Goal: Task Accomplishment & Management: Complete application form

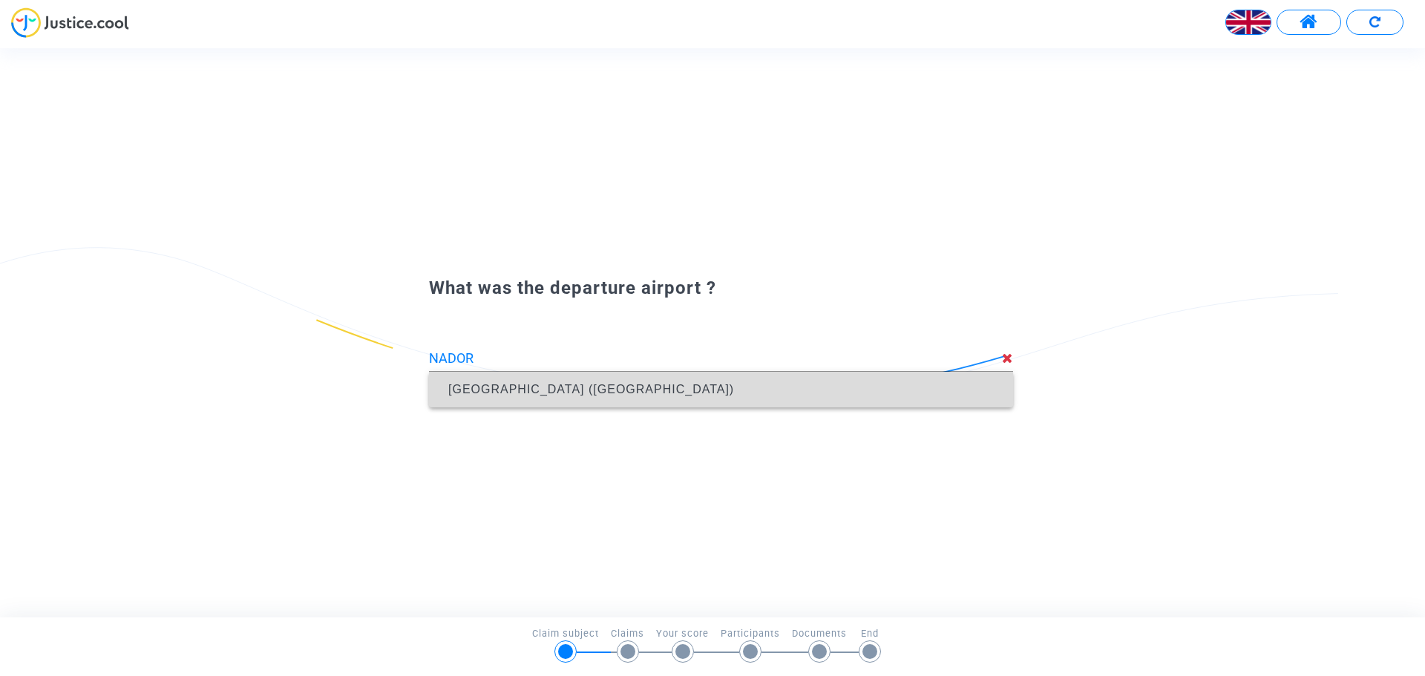
click at [544, 391] on span "Arwi Airport (NDR)" at bounding box center [591, 389] width 286 height 13
type input "Arwi Airport (NDR)"
click at [508, 399] on span "Beauvais Tille (BVA)" at bounding box center [721, 390] width 560 height 36
type input "Beauvais Tille (BVA)"
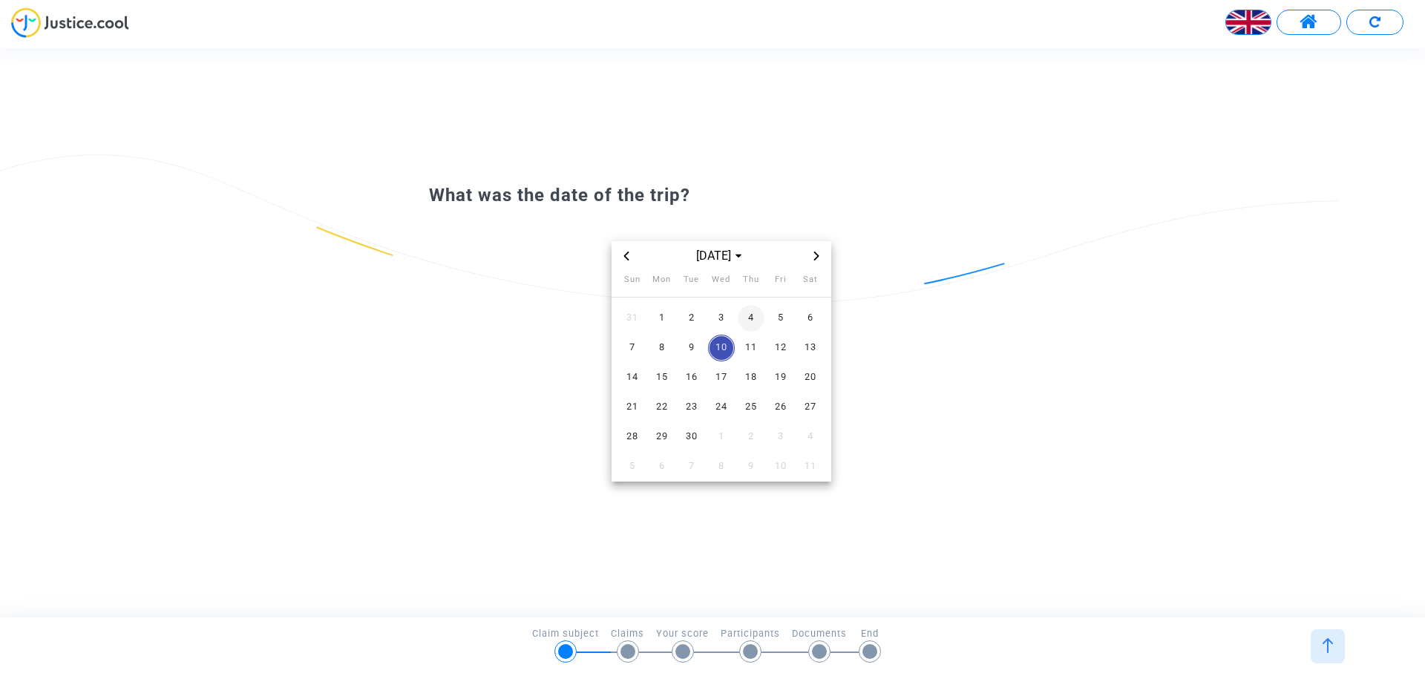
click at [743, 318] on span "4" at bounding box center [751, 318] width 27 height 27
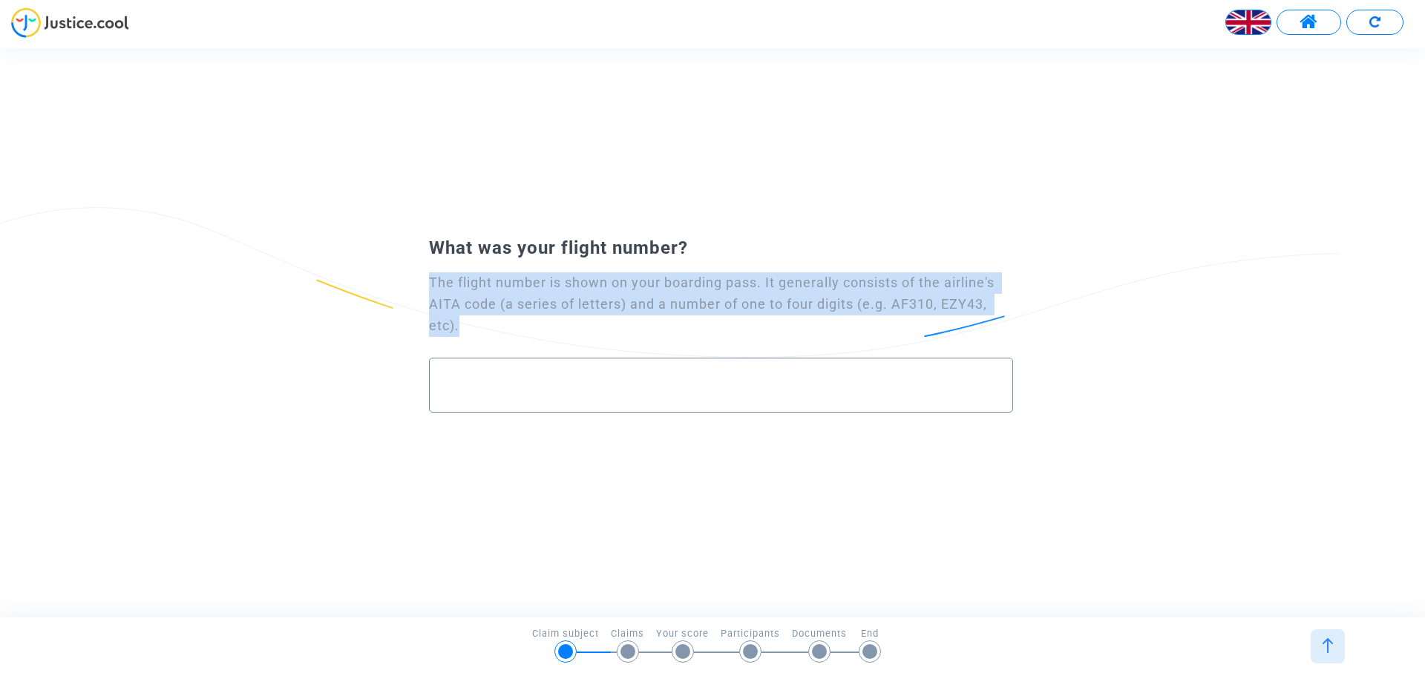
drag, startPoint x: 428, startPoint y: 281, endPoint x: 1097, endPoint y: 317, distance: 670.4
click at [1097, 317] on div "What was your flight number? The flight number is shown on your boarding pass. …" at bounding box center [712, 332] width 1425 height 207
copy div "The flight number is shown on your boarding pass. It generally consists of the …"
click at [1228, 29] on img at bounding box center [1248, 22] width 45 height 45
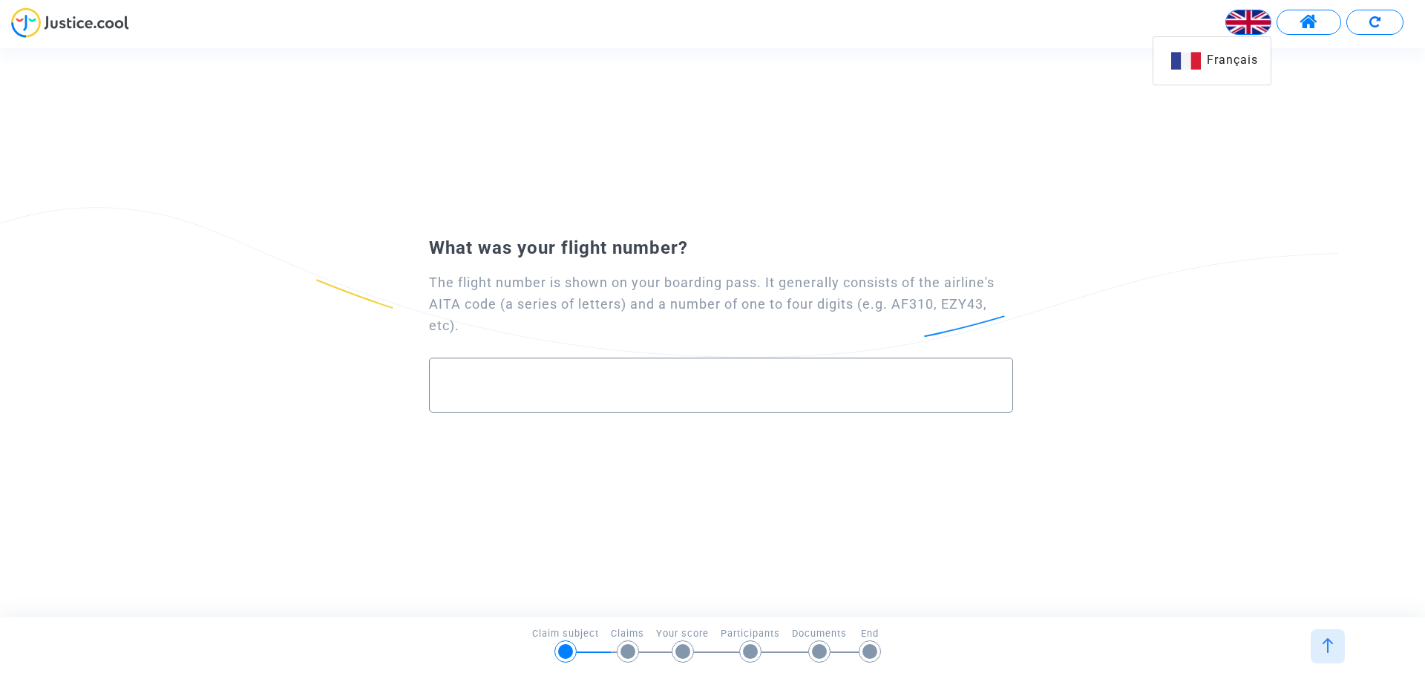
click at [1212, 75] on div "Français" at bounding box center [1211, 61] width 117 height 36
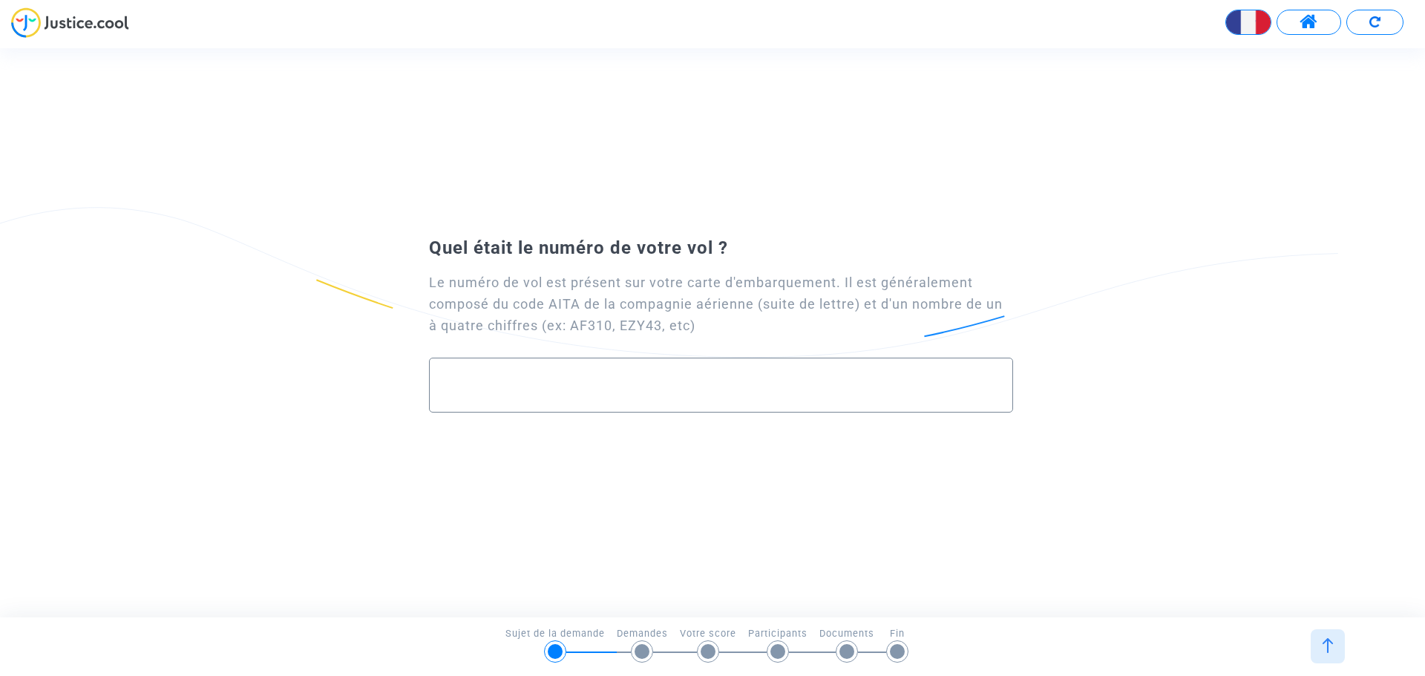
click at [486, 379] on input "text" at bounding box center [721, 384] width 553 height 17
paste input "FR2844"
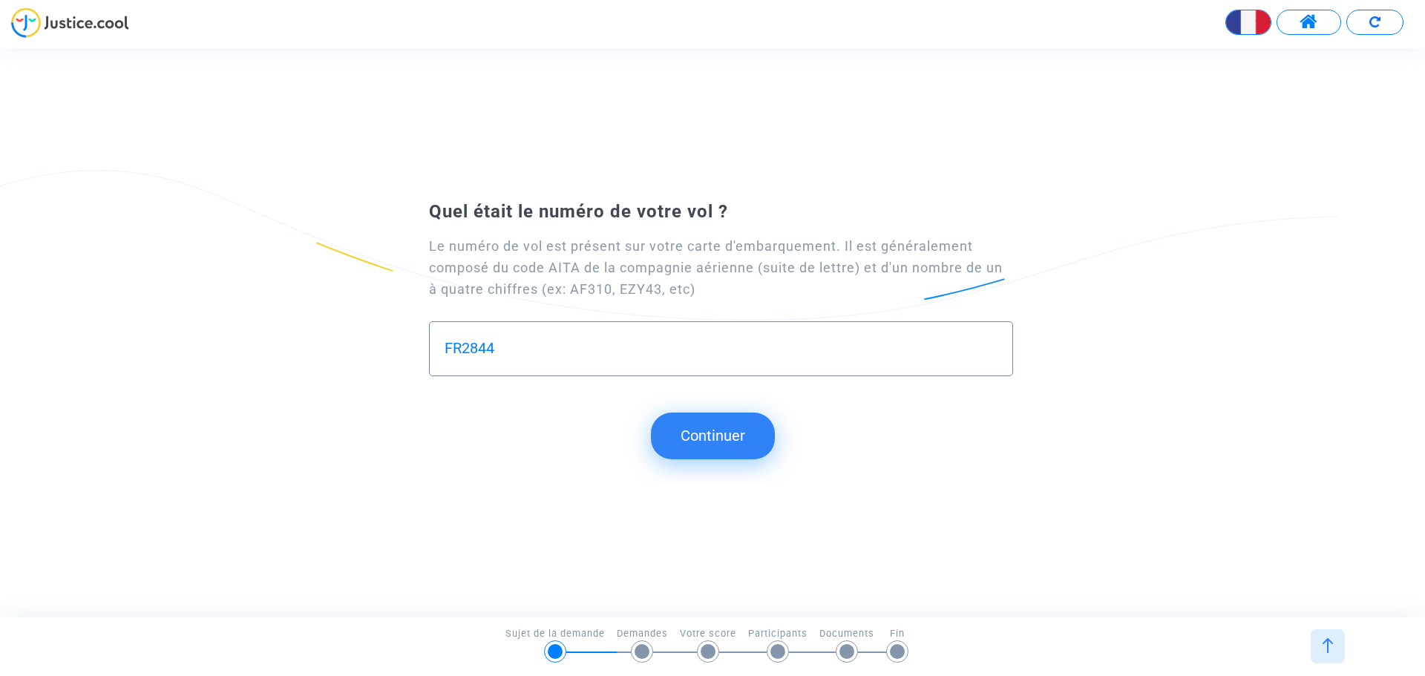
type input "FR2844"
click at [713, 429] on button "Continuer" at bounding box center [713, 436] width 124 height 46
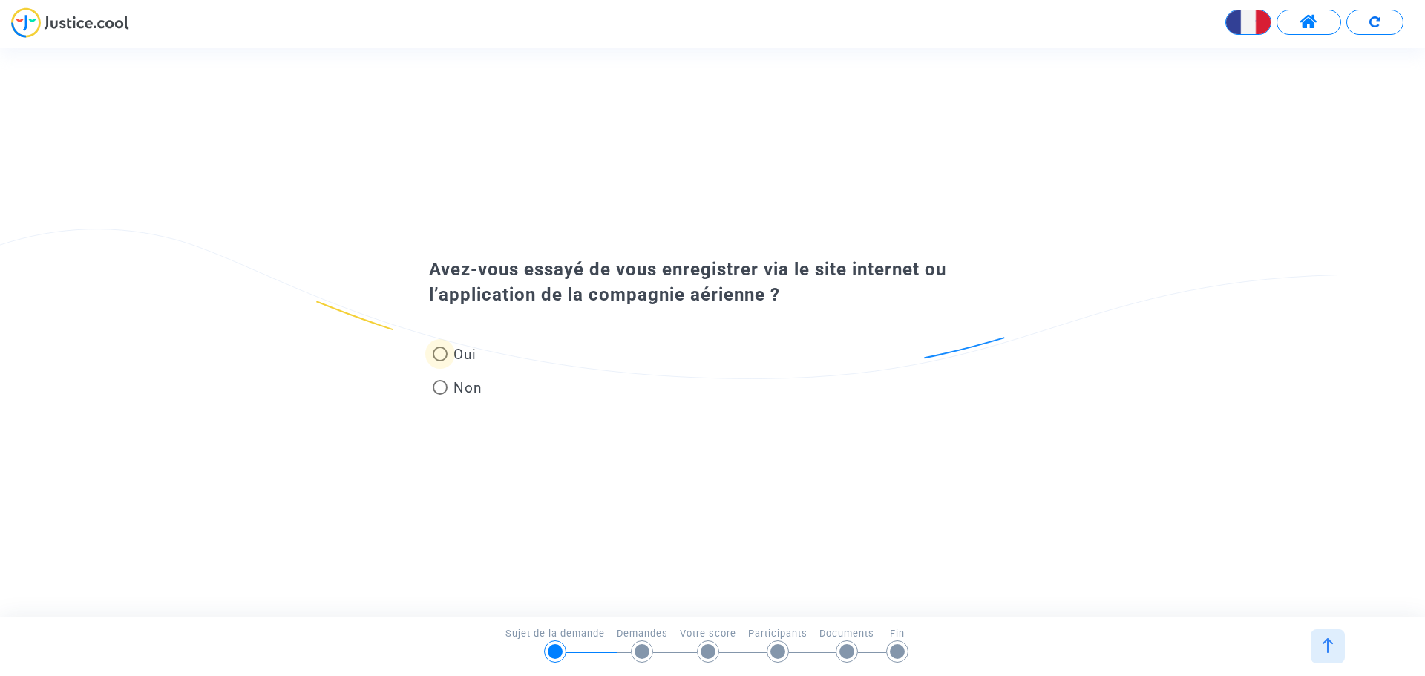
click at [436, 355] on span at bounding box center [440, 354] width 15 height 15
click at [439, 361] on input "Oui" at bounding box center [439, 361] width 1 height 1
radio input "true"
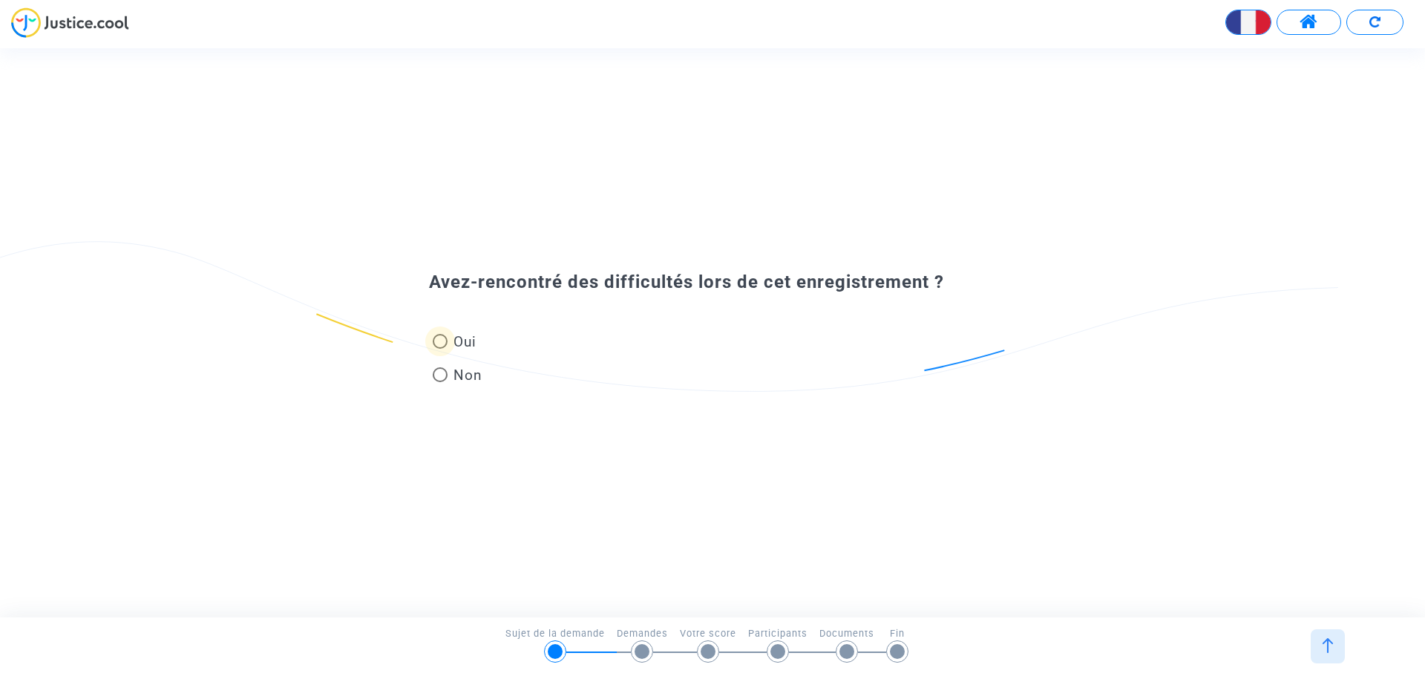
click at [446, 342] on span at bounding box center [440, 341] width 15 height 15
click at [440, 349] on input "Oui" at bounding box center [439, 349] width 1 height 1
radio input "true"
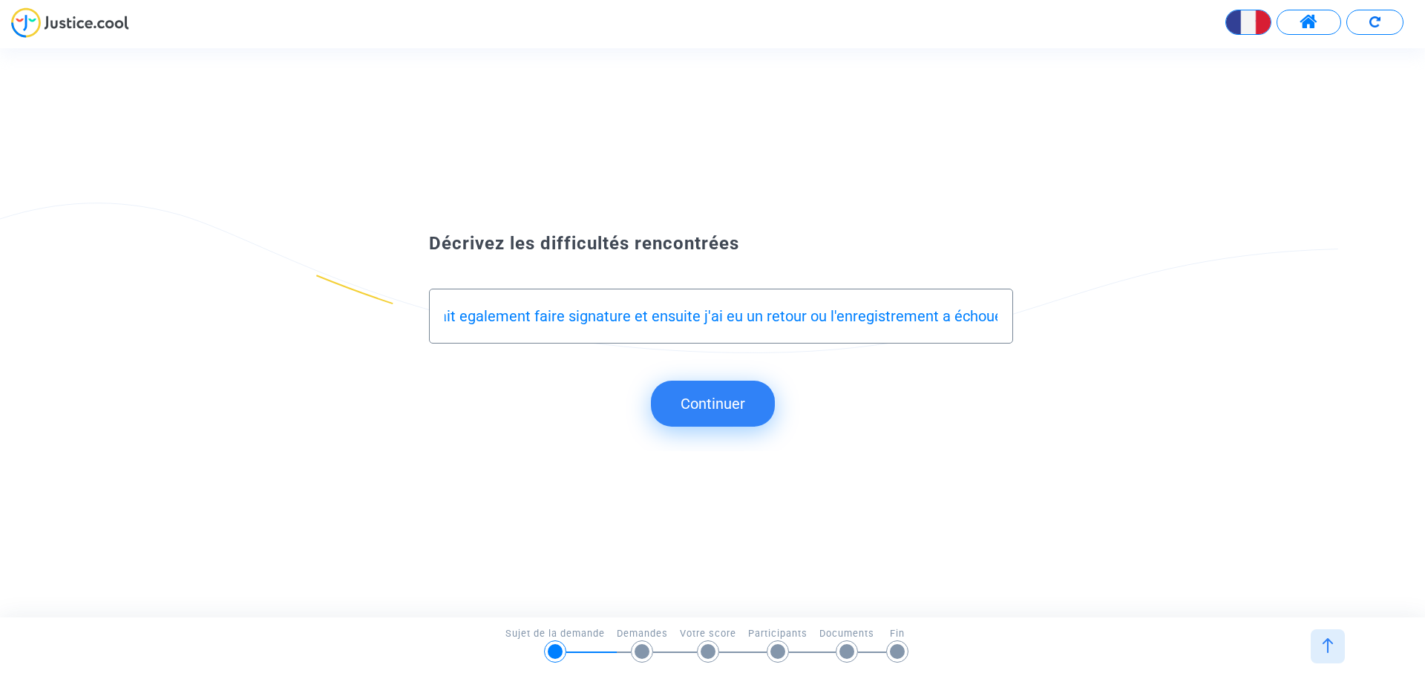
scroll to position [0, 767]
click at [1001, 316] on div "Bonjour, j'ai reçu un mail de EDREAMS pour l'enregistrement je l'ai fait il dem…" at bounding box center [721, 316] width 584 height 55
click at [490, 337] on div "Bonjour, j'ai reçu un mail de EDREAMS pour l'enregistrement je l'ai fait il dem…" at bounding box center [721, 316] width 584 height 55
click at [990, 320] on input "Bonjour, j'ai reçu un mail de EDREAMS pour l'enregistrement je l'ai fait il dem…" at bounding box center [721, 316] width 553 height 17
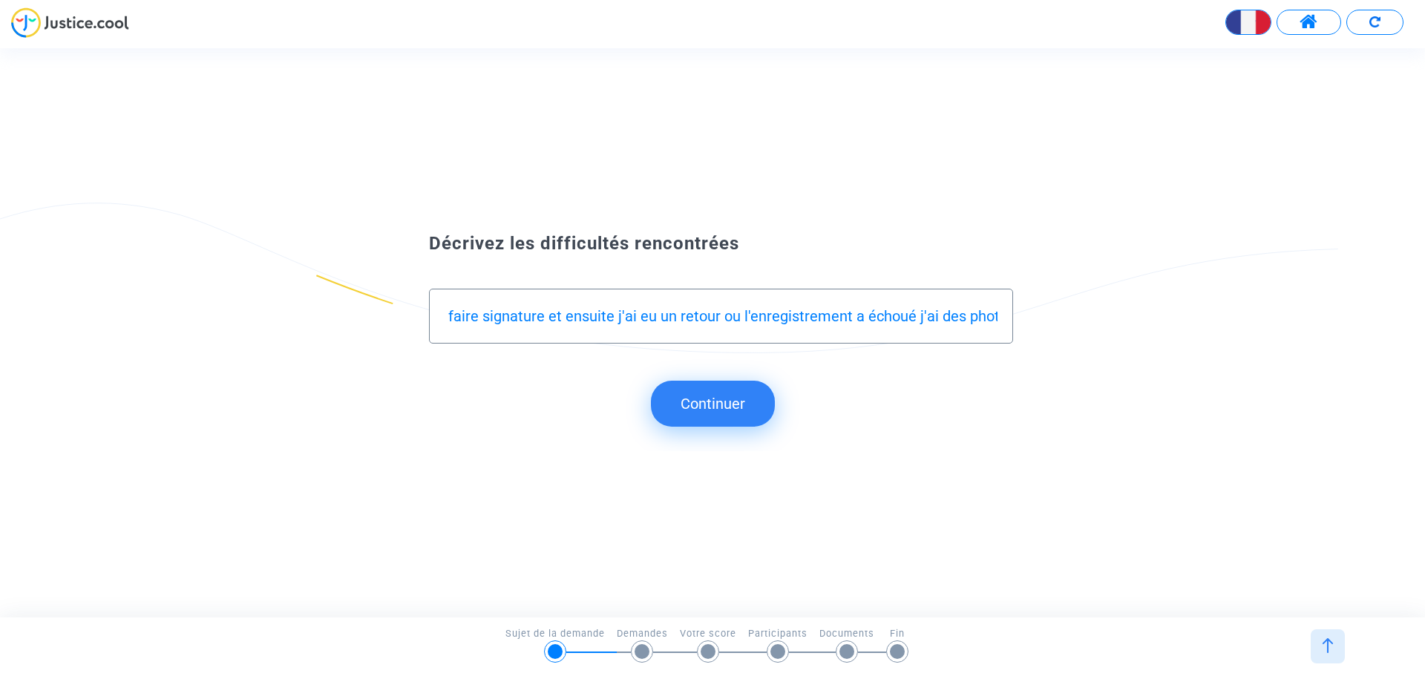
scroll to position [0, 865]
type input "Bonjour, j'ai reçu un mail de EDREAMS pour l'enregistrement je l'ai fait il dem…"
click at [747, 413] on button "Continuer" at bounding box center [713, 404] width 124 height 46
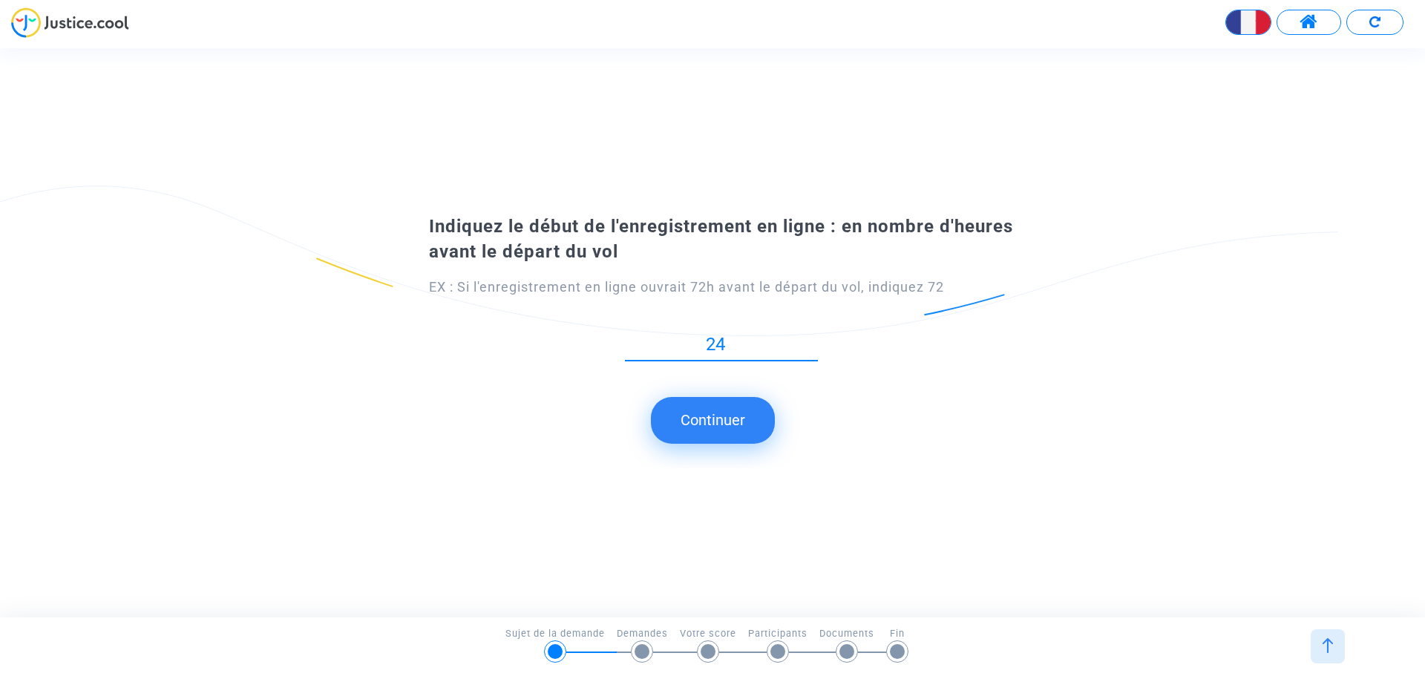
type input "24"
click at [704, 462] on div "Indiquez le début de l'enregistrement en ligne : en nombre d'heures avant le dé…" at bounding box center [712, 332] width 1425 height 271
click at [715, 424] on button "Continuer" at bounding box center [713, 420] width 124 height 46
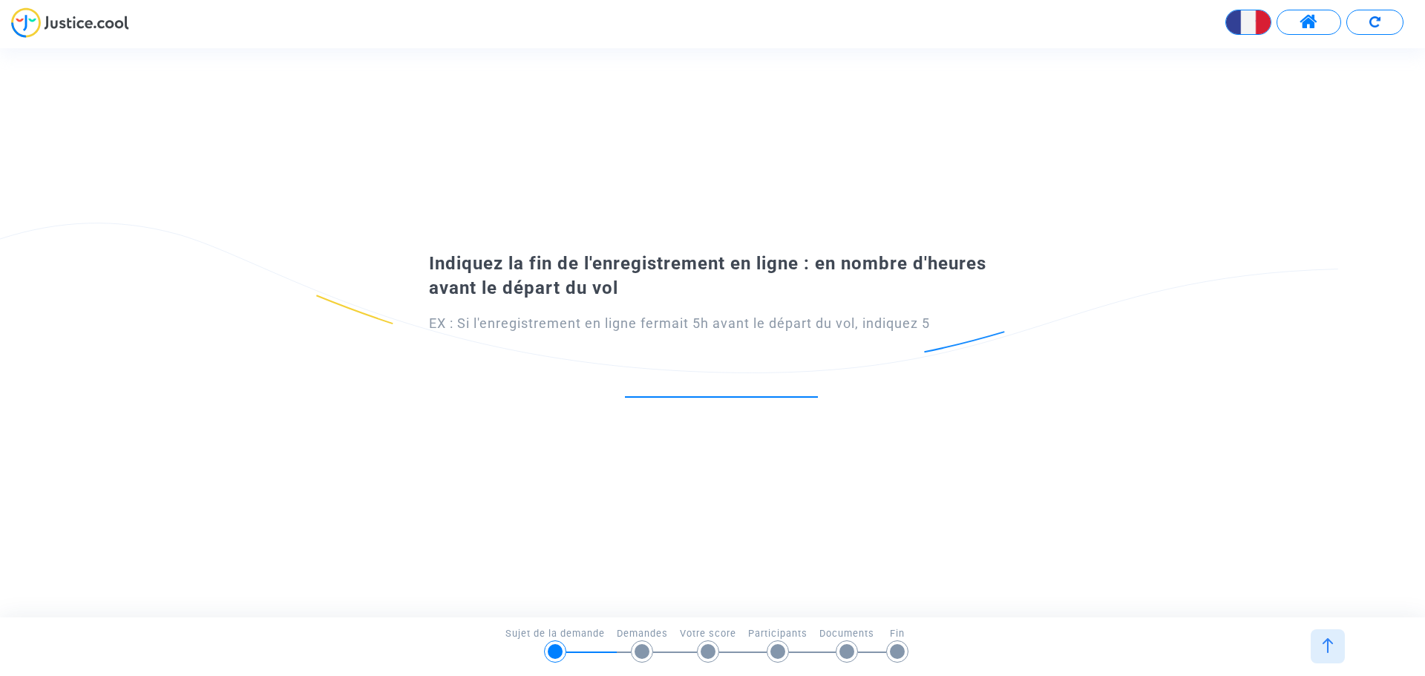
click at [736, 385] on input "number" at bounding box center [721, 381] width 193 height 20
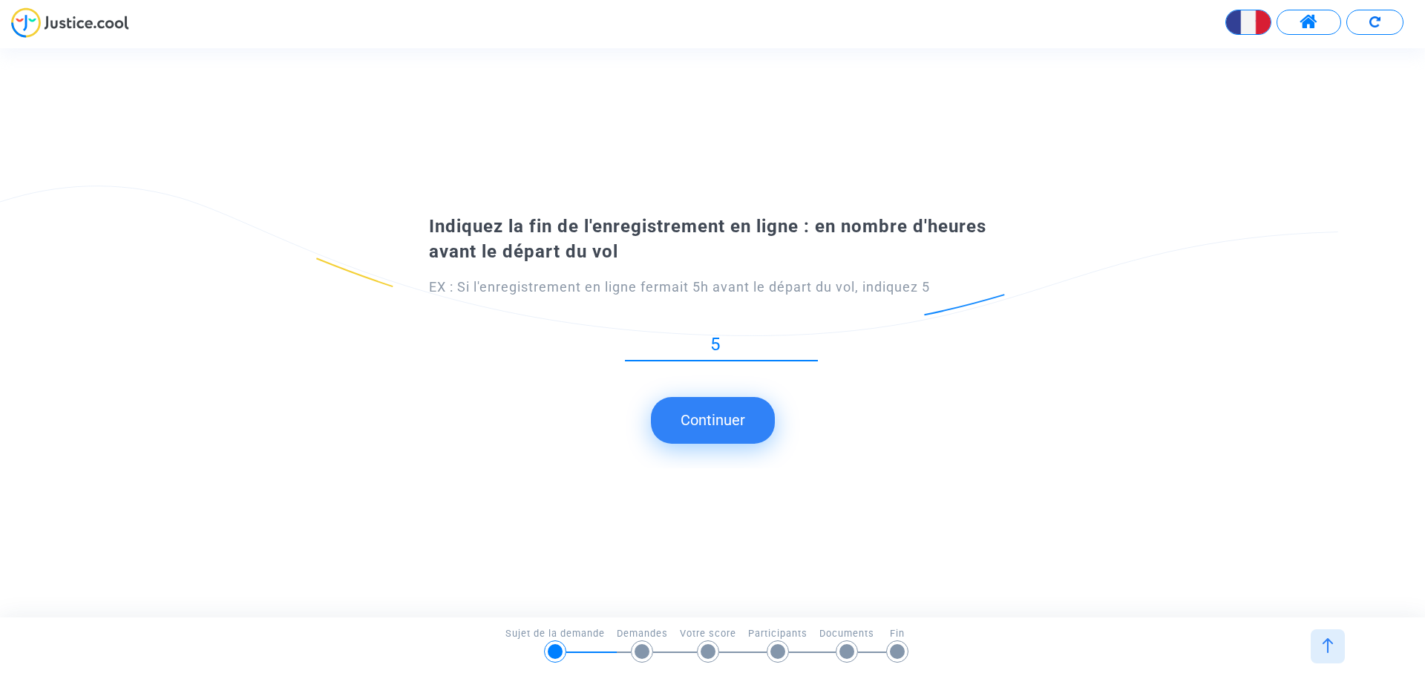
type input "5"
click at [744, 417] on button "Continuer" at bounding box center [713, 420] width 124 height 46
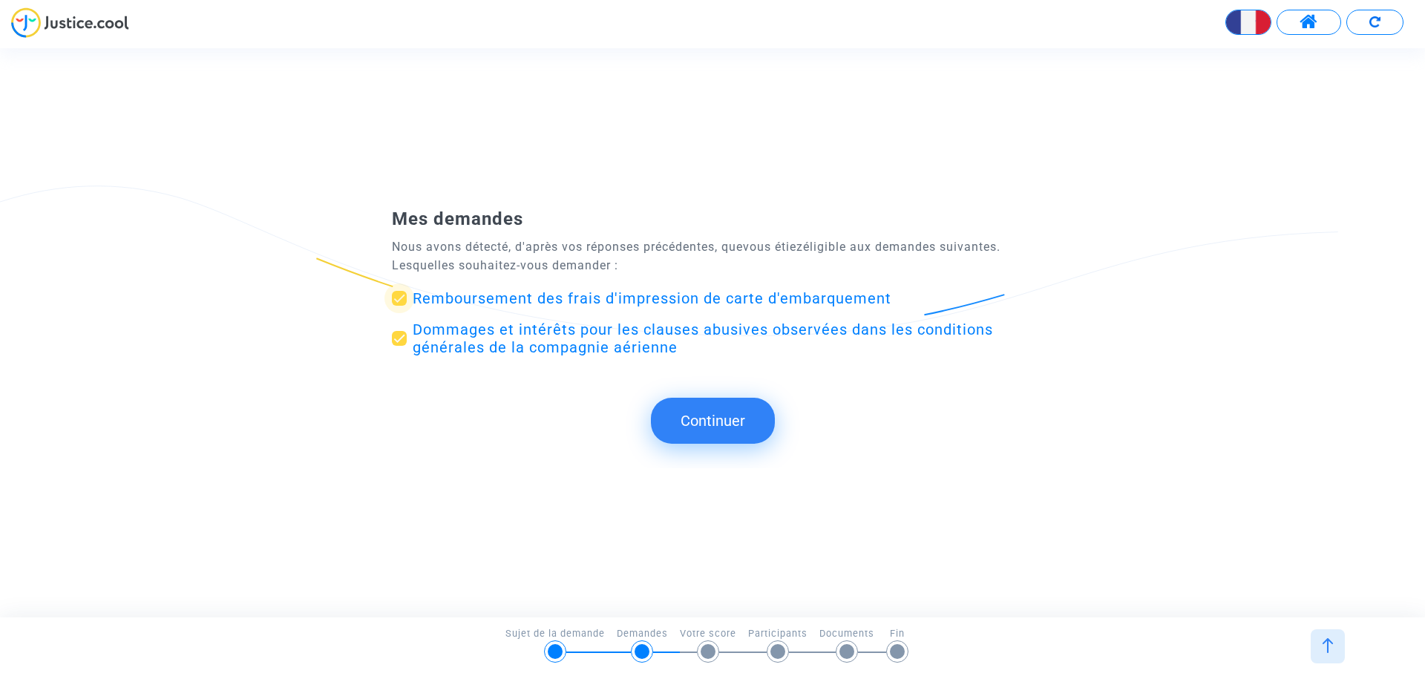
click at [530, 297] on span "Remboursement des frais d'impression de carte d'embarquement" at bounding box center [652, 298] width 479 height 18
click at [399, 306] on input "Remboursement des frais d'impression de carte d'embarquement" at bounding box center [399, 306] width 1 height 1
click at [530, 297] on span "Remboursement des frais d'impression de carte d'embarquement" at bounding box center [652, 298] width 479 height 18
click at [399, 306] on input "Remboursement des frais d'impression de carte d'embarquement" at bounding box center [399, 306] width 1 height 1
checkbox input "true"
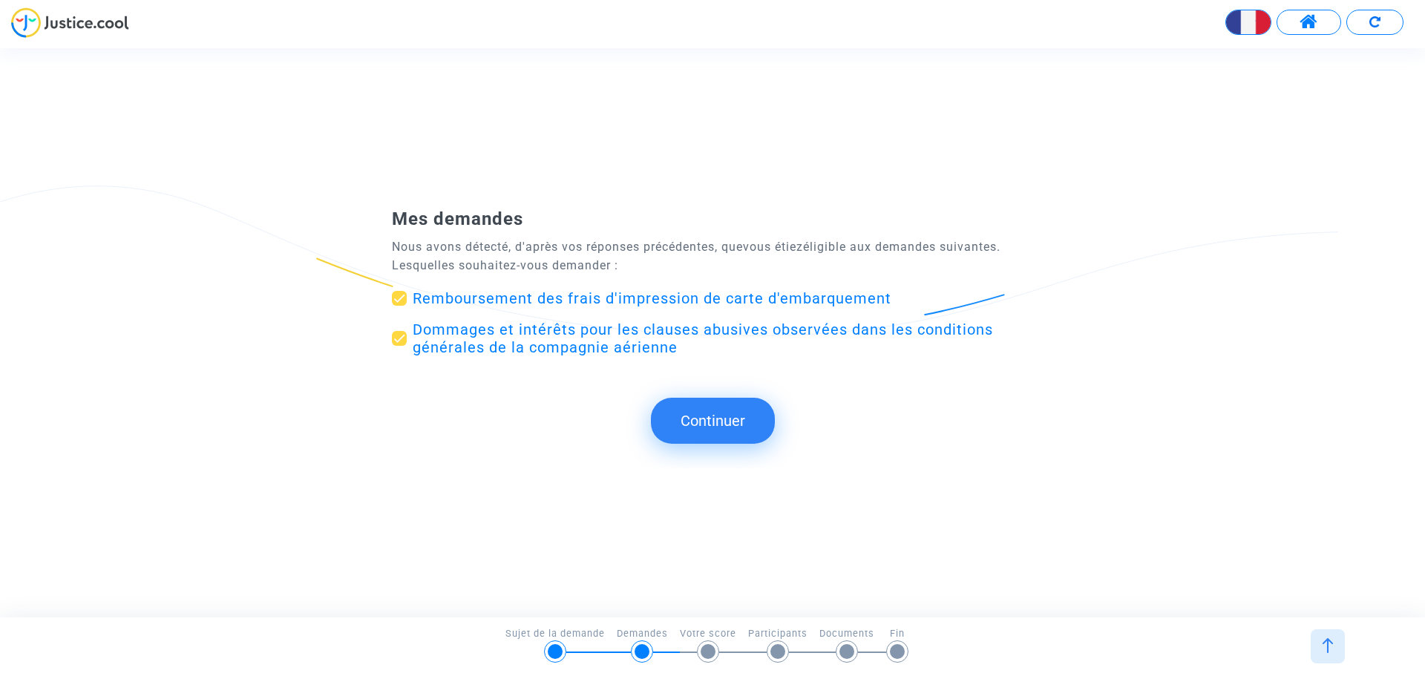
click at [708, 423] on button "Continuer" at bounding box center [713, 421] width 124 height 46
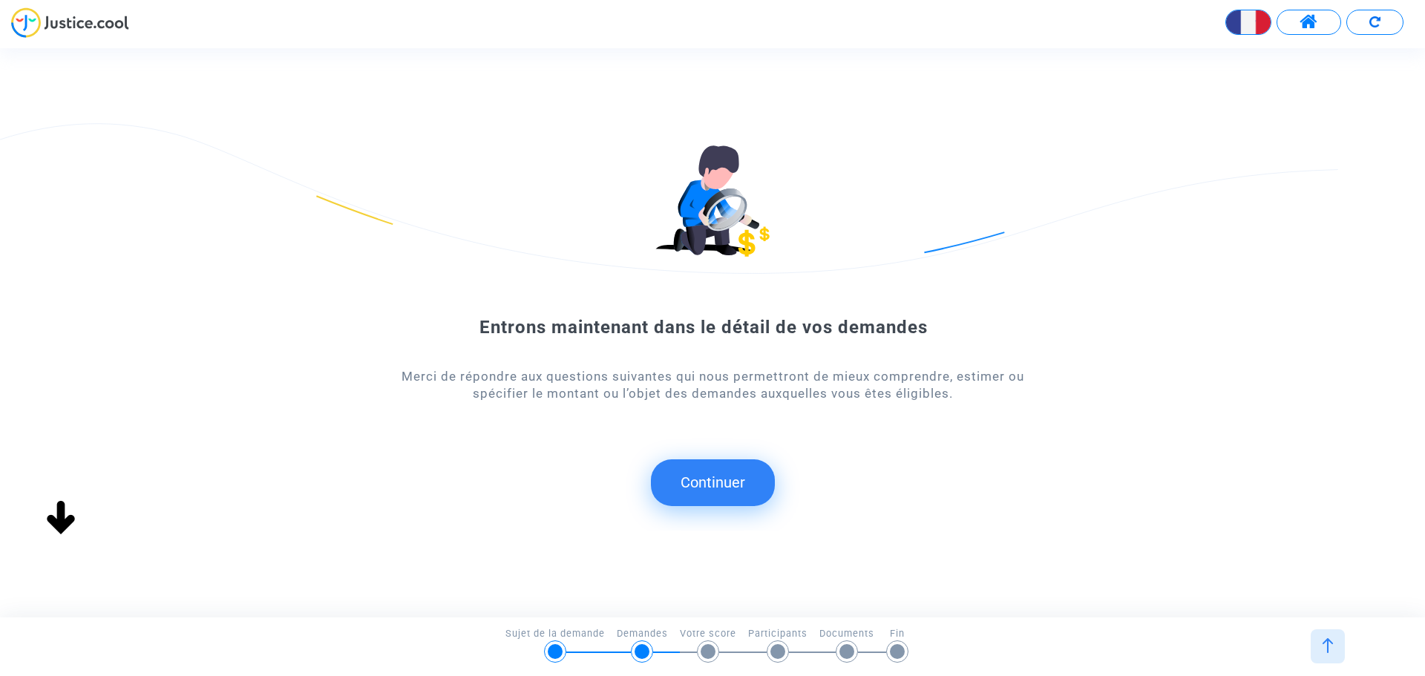
click at [718, 494] on button "Continuer" at bounding box center [713, 482] width 124 height 46
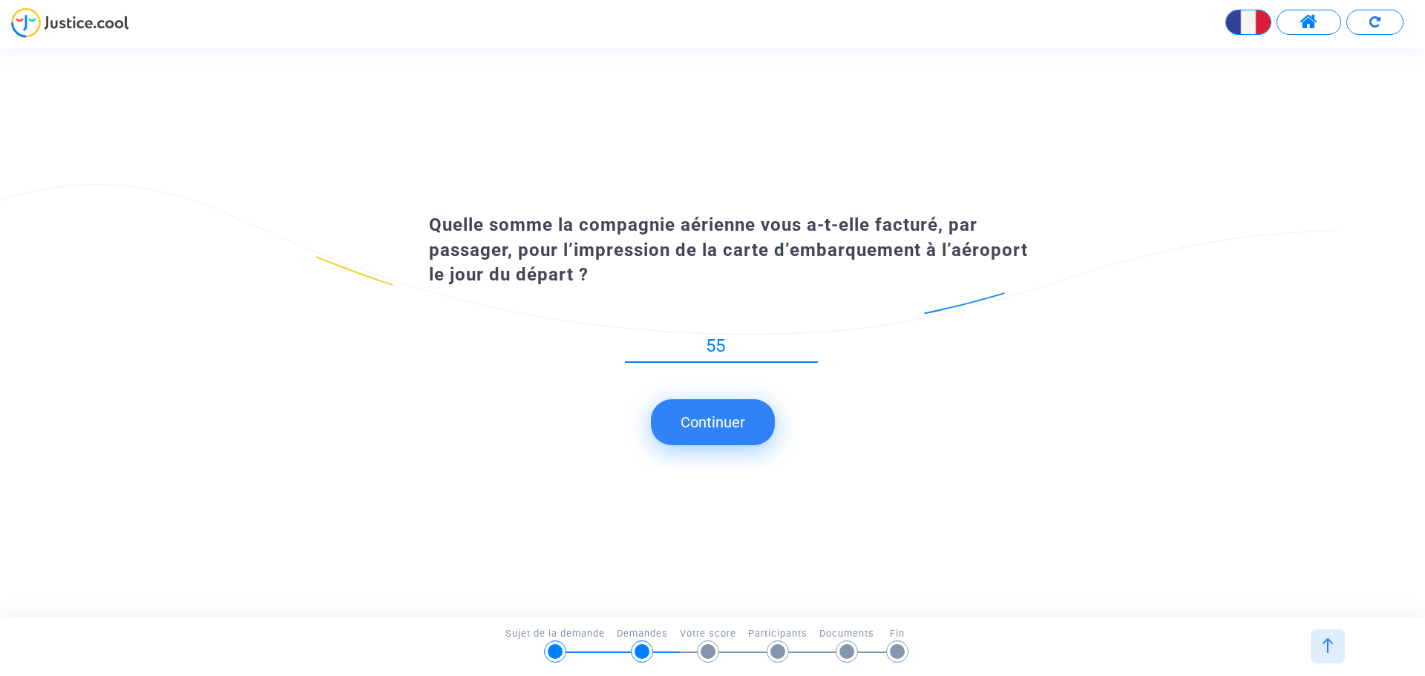
type input "55"
click at [735, 433] on button "Continuer" at bounding box center [713, 422] width 124 height 46
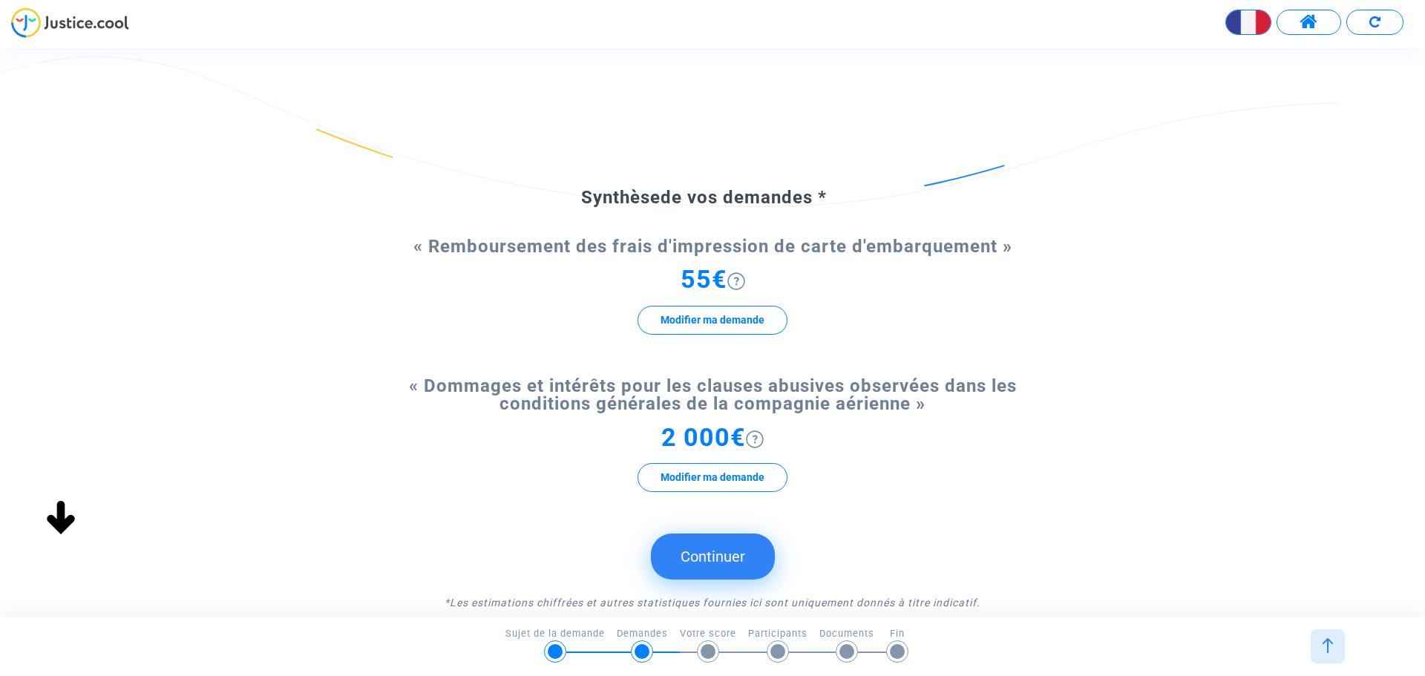
click at [708, 565] on button "Continuer" at bounding box center [713, 557] width 124 height 46
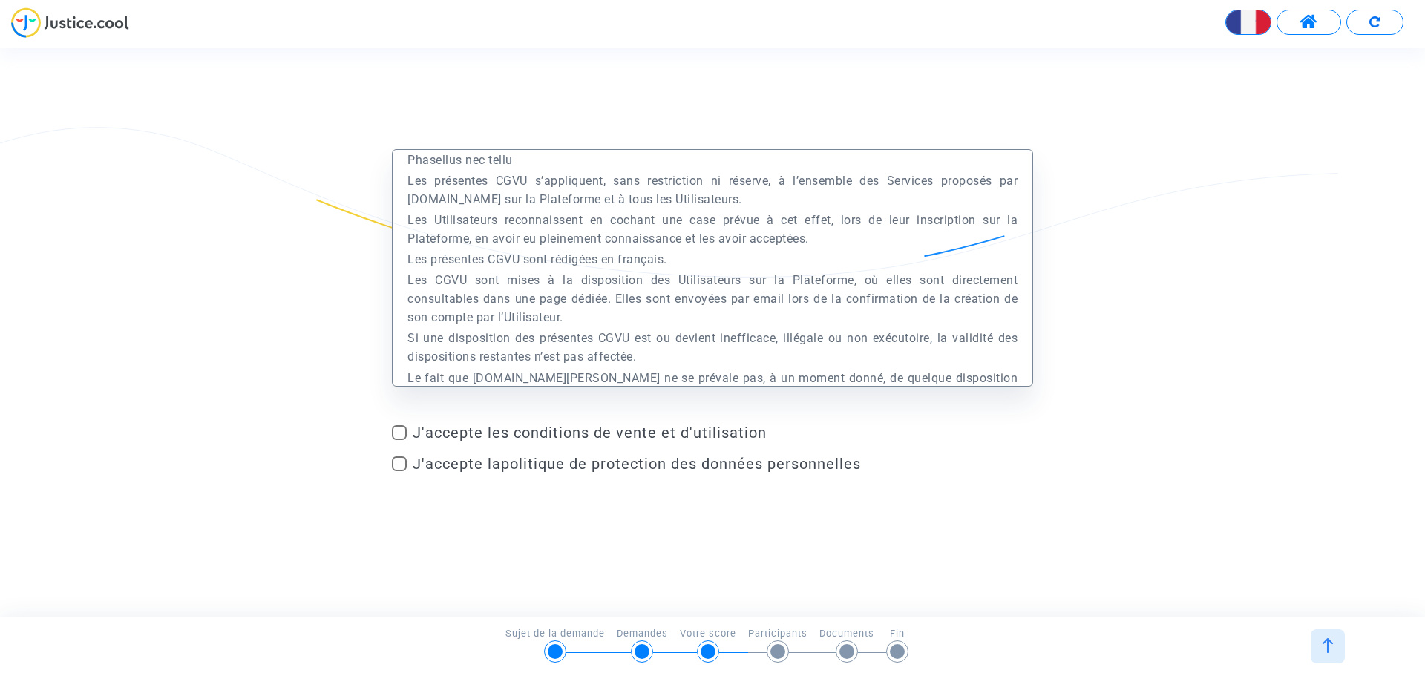
scroll to position [1039, 0]
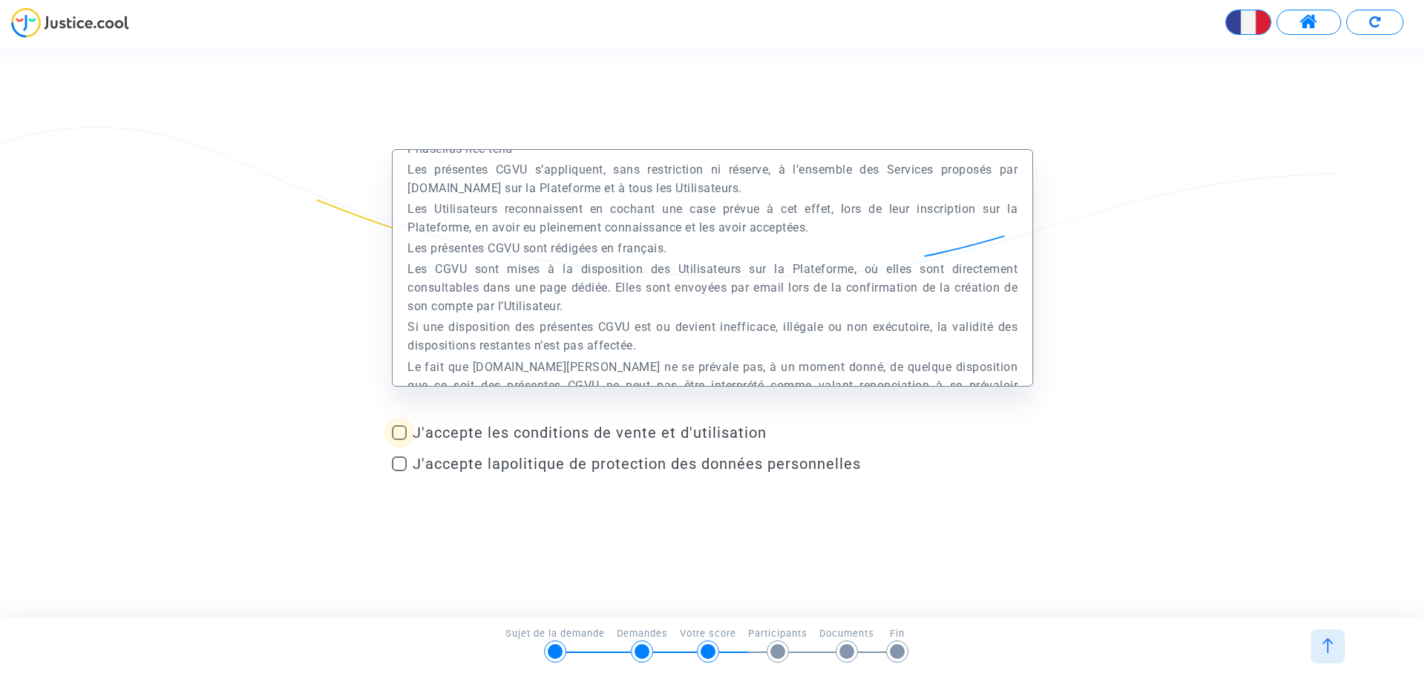
click at [392, 435] on span at bounding box center [399, 432] width 15 height 15
click at [399, 440] on input "J'accepte les conditions de vente et d'utilisation" at bounding box center [399, 440] width 1 height 1
checkbox input "true"
click at [399, 463] on span at bounding box center [399, 463] width 15 height 15
click at [399, 471] on input "J'accepte la politique de protection des données personnelles" at bounding box center [399, 471] width 1 height 1
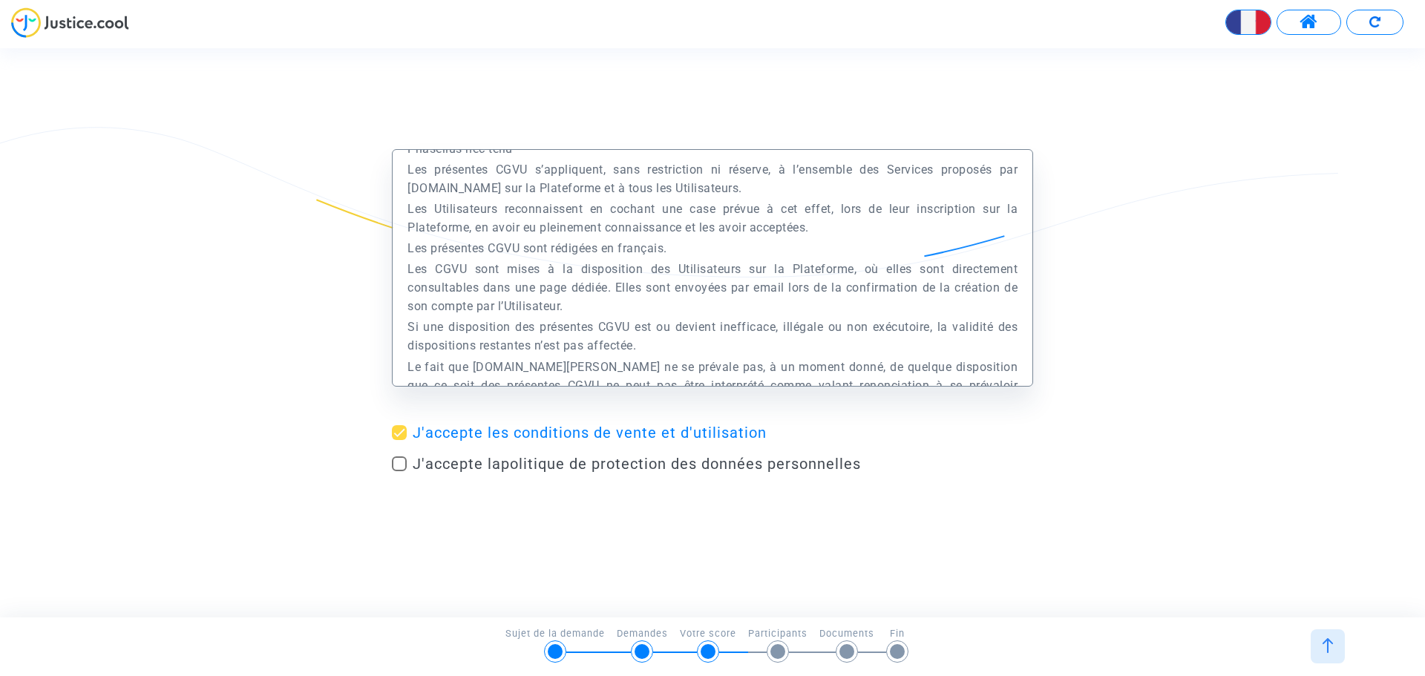
checkbox input "true"
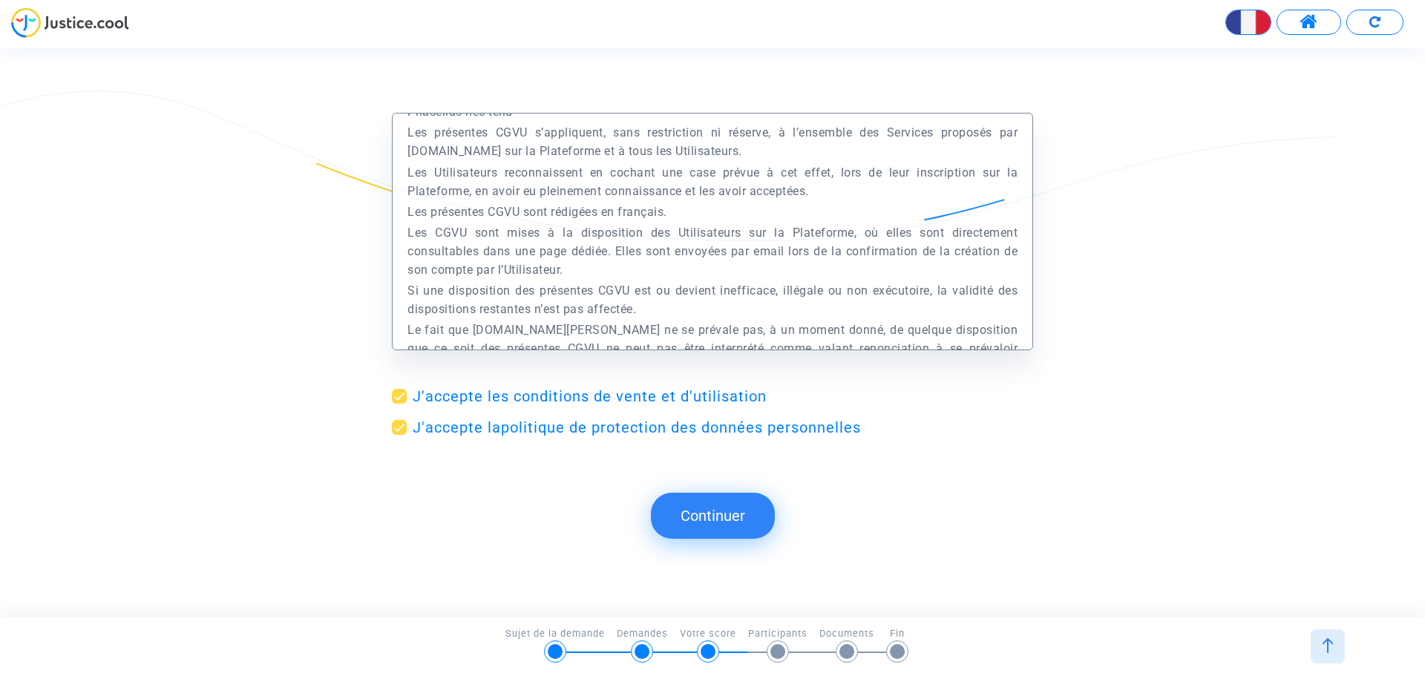
click at [715, 517] on button "Continuer" at bounding box center [713, 516] width 124 height 46
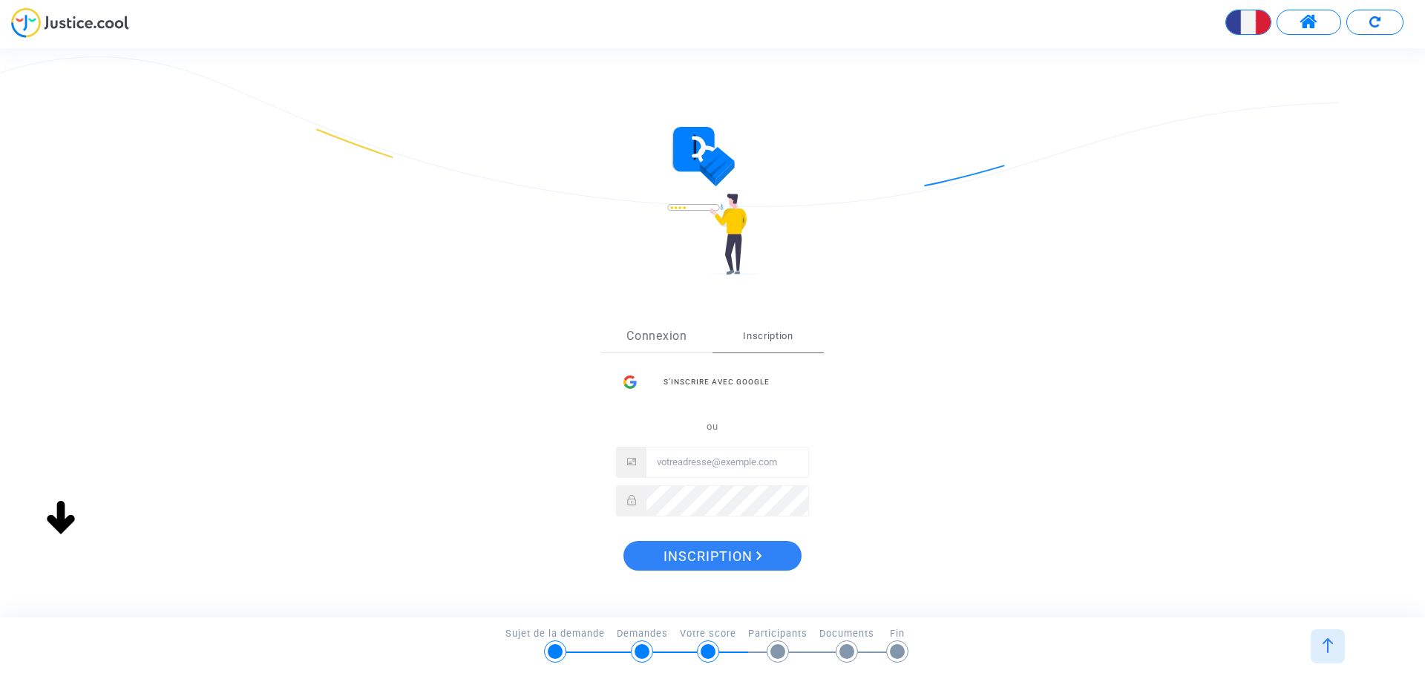
click at [672, 322] on link "Connexion" at bounding box center [656, 336] width 111 height 33
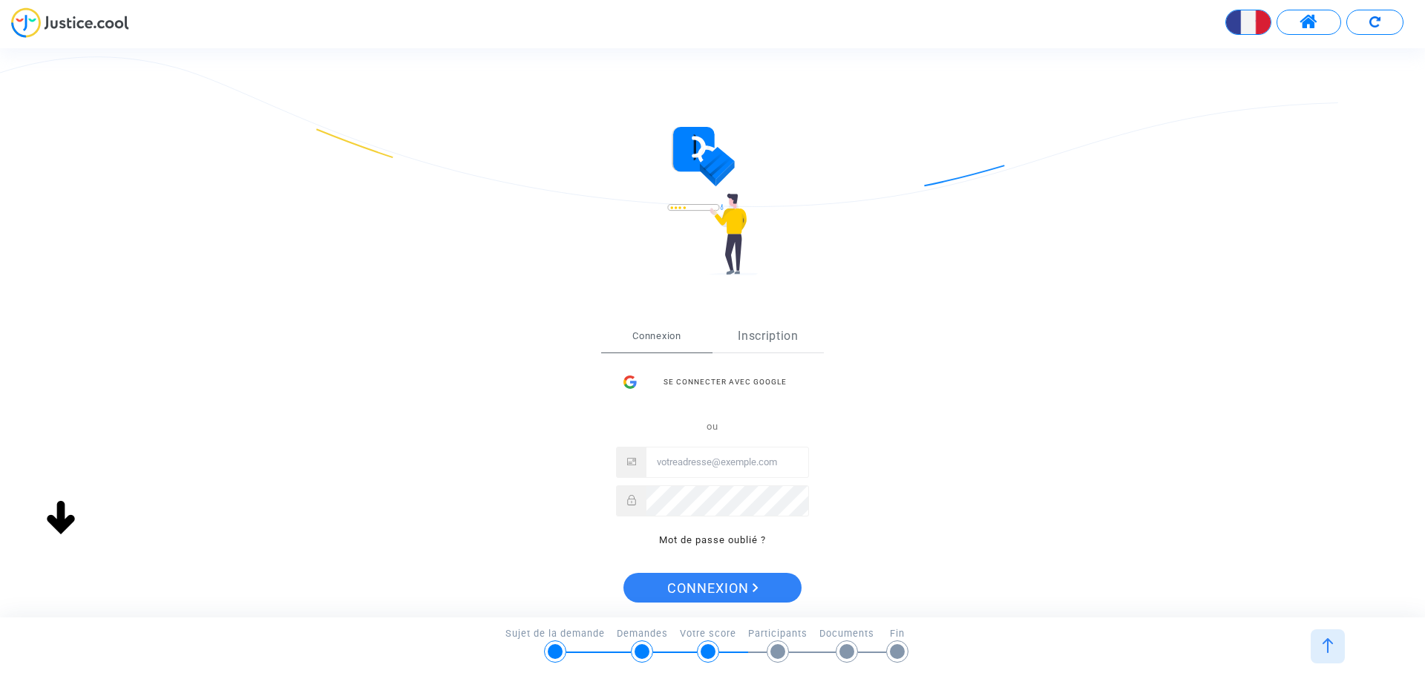
click at [770, 335] on link "Inscription" at bounding box center [768, 336] width 111 height 33
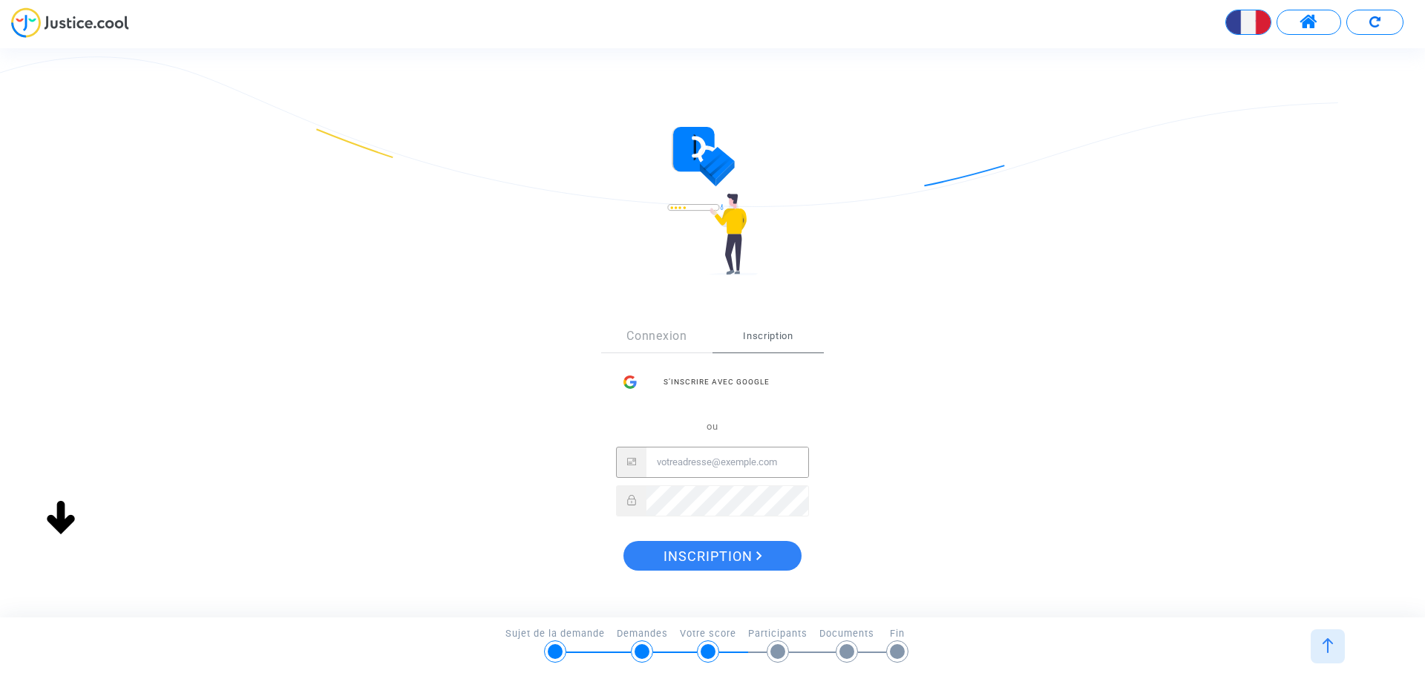
click at [708, 462] on input "Email" at bounding box center [727, 463] width 162 height 30
type input "[EMAIL_ADDRESS][DOMAIN_NAME]"
click at [470, 508] on div "Sign Up Connexion Inscription S’inscrire avec Google ou [EMAIL_ADDRESS][DOMAIN_…" at bounding box center [712, 450] width 641 height 320
click at [767, 560] on button "Inscription" at bounding box center [712, 556] width 178 height 30
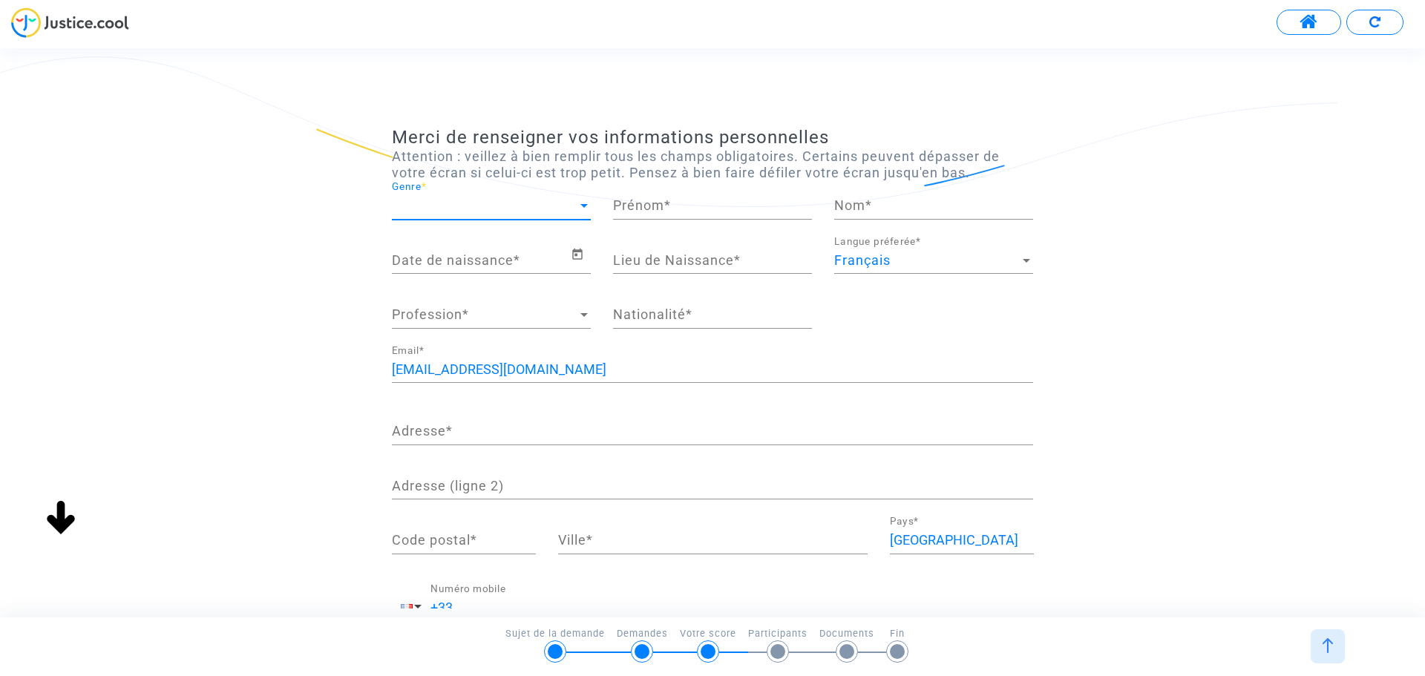
click at [419, 203] on span "Genre" at bounding box center [485, 205] width 186 height 15
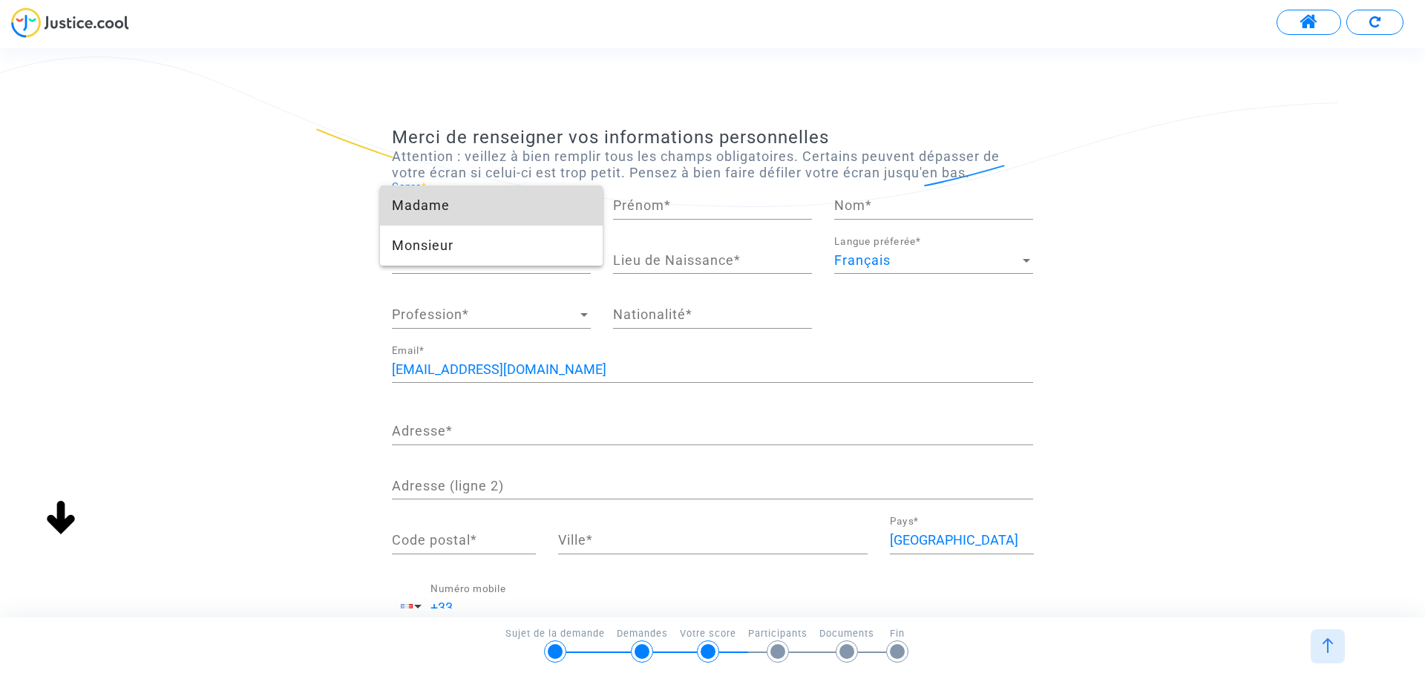
click at [430, 210] on span "Madame" at bounding box center [491, 206] width 199 height 40
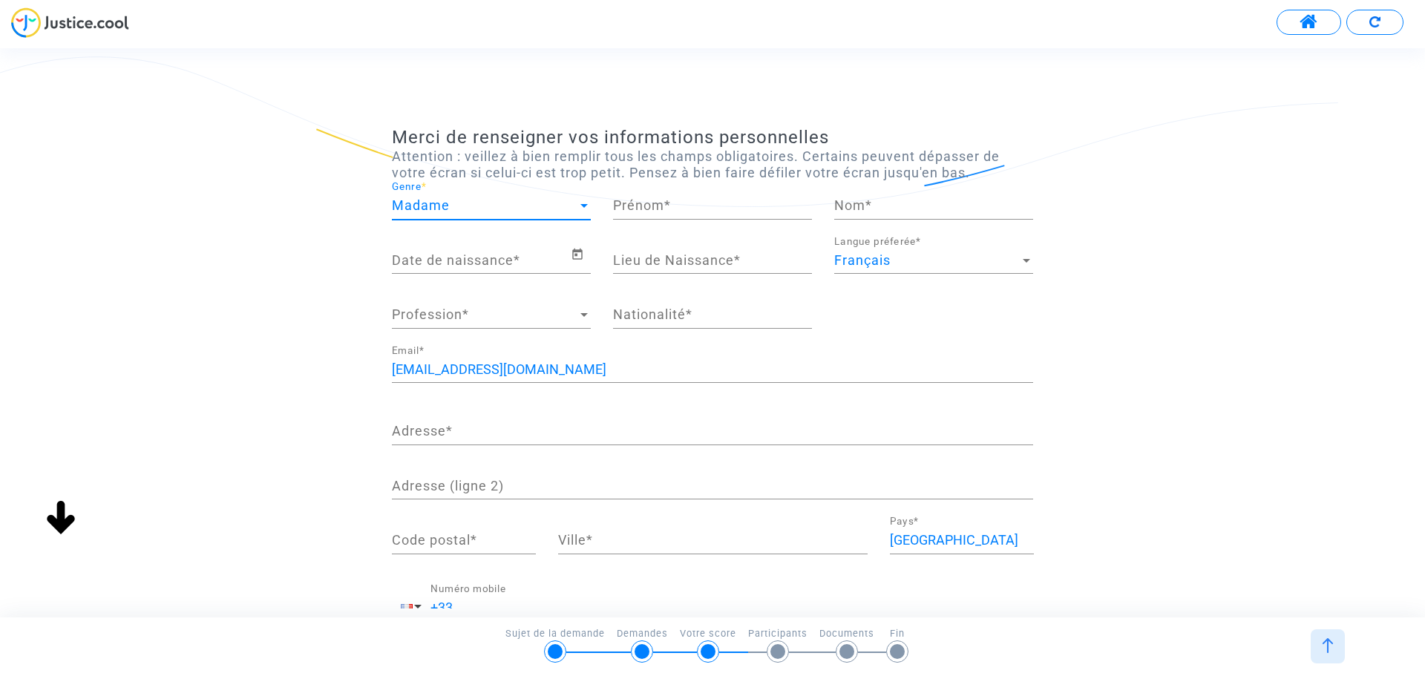
click at [666, 212] on input "Prénom *" at bounding box center [712, 205] width 199 height 15
type input "Souad"
type input "EL YAZIDI"
drag, startPoint x: 111, startPoint y: 252, endPoint x: 263, endPoint y: 269, distance: 153.2
click at [111, 252] on div "Merci de renseigner vos informations personnelles Attention : veillez à bien re…" at bounding box center [712, 447] width 1425 height 641
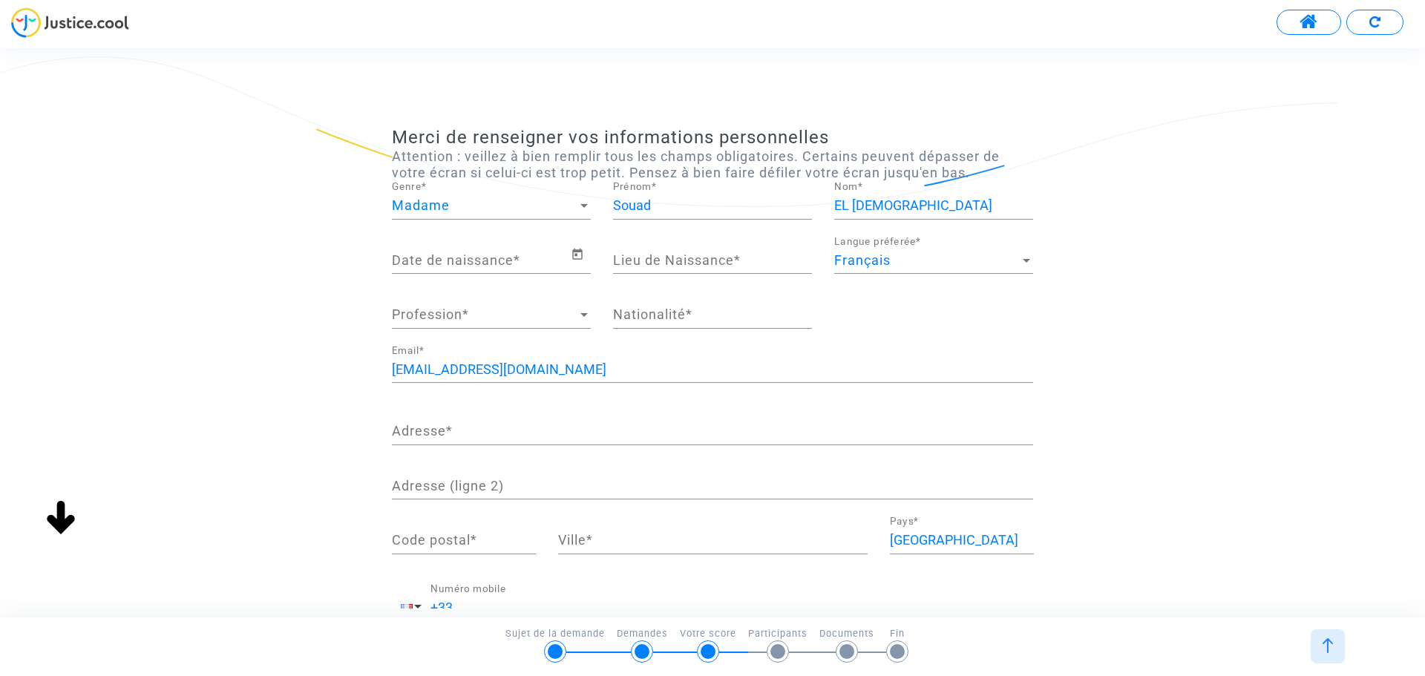
click at [410, 258] on input "Date de naissance *" at bounding box center [481, 260] width 179 height 15
click at [416, 257] on input "Date de naissance *" at bounding box center [481, 260] width 179 height 15
click at [575, 255] on icon "Open calendar" at bounding box center [577, 254] width 10 height 11
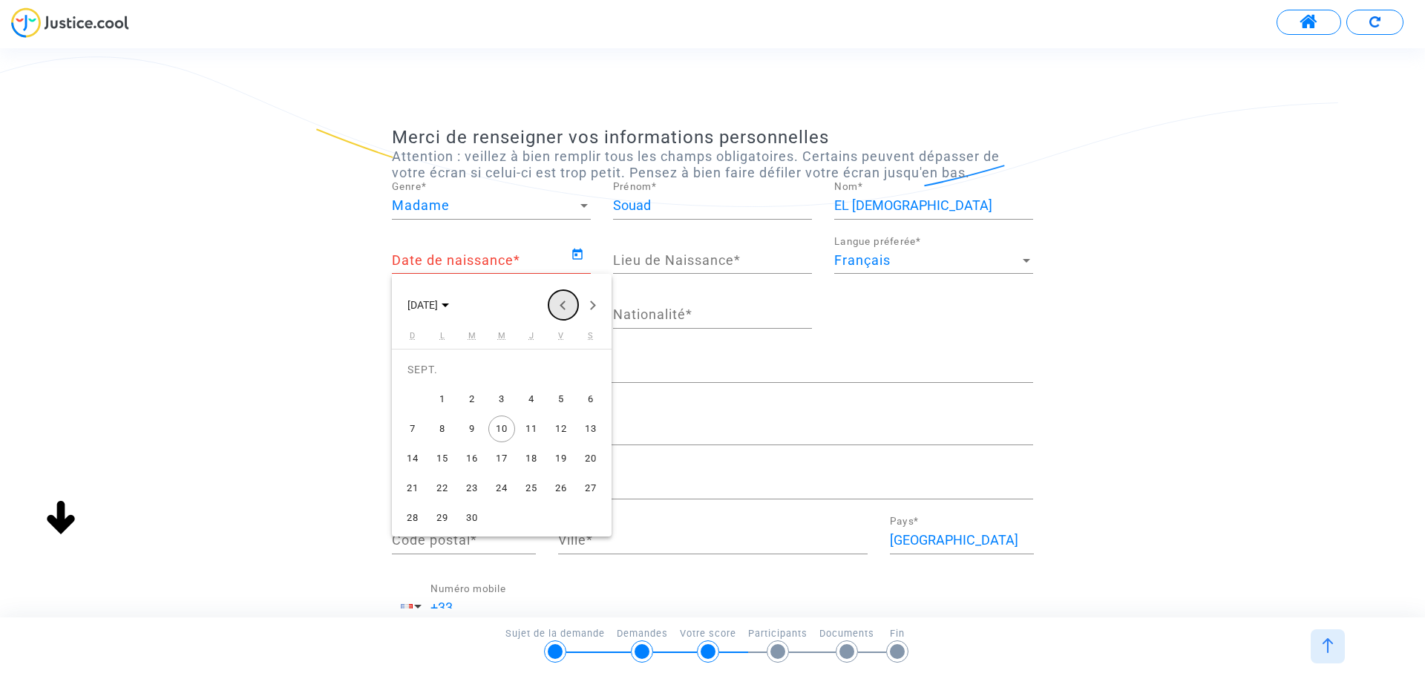
click at [560, 302] on button "Previous month" at bounding box center [563, 305] width 30 height 30
click at [449, 306] on span "JUIL. 2025" at bounding box center [428, 304] width 42 height 12
click at [562, 307] on button "Previous 24 years" at bounding box center [563, 305] width 30 height 30
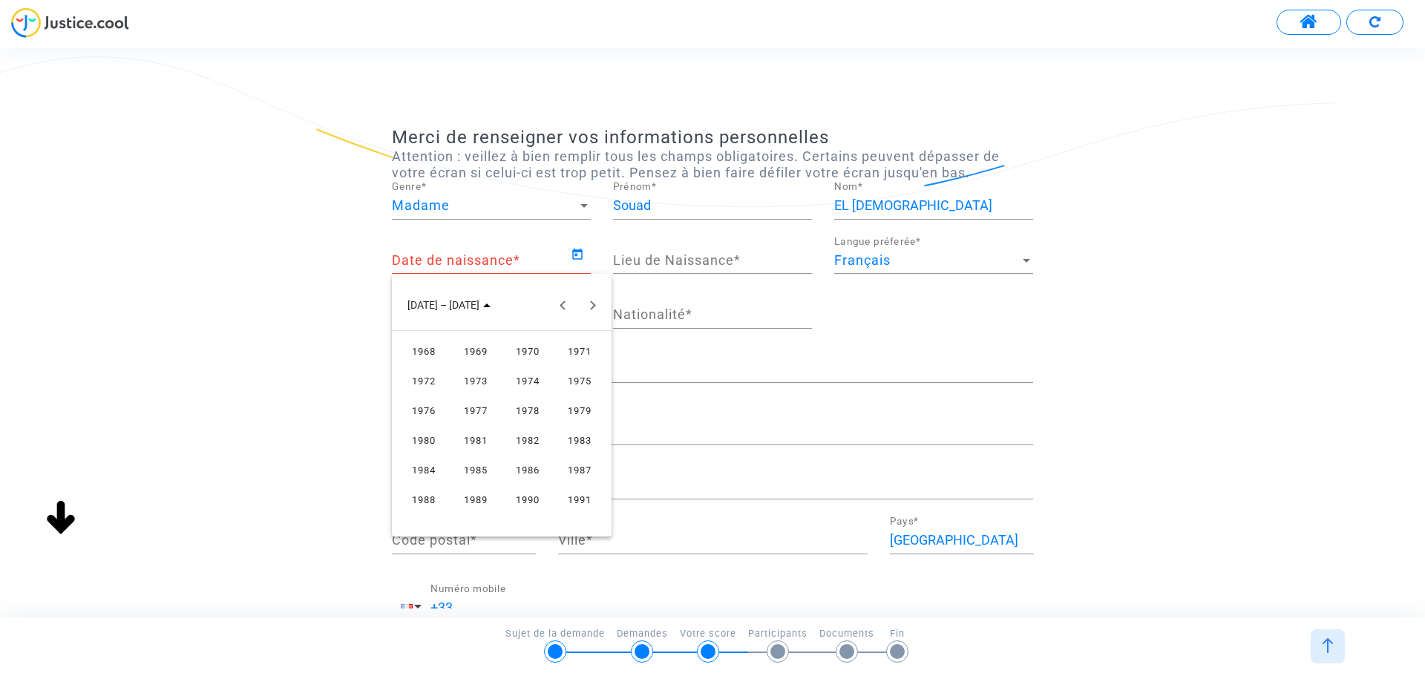
click at [491, 443] on div "1981" at bounding box center [476, 440] width 47 height 27
click at [590, 441] on div "DÉC." at bounding box center [580, 440] width 47 height 27
click at [524, 516] on div "31" at bounding box center [531, 518] width 27 height 27
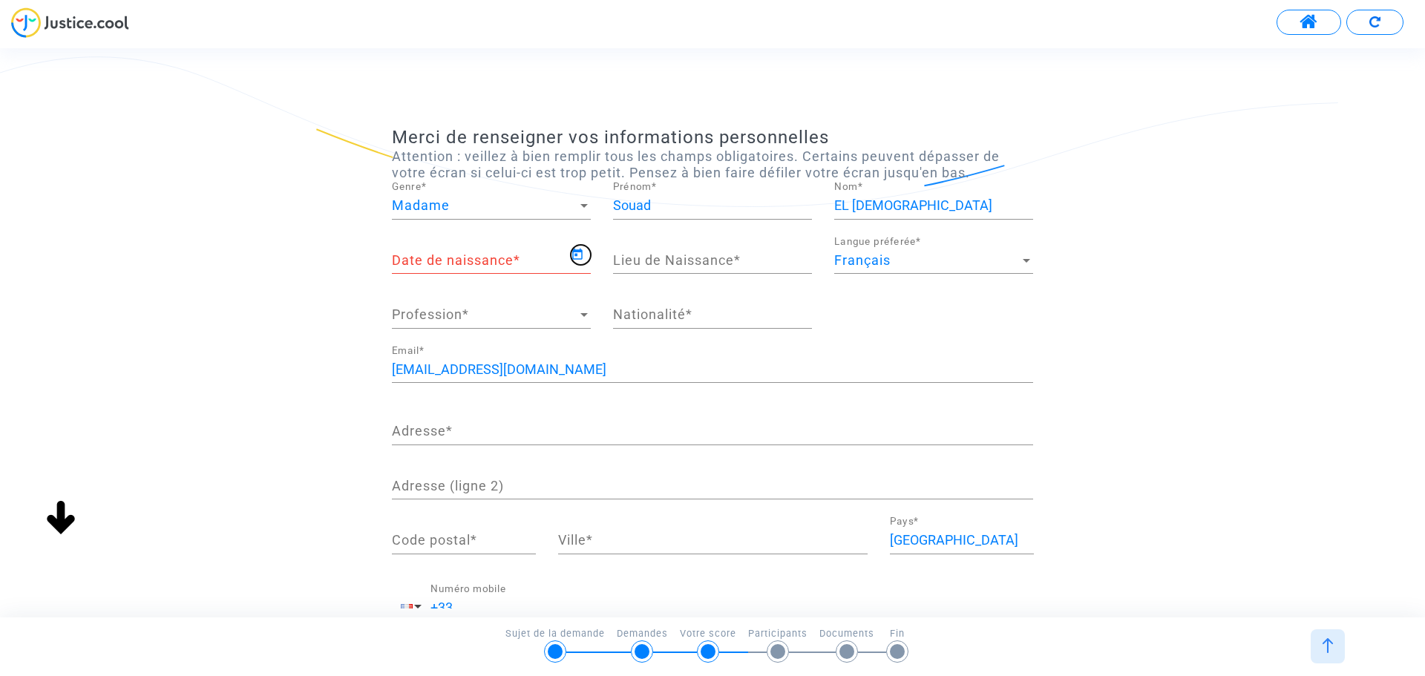
type input "31/12/1981"
click at [655, 263] on input "Lieu de Naissance *" at bounding box center [712, 260] width 199 height 15
type input "F"
type input "SARCELLES"
click at [437, 301] on div "Profession Profession *" at bounding box center [491, 310] width 199 height 38
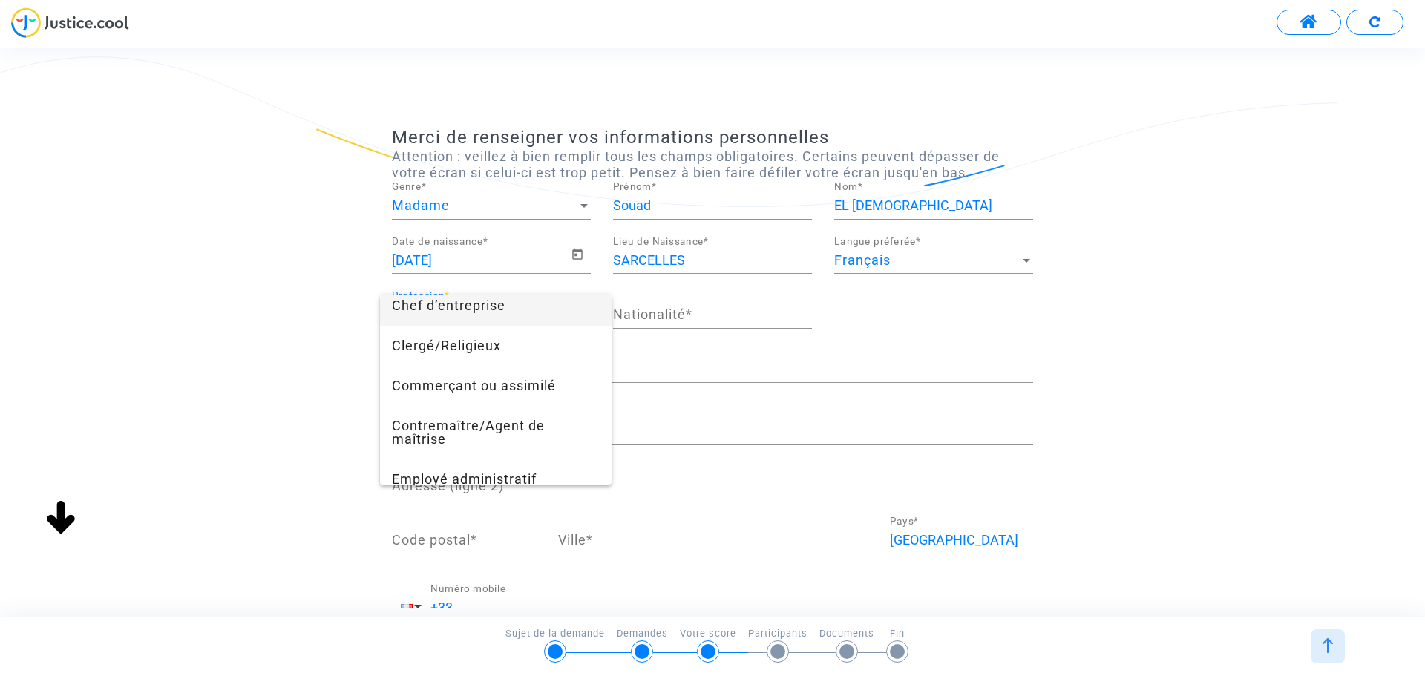
scroll to position [297, 0]
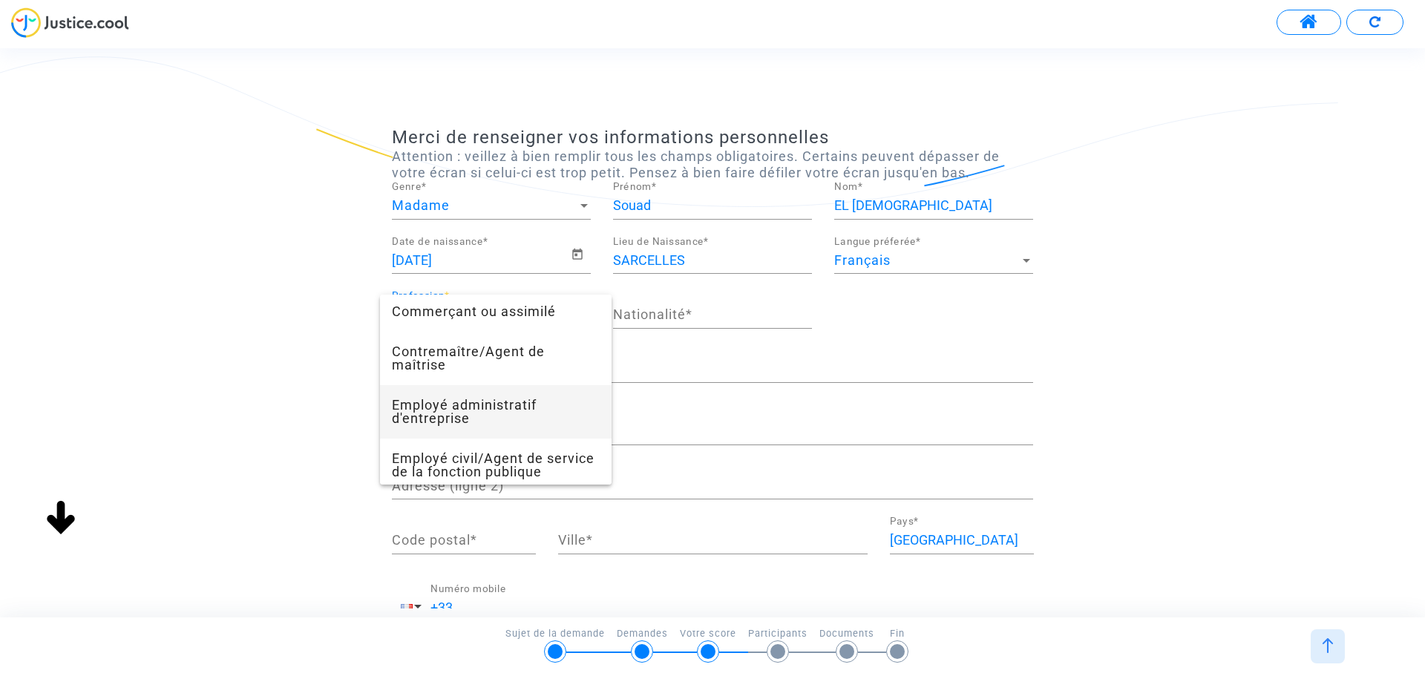
click at [474, 404] on span "Employé administratif d'entreprise" at bounding box center [496, 411] width 208 height 53
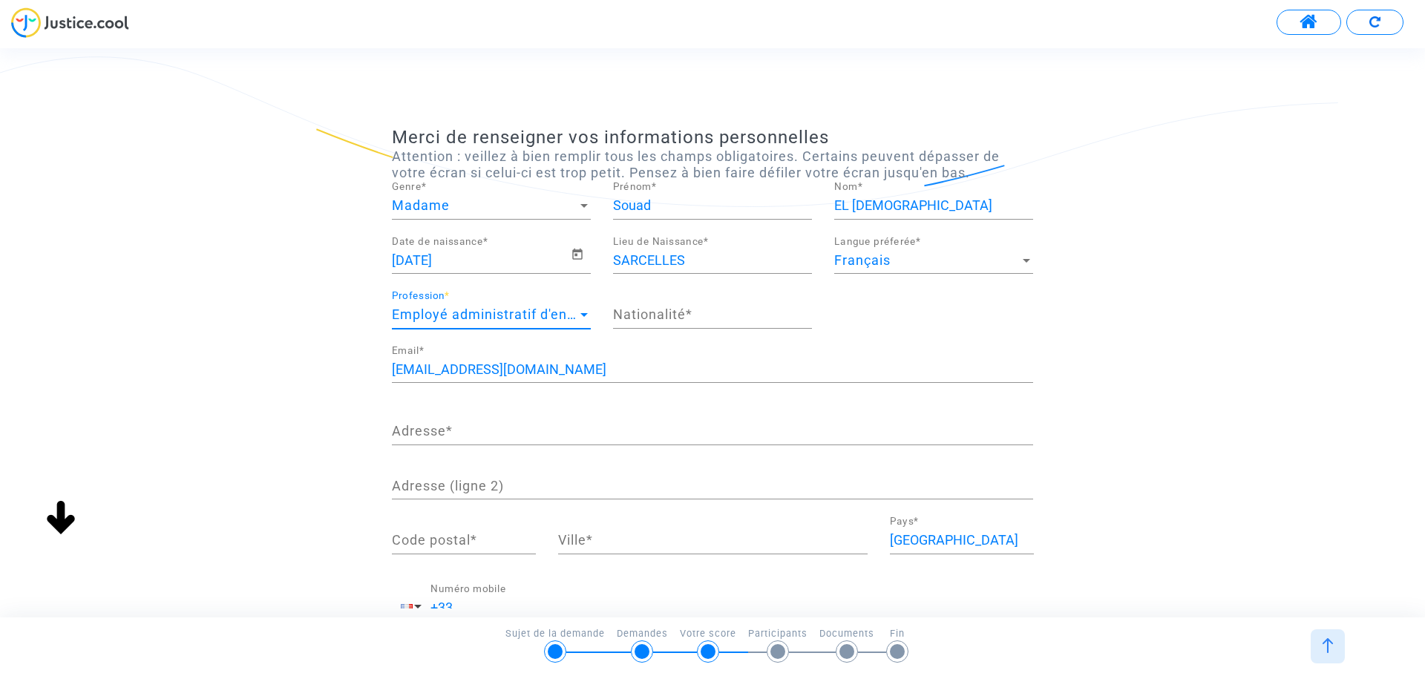
click at [692, 304] on div "Nationalité *" at bounding box center [712, 310] width 199 height 38
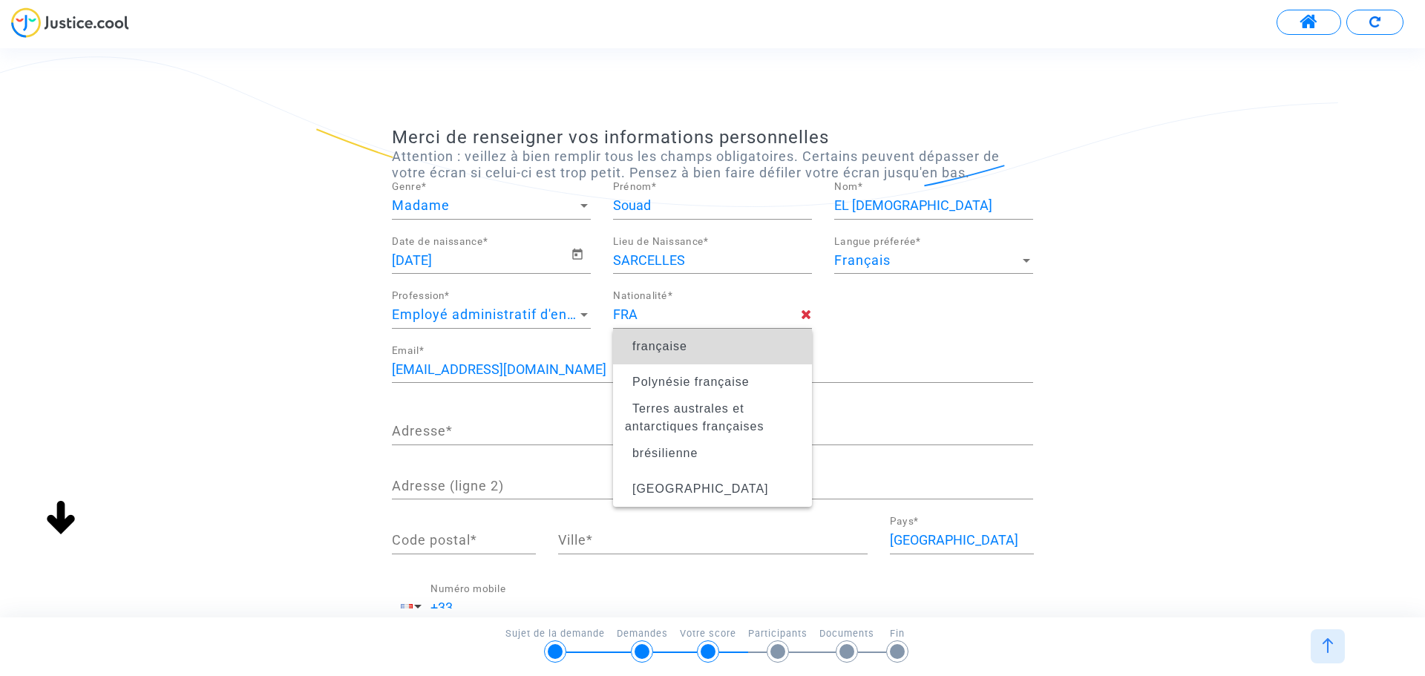
click at [687, 345] on span "française" at bounding box center [712, 347] width 175 height 42
type input "française"
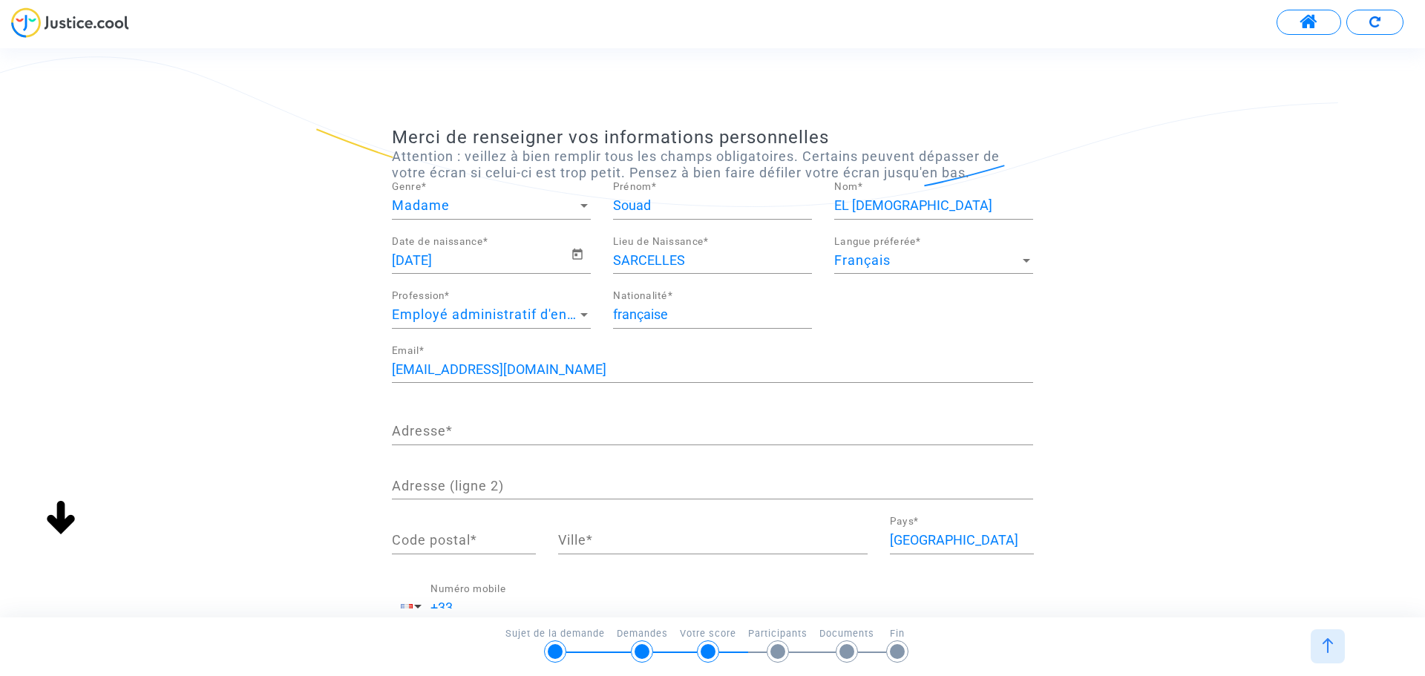
click at [501, 433] on input "Adresse *" at bounding box center [712, 431] width 641 height 15
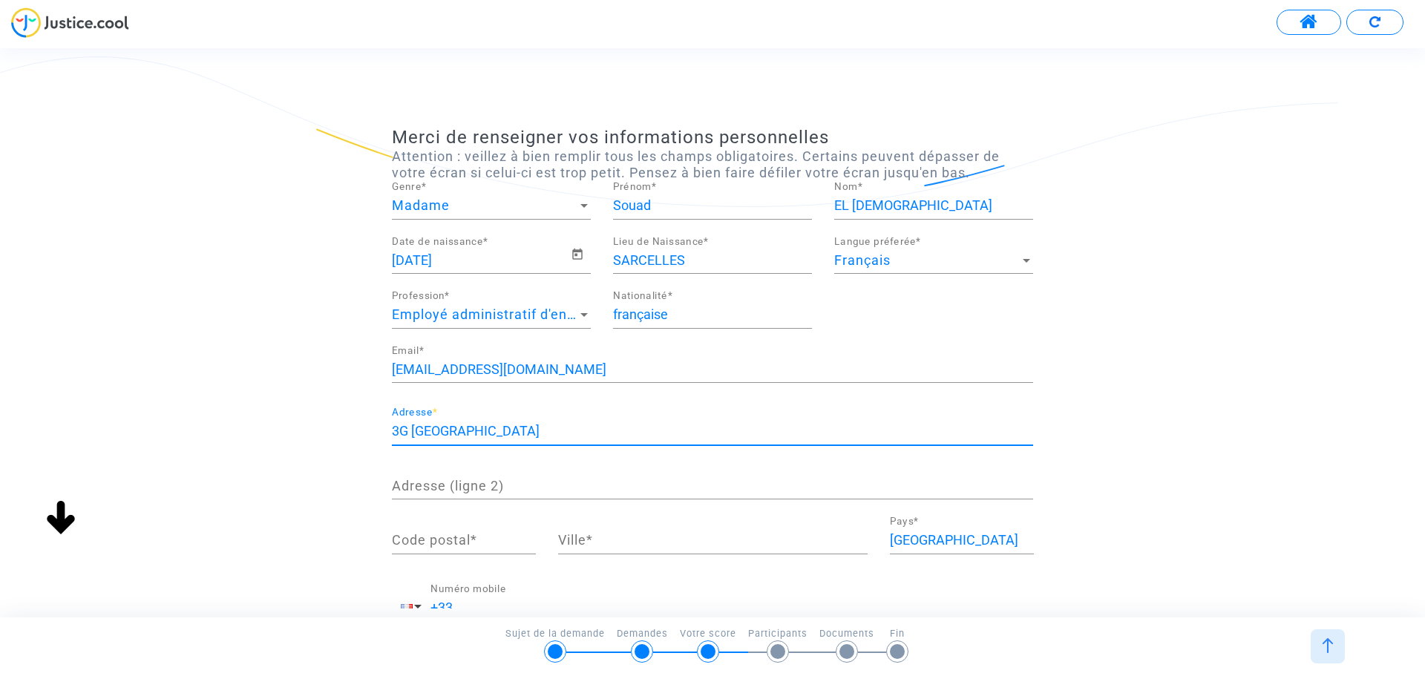
type input "3G RUE DU CORNET"
type input "77990"
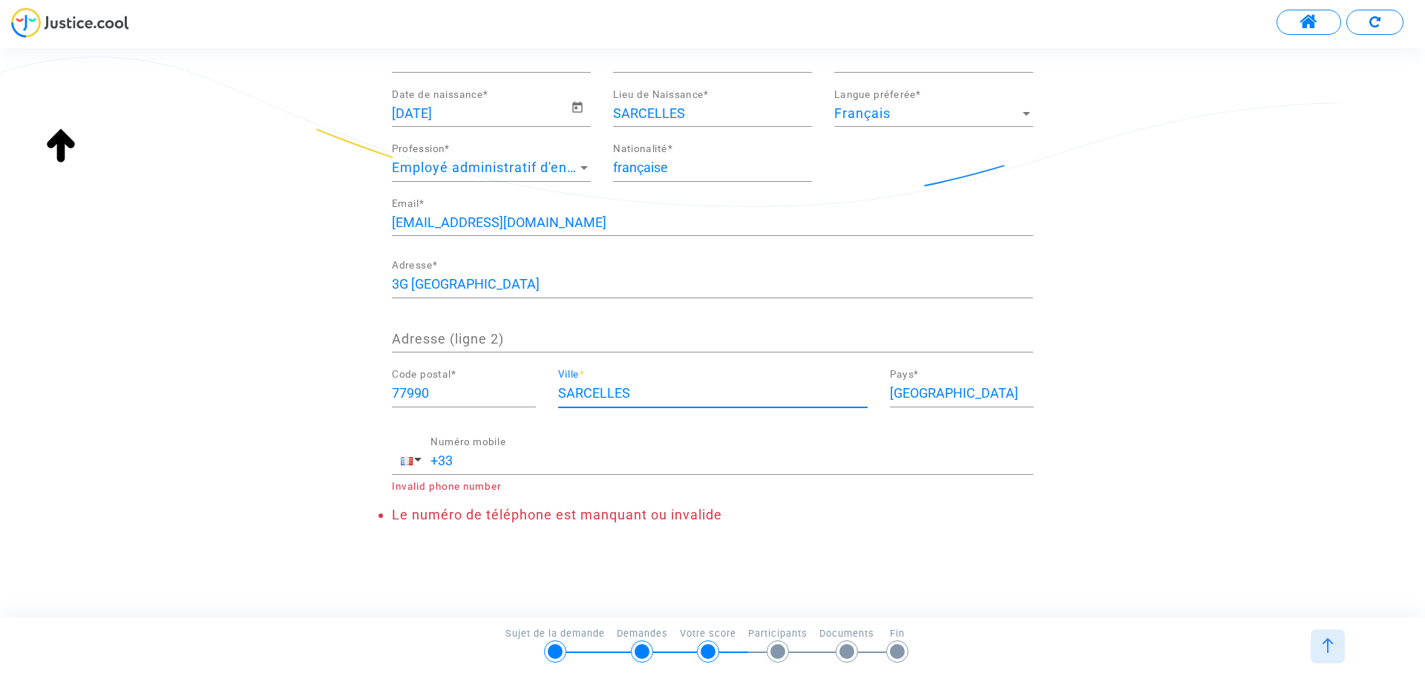
scroll to position [151, 0]
type input "SARCELLES"
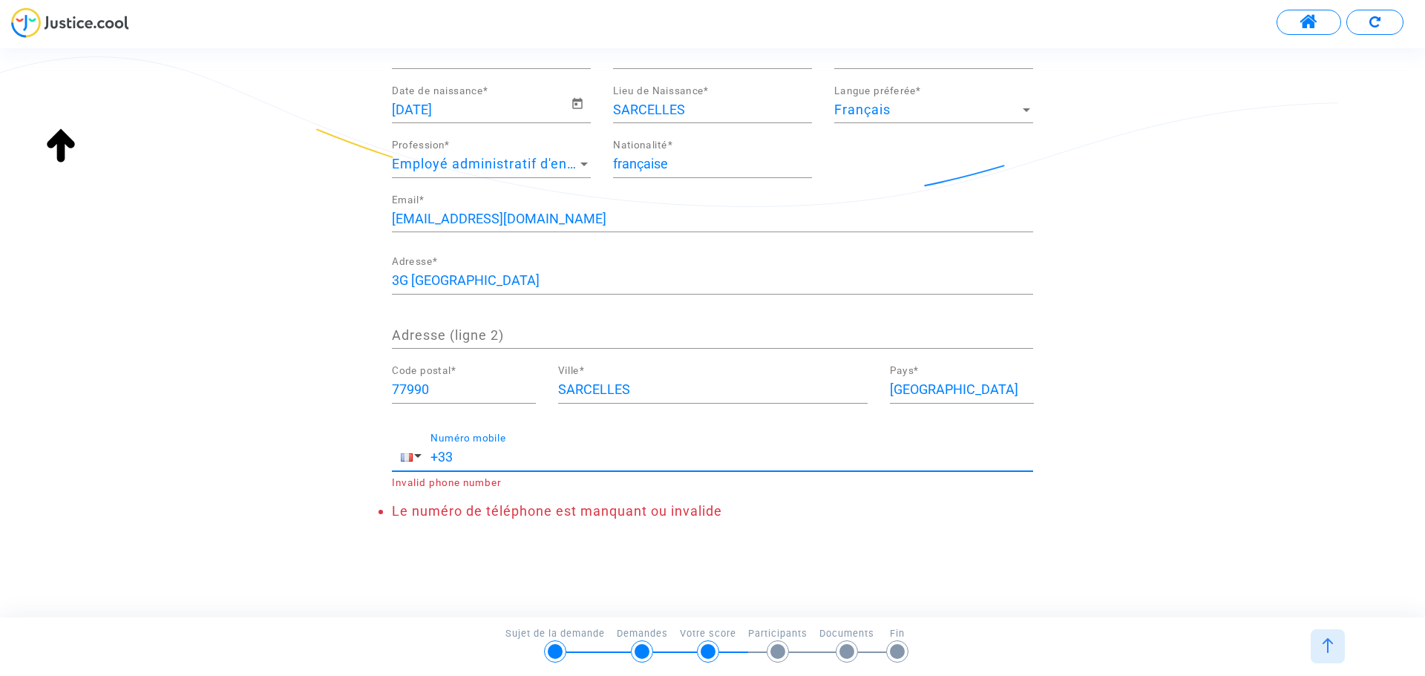
click at [527, 456] on input "+33" at bounding box center [731, 457] width 603 height 15
click at [473, 459] on input "+33698931170" at bounding box center [731, 457] width 603 height 15
click at [454, 453] on input "+33698931170" at bounding box center [731, 457] width 603 height 15
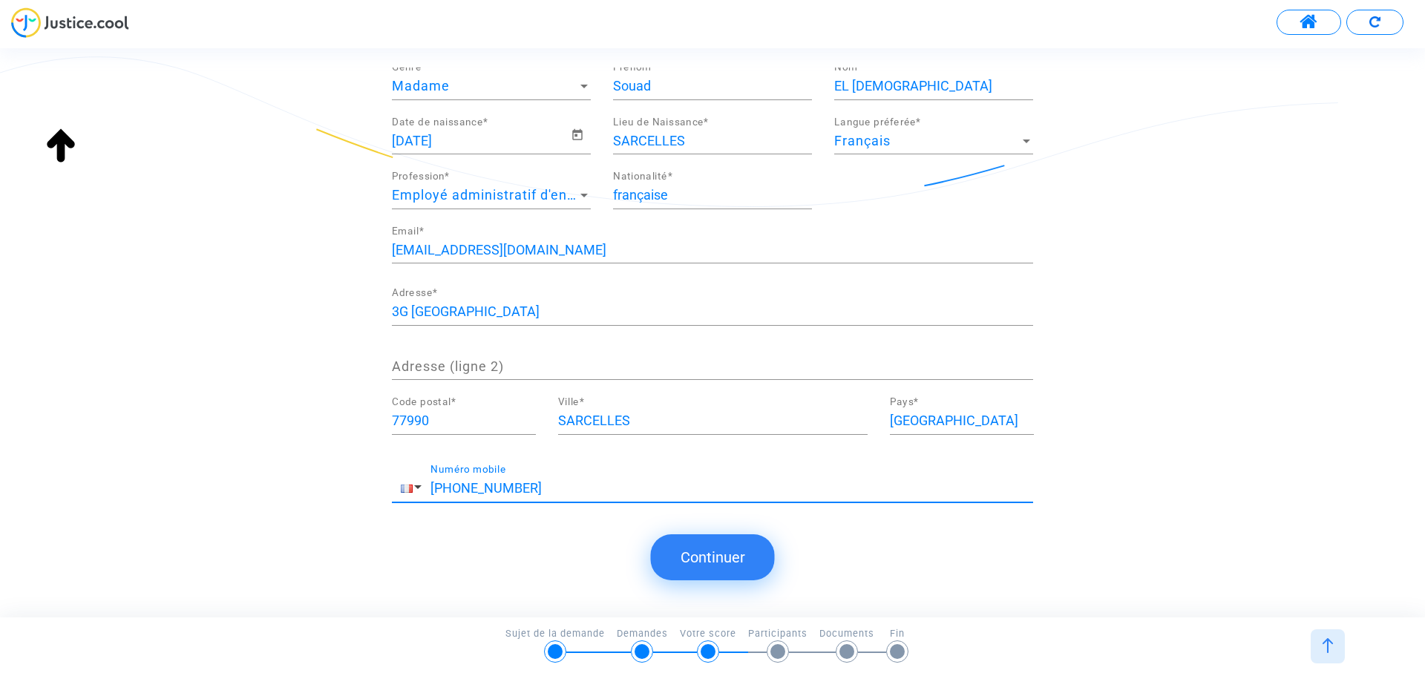
type input "+330698931170"
click at [730, 554] on button "Continuer" at bounding box center [713, 557] width 124 height 46
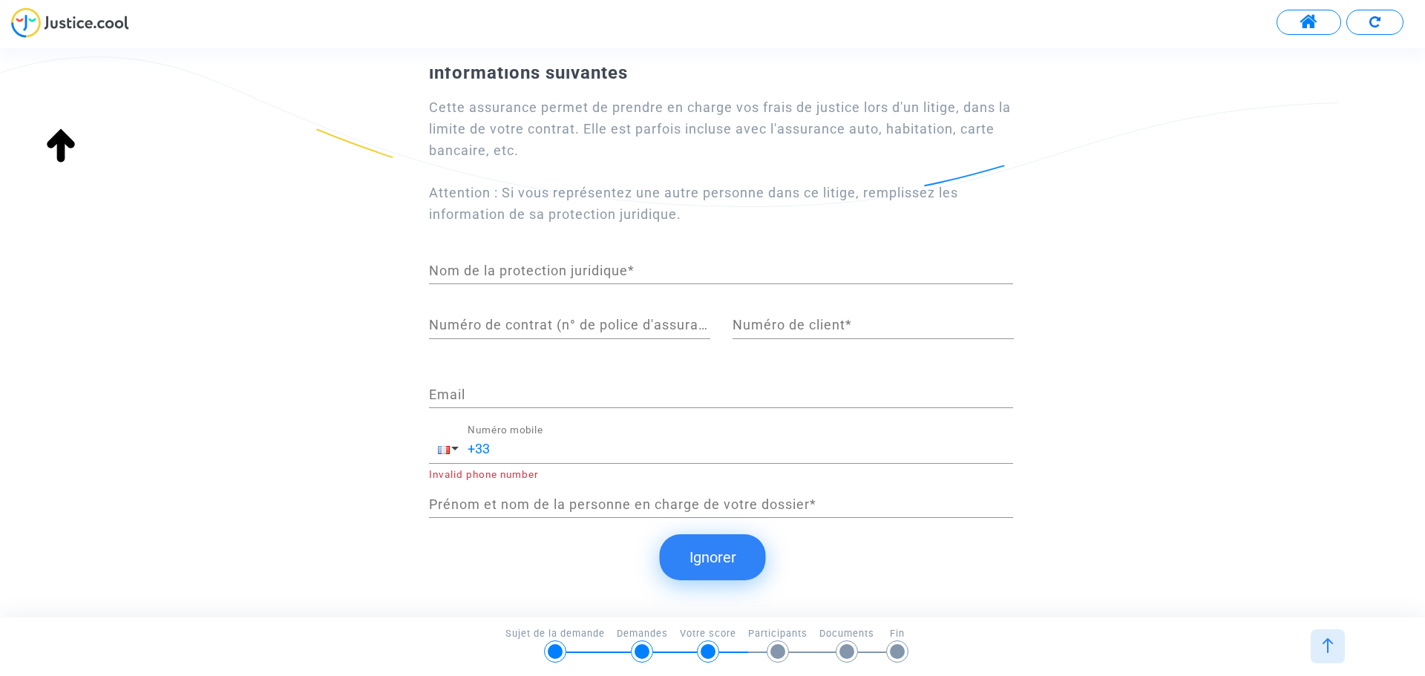
scroll to position [105, 0]
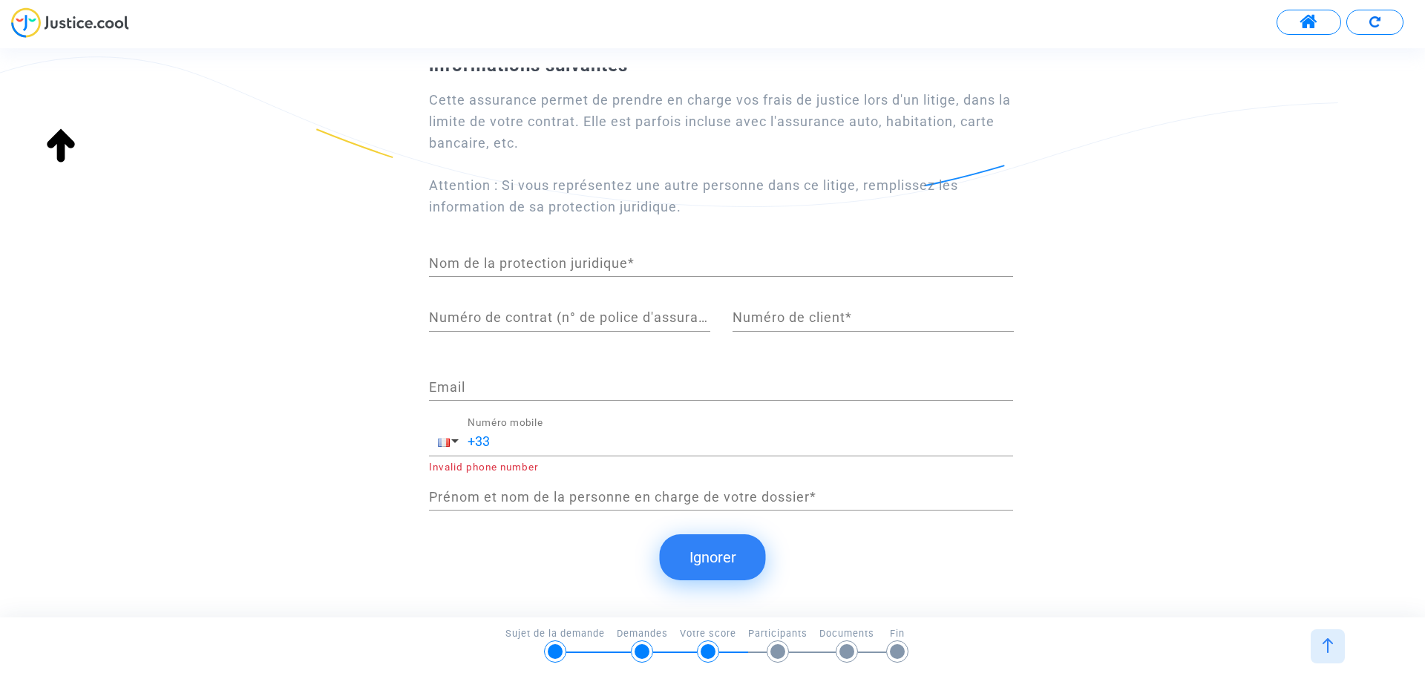
click at [702, 551] on button "Ignorer" at bounding box center [713, 557] width 106 height 46
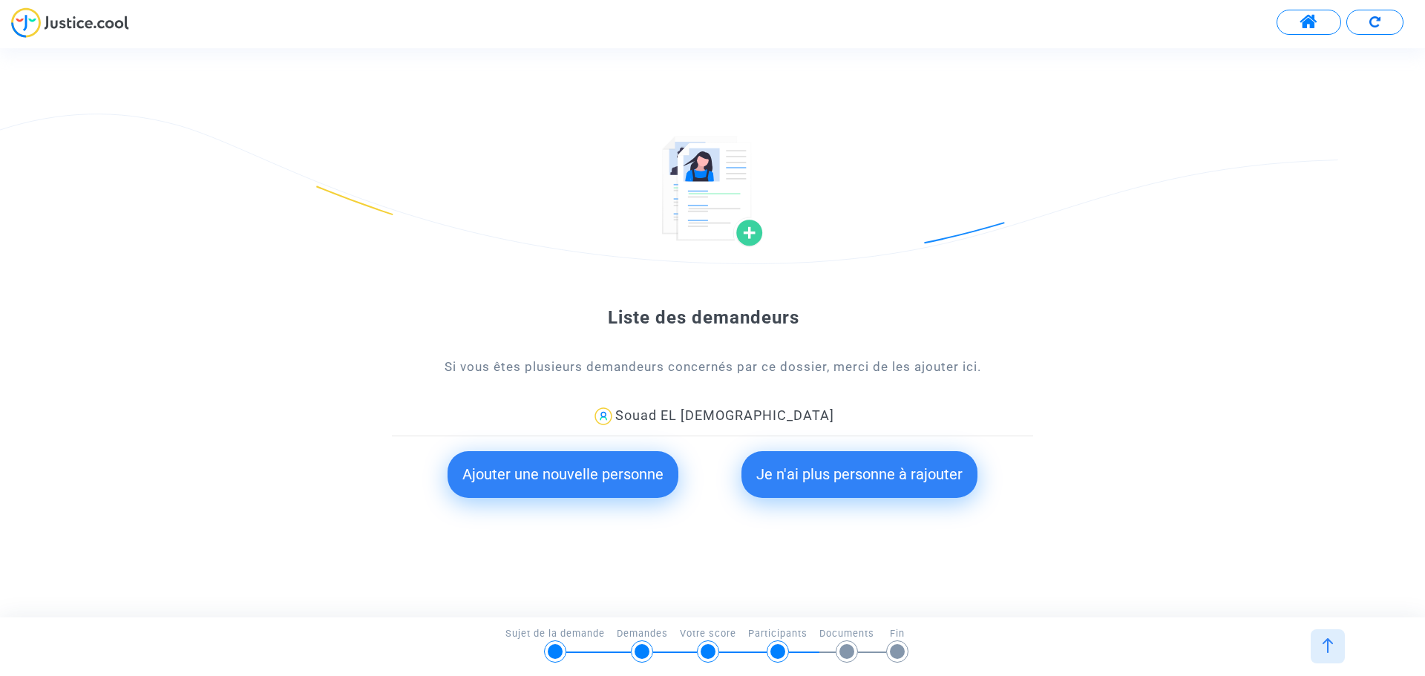
click at [892, 471] on button "Je n'ai plus personne à rajouter" at bounding box center [859, 474] width 236 height 46
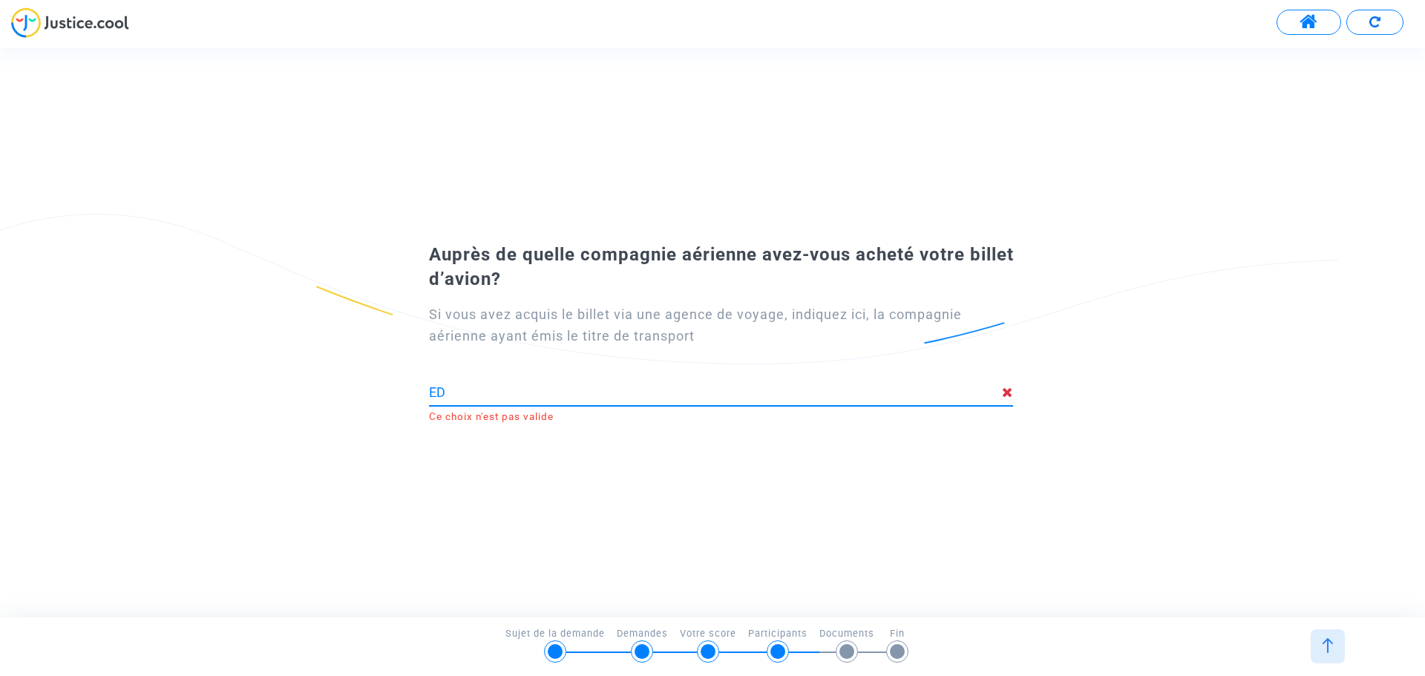
type input "E"
click at [583, 392] on input "edreams" at bounding box center [715, 392] width 573 height 15
drag, startPoint x: 564, startPoint y: 380, endPoint x: 158, endPoint y: 382, distance: 406.0
click at [158, 382] on div "Auprès de quelle compagnie aérienne avez-vous acheté votre billet d’avion? Si v…" at bounding box center [712, 333] width 1425 height 194
click at [499, 391] on input "edreams" at bounding box center [715, 392] width 573 height 15
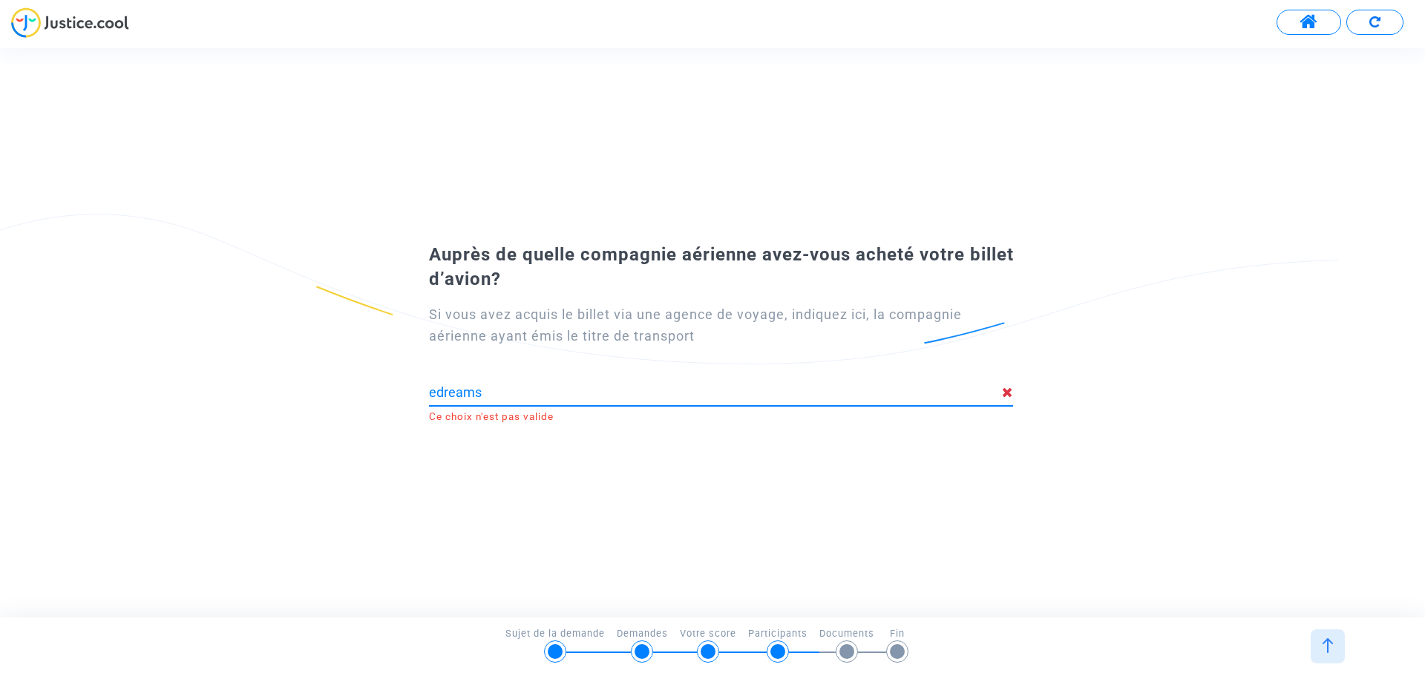
drag, startPoint x: 505, startPoint y: 390, endPoint x: 300, endPoint y: 392, distance: 205.6
click at [300, 392] on div "Auprès de quelle compagnie aérienne avez-vous acheté votre billet d’avion? Si v…" at bounding box center [712, 333] width 1425 height 194
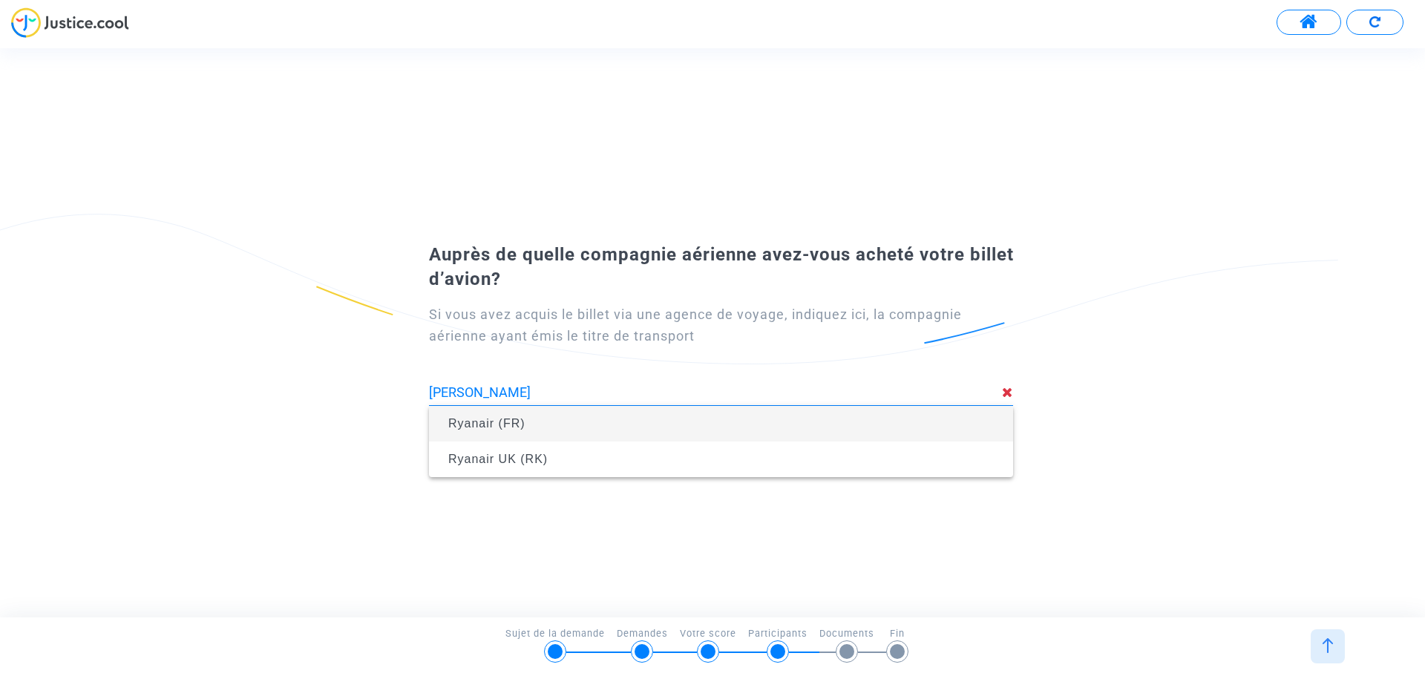
click at [481, 408] on span "Ryanair (FR)" at bounding box center [721, 424] width 560 height 42
type input "Ryanair (FR)"
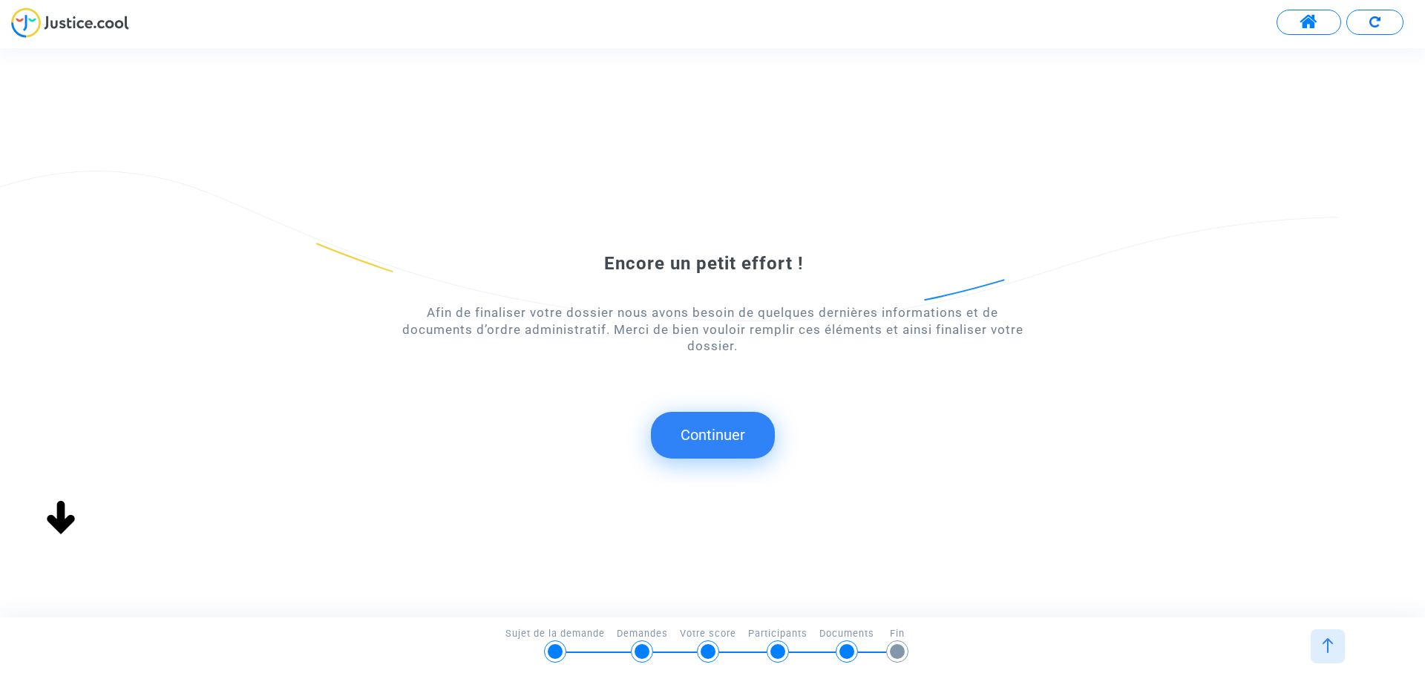
click at [728, 419] on button "Continuer" at bounding box center [713, 435] width 124 height 46
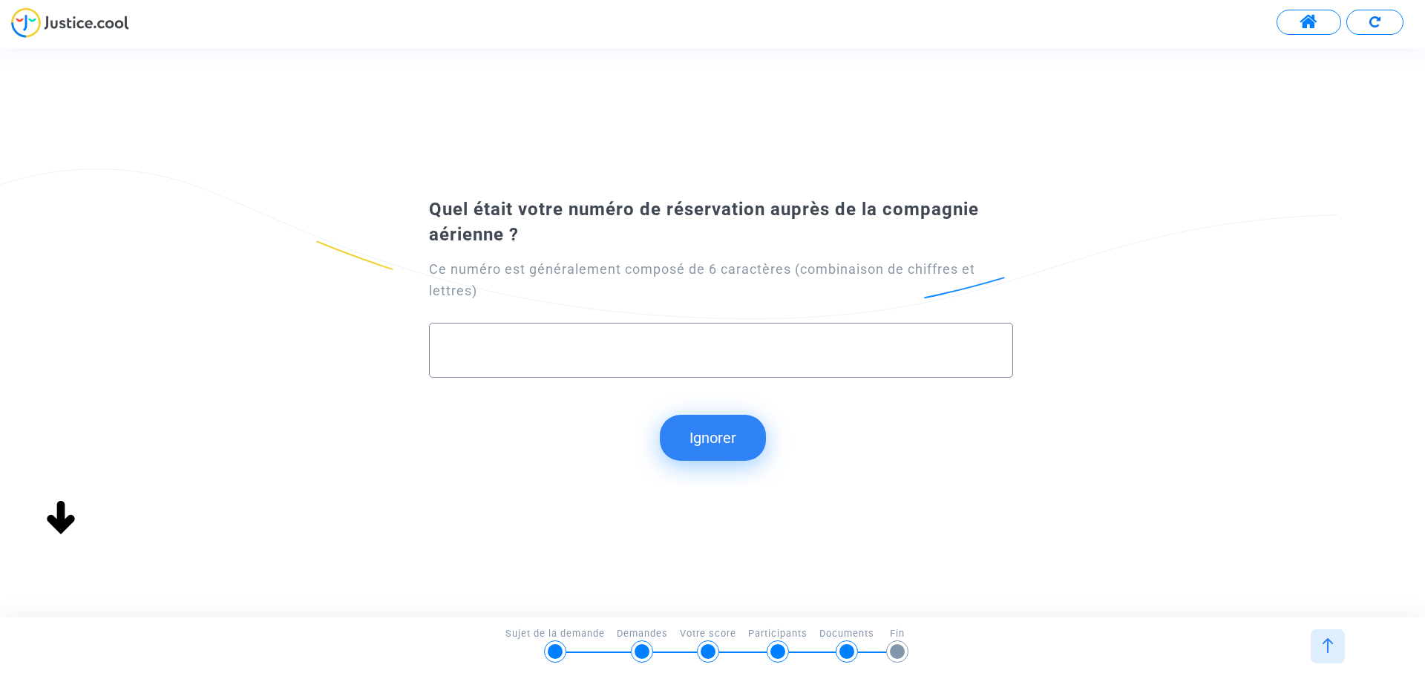
click at [609, 342] on input "text" at bounding box center [721, 350] width 553 height 17
click at [603, 350] on input "text" at bounding box center [721, 350] width 553 height 17
click at [499, 347] on input "text" at bounding box center [721, 350] width 553 height 17
type input "238370"
click at [737, 442] on button "Continuer" at bounding box center [713, 438] width 124 height 46
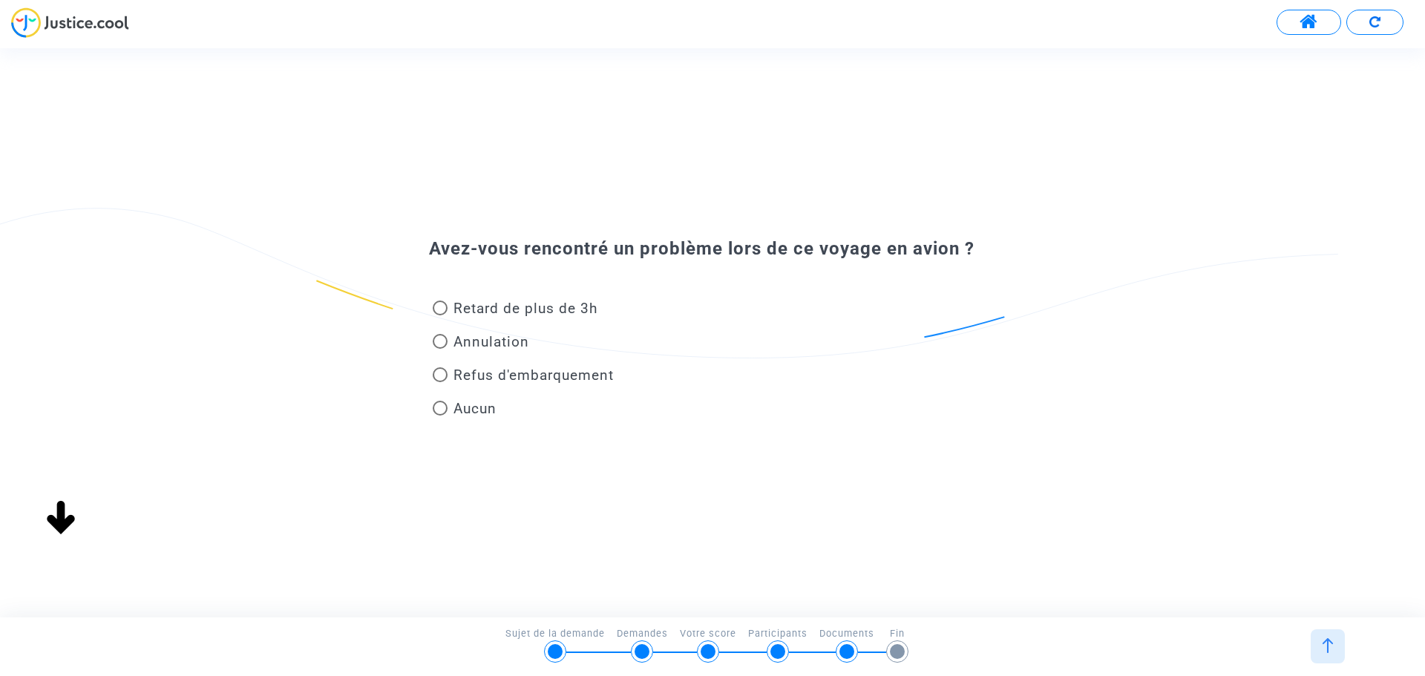
click at [483, 377] on span "Refus d'embarquement" at bounding box center [533, 375] width 160 height 17
click at [440, 382] on input "Refus d'embarquement" at bounding box center [439, 382] width 1 height 1
radio input "true"
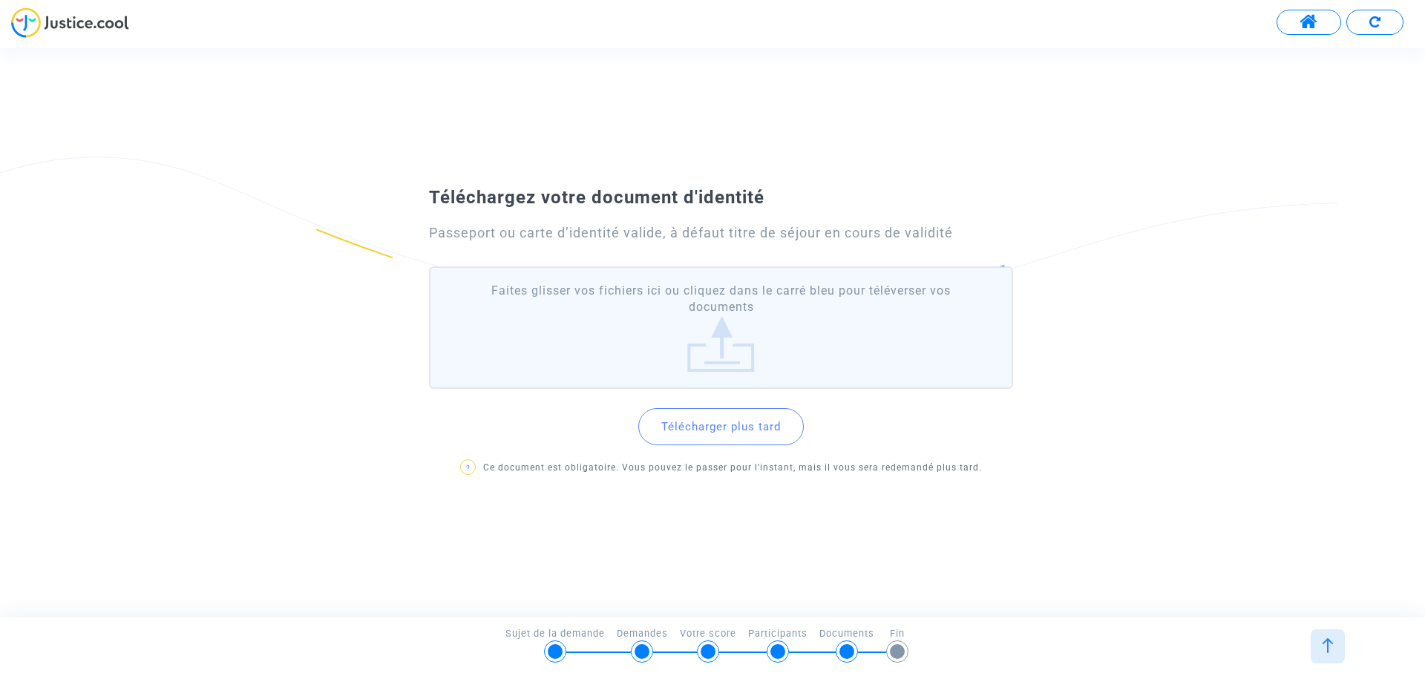
click at [684, 430] on button "Télécharger plus tard" at bounding box center [721, 426] width 166 height 37
click at [718, 431] on button "Télécharger plus tard" at bounding box center [721, 426] width 166 height 37
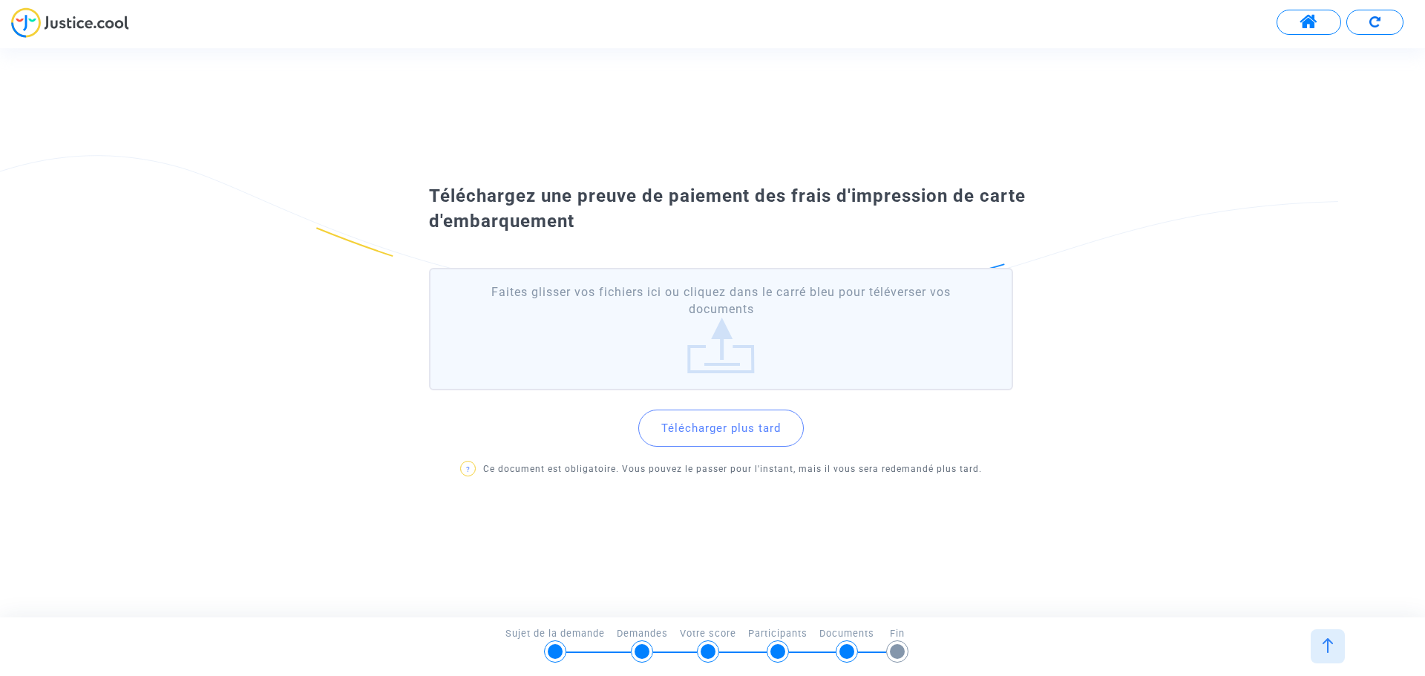
click at [745, 417] on button "Télécharger plus tard" at bounding box center [721, 428] width 166 height 37
click at [697, 433] on button "Télécharger plus tard" at bounding box center [721, 428] width 166 height 37
click at [660, 321] on label "Faites glisser vos fichiers ici ou cliquez dans le carré bleu pour téléverser v…" at bounding box center [721, 329] width 584 height 122
click at [0, 0] on input "Faites glisser vos fichiers ici ou cliquez dans le carré bleu pour téléverser v…" at bounding box center [0, 0] width 0 height 0
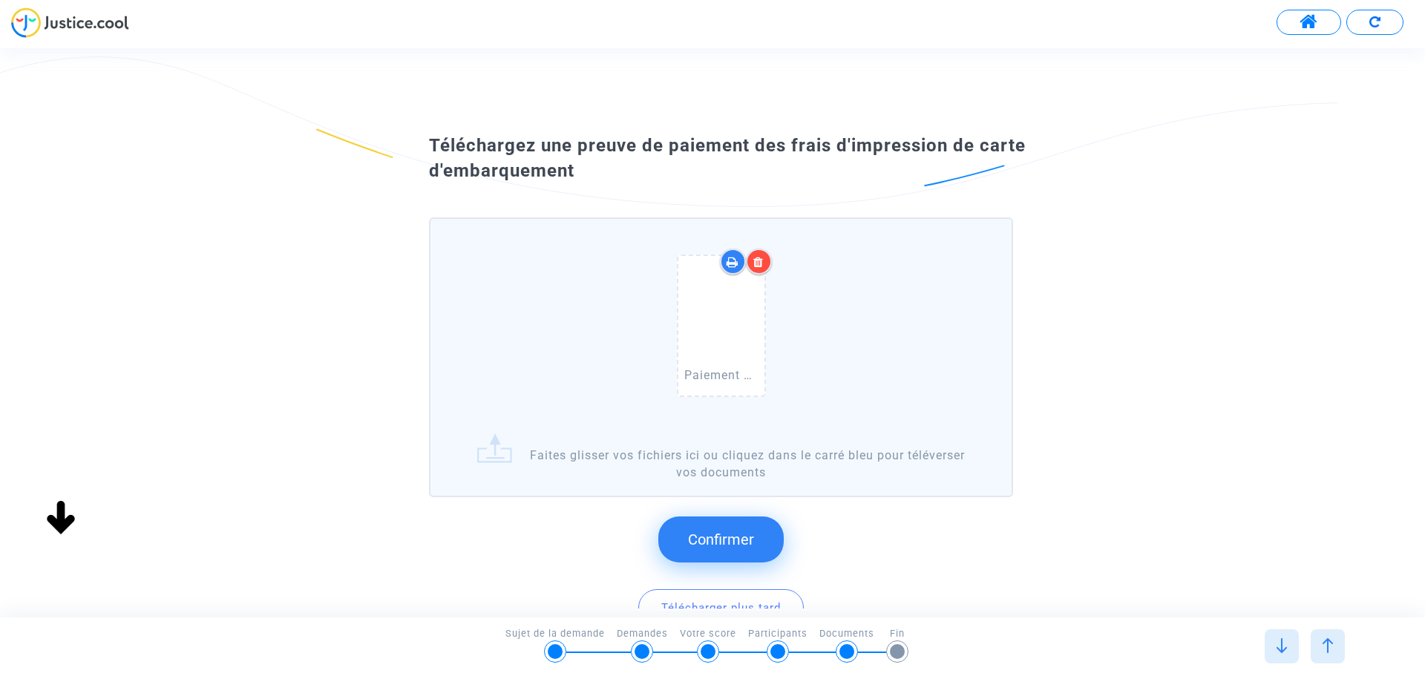
click at [733, 540] on span "Confirmer" at bounding box center [721, 540] width 66 height 18
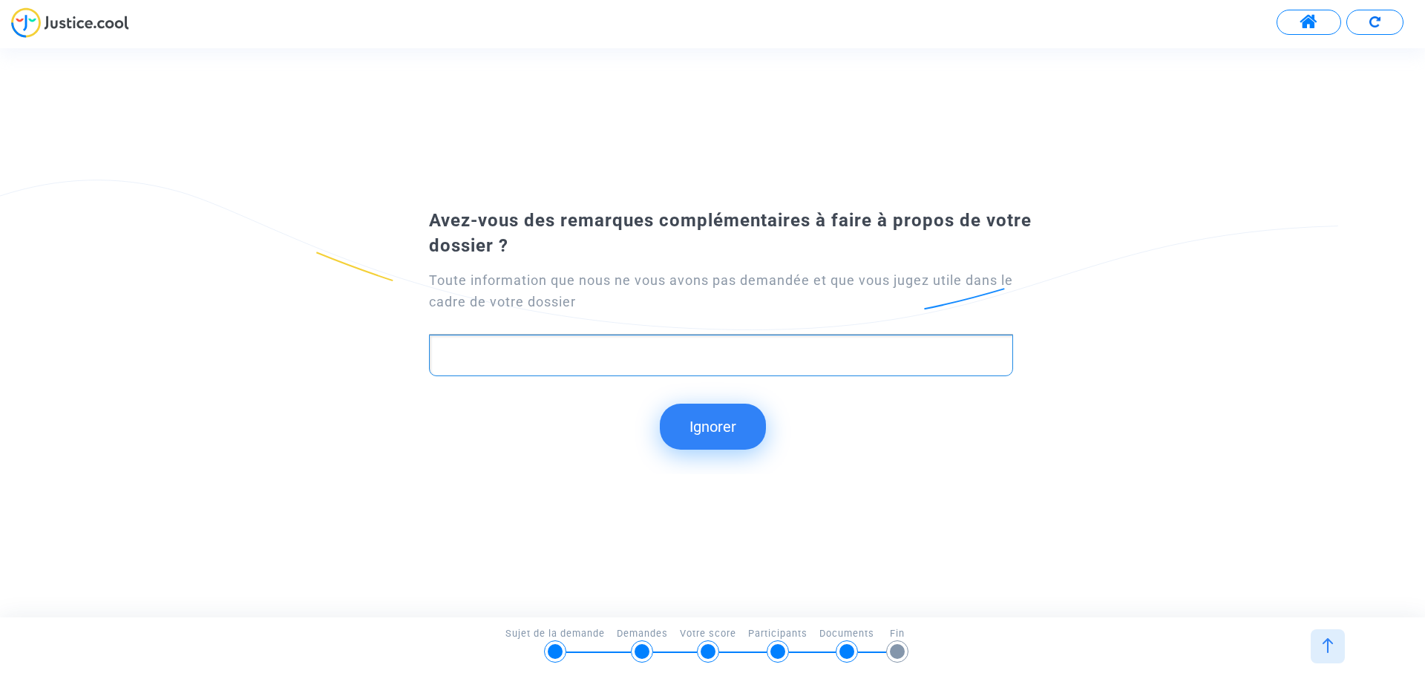
click at [510, 344] on div "Rich Text Editor, main" at bounding box center [721, 356] width 584 height 42
click at [529, 356] on p "Rich Text Editor, main" at bounding box center [721, 355] width 569 height 19
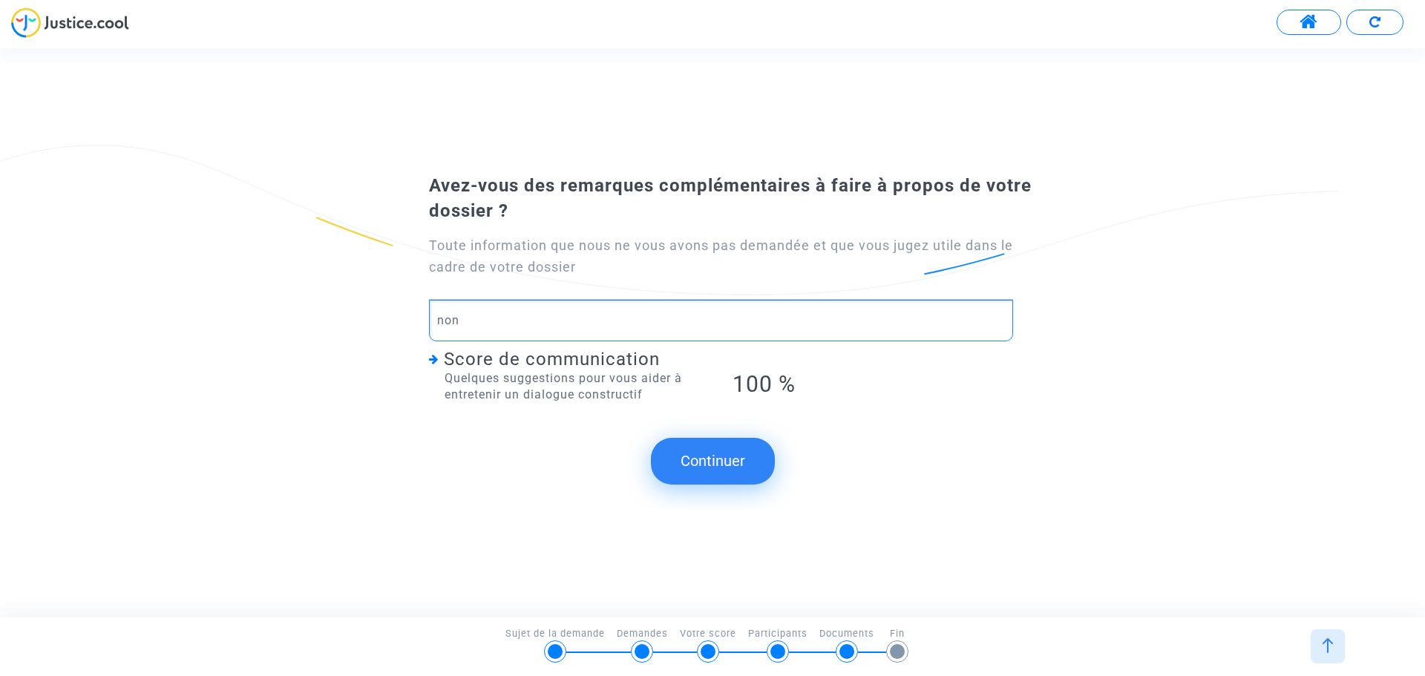
click at [731, 462] on button "Continuer" at bounding box center [713, 461] width 124 height 46
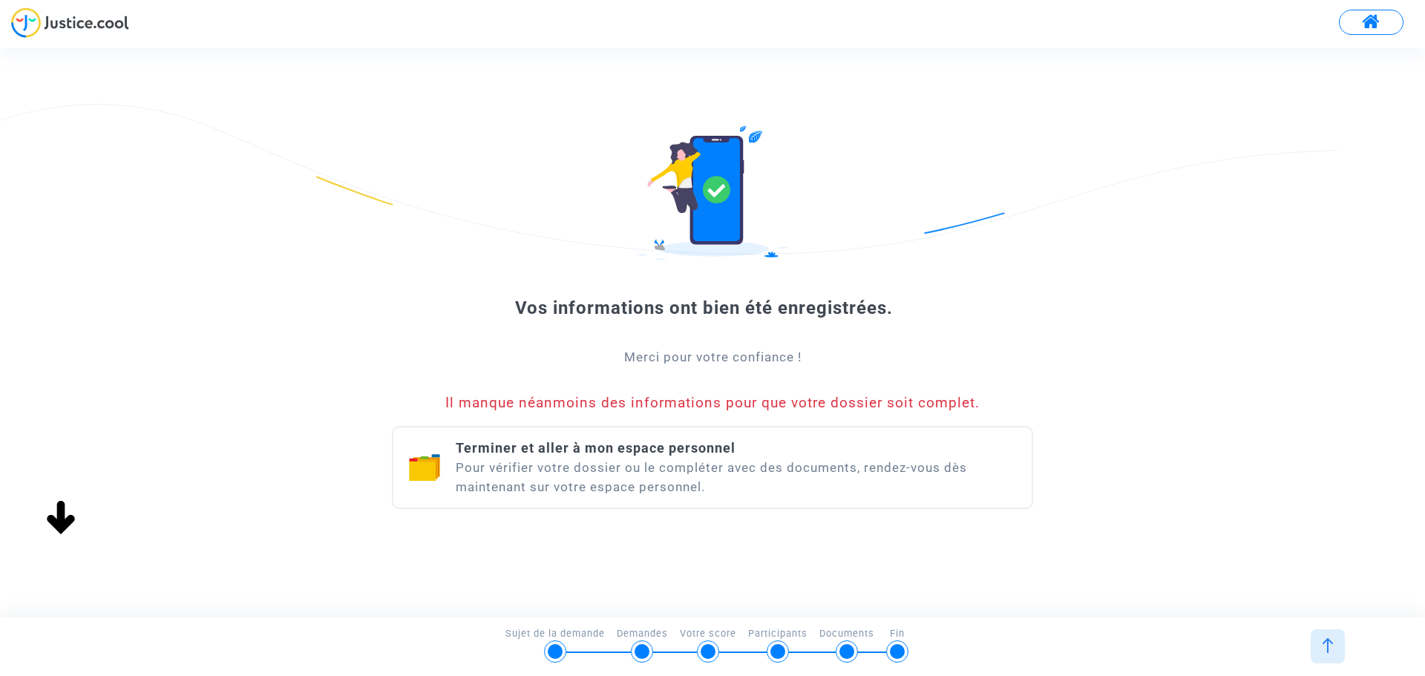
click at [518, 448] on span "Terminer et aller à mon espace personnel" at bounding box center [596, 448] width 280 height 16
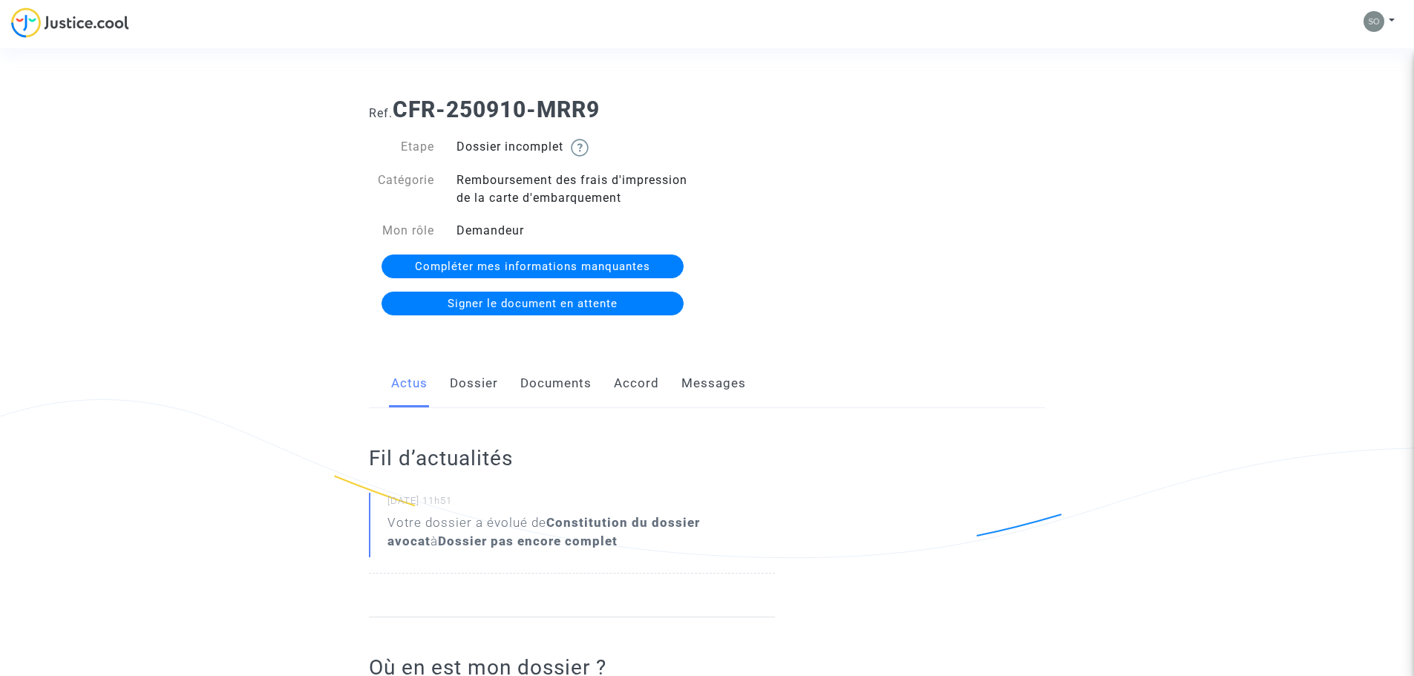
click at [656, 270] on link "Compléter mes informations manquantes" at bounding box center [532, 267] width 302 height 24
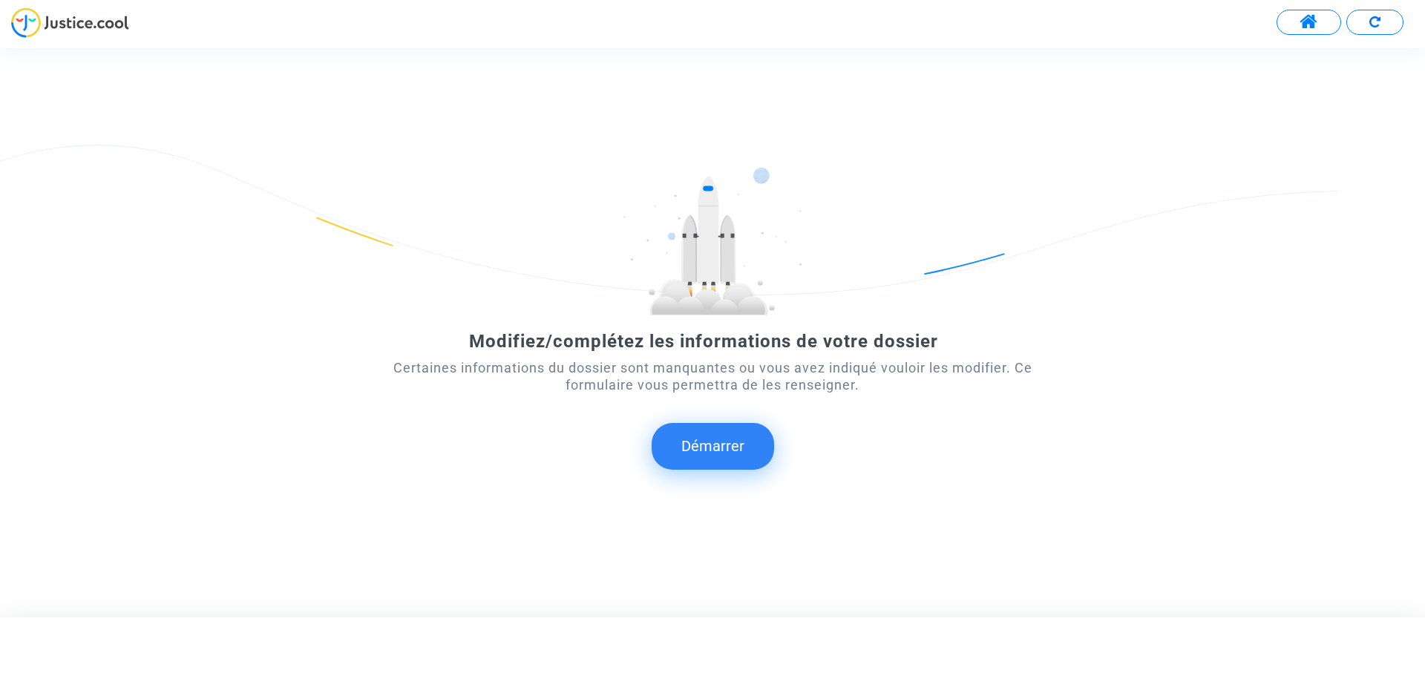
click at [730, 442] on button "Démarrer" at bounding box center [713, 446] width 122 height 46
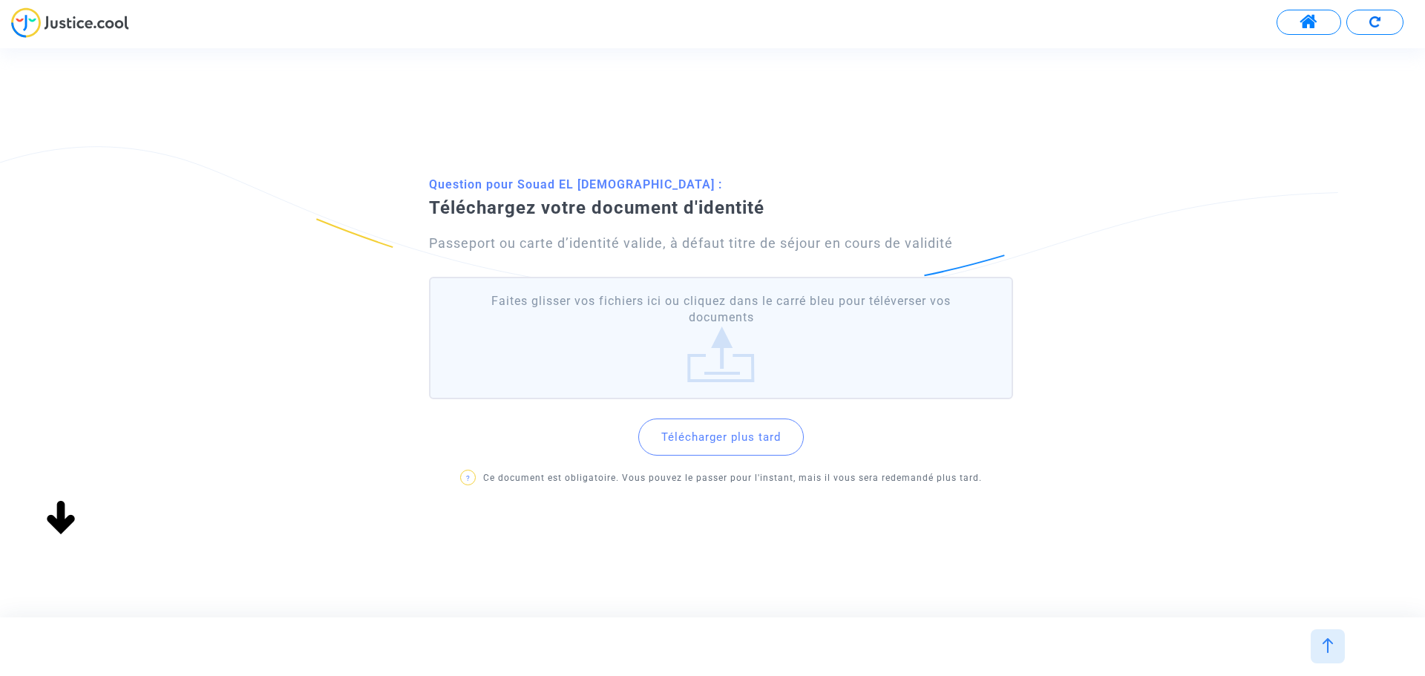
click at [720, 433] on button "Télécharger plus tard" at bounding box center [721, 437] width 166 height 37
click at [714, 298] on label "Faites glisser vos fichiers ici ou cliquez dans le carré bleu pour téléverser v…" at bounding box center [721, 338] width 584 height 122
click at [0, 0] on input "Faites glisser vos fichiers ici ou cliquez dans le carré bleu pour téléverser v…" at bounding box center [0, 0] width 0 height 0
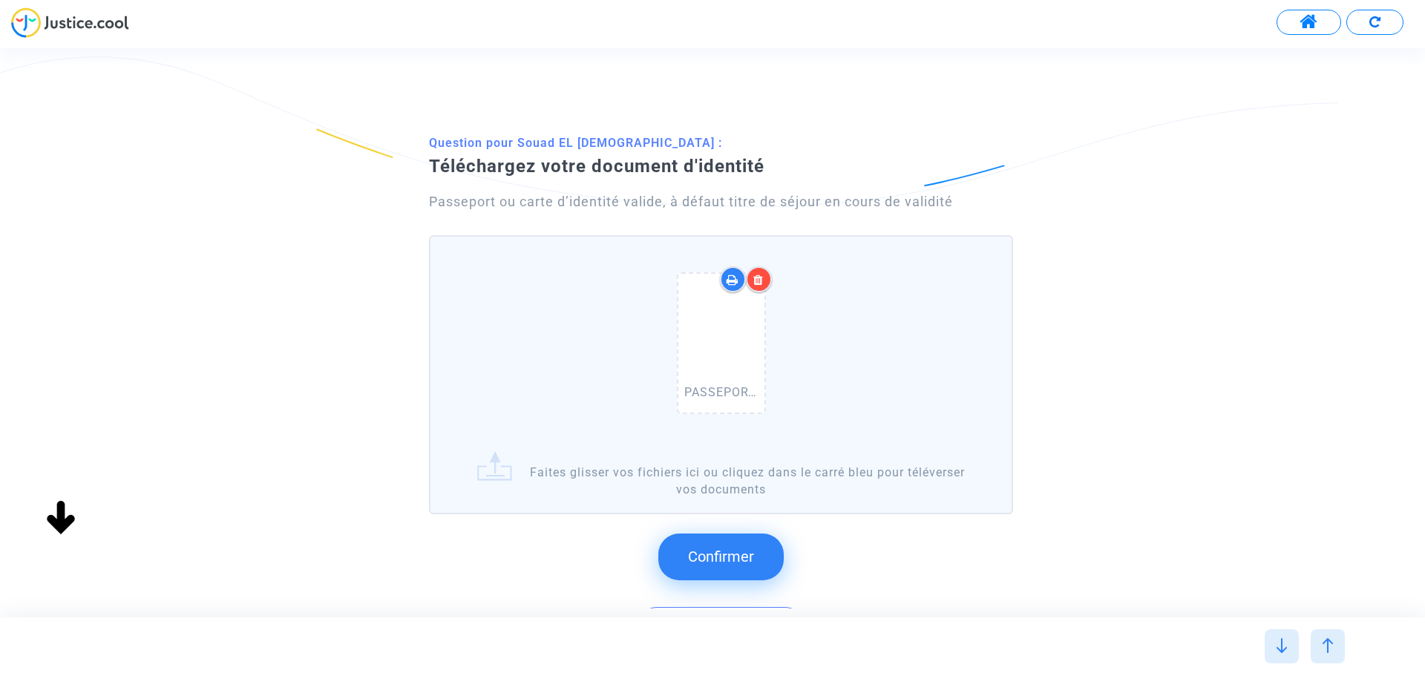
click at [718, 563] on span "Confirmer" at bounding box center [721, 557] width 66 height 18
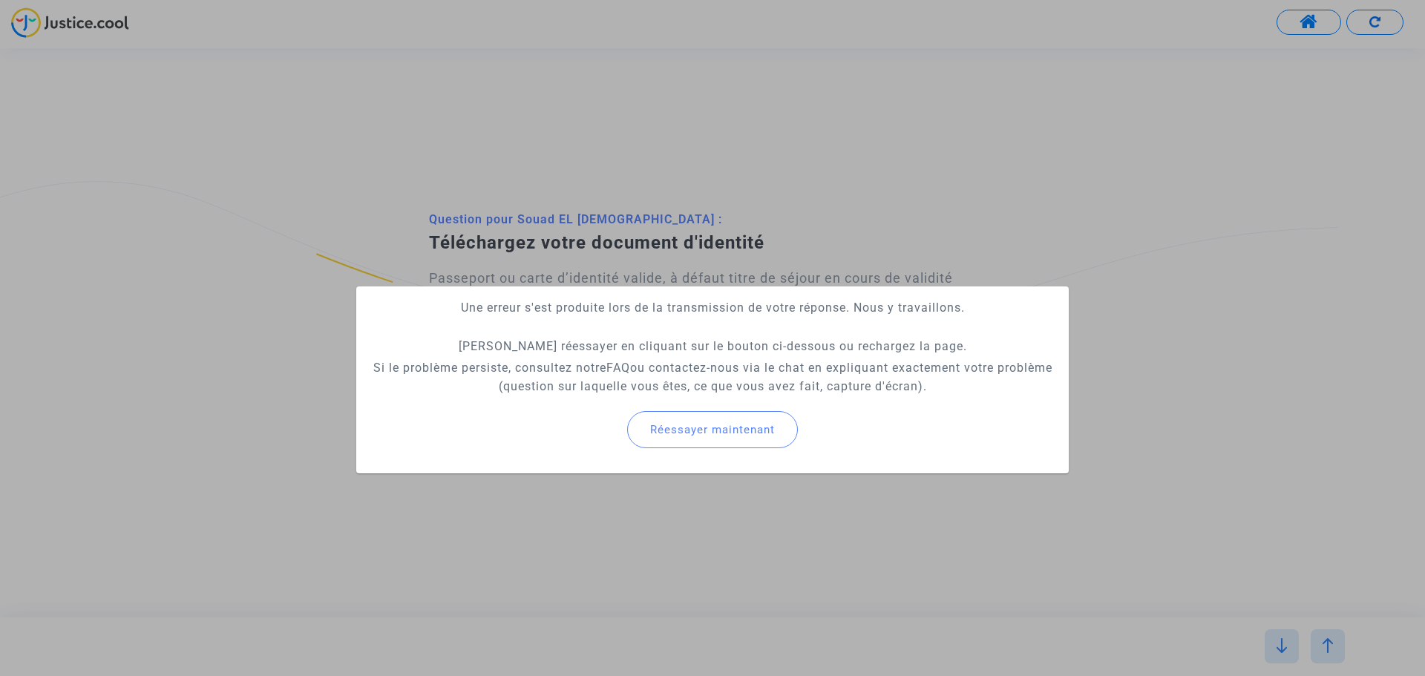
click at [723, 423] on span "Réessayer maintenant" at bounding box center [712, 429] width 125 height 13
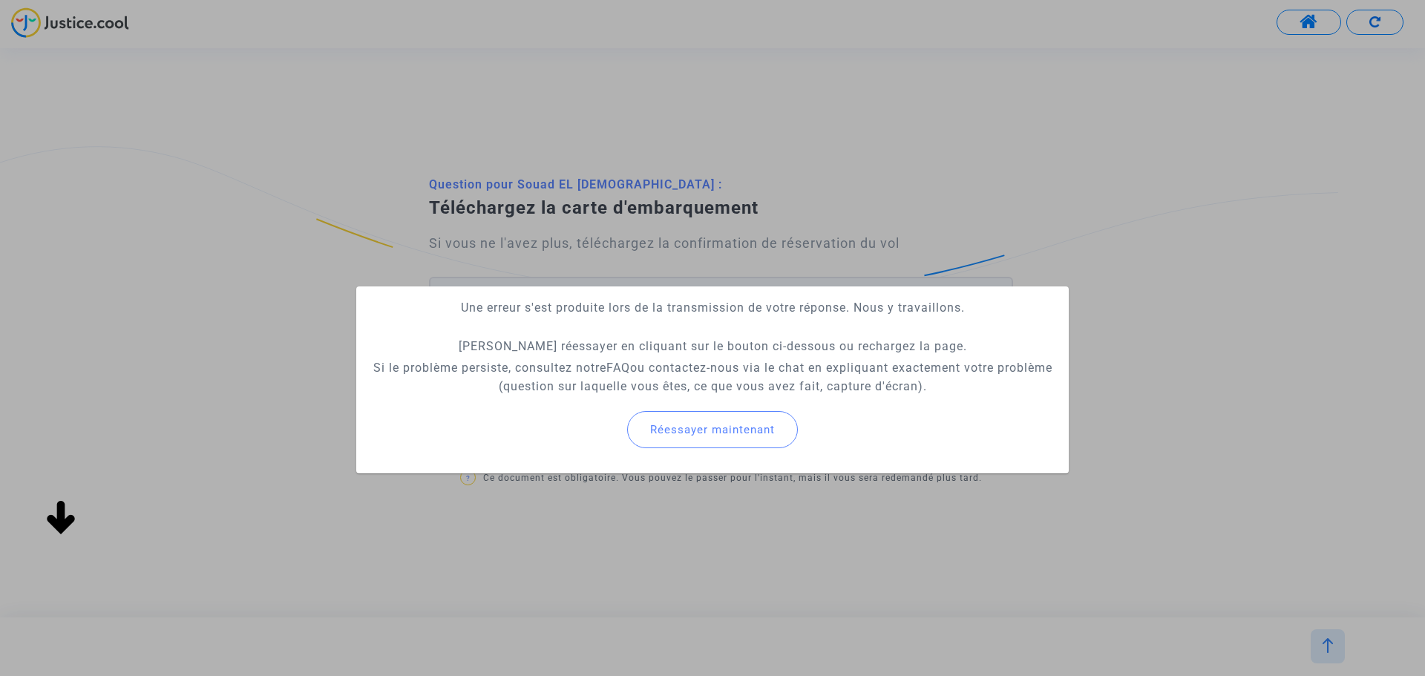
click at [720, 438] on button "Réessayer maintenant" at bounding box center [712, 429] width 171 height 37
click at [577, 184] on div at bounding box center [712, 338] width 1425 height 676
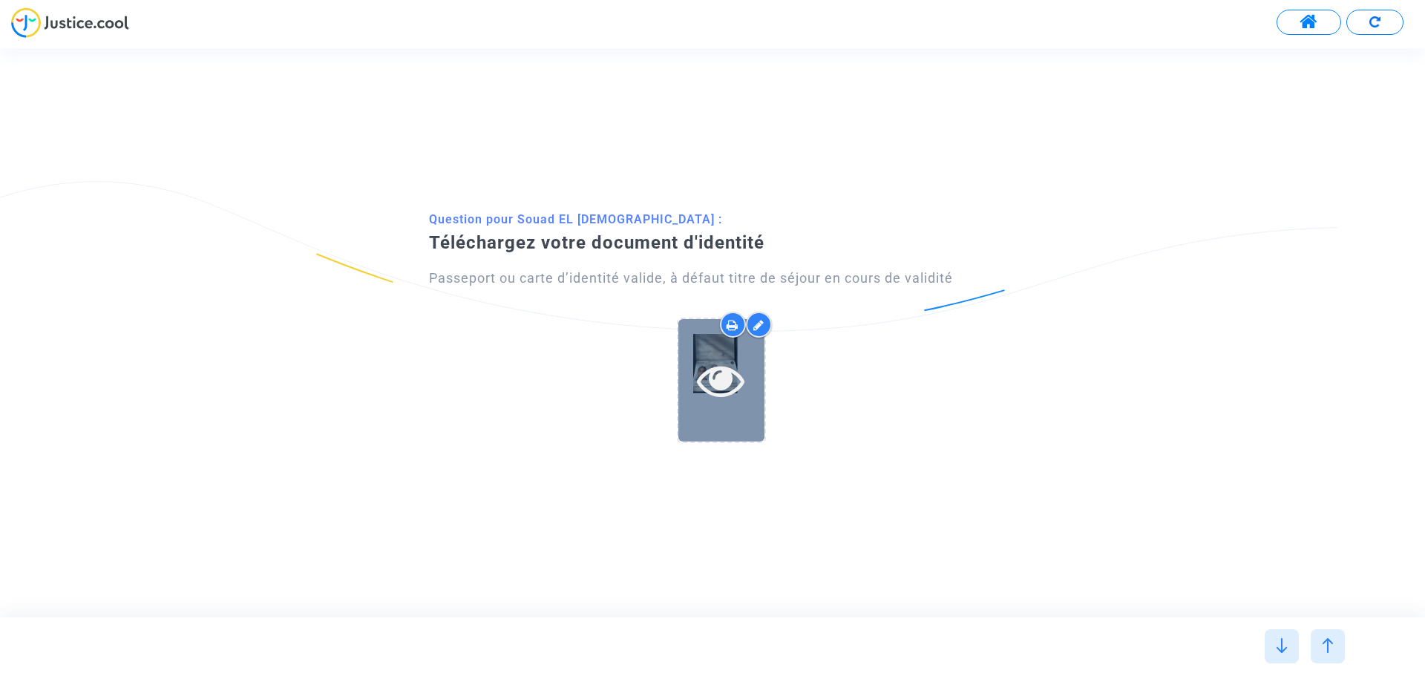
click at [723, 356] on icon at bounding box center [721, 380] width 48 height 48
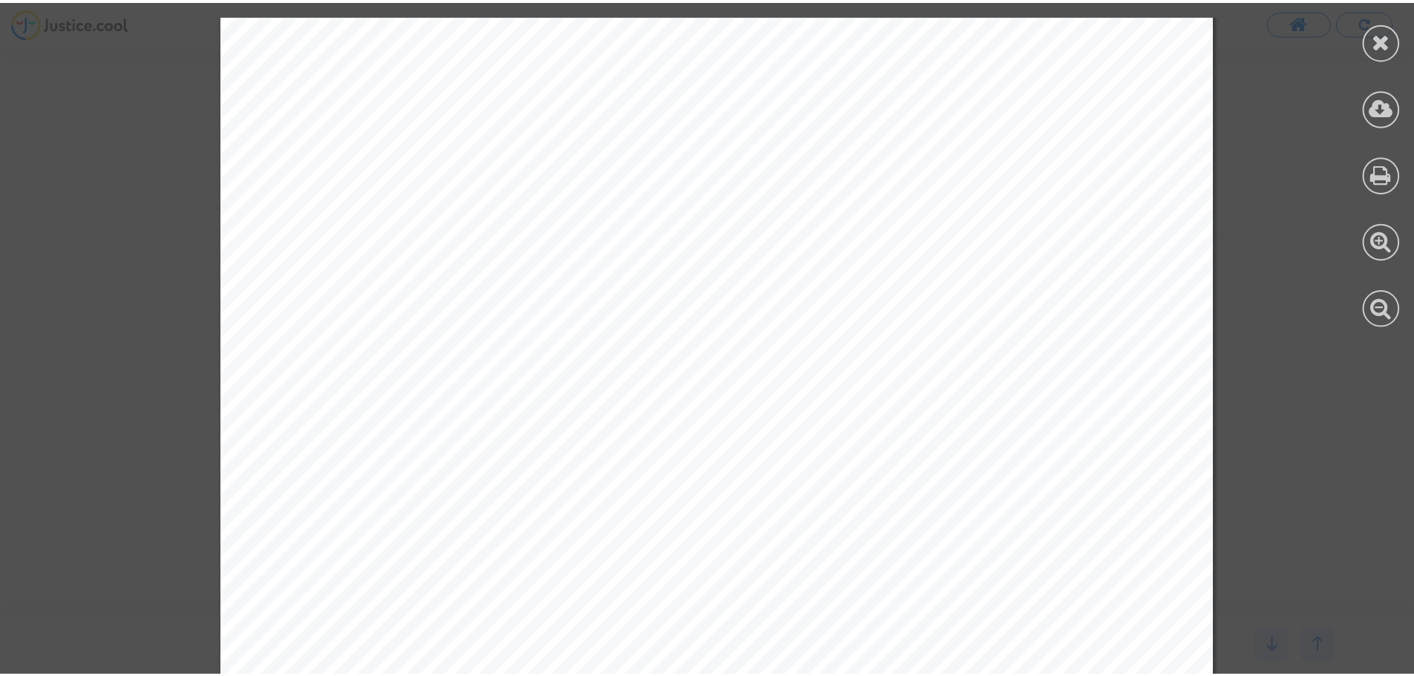
scroll to position [297, 0]
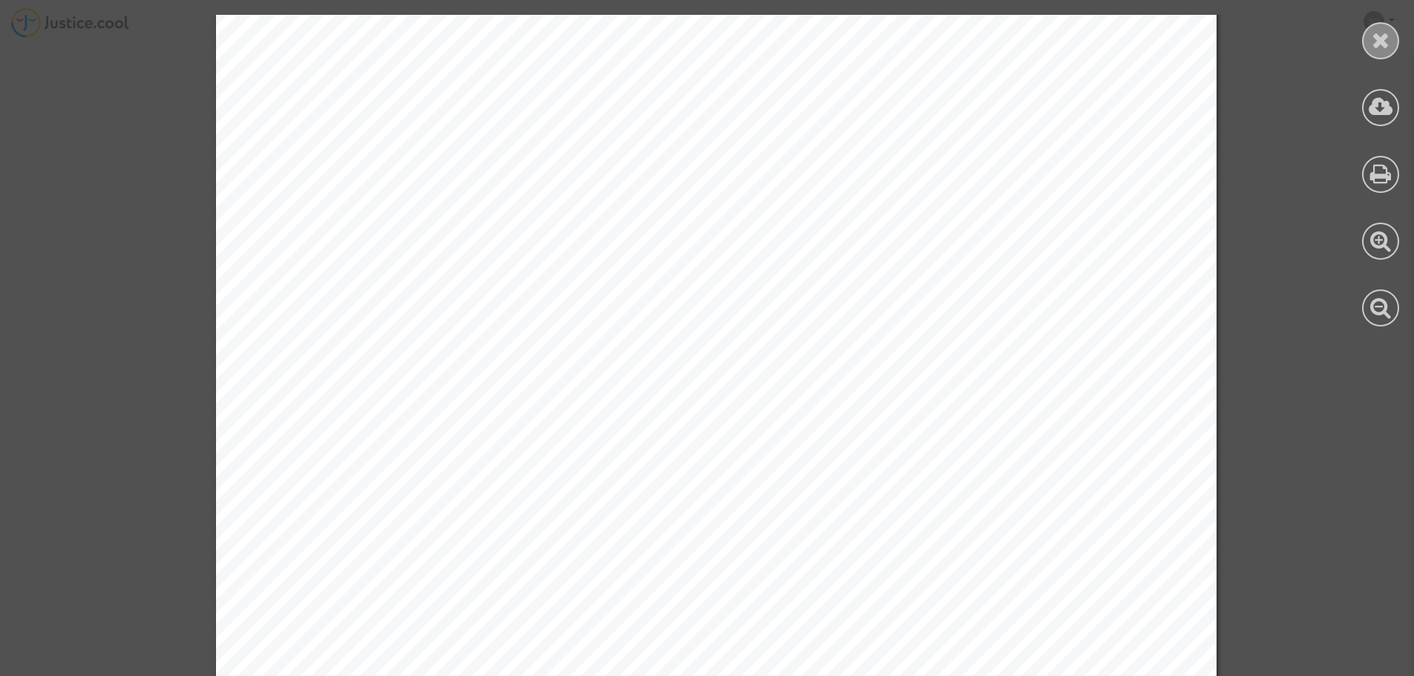
click at [1364, 48] on div at bounding box center [1380, 40] width 37 height 37
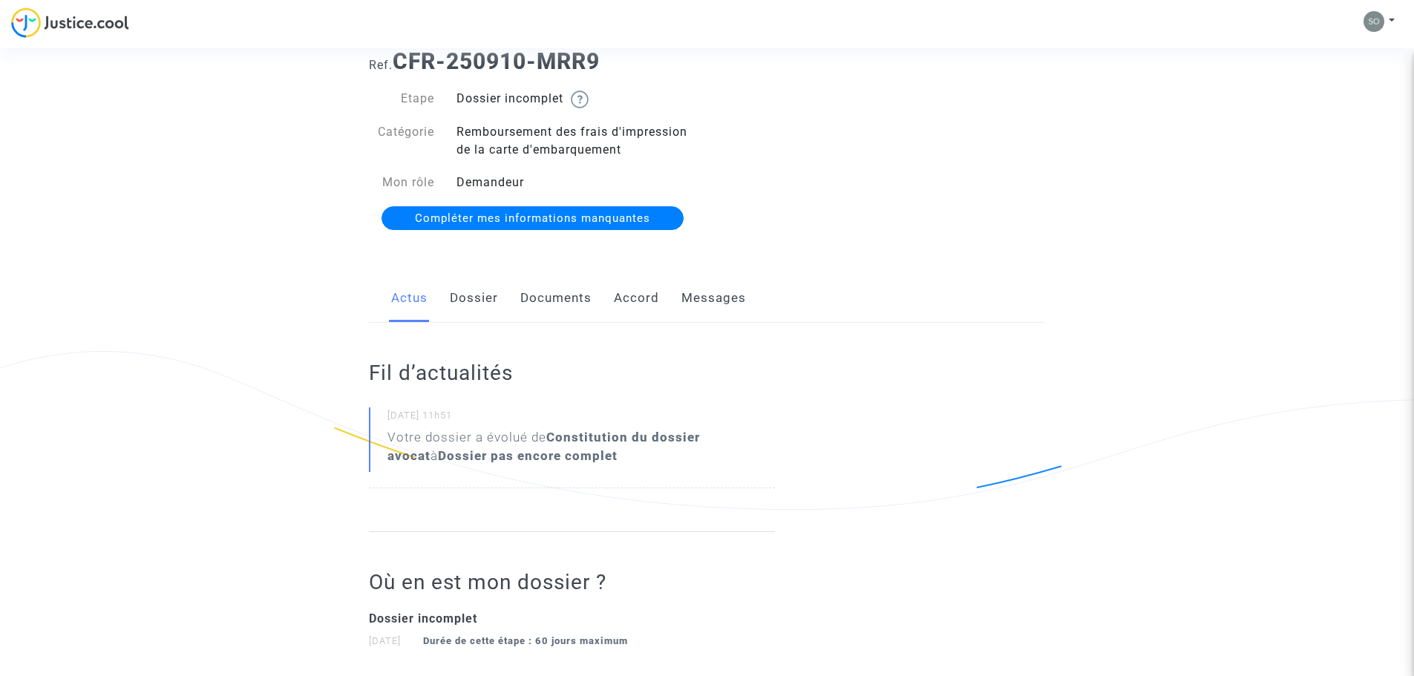
scroll to position [74, 0]
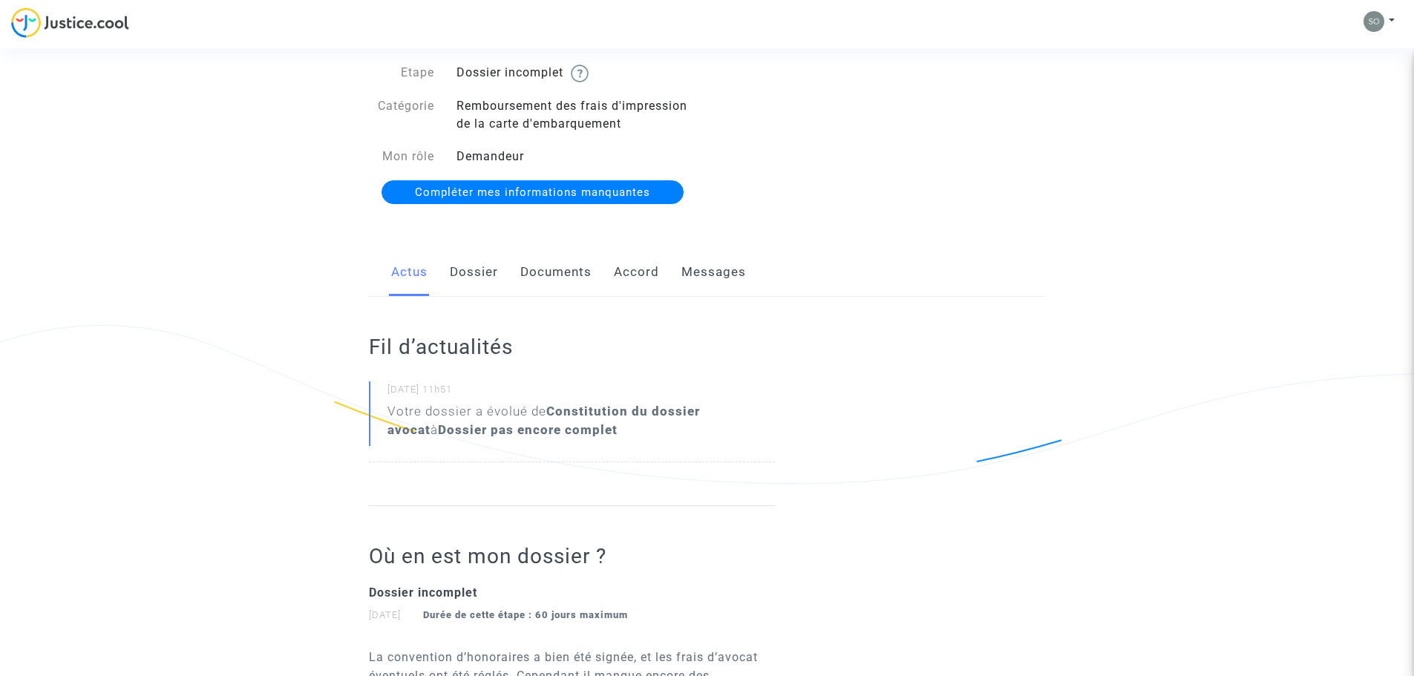
click at [616, 194] on span "Compléter mes informations manquantes" at bounding box center [532, 192] width 235 height 13
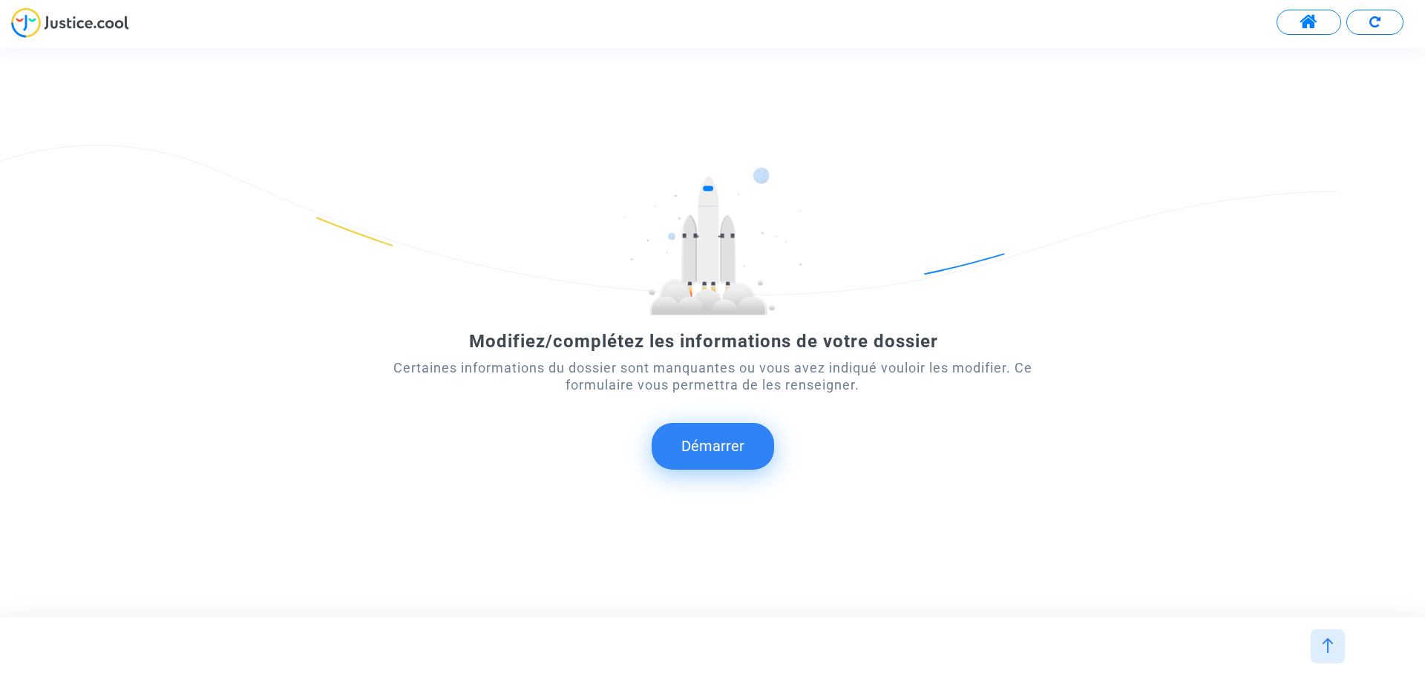
click at [719, 459] on button "Démarrer" at bounding box center [713, 446] width 122 height 46
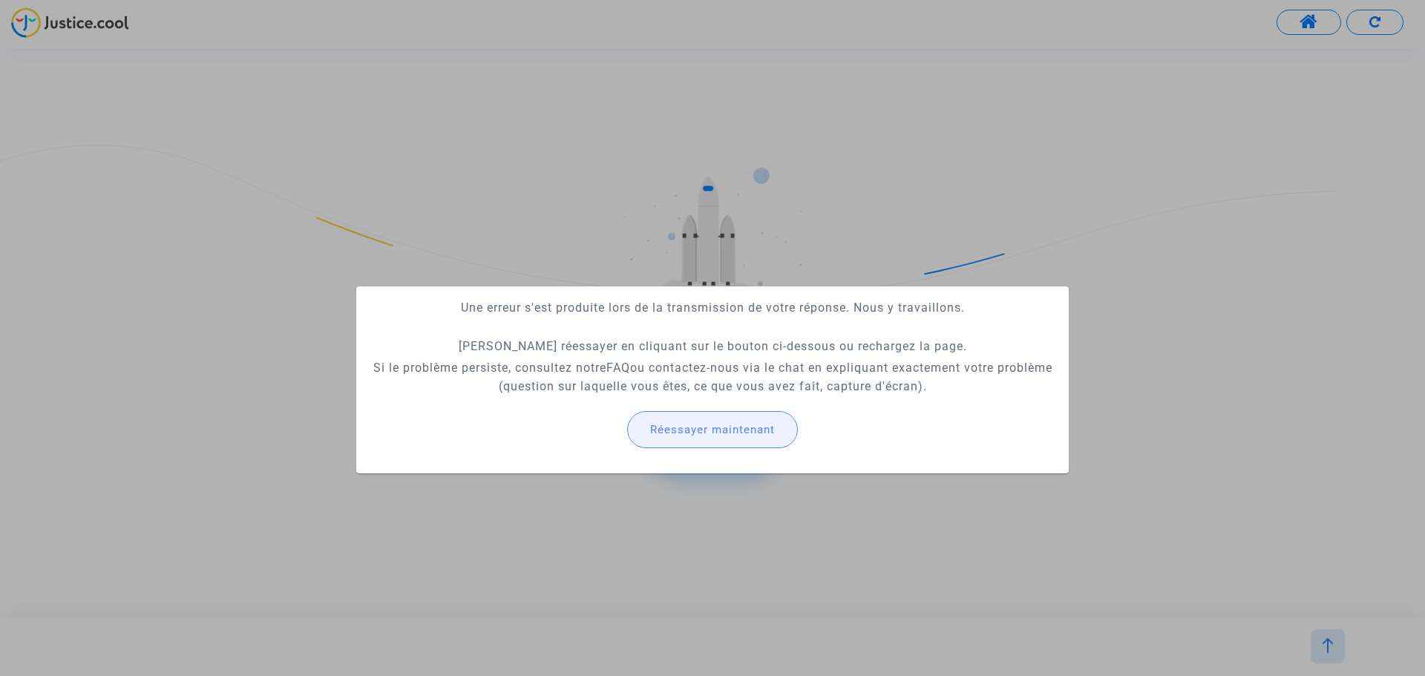
click at [719, 429] on span "Réessayer maintenant" at bounding box center [712, 429] width 125 height 13
click at [655, 428] on span "Réessayer maintenant" at bounding box center [712, 429] width 125 height 13
click at [708, 439] on button "Réessayer maintenant" at bounding box center [712, 429] width 171 height 37
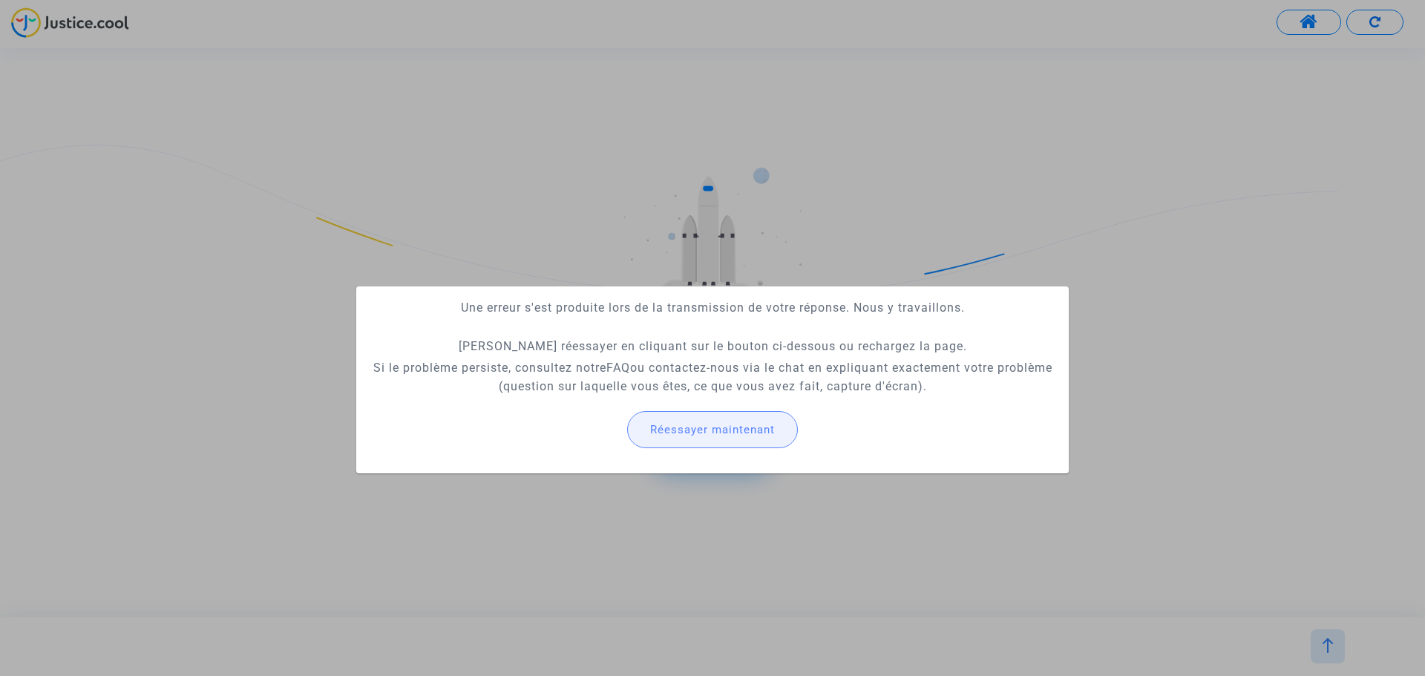
click at [710, 448] on button "Réessayer maintenant" at bounding box center [712, 429] width 171 height 37
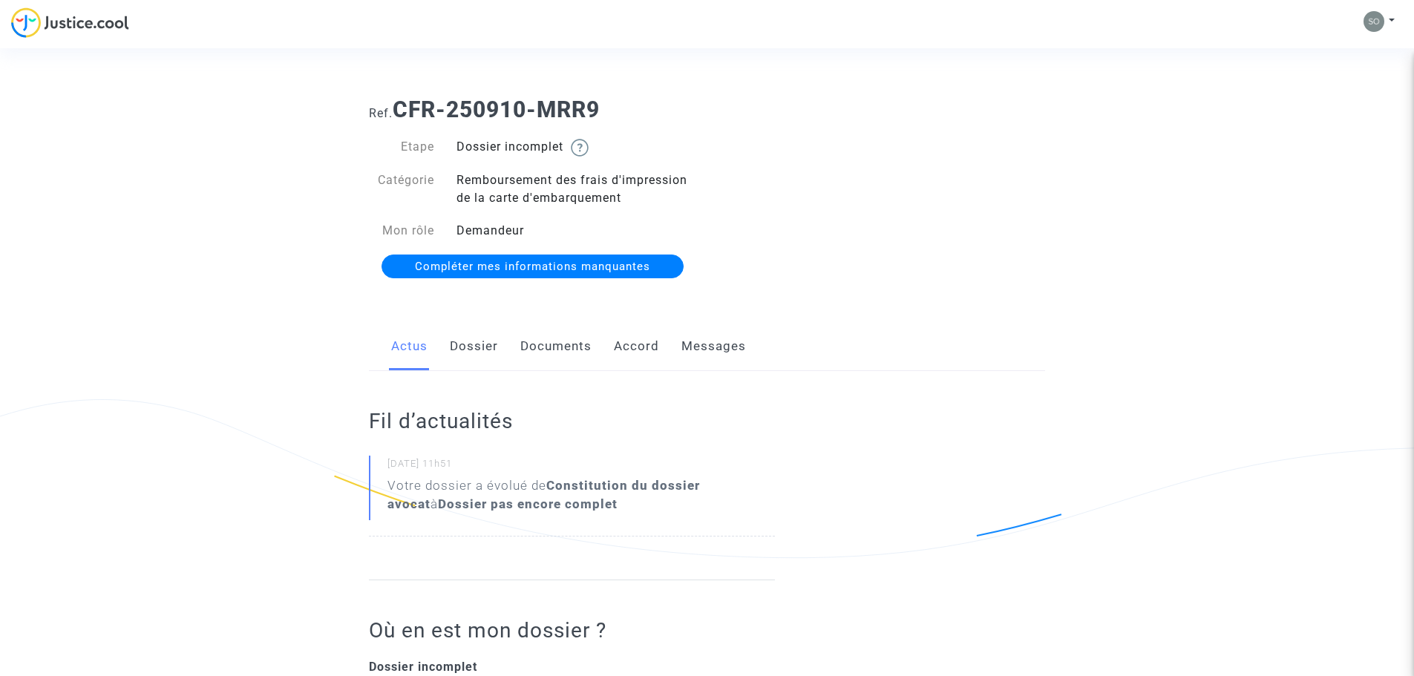
click at [491, 339] on link "Dossier" at bounding box center [474, 346] width 48 height 49
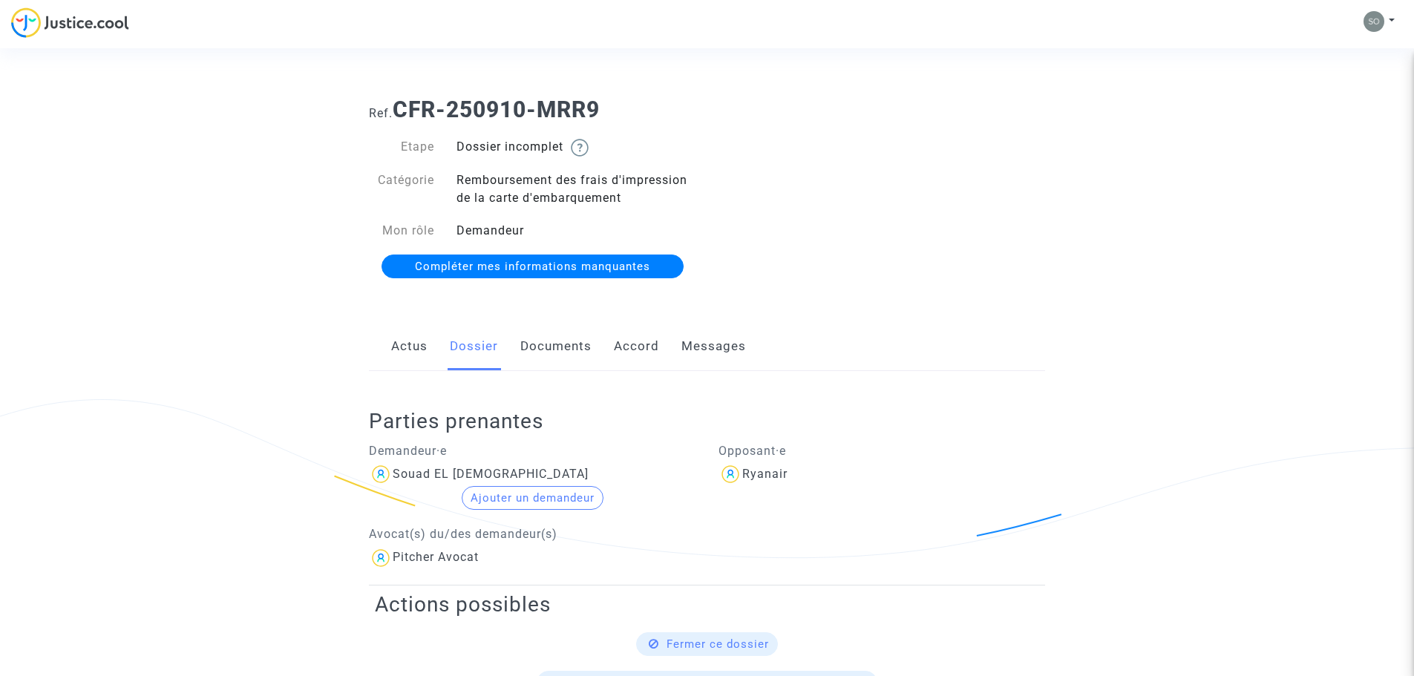
click at [548, 339] on link "Documents" at bounding box center [555, 346] width 71 height 49
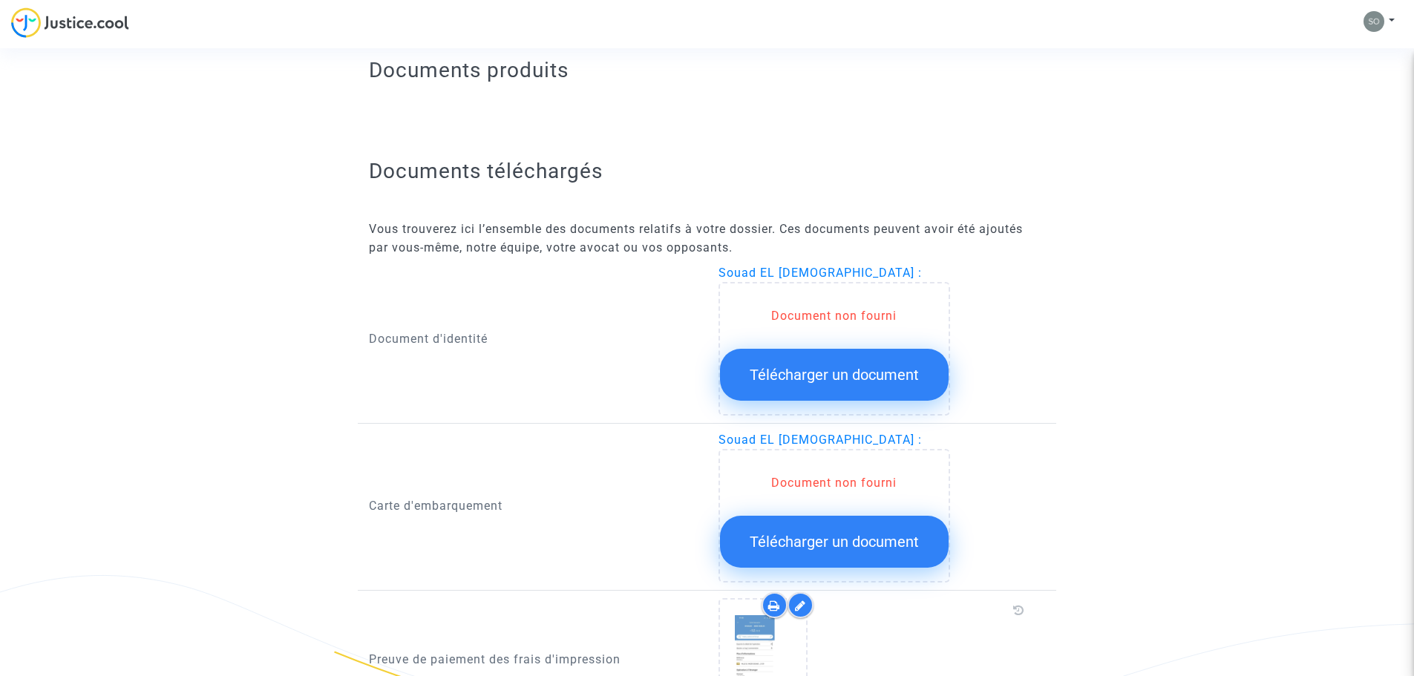
scroll to position [668, 0]
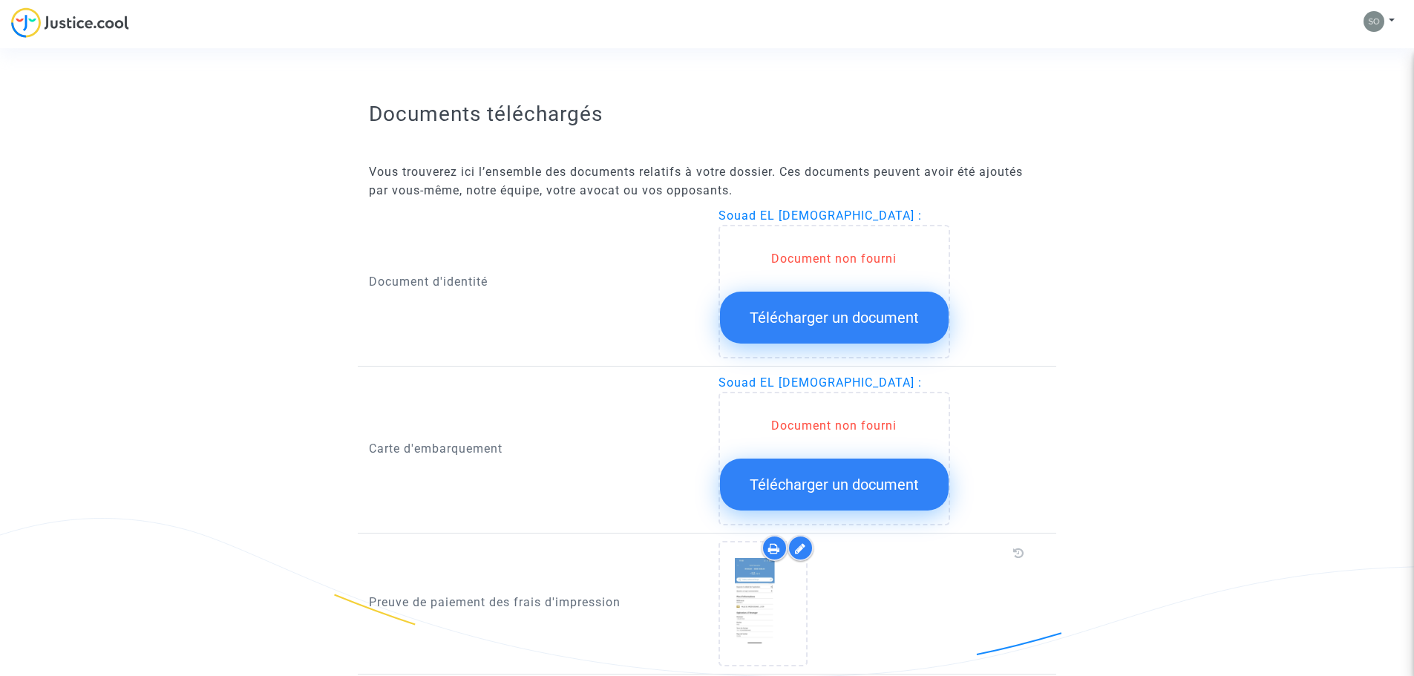
click at [838, 330] on button "Télécharger un document" at bounding box center [834, 318] width 229 height 52
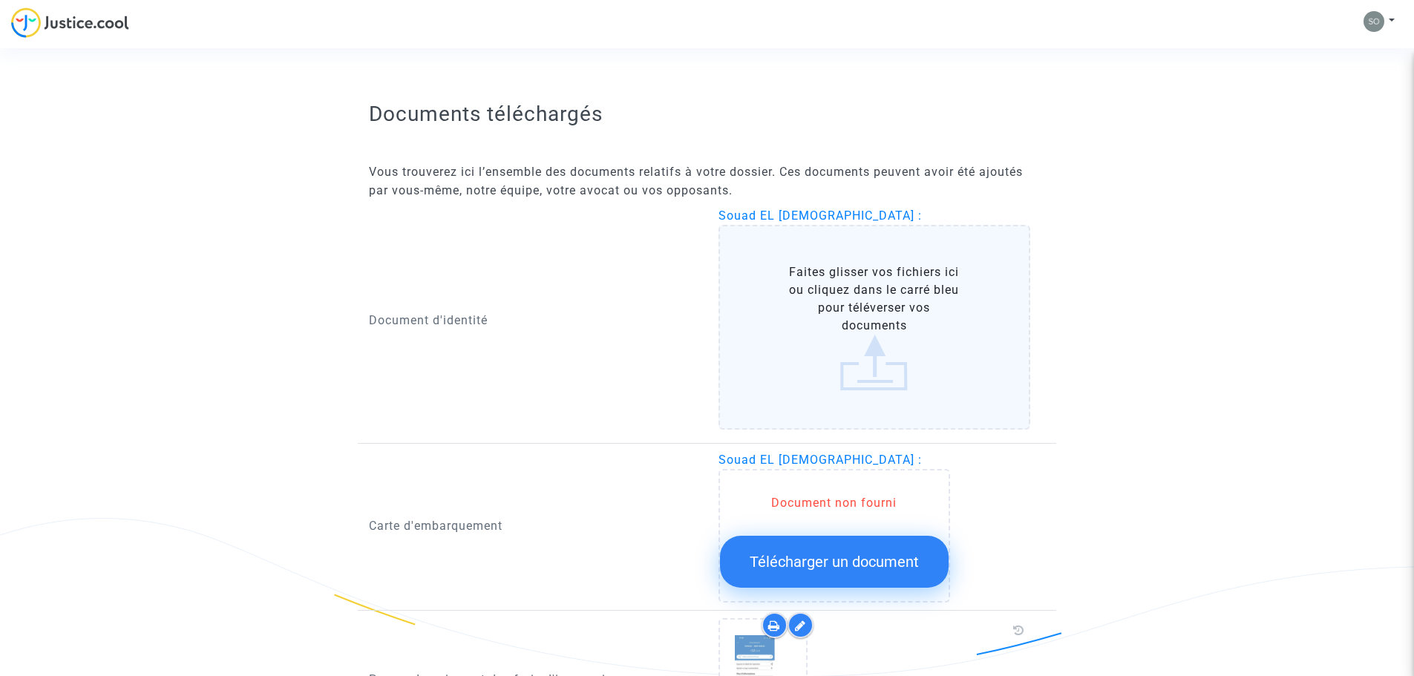
click at [865, 365] on label "Faites glisser vos fichiers ici ou cliquez dans le carré bleu pour téléverser v…" at bounding box center [874, 327] width 312 height 205
click at [0, 0] on input "Faites glisser vos fichiers ici ou cliquez dans le carré bleu pour téléverser v…" at bounding box center [0, 0] width 0 height 0
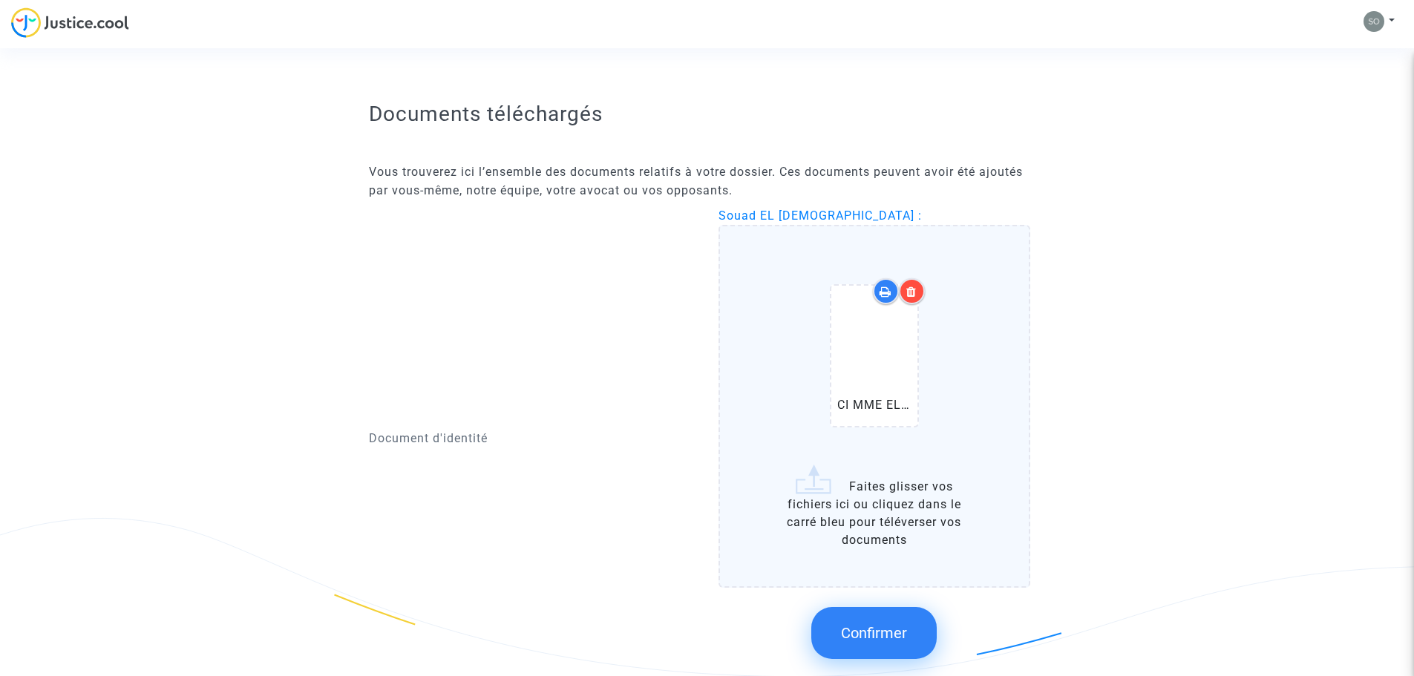
click at [864, 380] on div at bounding box center [874, 356] width 86 height 140
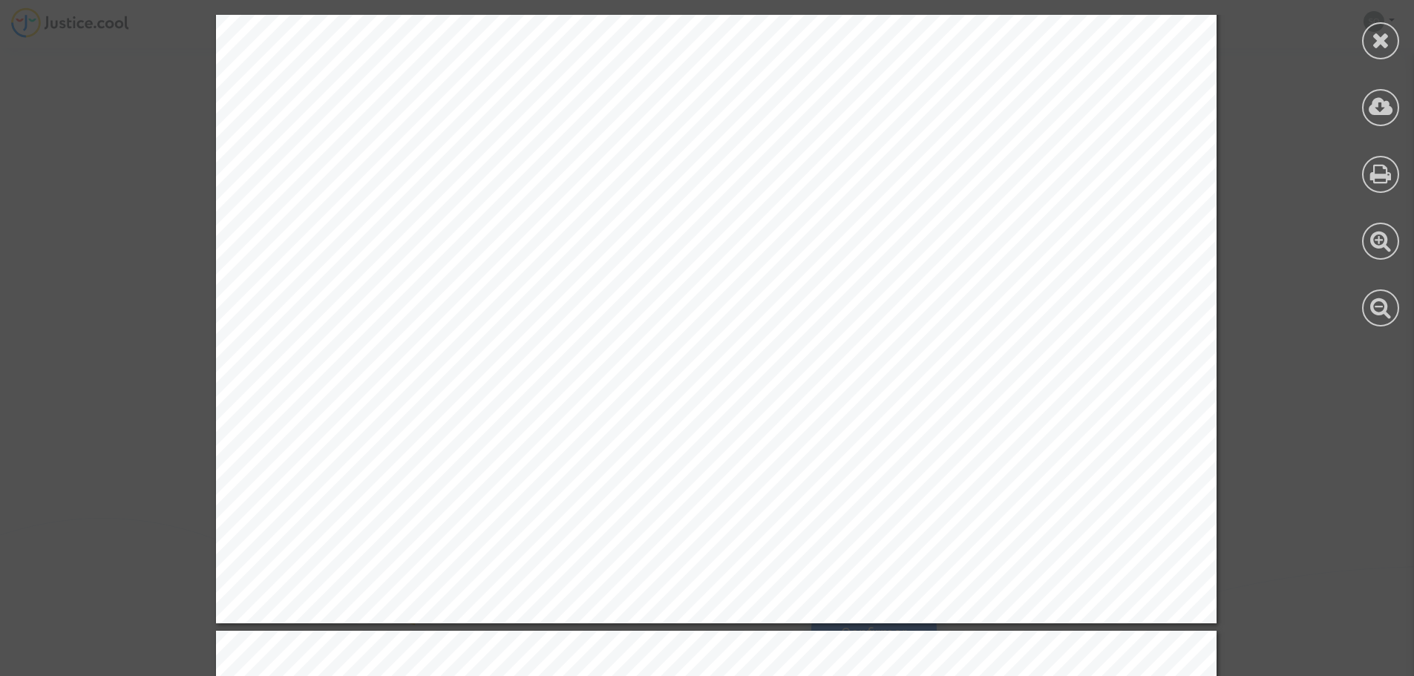
scroll to position [816, 0]
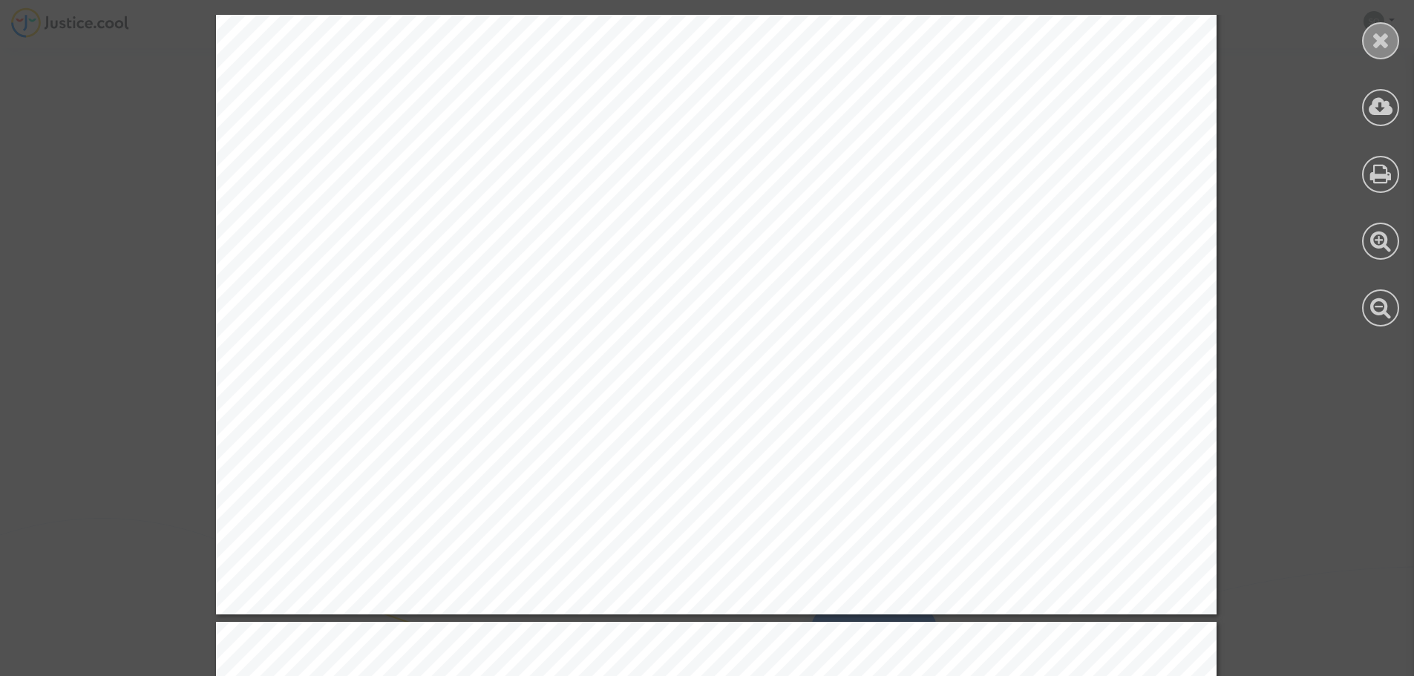
click at [1378, 35] on icon at bounding box center [1381, 40] width 19 height 22
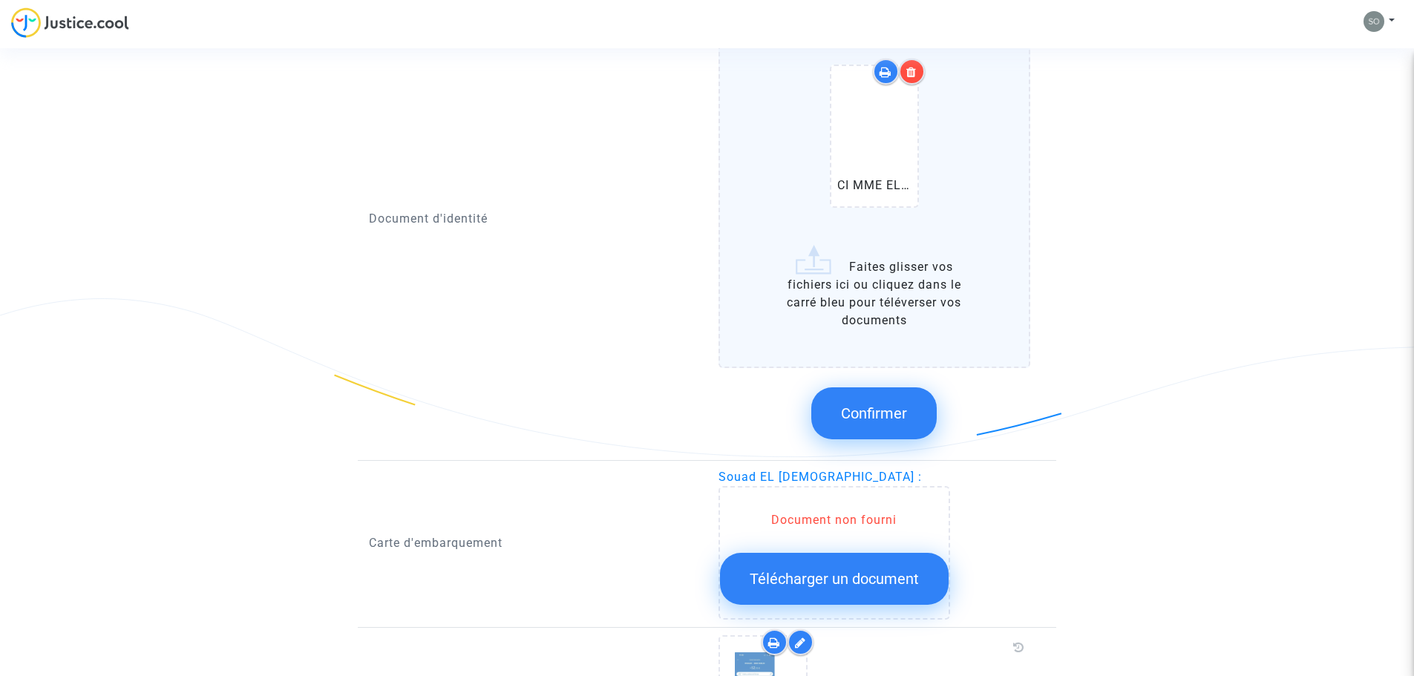
scroll to position [891, 0]
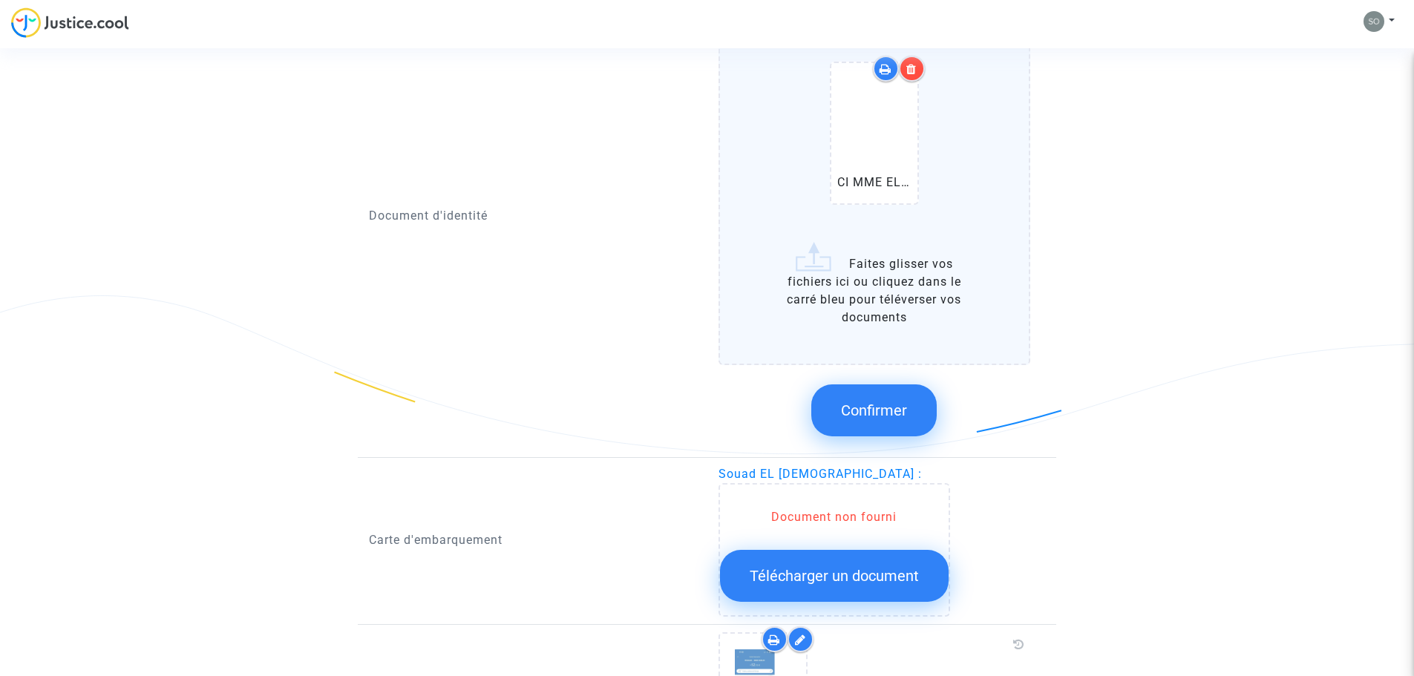
click at [888, 410] on span "Confirmer" at bounding box center [874, 411] width 66 height 18
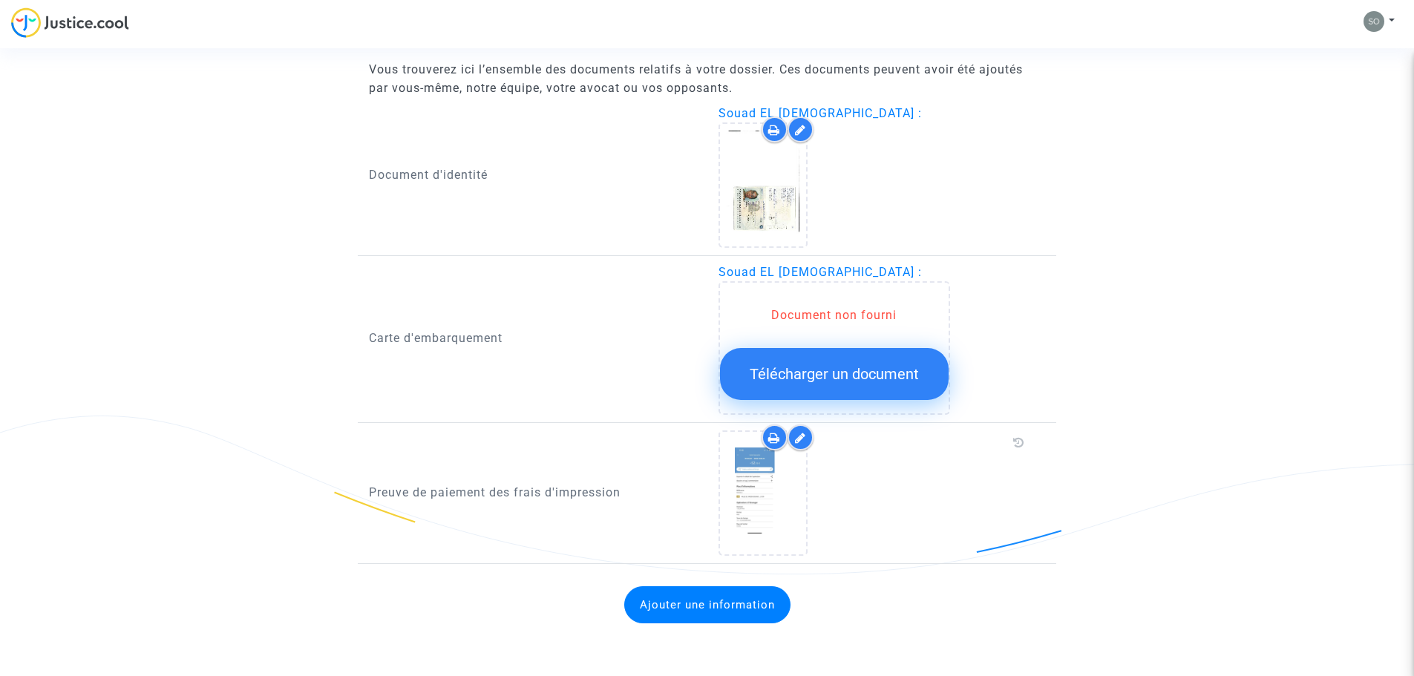
scroll to position [770, 0]
click at [736, 592] on button "Ajouter une information" at bounding box center [707, 604] width 166 height 37
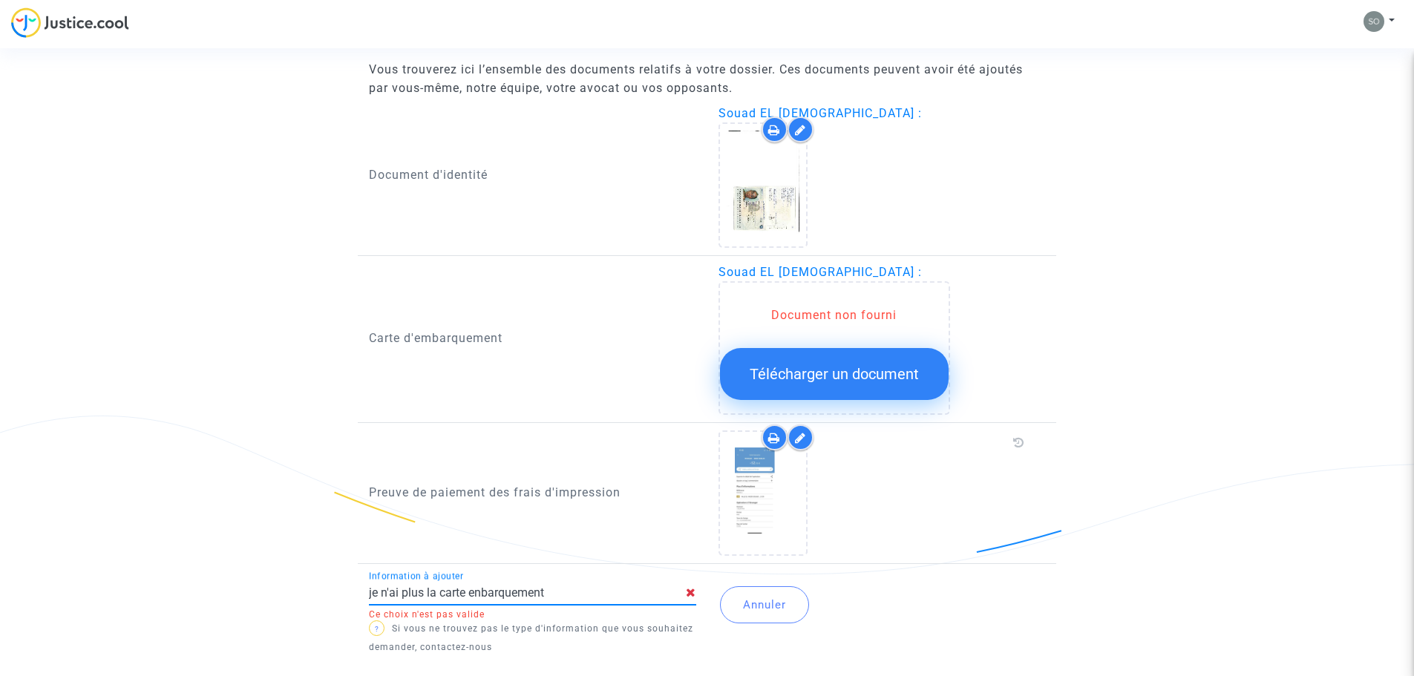
type input "je n'ai plus la carte embarquement"
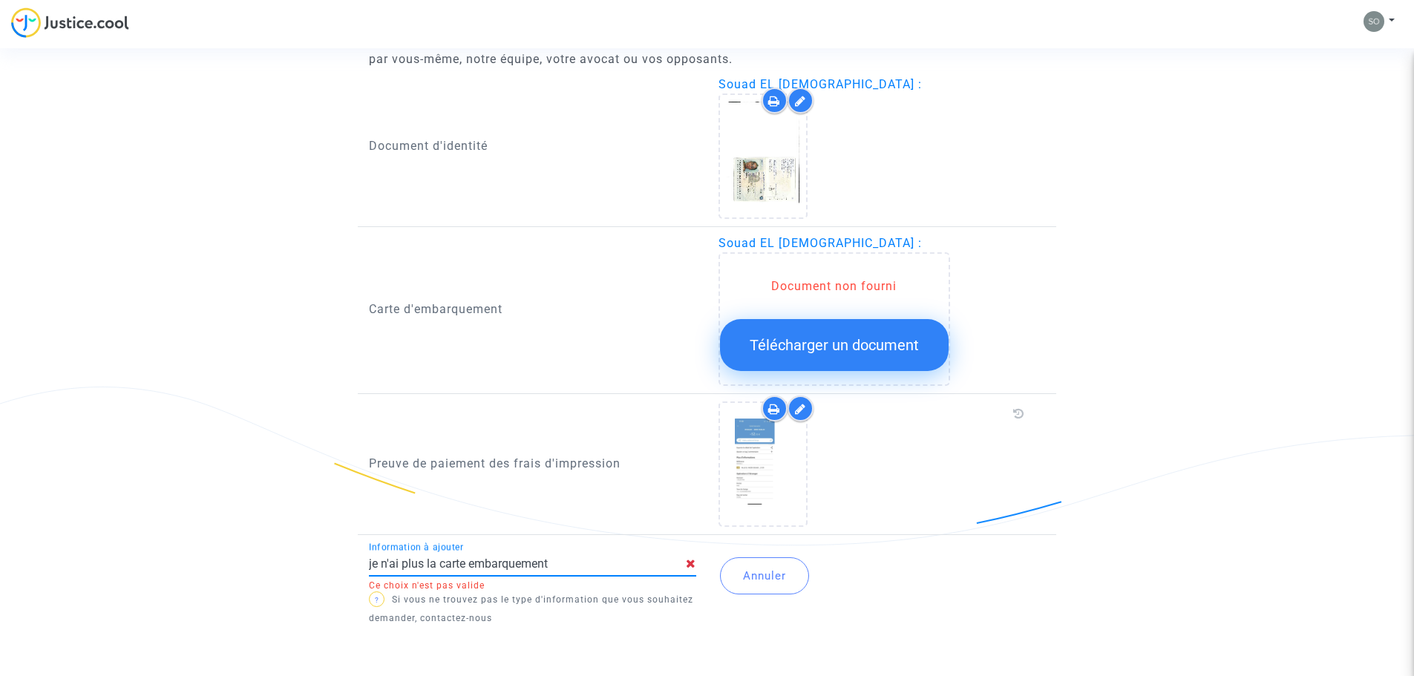
drag, startPoint x: 652, startPoint y: 565, endPoint x: 212, endPoint y: 565, distance: 440.9
click at [750, 574] on button "Annuler" at bounding box center [764, 575] width 89 height 37
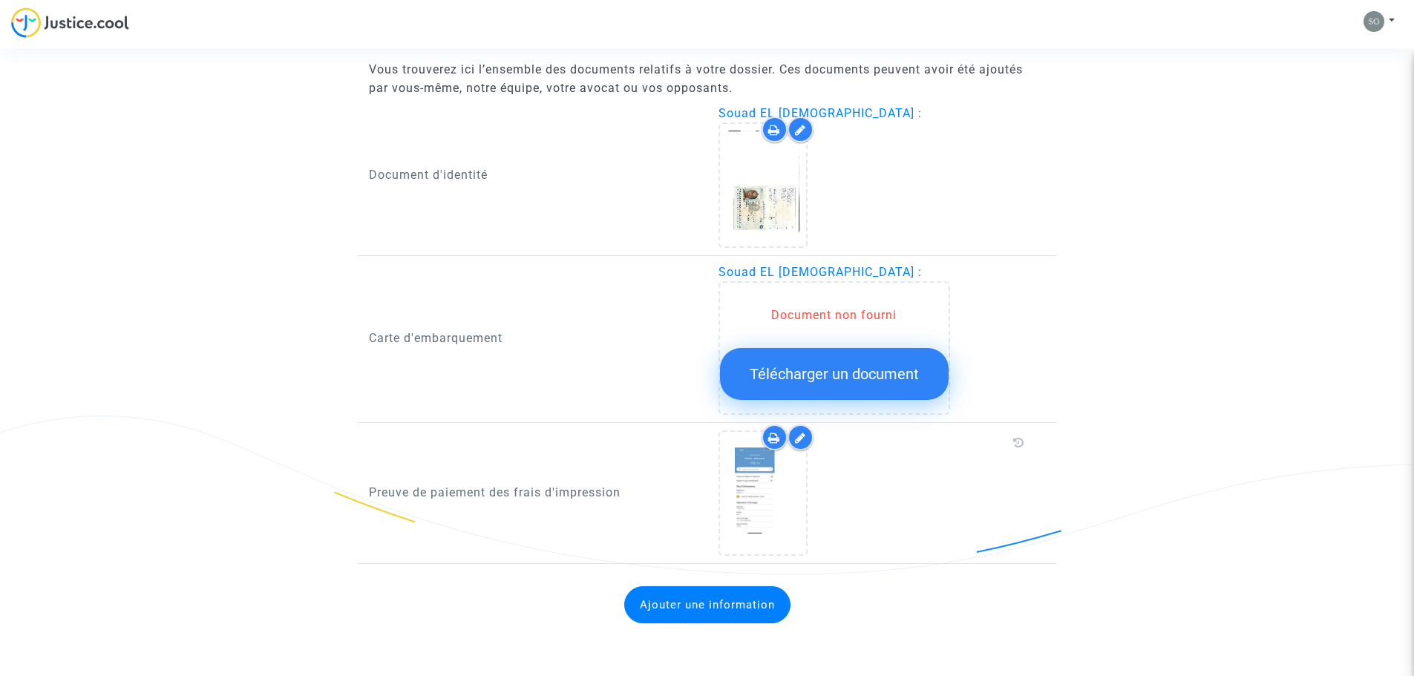
click at [705, 601] on button "Ajouter une information" at bounding box center [707, 604] width 166 height 37
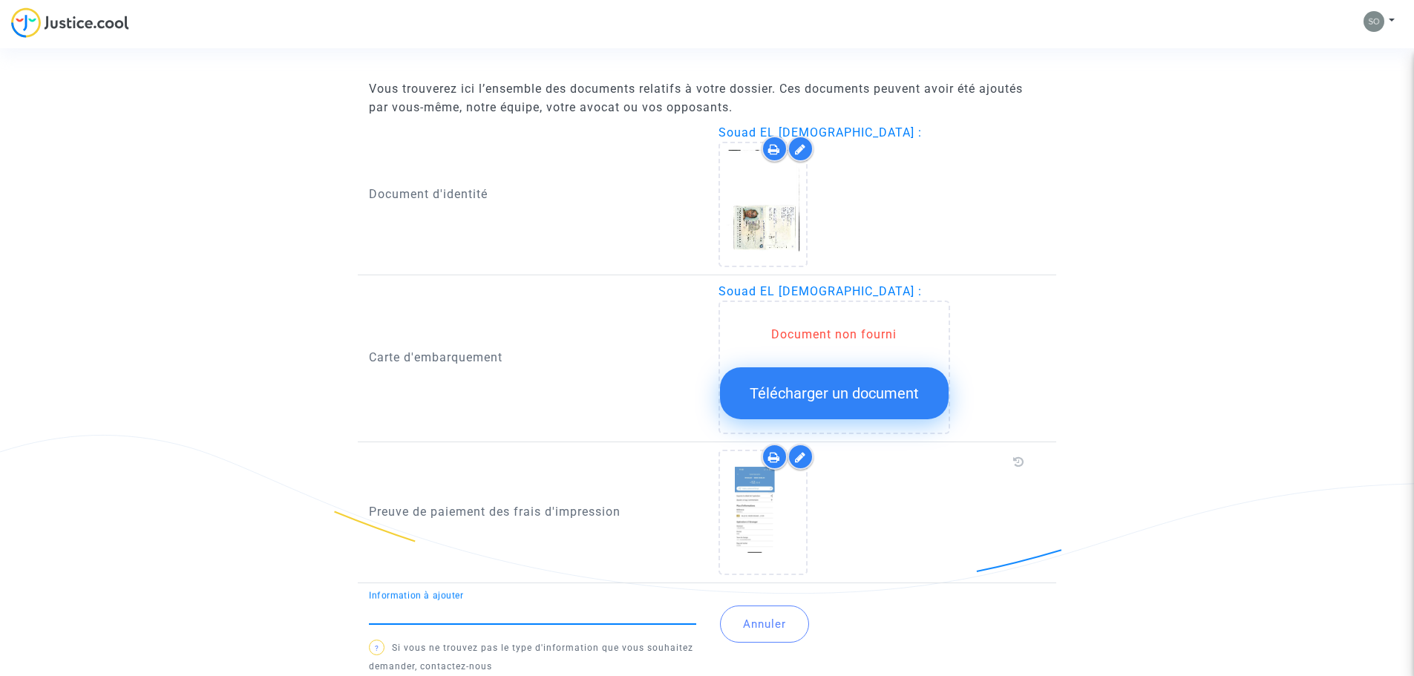
scroll to position [725, 0]
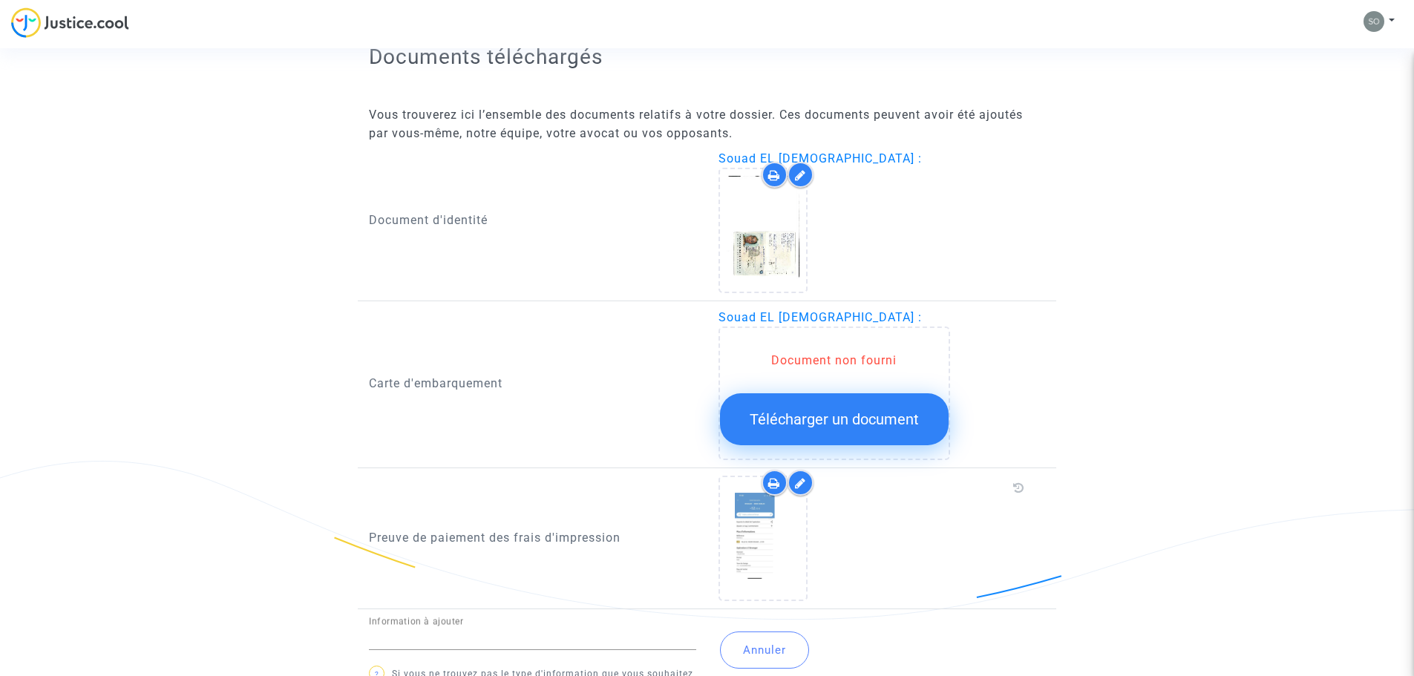
click at [445, 387] on p "Carte d'embarquement" at bounding box center [532, 383] width 327 height 19
click at [962, 433] on div "Document non fourni Télécharger un document" at bounding box center [874, 394] width 312 height 134
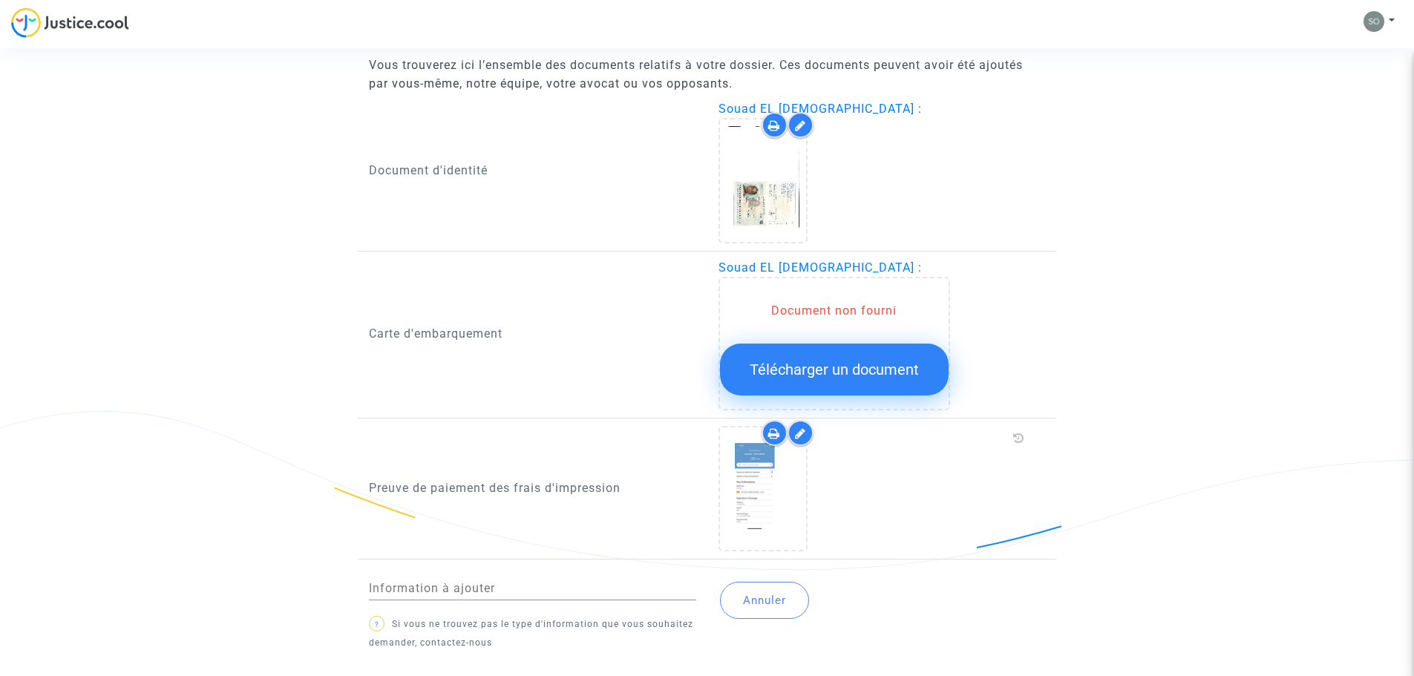
scroll to position [799, 0]
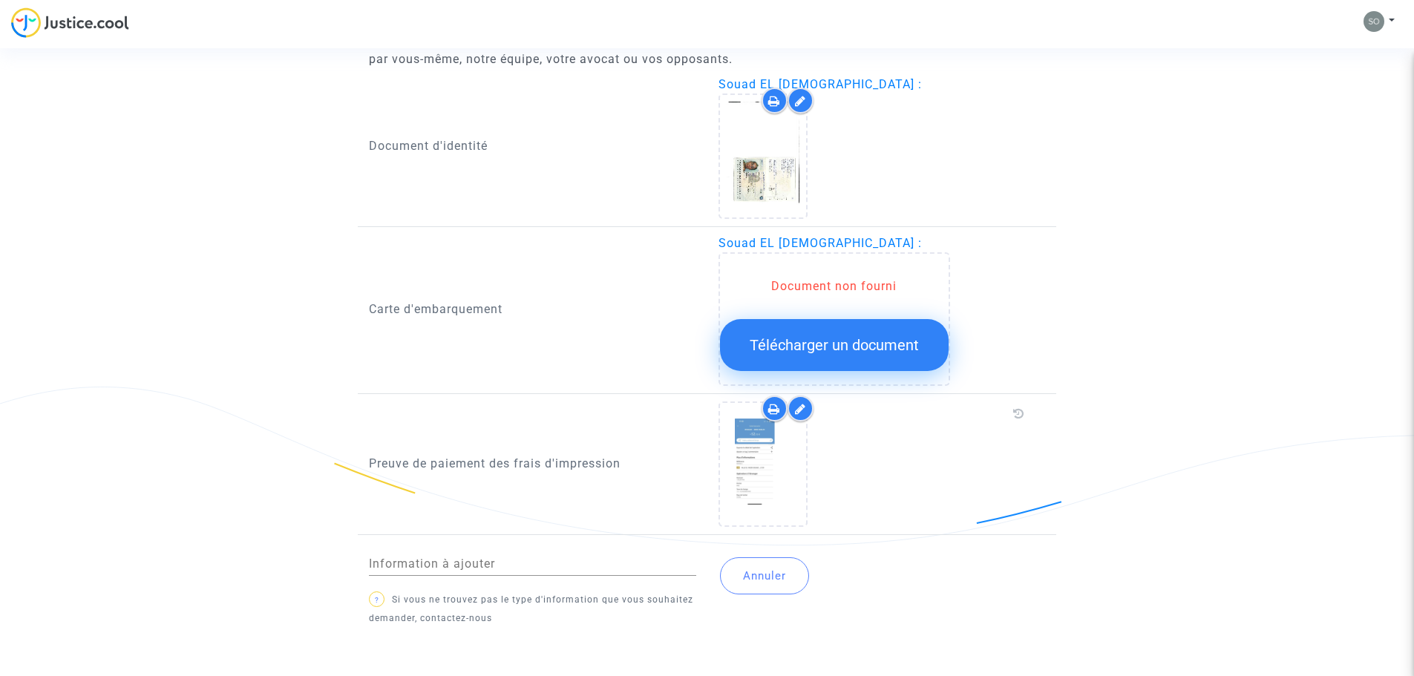
click at [827, 377] on div "Document non fourni Télécharger un document" at bounding box center [834, 319] width 232 height 134
click at [857, 332] on button "Télécharger un document" at bounding box center [834, 345] width 229 height 52
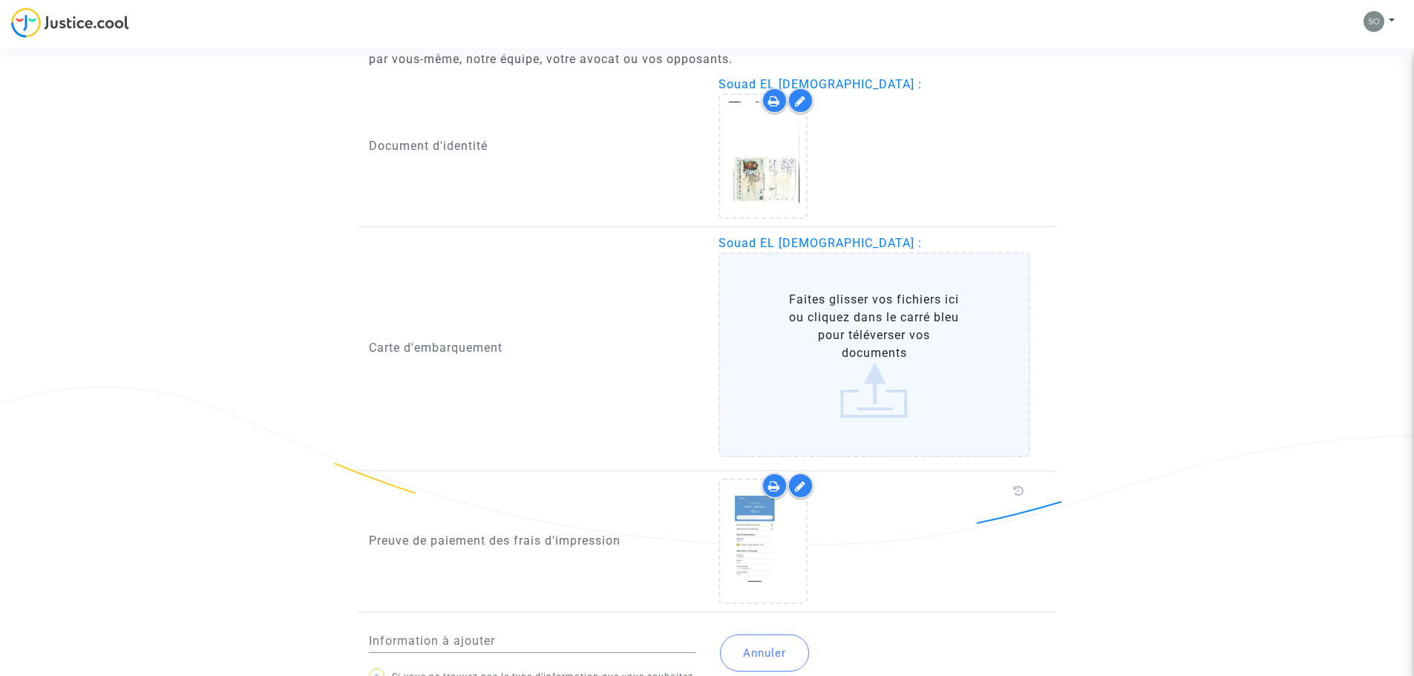
click at [874, 376] on label "Faites glisser vos fichiers ici ou cliquez dans le carré bleu pour téléverser v…" at bounding box center [874, 354] width 312 height 205
click at [0, 0] on input "Faites glisser vos fichiers ici ou cliquez dans le carré bleu pour téléverser v…" at bounding box center [0, 0] width 0 height 0
click at [877, 387] on label "Faites glisser vos fichiers ici ou cliquez dans le carré bleu pour téléverser v…" at bounding box center [874, 354] width 312 height 205
click at [0, 0] on input "Faites glisser vos fichiers ici ou cliquez dans le carré bleu pour téléverser v…" at bounding box center [0, 0] width 0 height 0
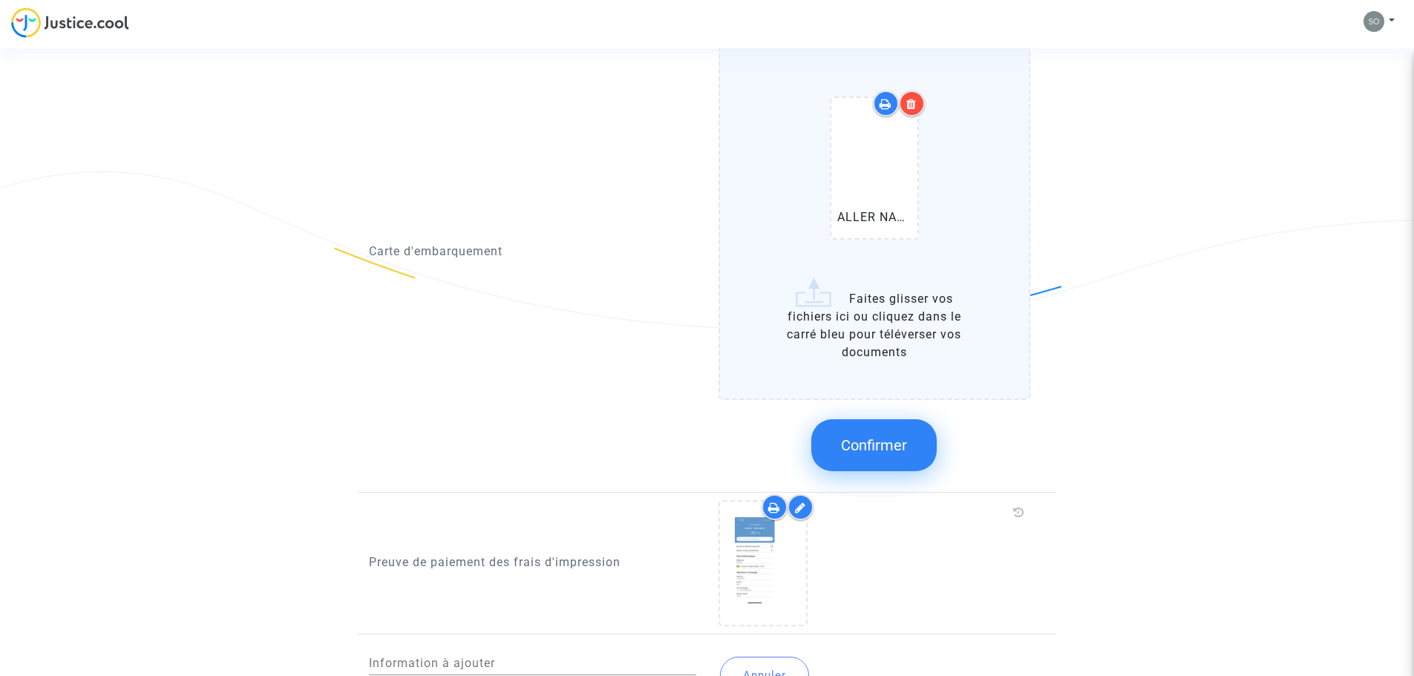
scroll to position [1113, 0]
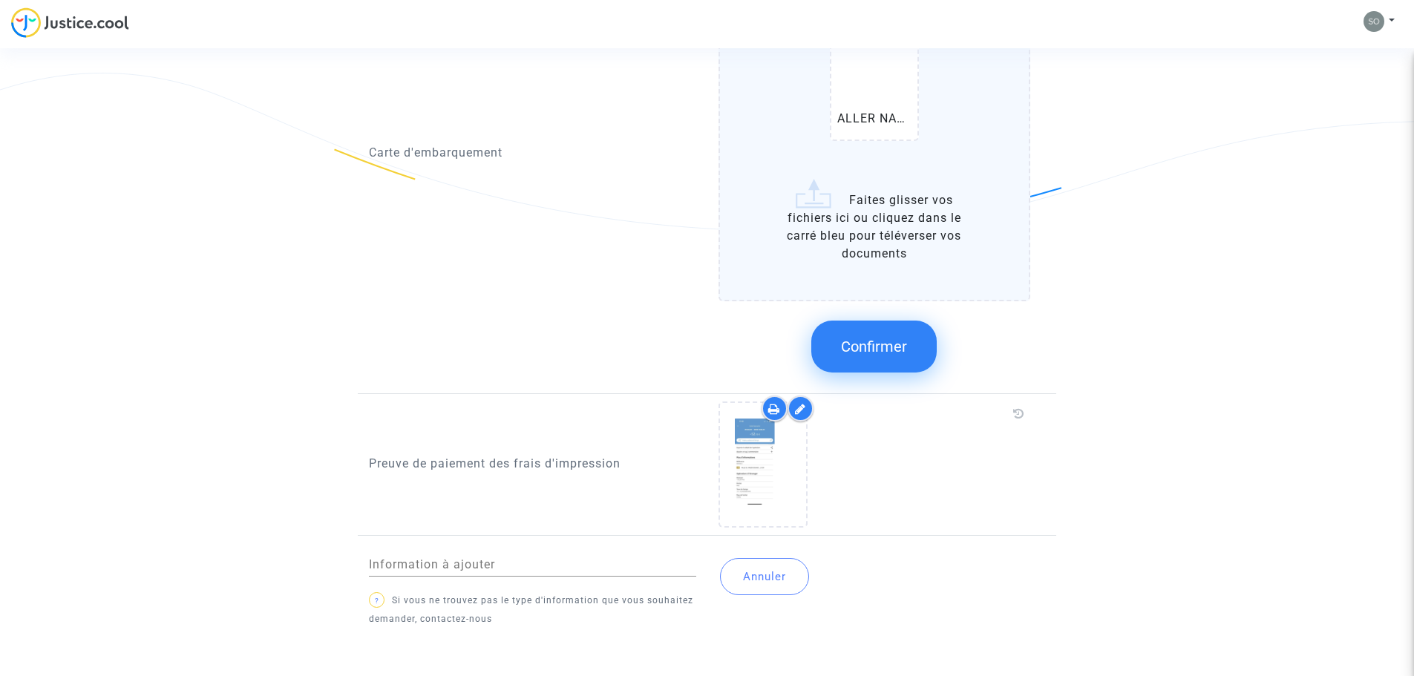
click at [901, 338] on span "Confirmer" at bounding box center [874, 347] width 66 height 18
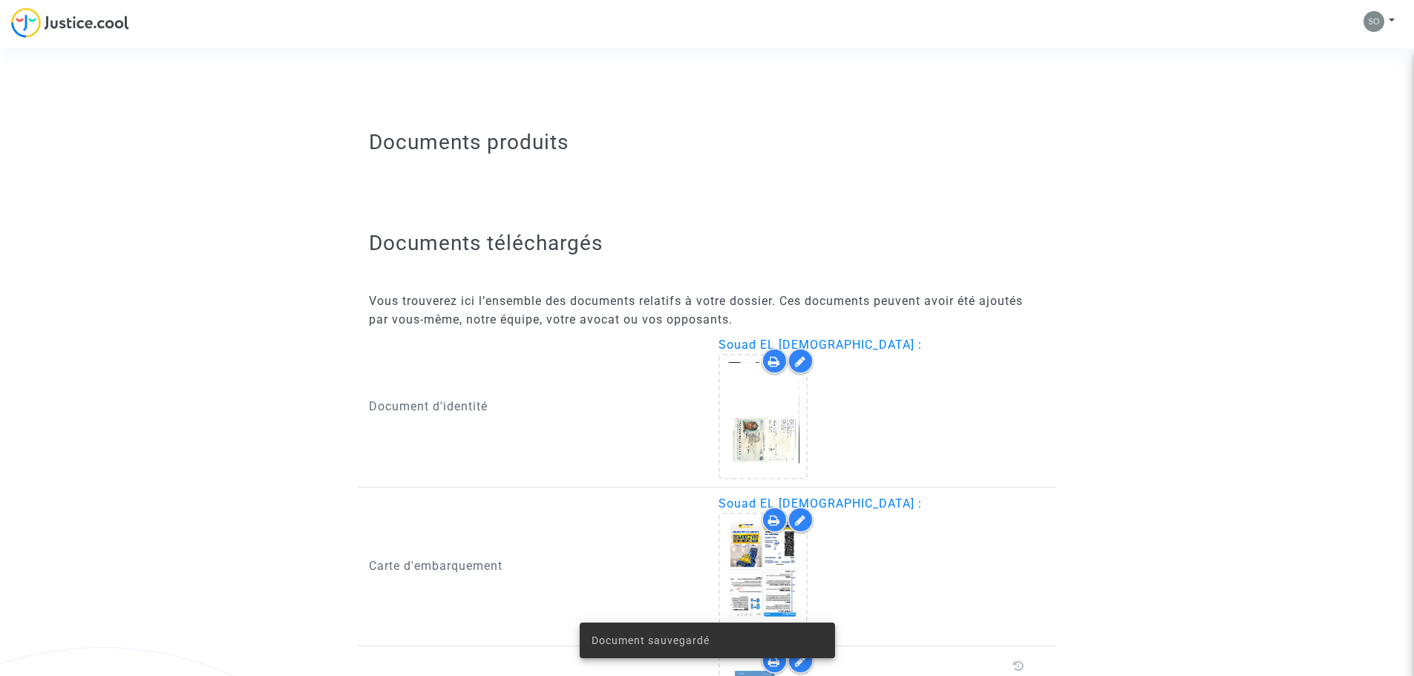
scroll to position [494, 0]
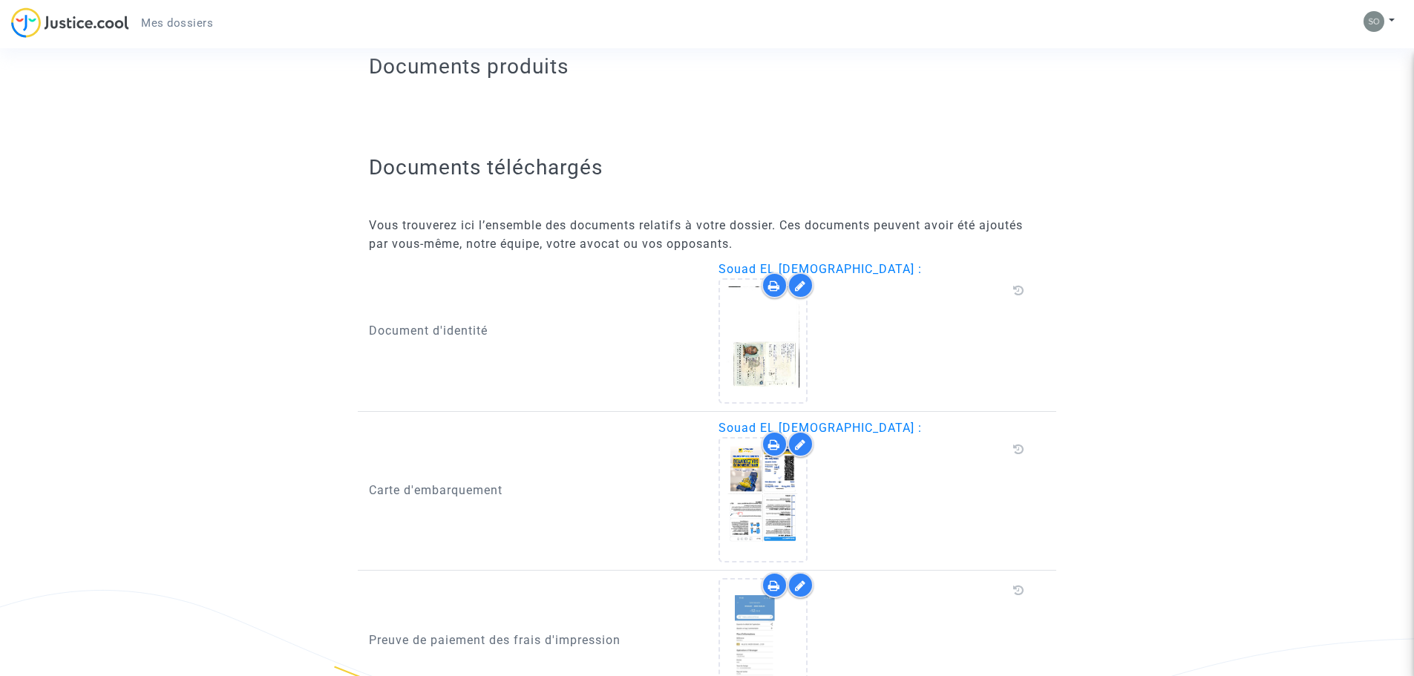
scroll to position [744, 0]
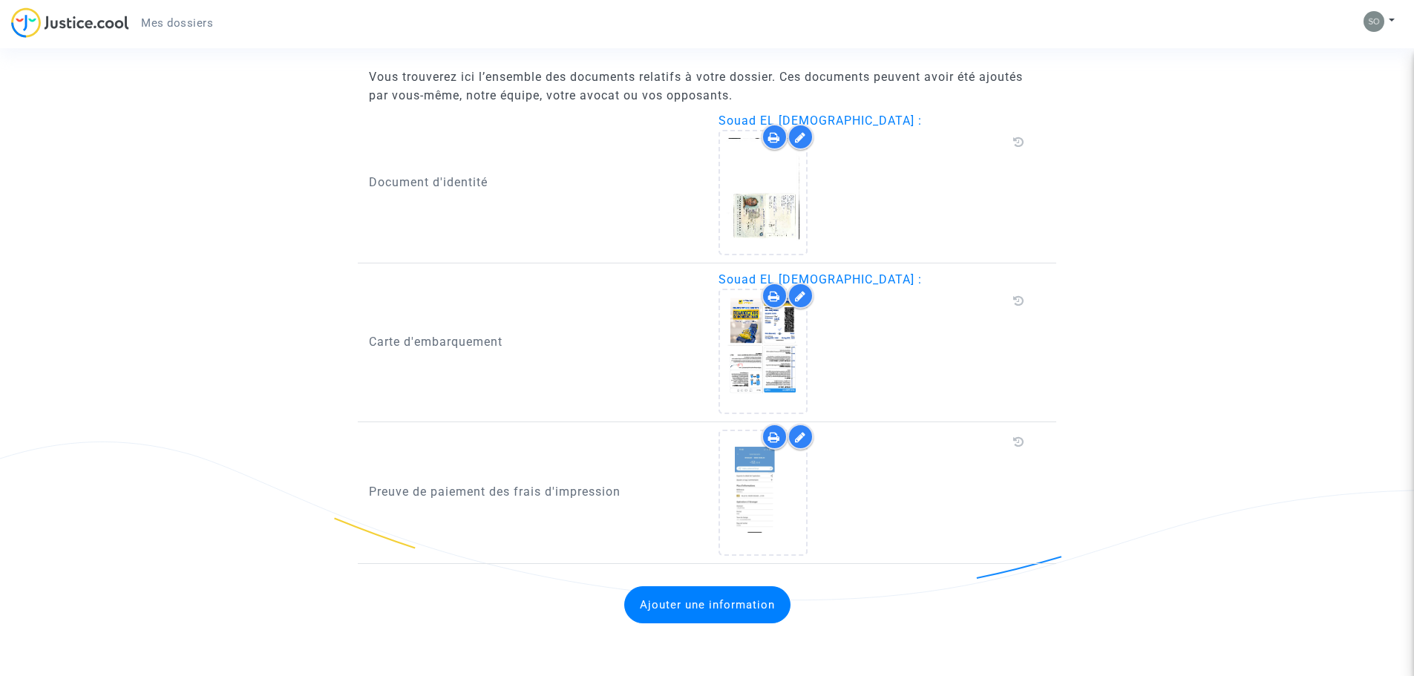
click at [724, 596] on button "Ajouter une information" at bounding box center [707, 604] width 166 height 37
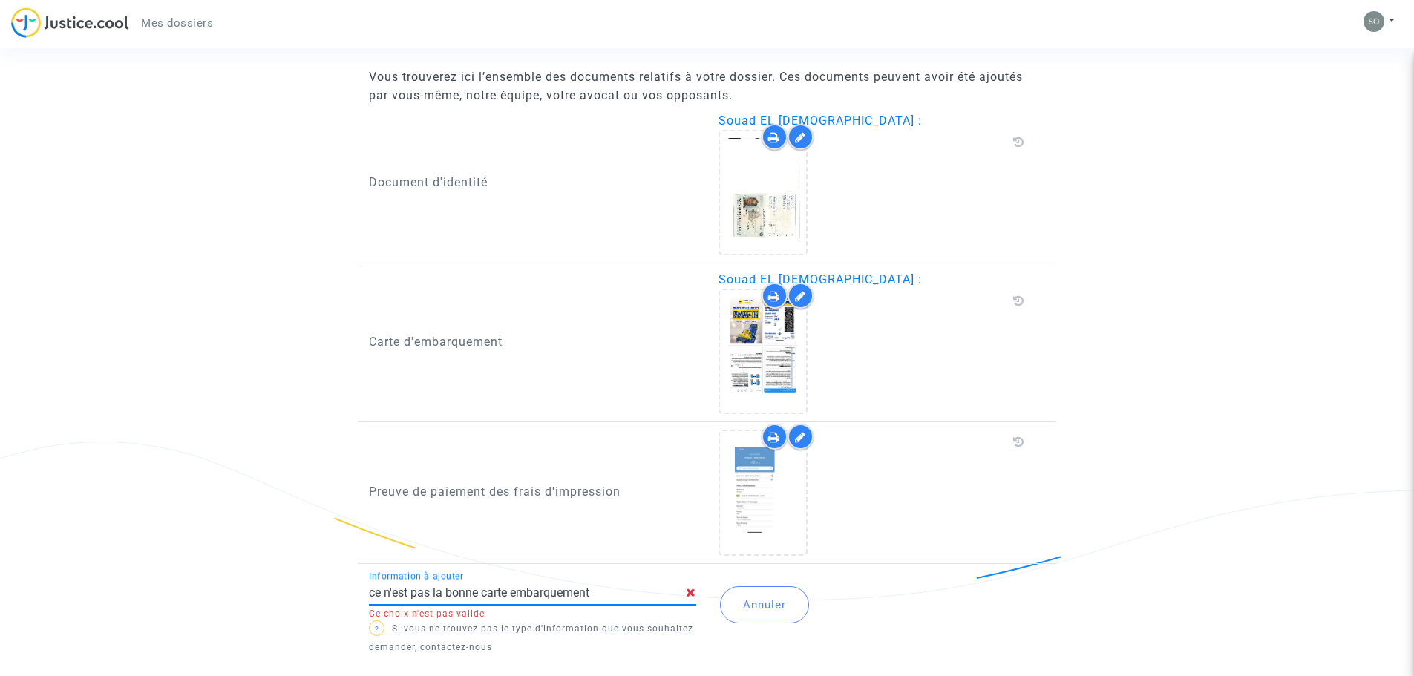
type input "ce n'est pas la bonne carte embarquement"
click at [756, 602] on button "Annuler" at bounding box center [764, 604] width 89 height 37
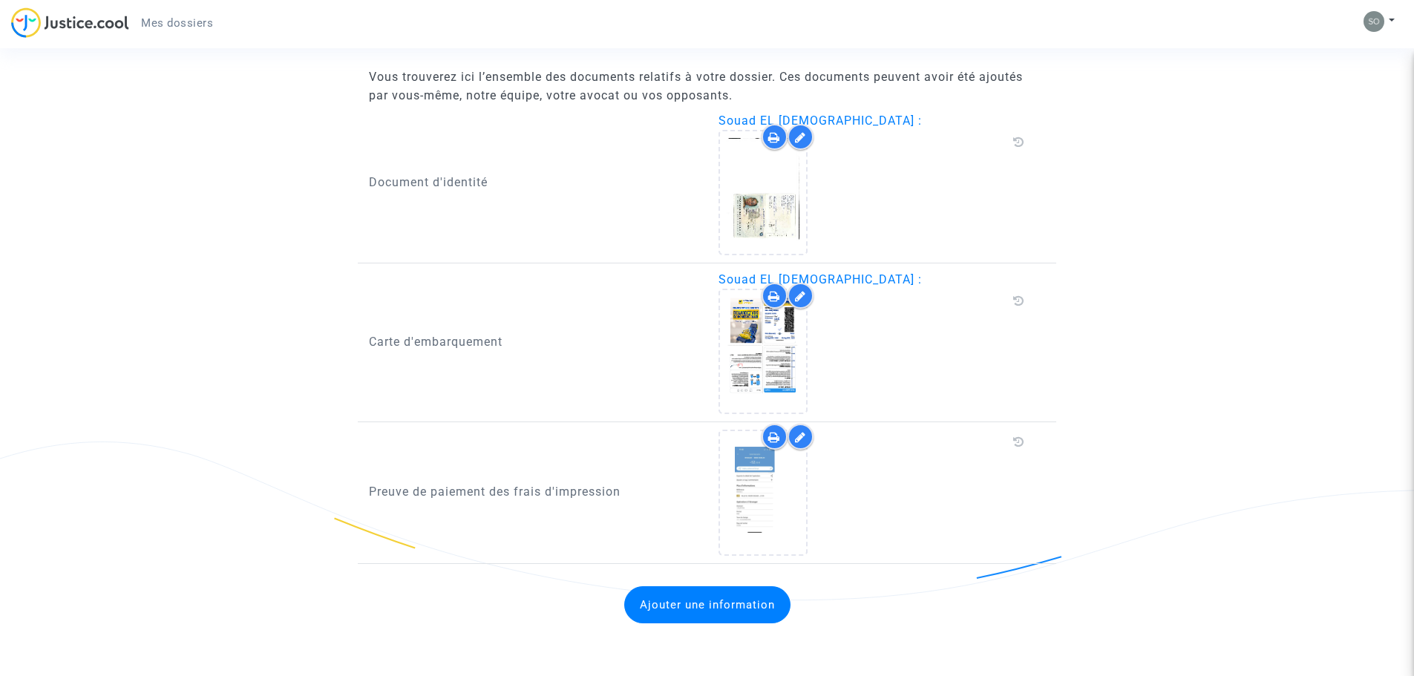
click at [756, 602] on button "Ajouter une information" at bounding box center [707, 604] width 166 height 37
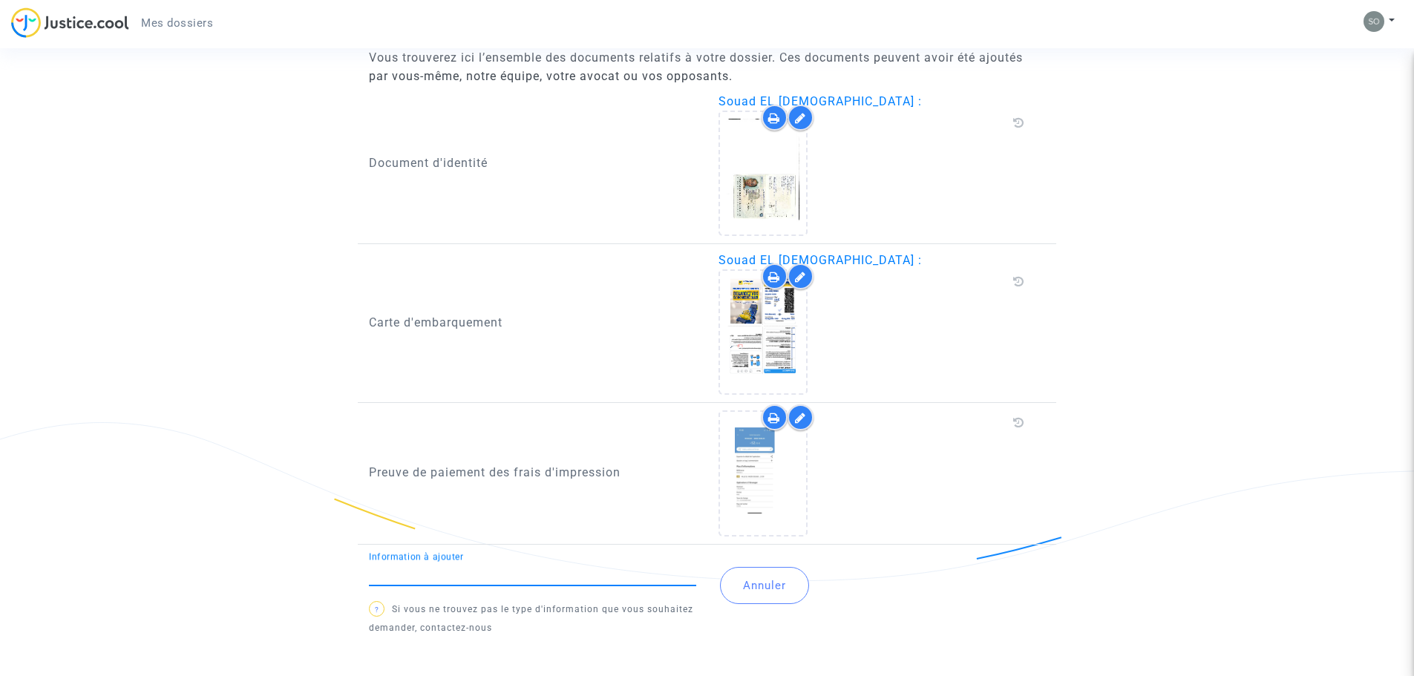
scroll to position [773, 0]
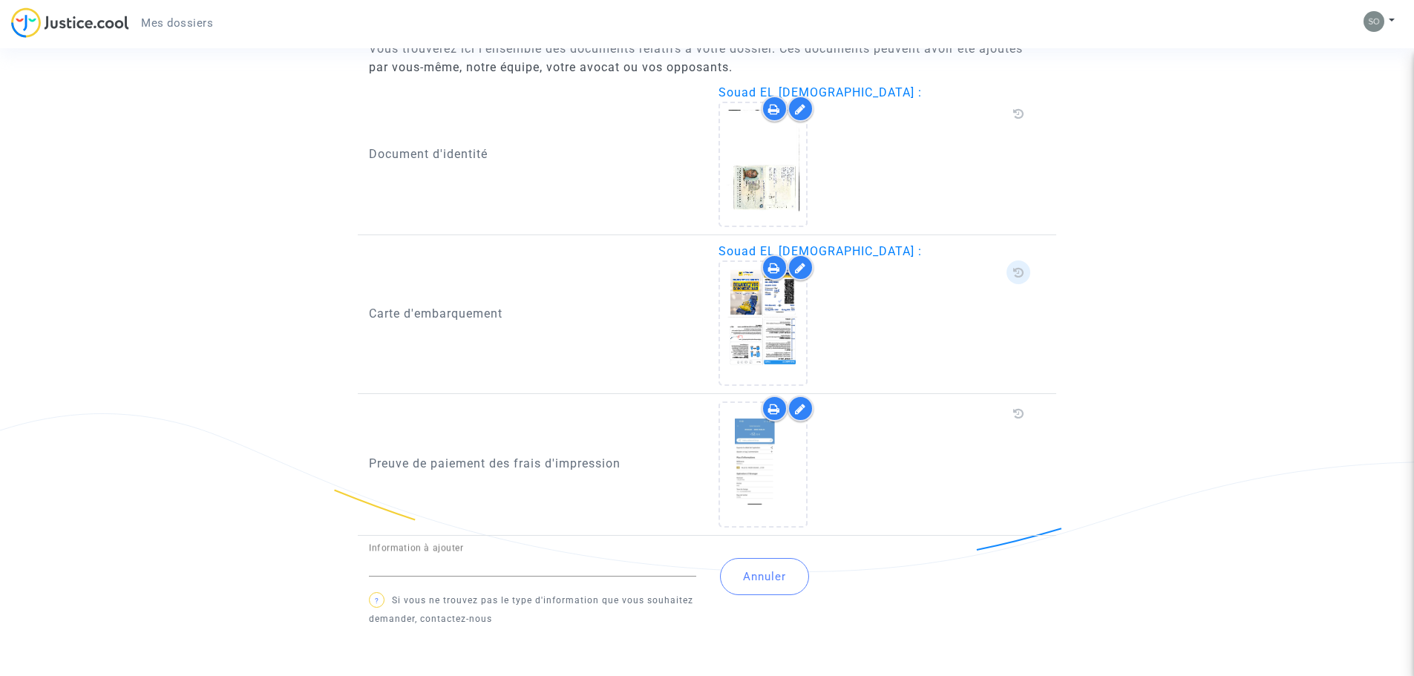
click at [1013, 266] on span at bounding box center [1018, 273] width 24 height 24
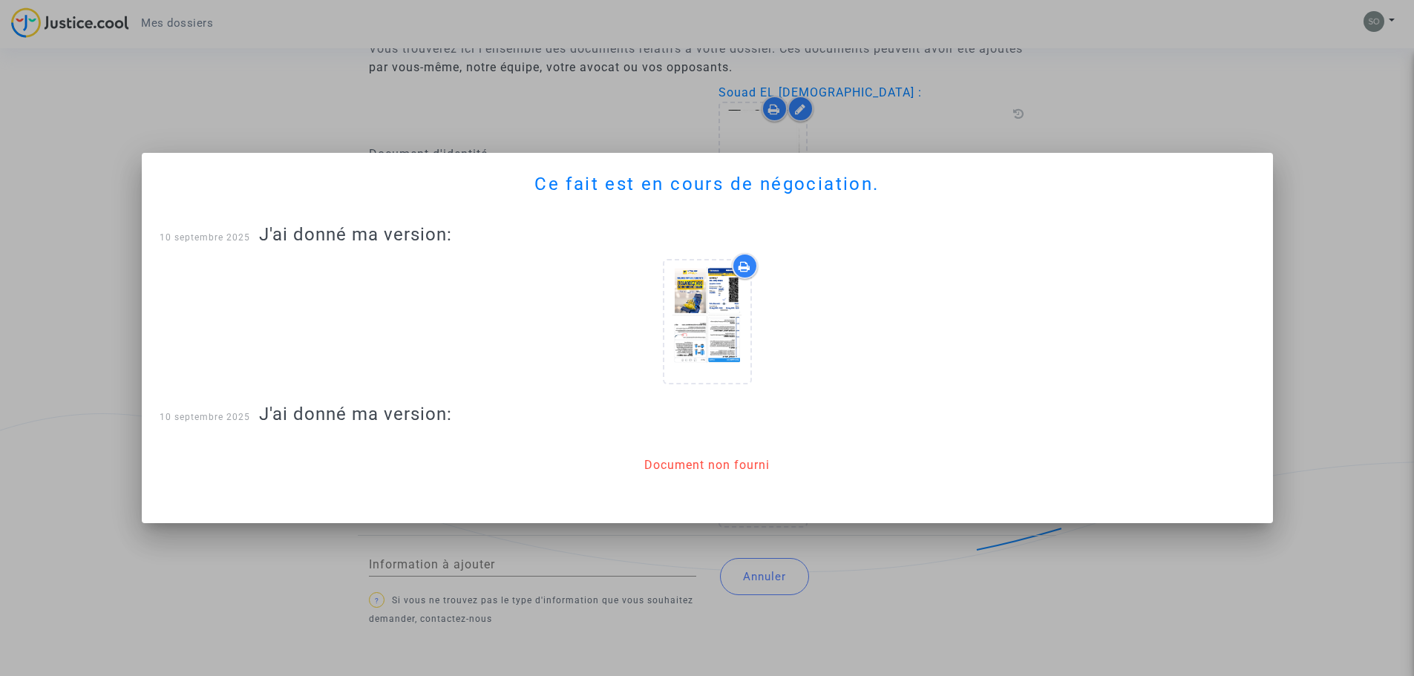
click at [701, 471] on div "Document non fourni" at bounding box center [706, 465] width 125 height 18
click at [1335, 94] on div at bounding box center [707, 338] width 1414 height 676
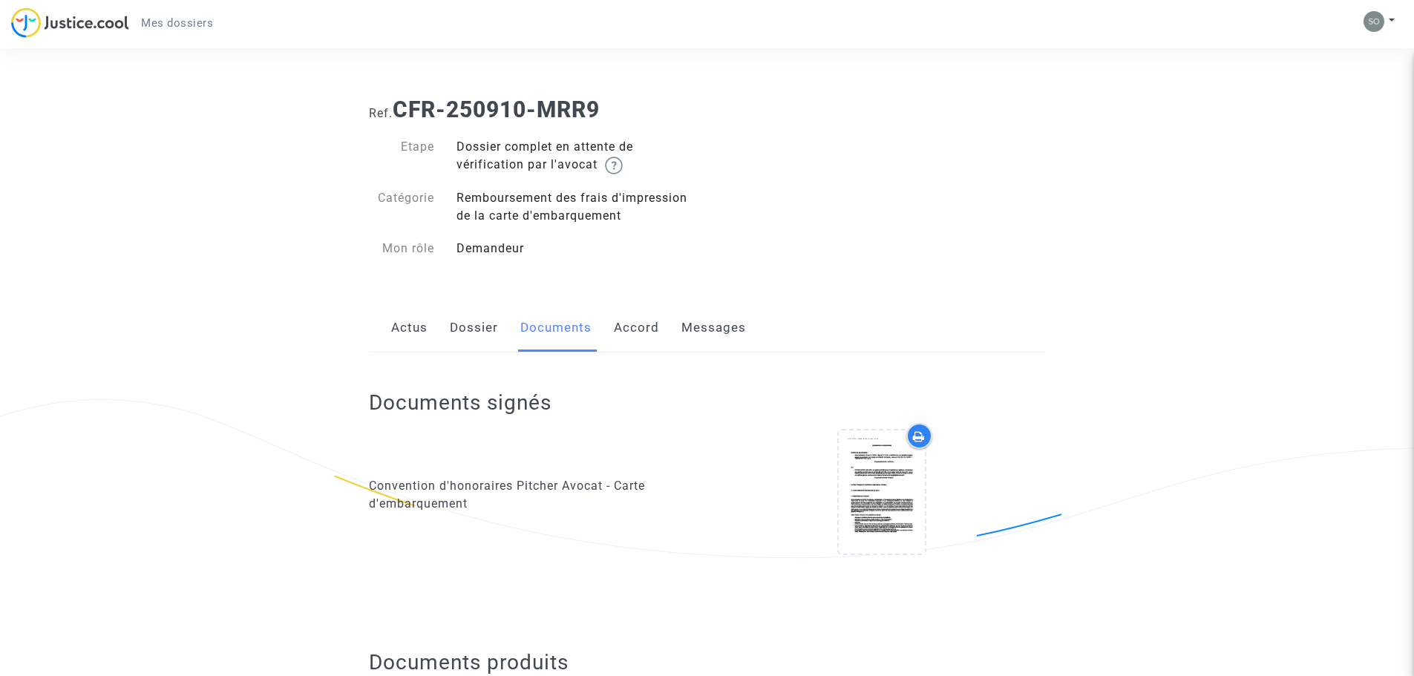
scroll to position [773, 0]
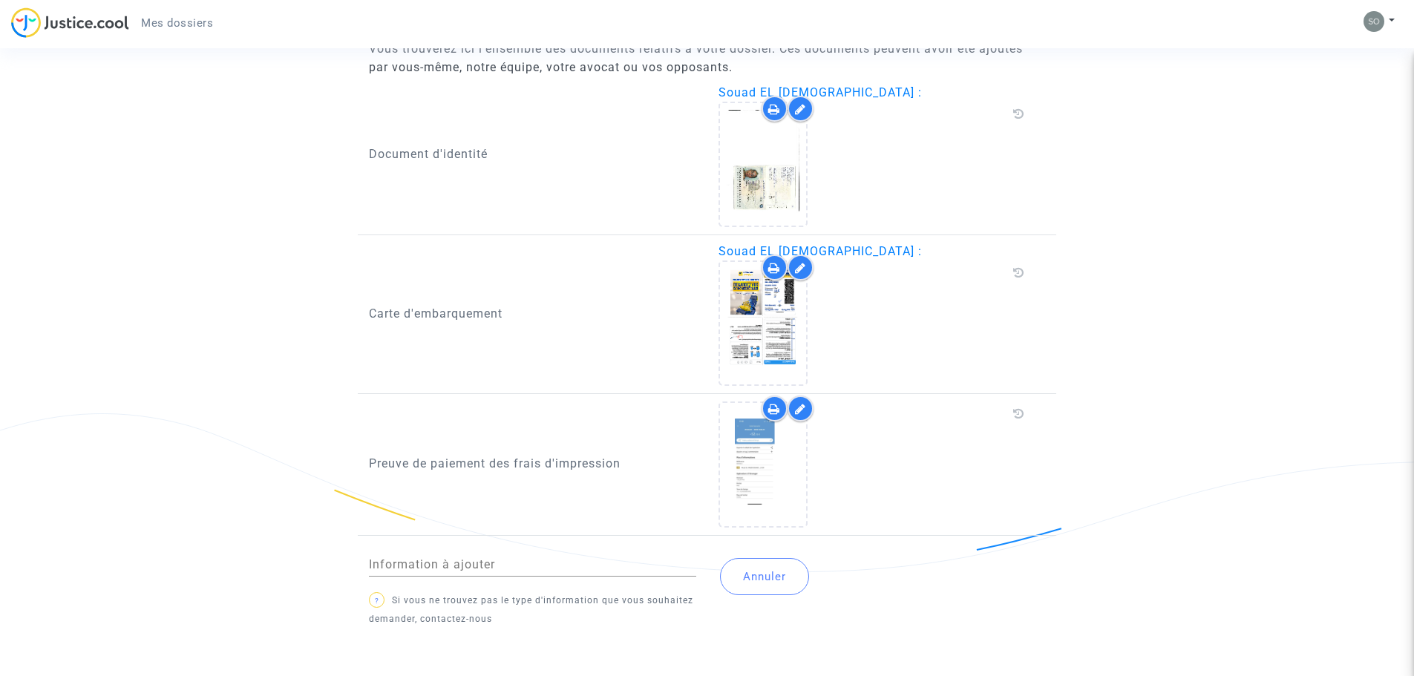
click at [802, 265] on icon at bounding box center [800, 268] width 11 height 12
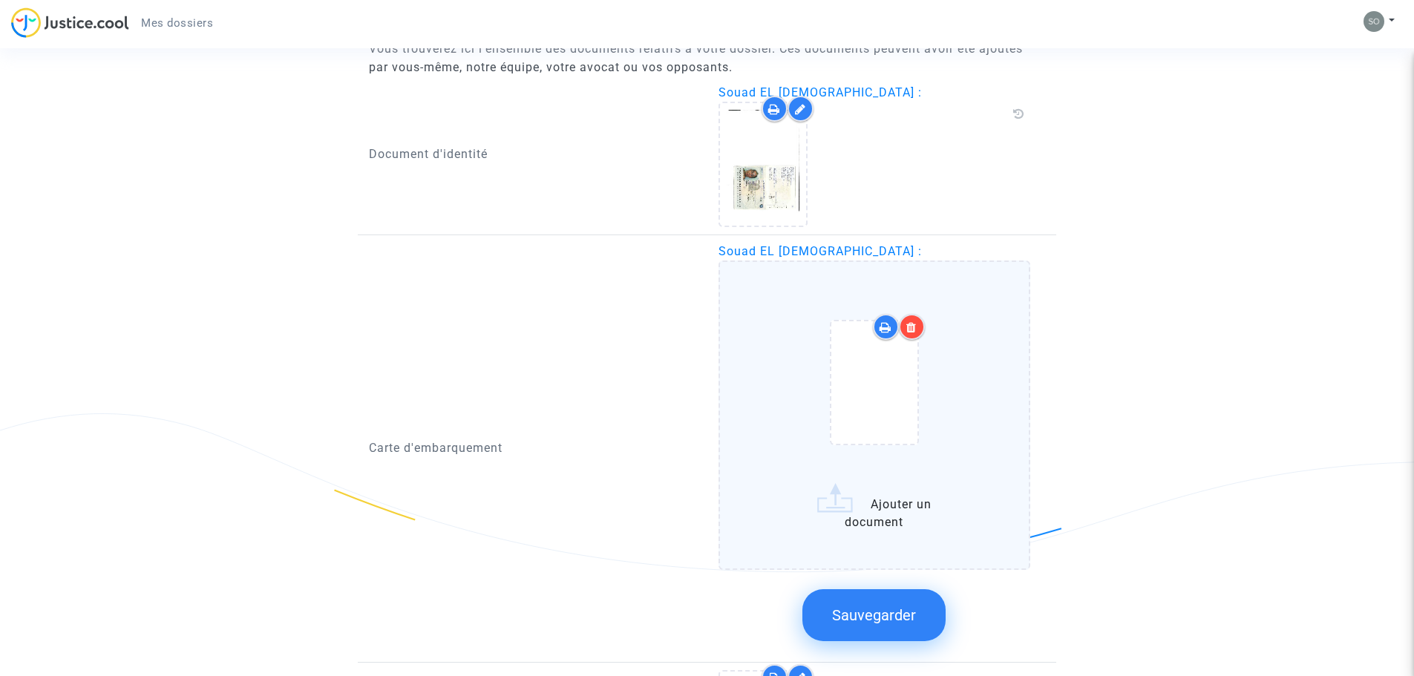
click at [912, 330] on icon at bounding box center [911, 327] width 10 height 12
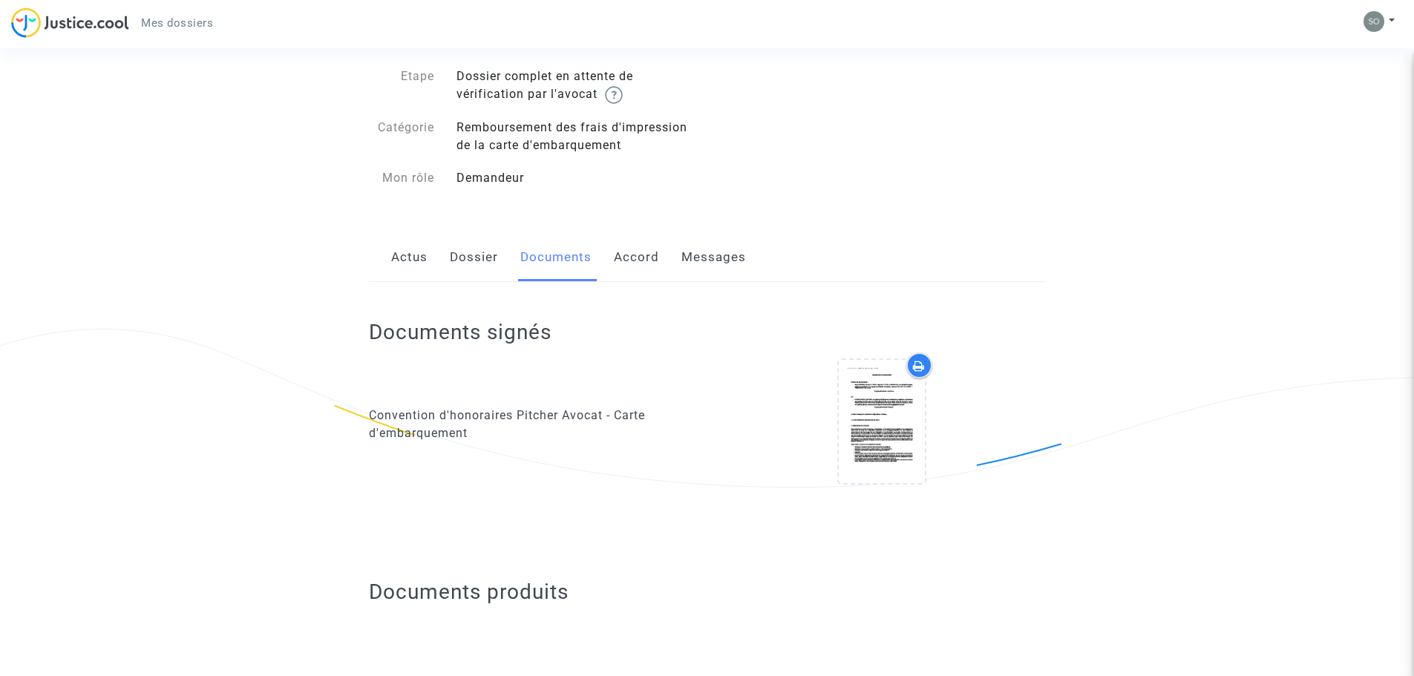
scroll to position [0, 0]
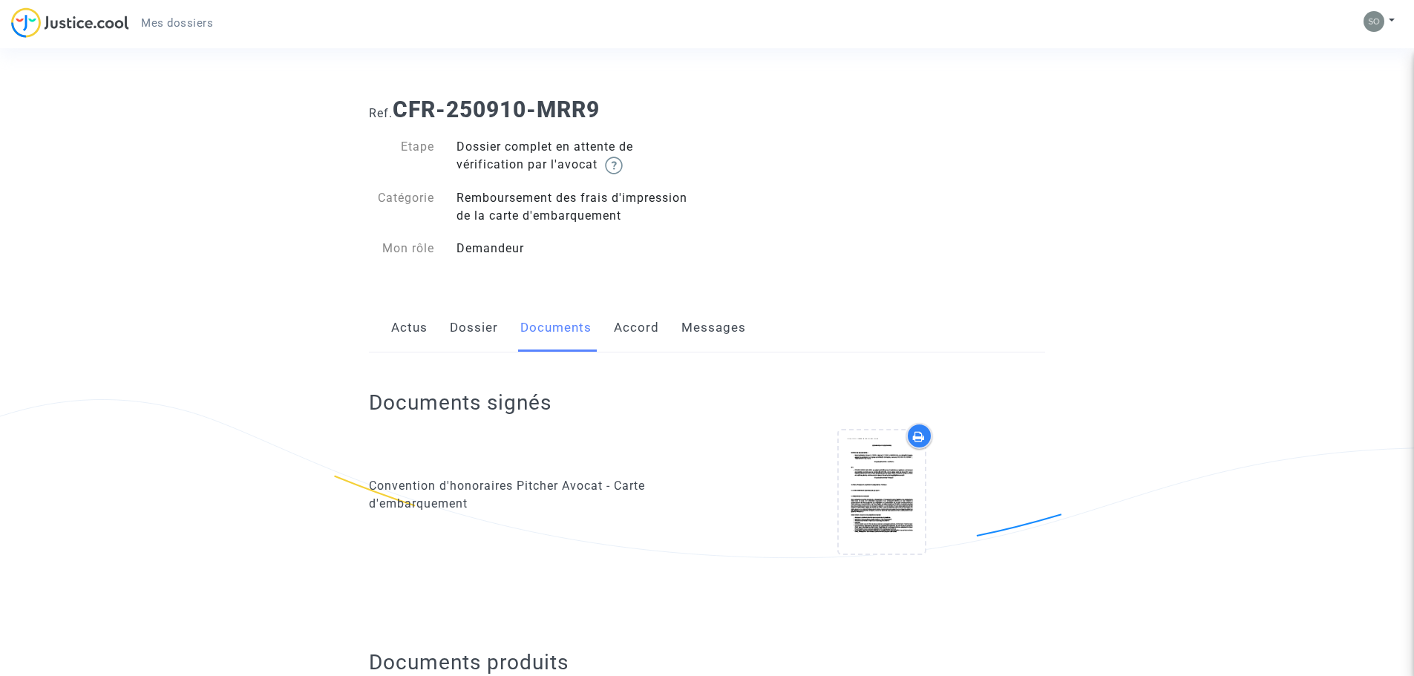
click at [646, 319] on link "Accord" at bounding box center [636, 328] width 45 height 49
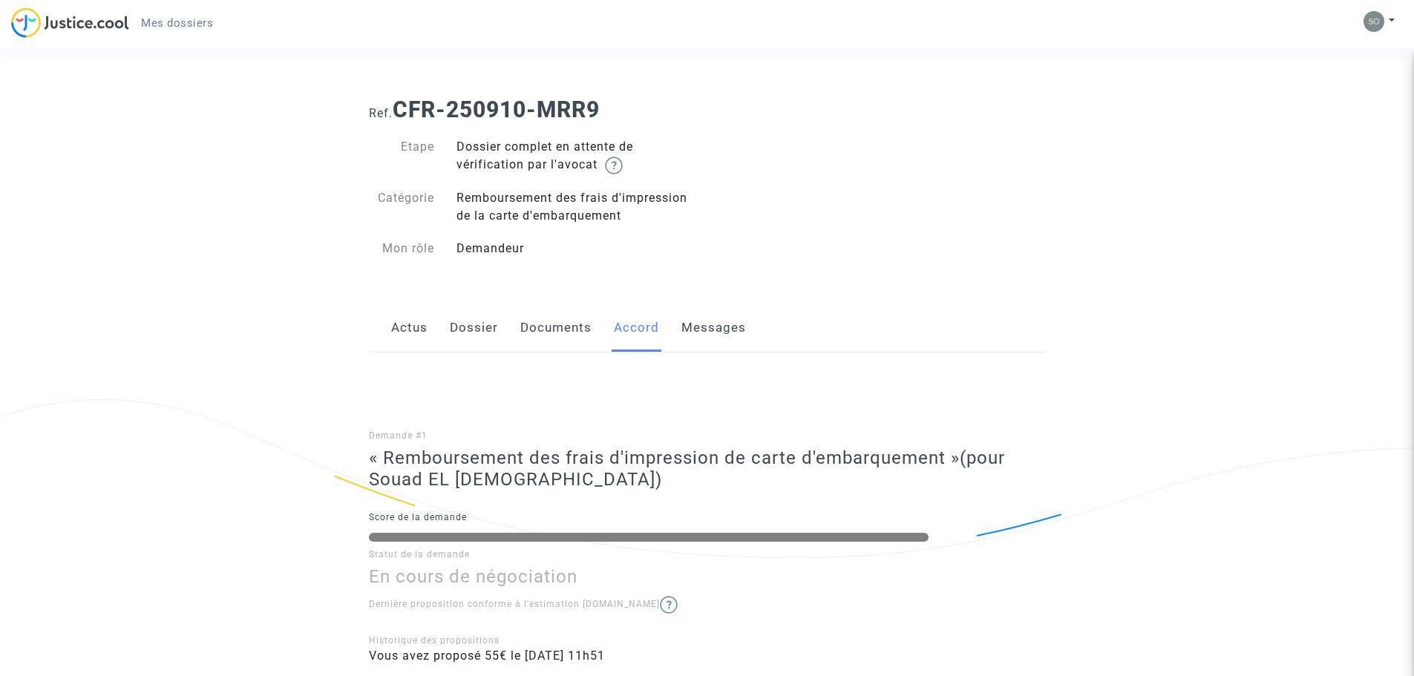
click at [711, 326] on link "Messages" at bounding box center [713, 328] width 65 height 49
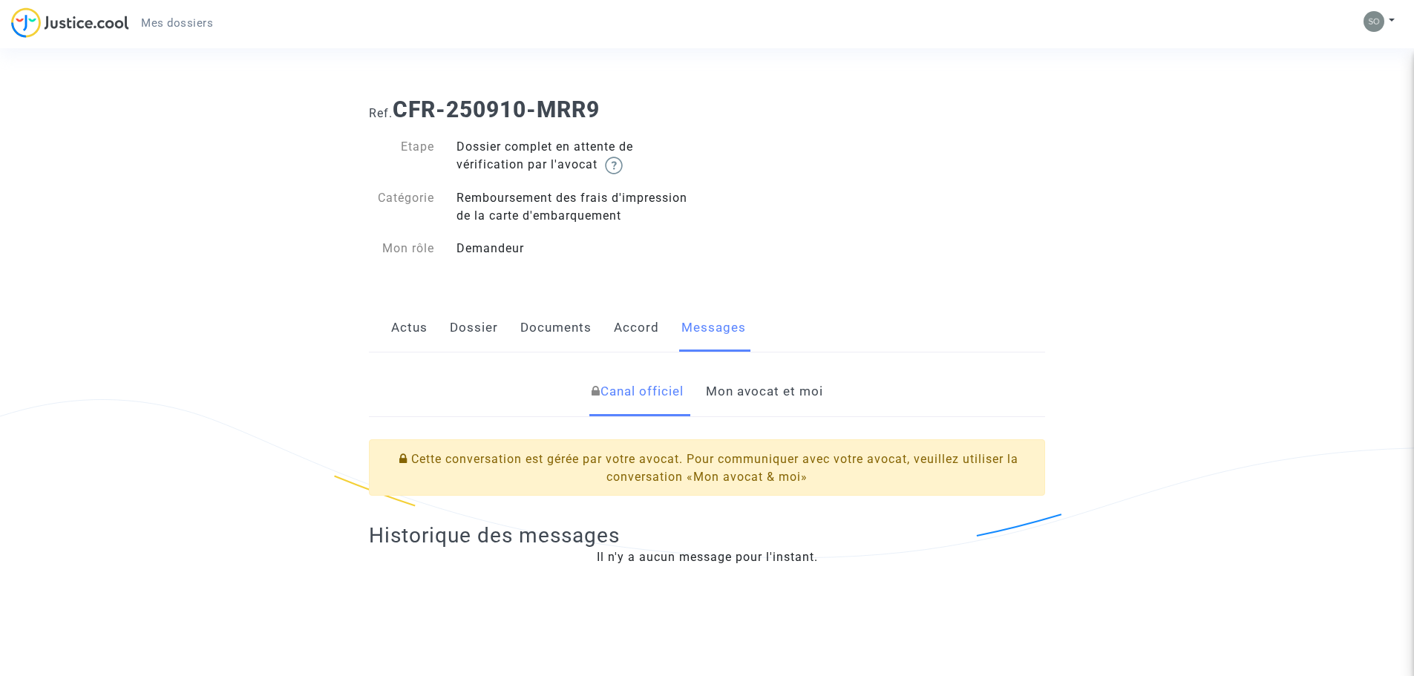
click at [644, 329] on link "Accord" at bounding box center [636, 328] width 45 height 49
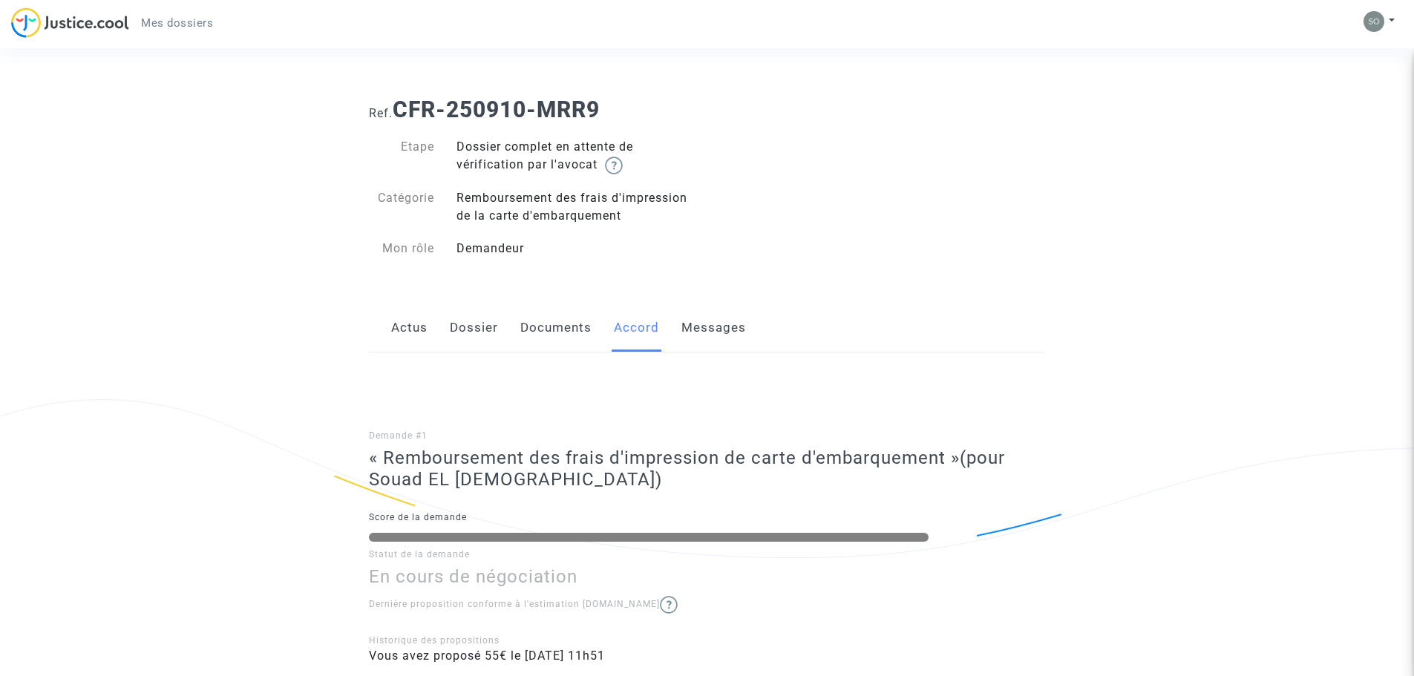
click at [405, 326] on link "Actus" at bounding box center [409, 328] width 36 height 49
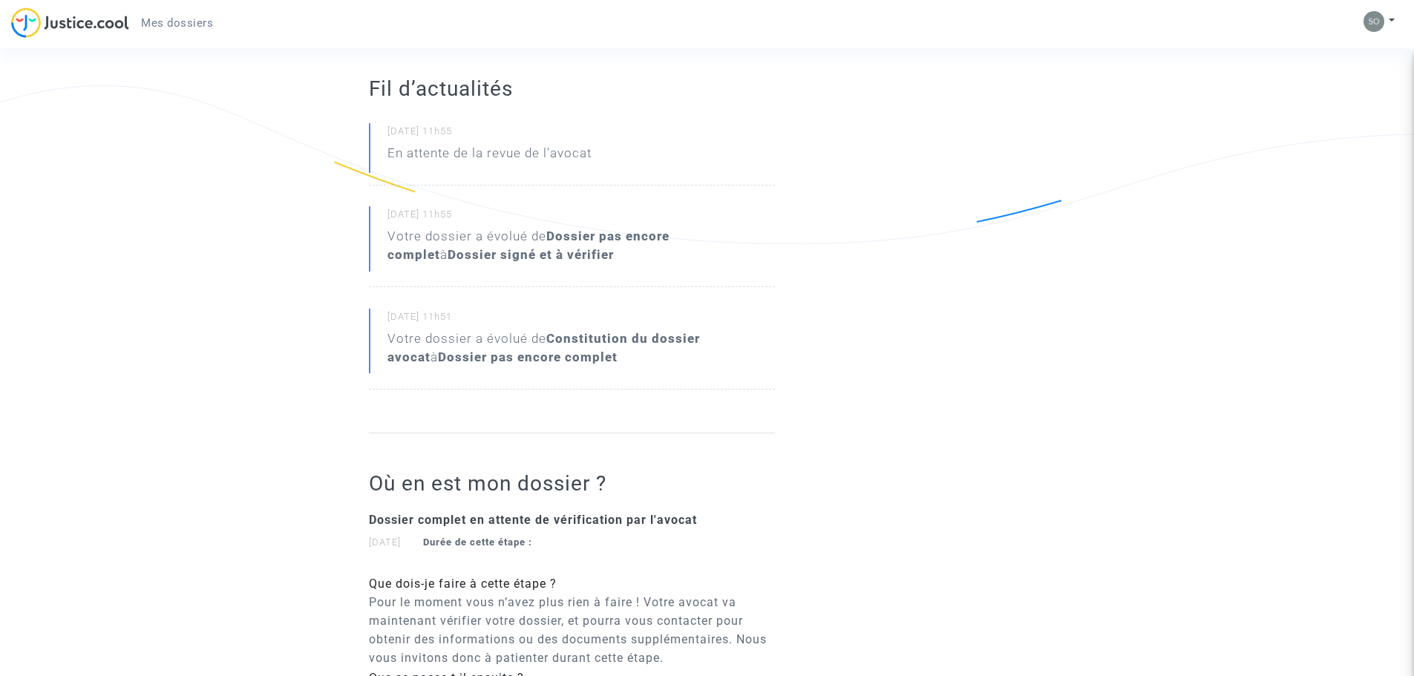
scroll to position [81, 0]
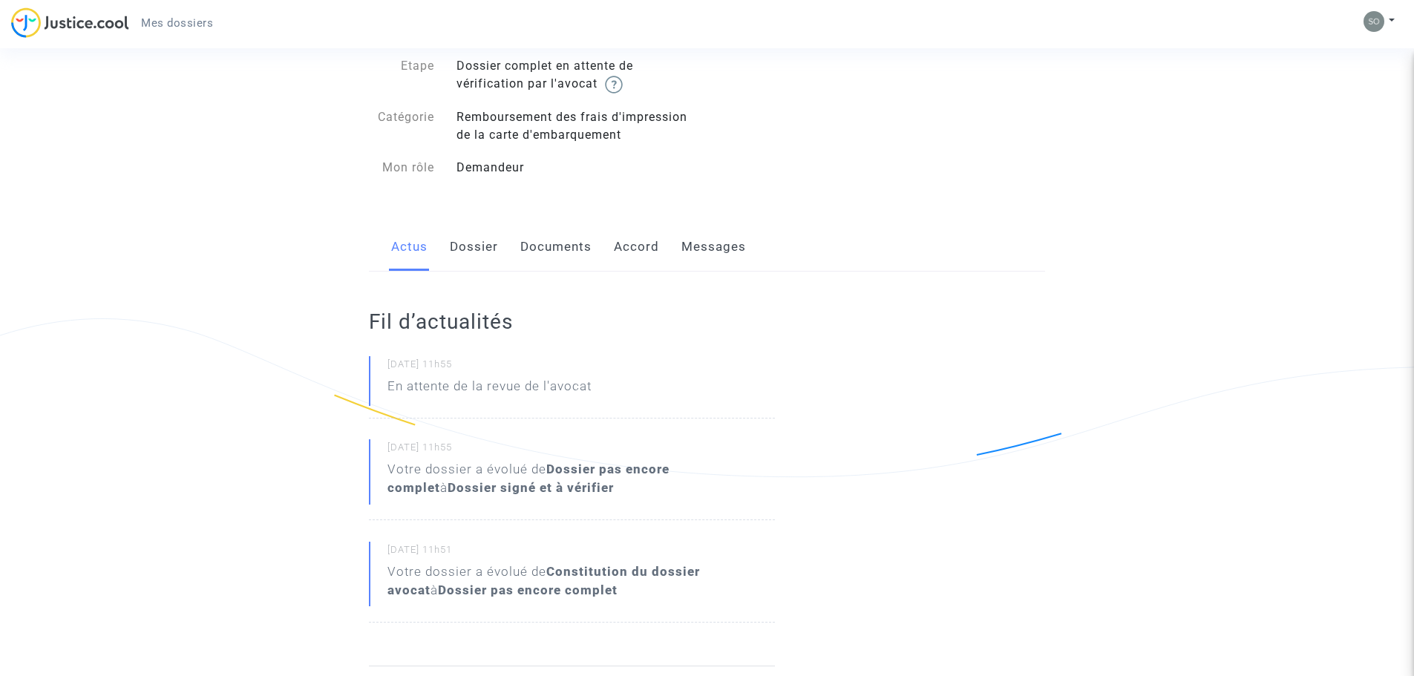
click at [483, 245] on link "Dossier" at bounding box center [474, 247] width 48 height 49
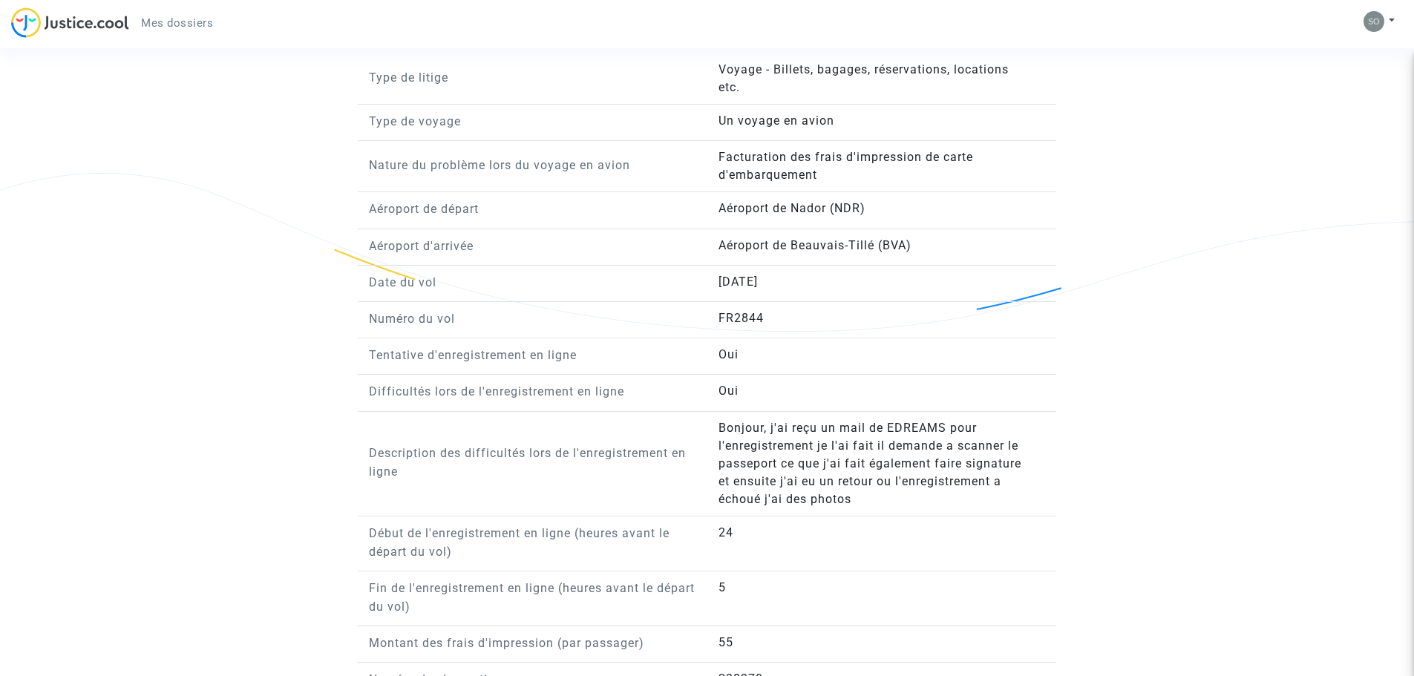
scroll to position [1236, 0]
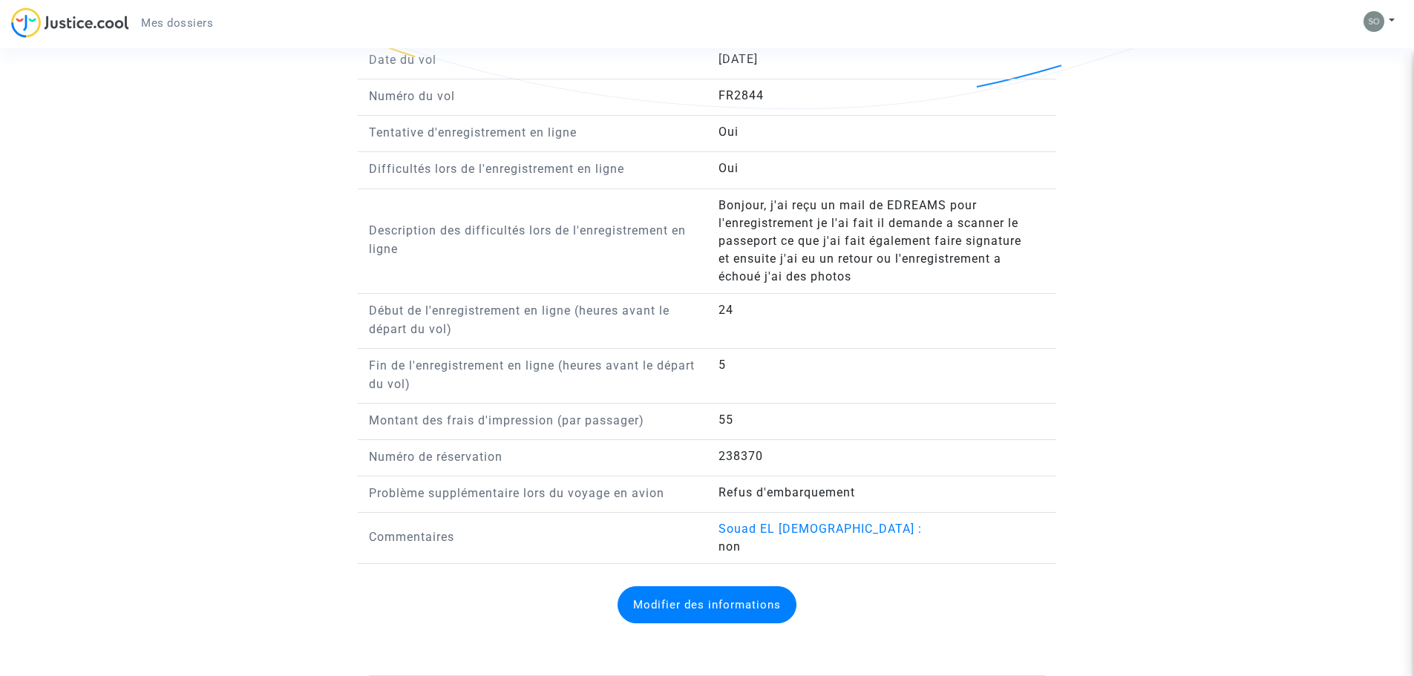
click at [918, 262] on span "Bonjour, j'ai reçu un mail de EDREAMS pour l'enregistrement je l'ai fait il dem…" at bounding box center [869, 240] width 303 height 85
click at [865, 283] on answer "Bonjour, j'ai reçu un mail de EDREAMS pour l'enregistrement je l'ai fait il dem…" at bounding box center [874, 241] width 312 height 89
click at [714, 619] on button "Modifier des informations" at bounding box center [707, 604] width 179 height 37
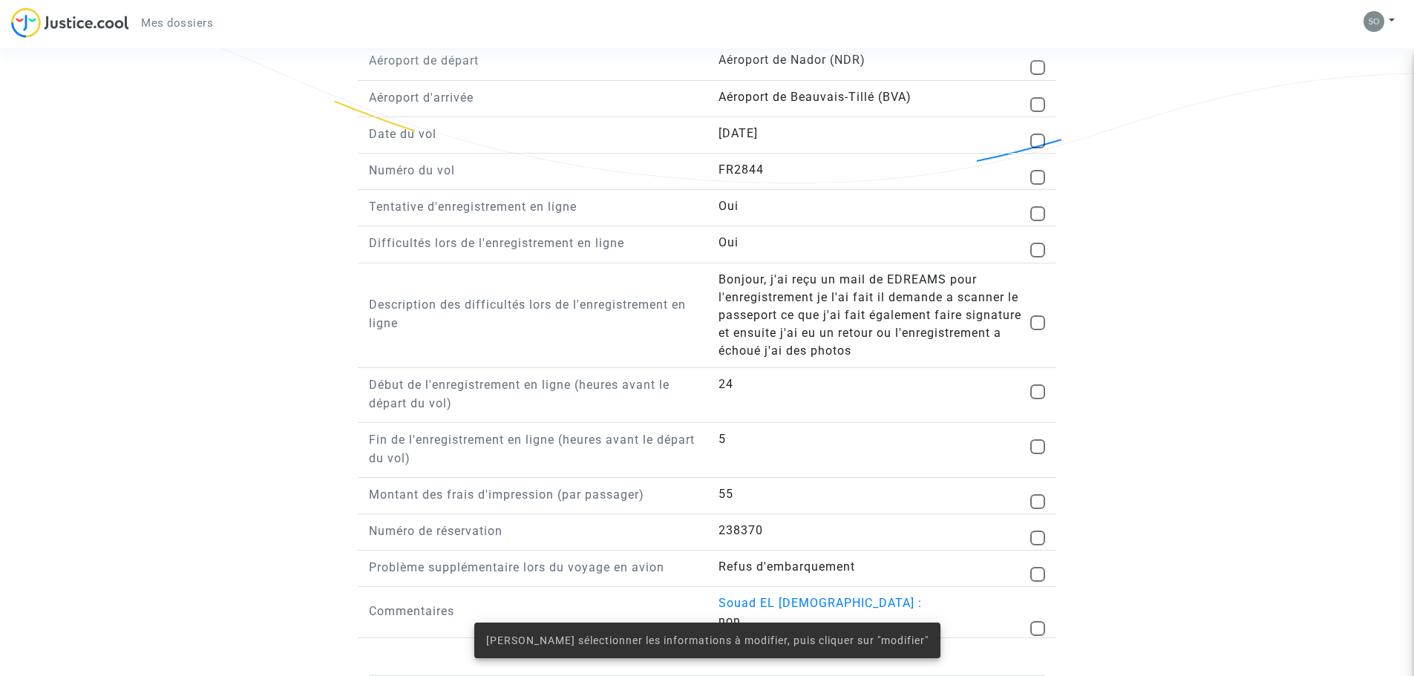
scroll to position [1162, 0]
click at [965, 351] on answer "Bonjour, j'ai reçu un mail de EDREAMS pour l'enregistrement je l'ai fait il dem…" at bounding box center [870, 315] width 305 height 89
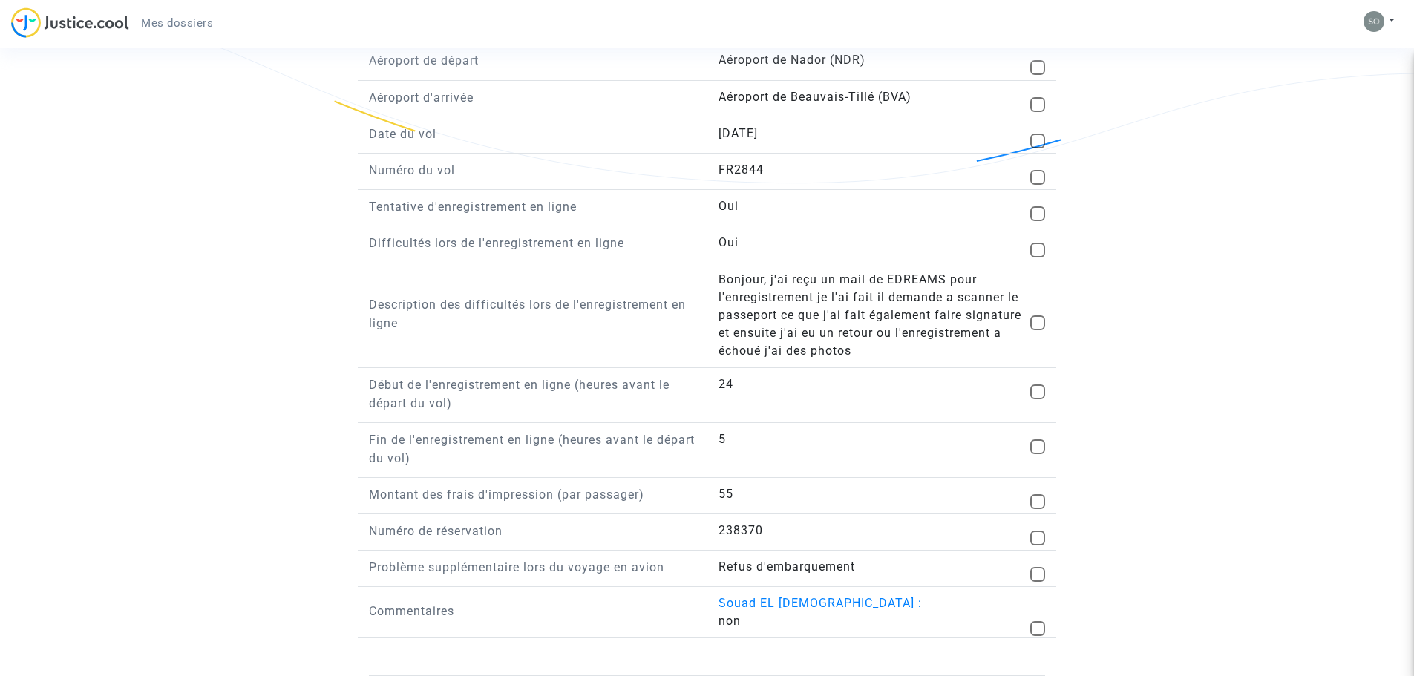
click at [1039, 324] on span at bounding box center [1037, 322] width 15 height 15
click at [1038, 330] on input "checkbox" at bounding box center [1037, 330] width 1 height 1
checkbox input "true"
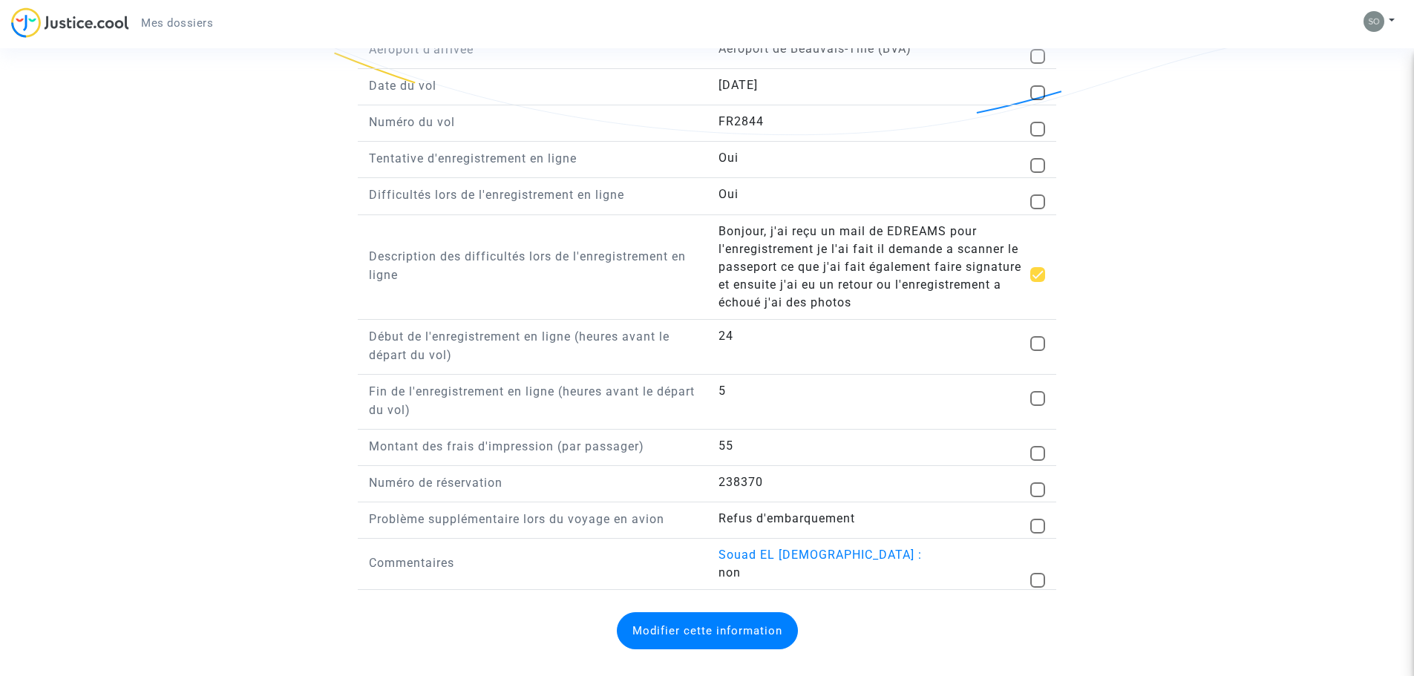
scroll to position [1236, 0]
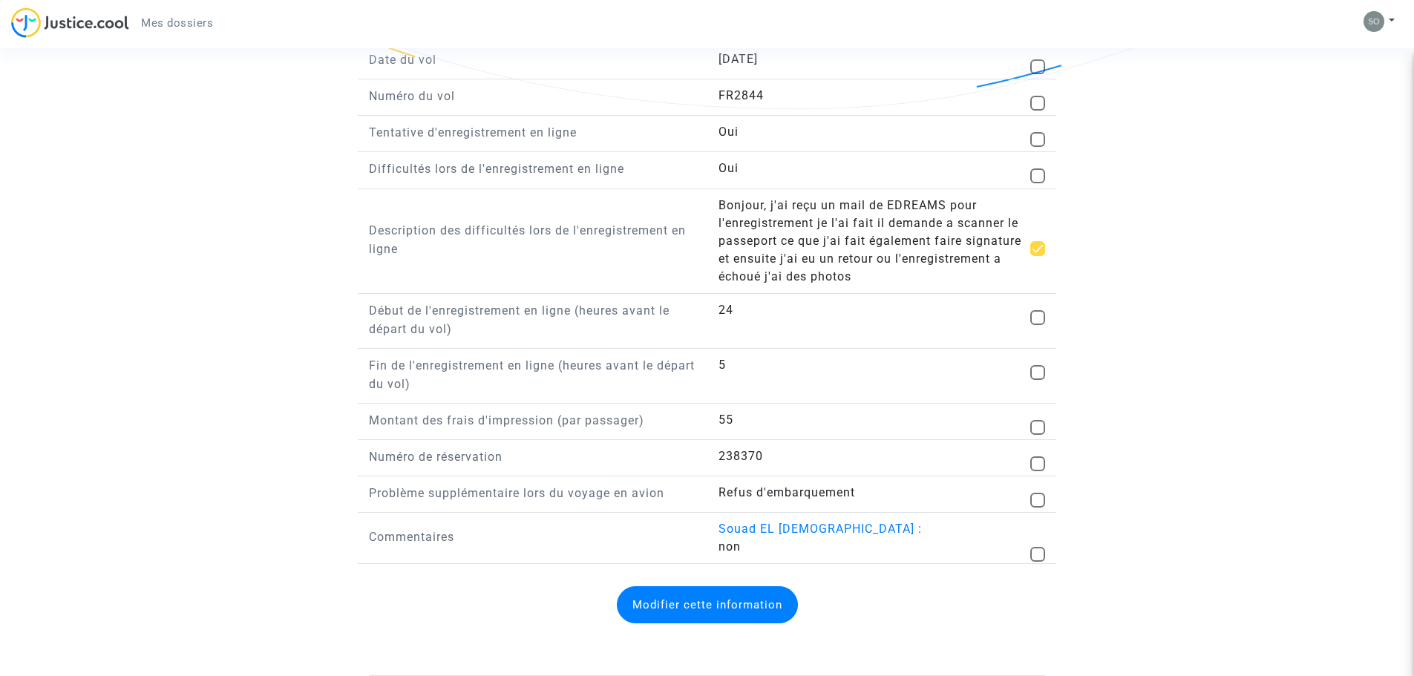
click at [686, 583] on div "Modifier cette information" at bounding box center [707, 604] width 676 height 67
click at [678, 603] on button "Modifier cette information" at bounding box center [707, 604] width 181 height 37
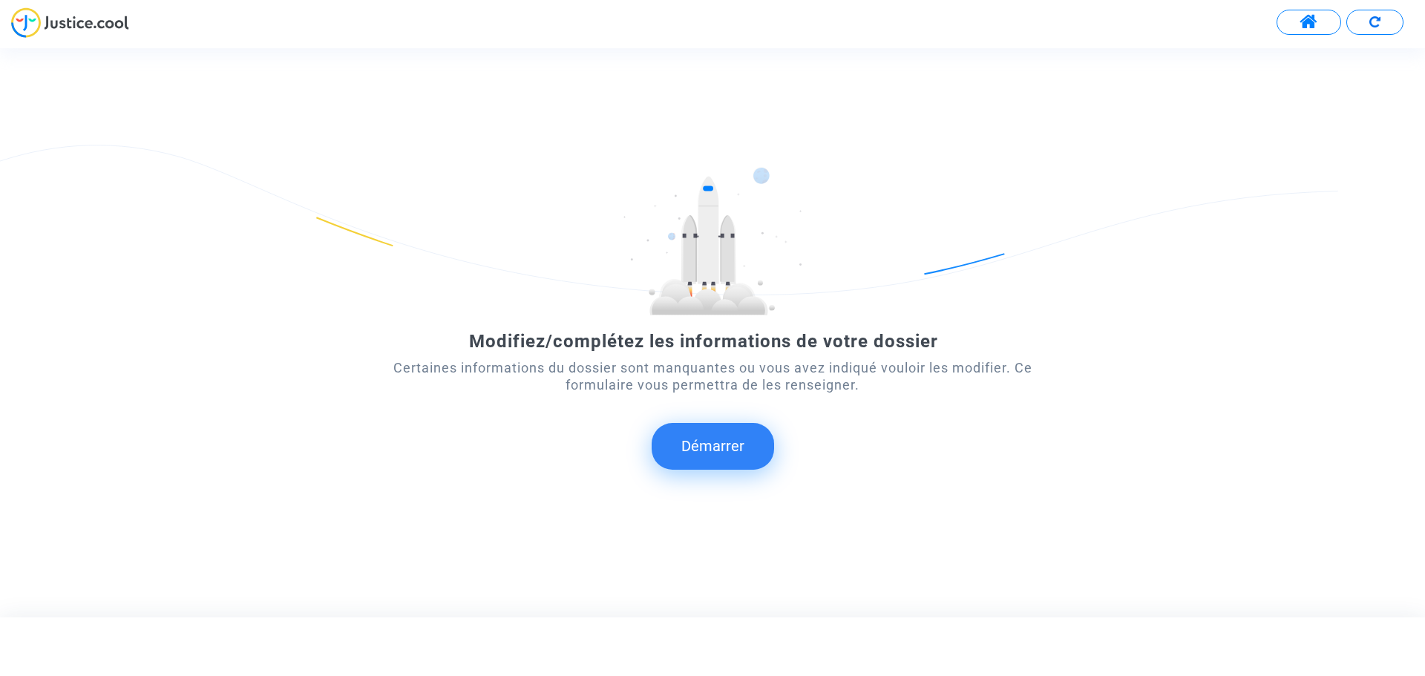
click at [733, 445] on button "Démarrer" at bounding box center [713, 446] width 122 height 46
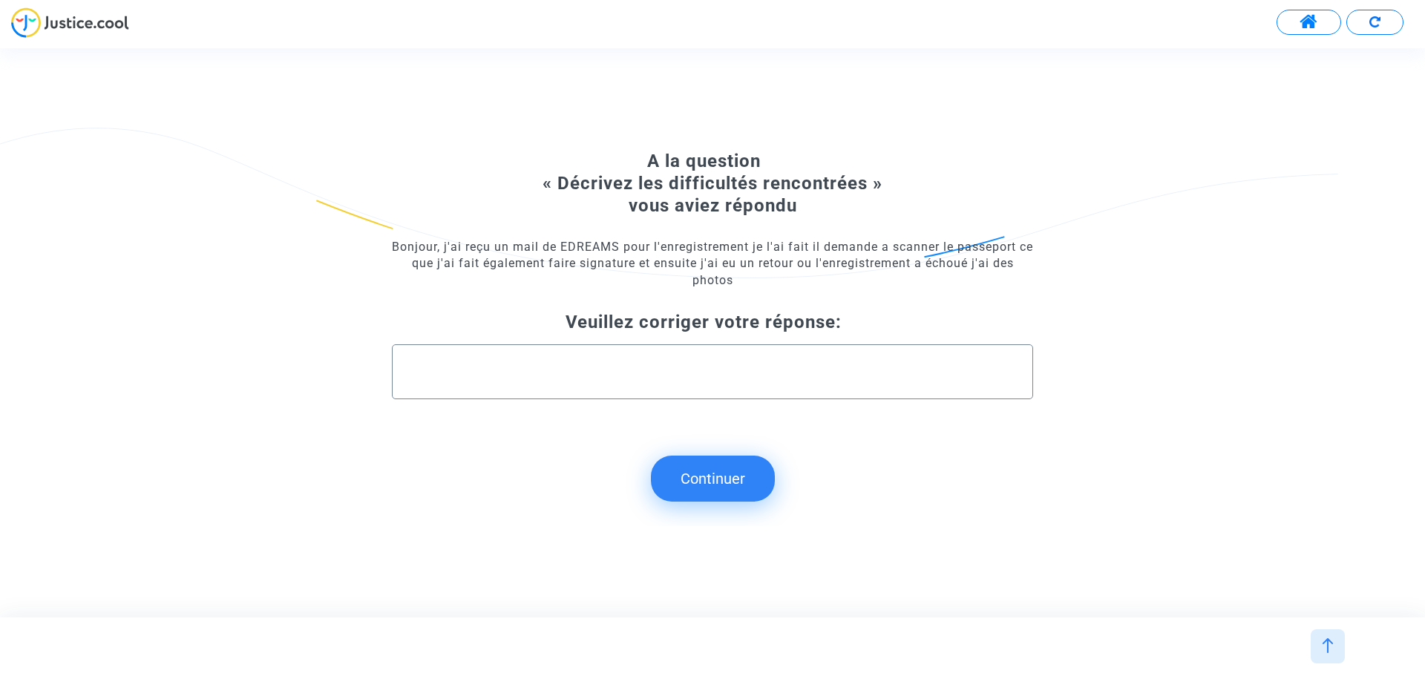
click at [706, 493] on button "Continuer" at bounding box center [713, 479] width 124 height 46
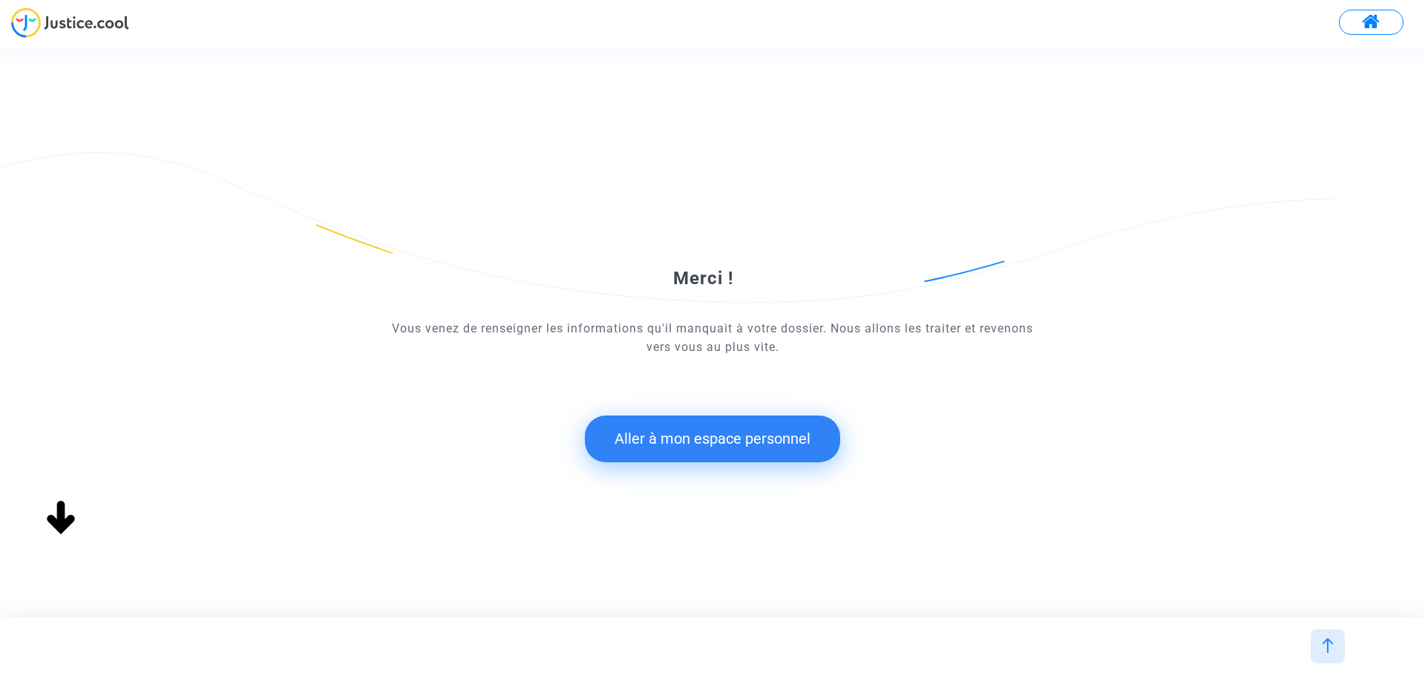
click at [723, 444] on button "Aller à mon espace personnel" at bounding box center [712, 439] width 255 height 46
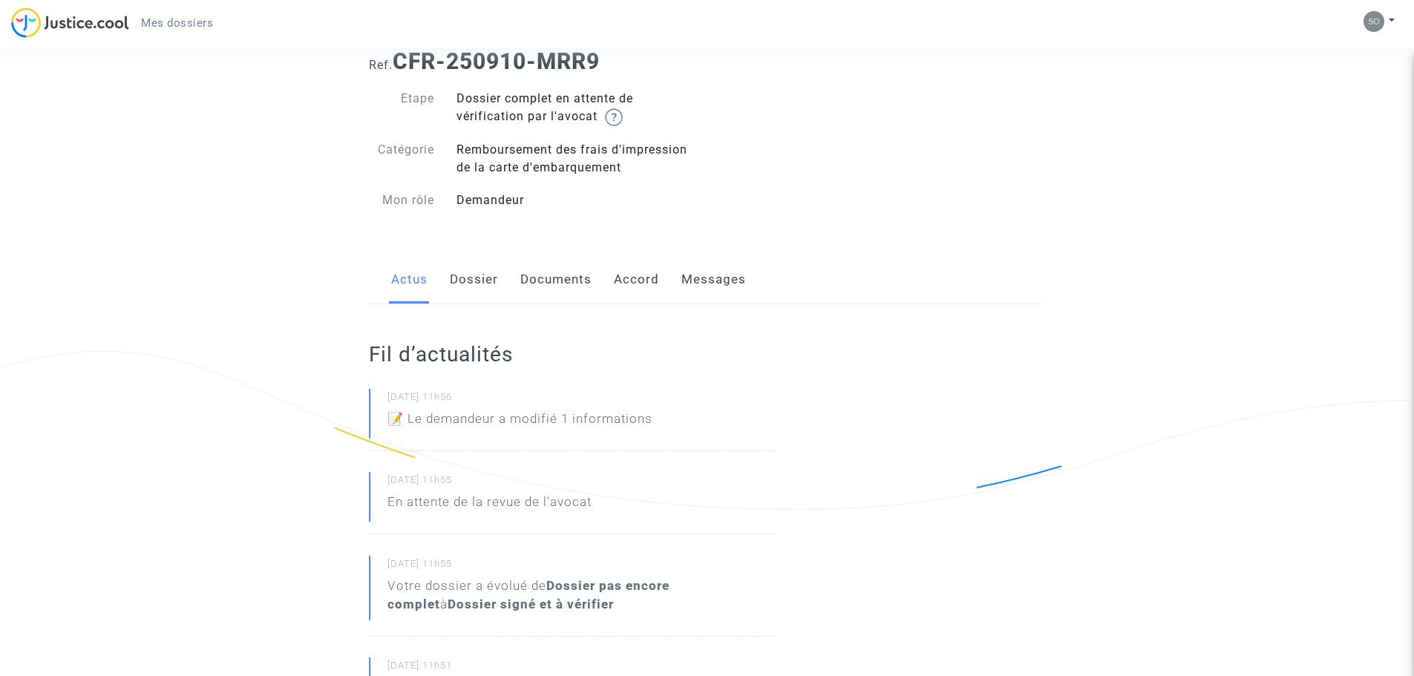
scroll to position [74, 0]
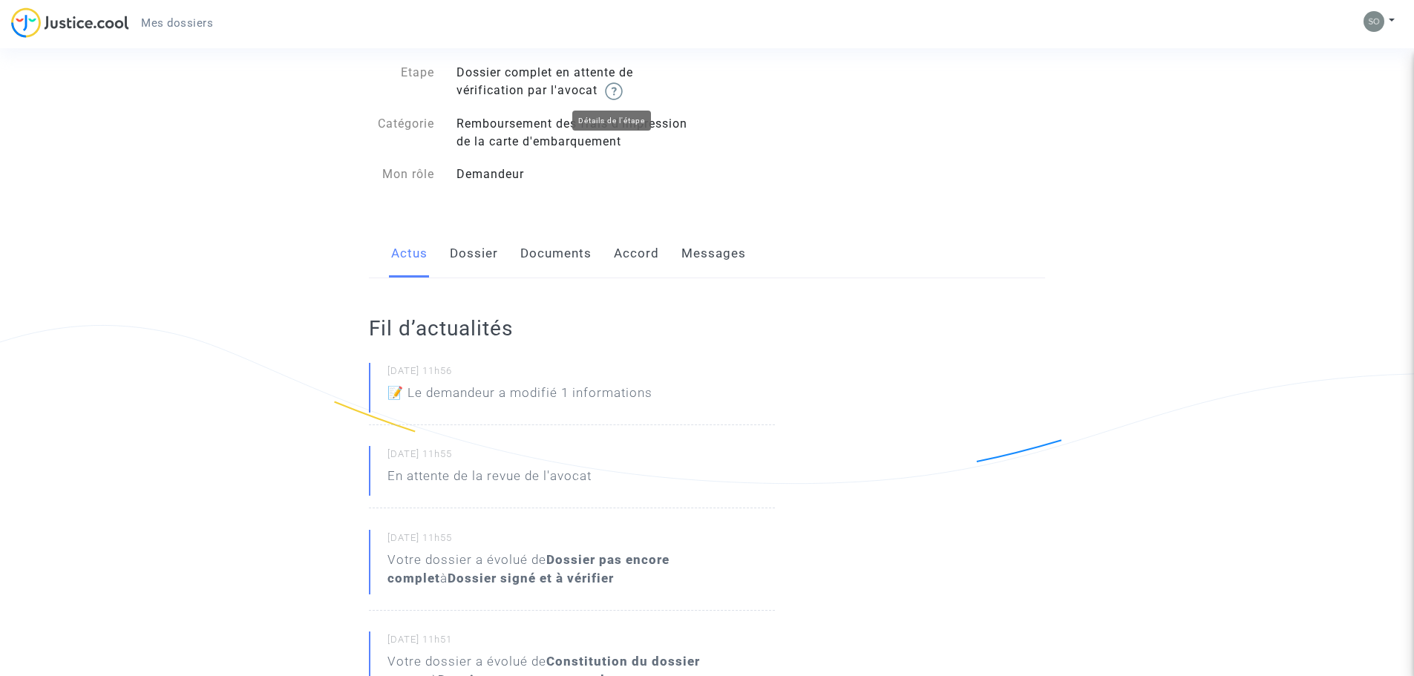
click at [615, 89] on img at bounding box center [614, 91] width 18 height 18
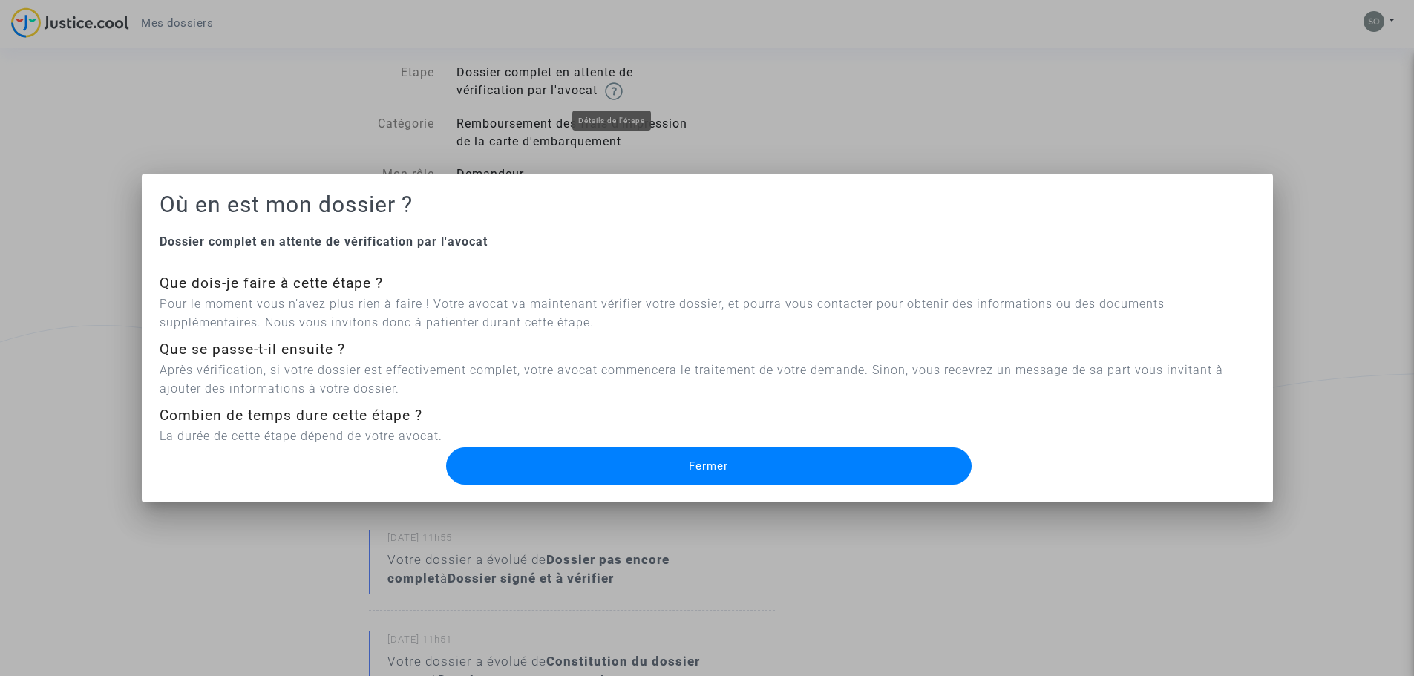
scroll to position [0, 0]
click at [600, 448] on button "Fermer" at bounding box center [708, 466] width 525 height 37
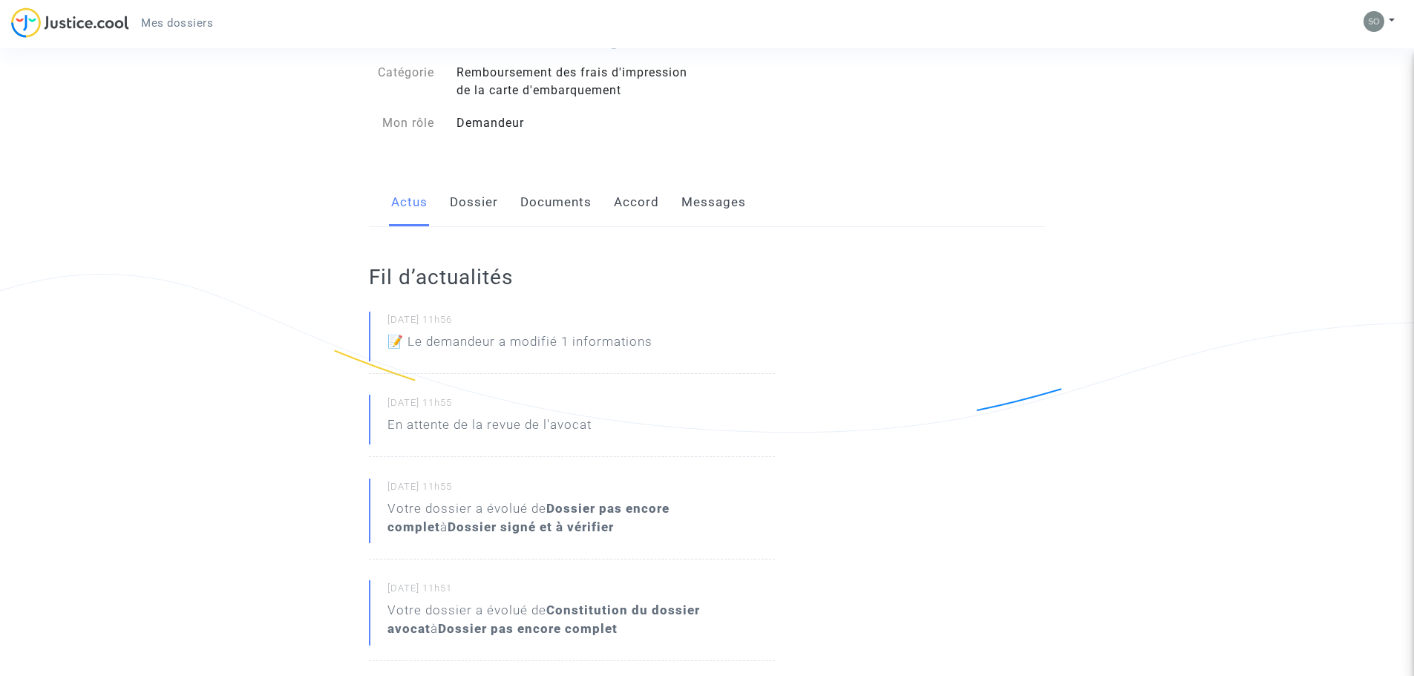
scroll to position [91, 0]
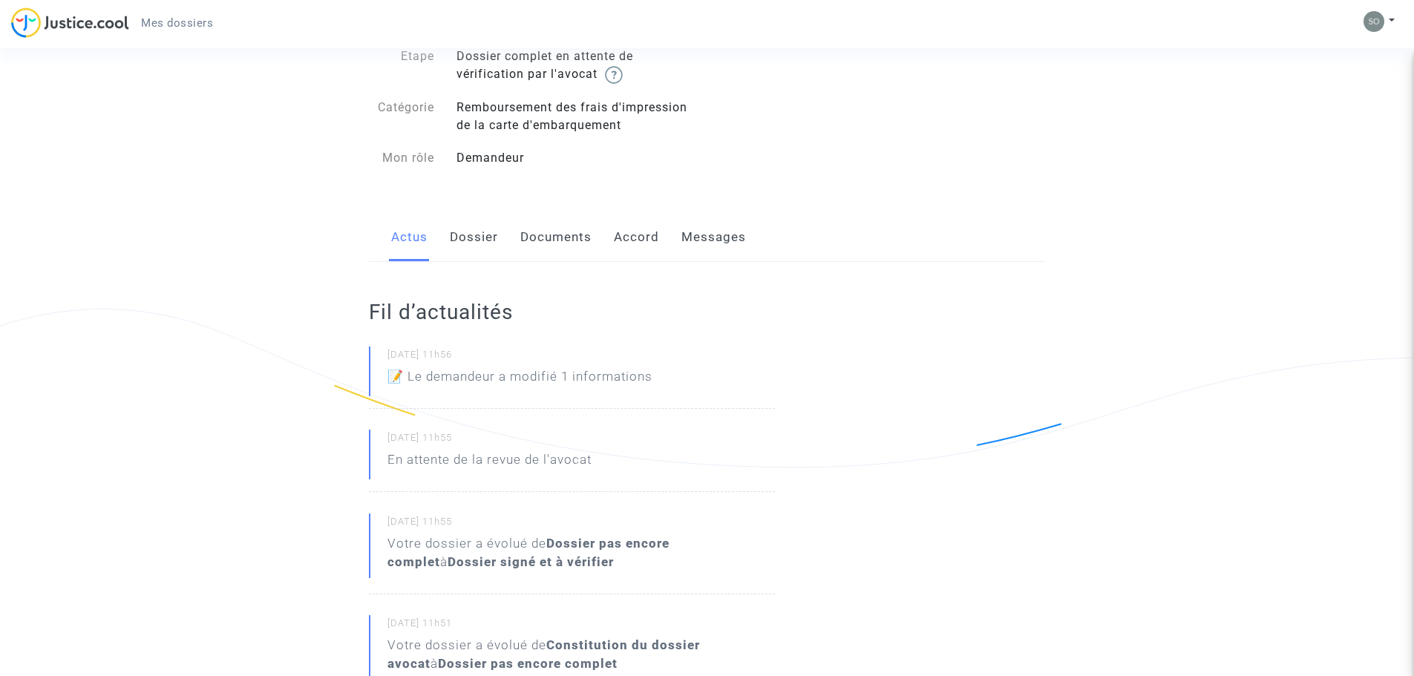
click at [503, 464] on p "En attente de la revue de l'avocat" at bounding box center [489, 464] width 204 height 26
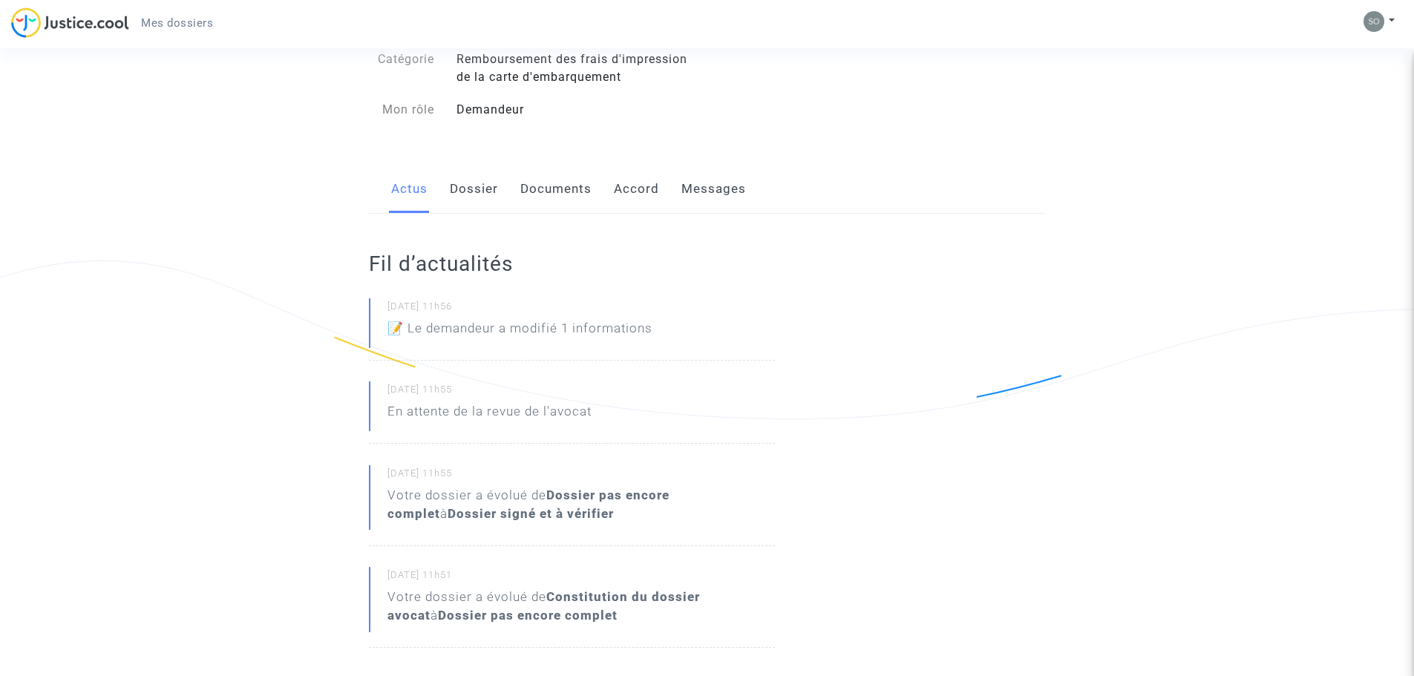
scroll to position [165, 0]
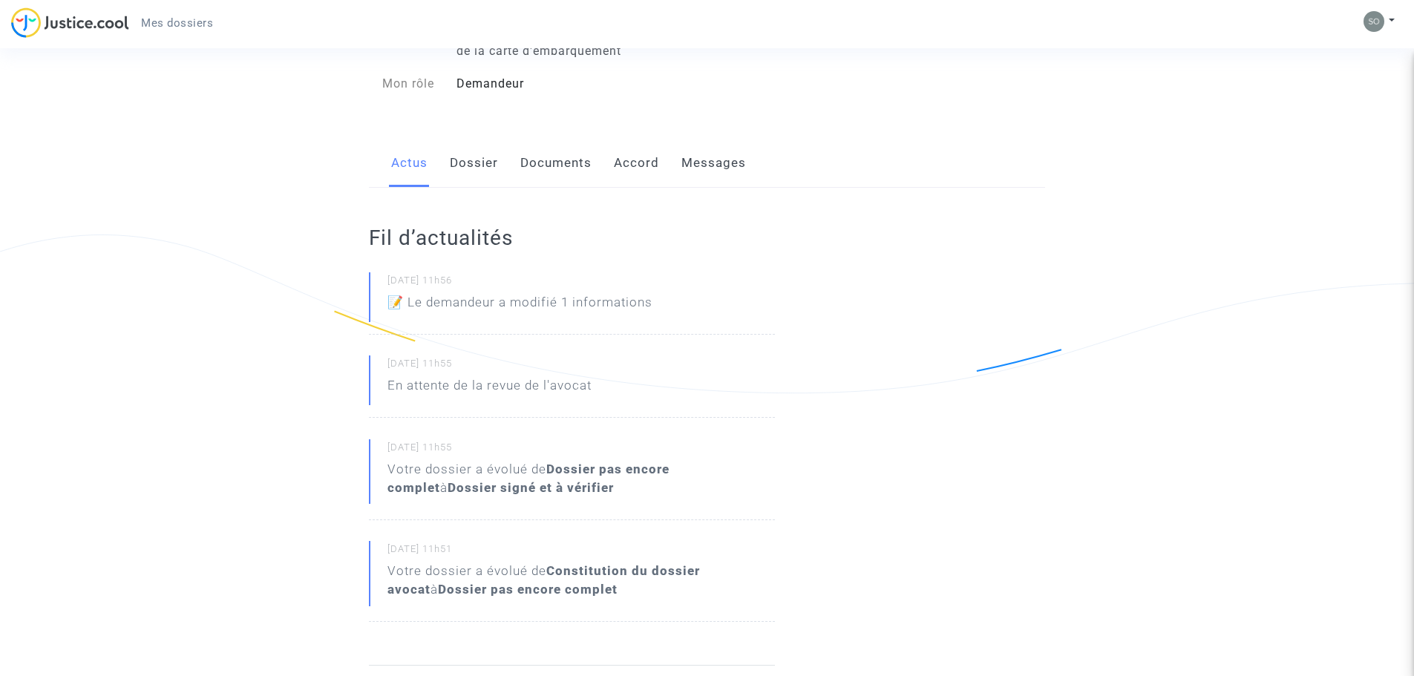
click at [477, 143] on link "Dossier" at bounding box center [474, 163] width 48 height 49
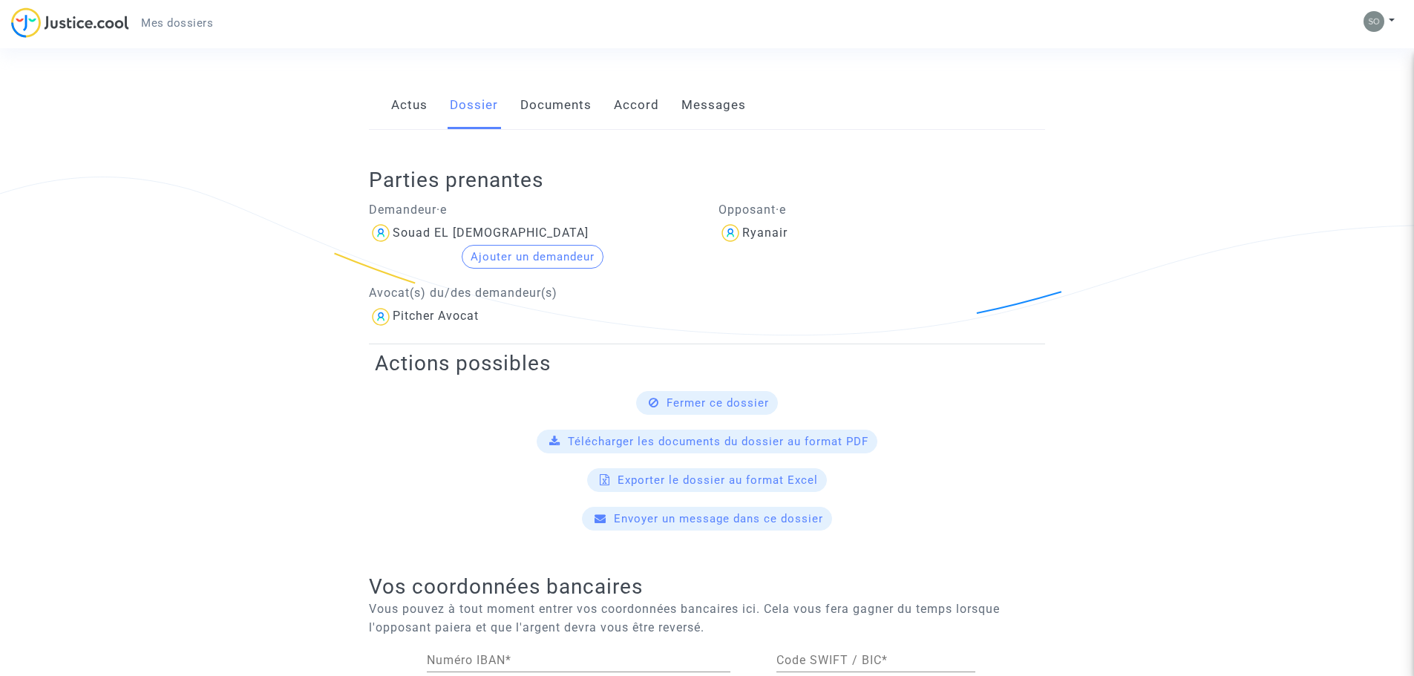
scroll to position [148, 0]
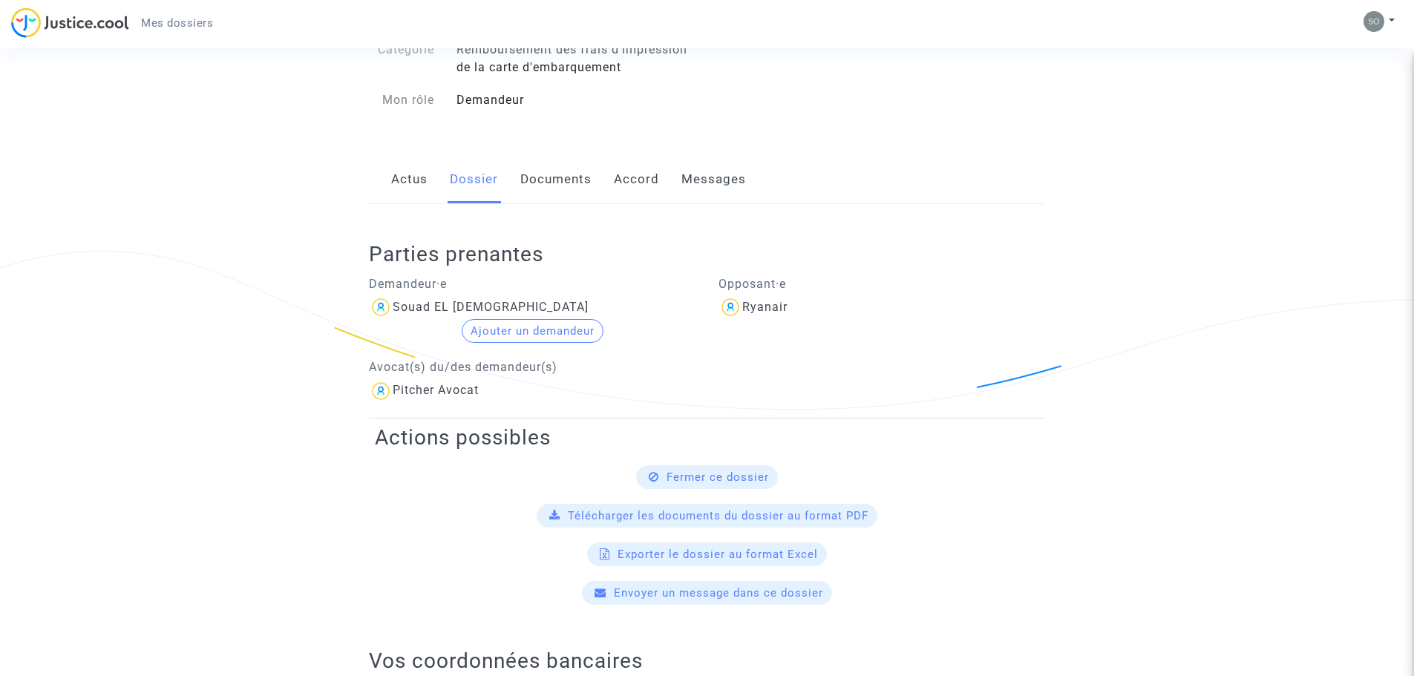
click at [565, 166] on link "Documents" at bounding box center [555, 179] width 71 height 49
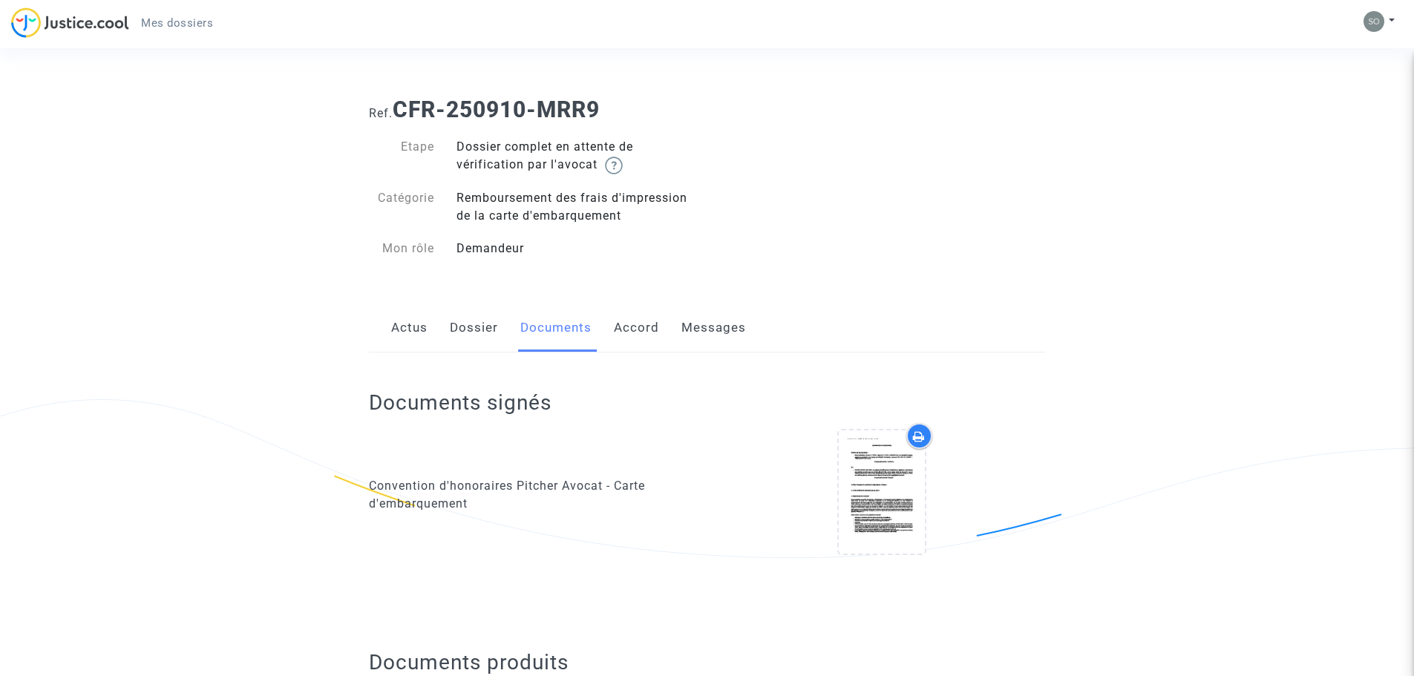
click at [651, 324] on link "Accord" at bounding box center [636, 328] width 45 height 49
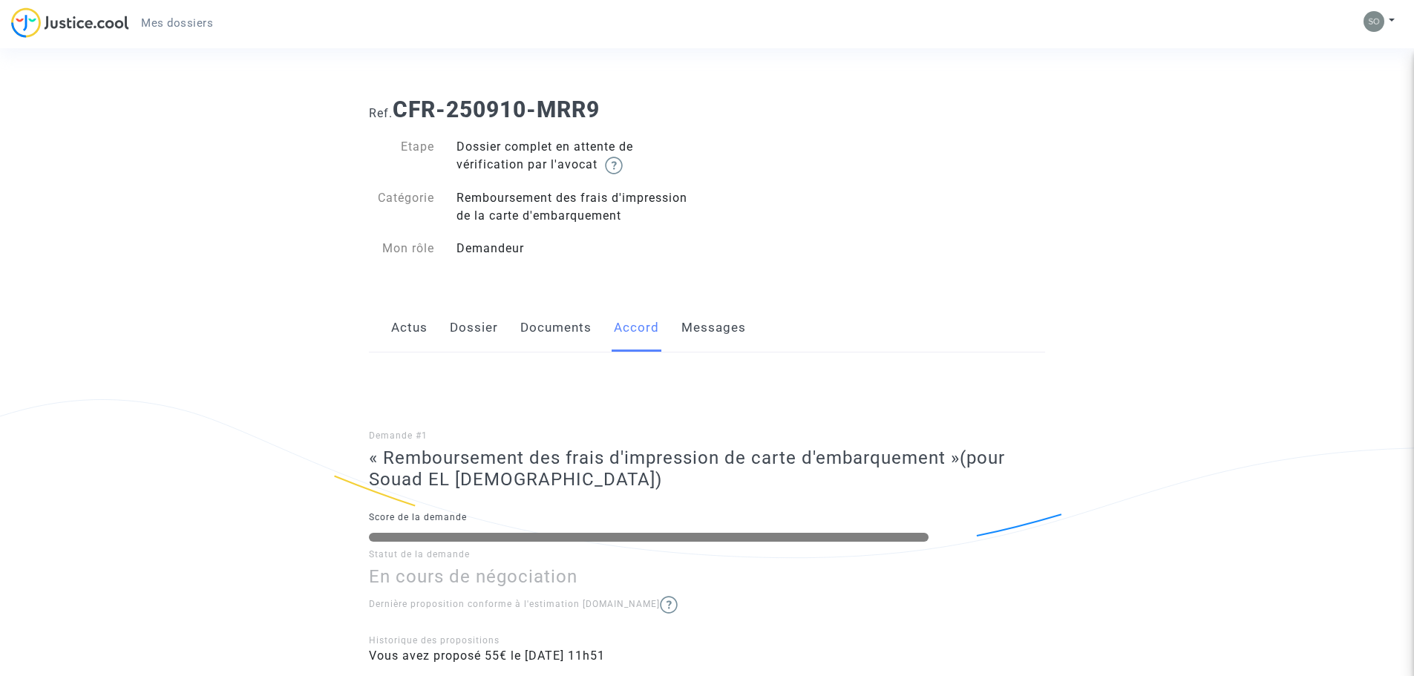
click at [725, 312] on link "Messages" at bounding box center [713, 328] width 65 height 49
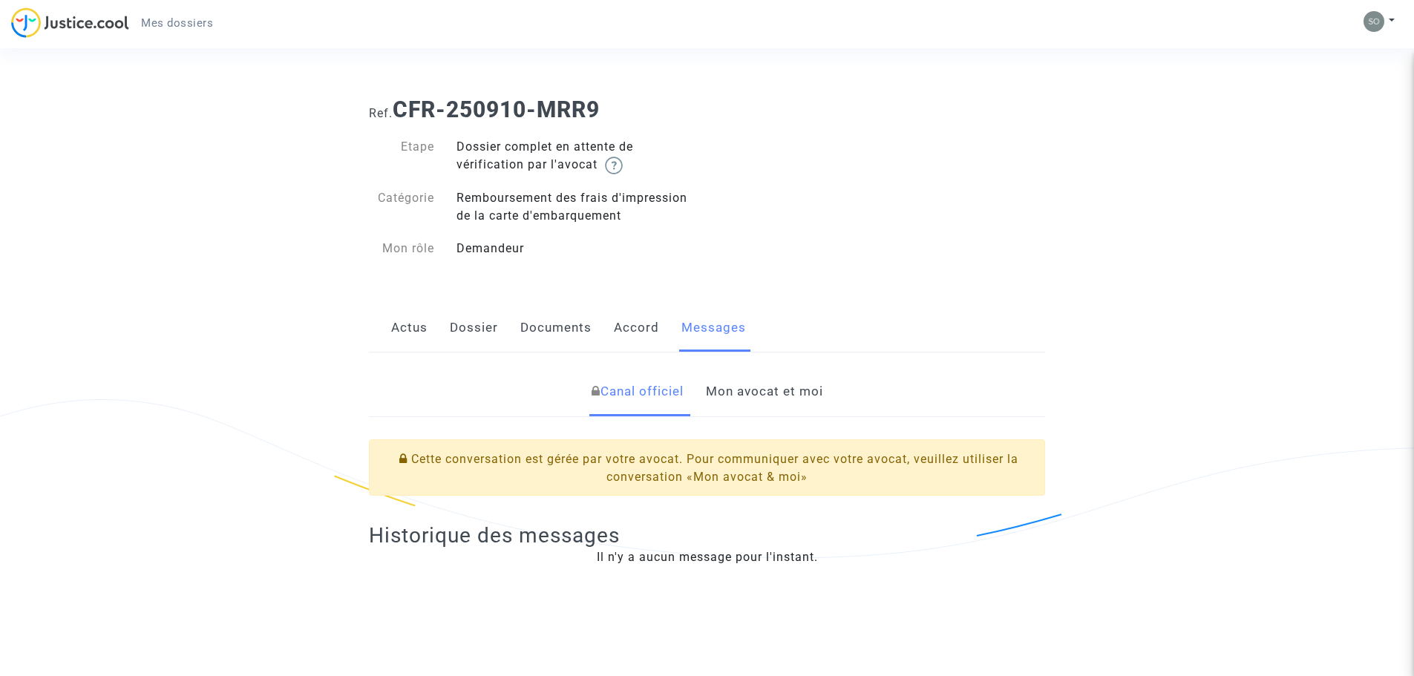
click at [739, 379] on link "Mon avocat et moi" at bounding box center [764, 391] width 117 height 49
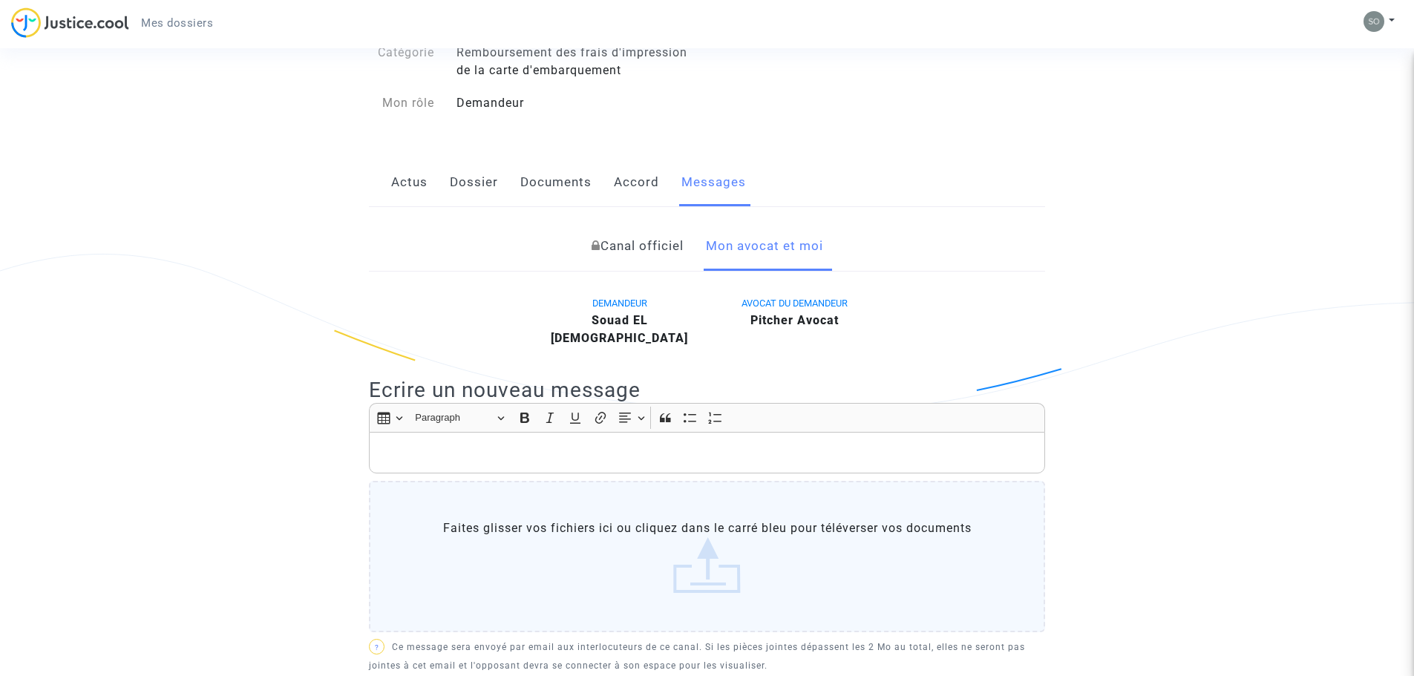
scroll to position [148, 0]
click at [428, 441] on p "Rich Text Editor, main" at bounding box center [707, 450] width 661 height 19
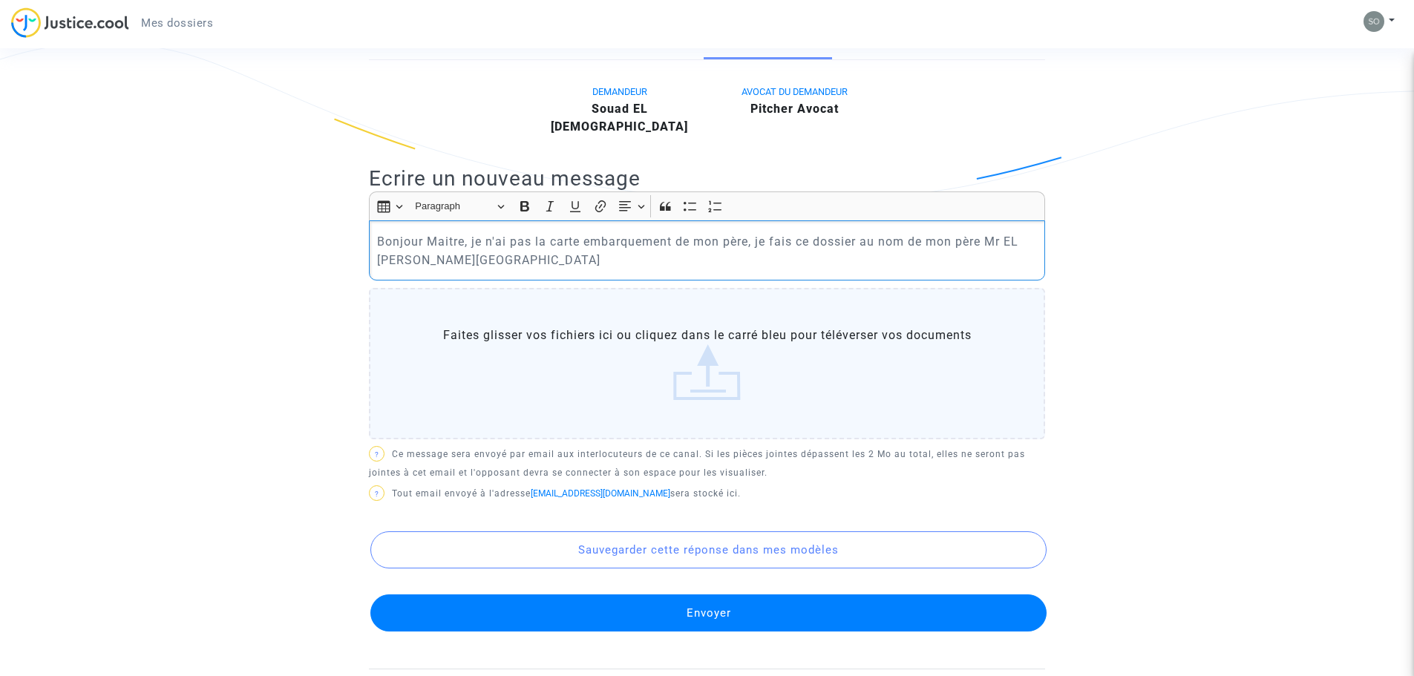
scroll to position [371, 0]
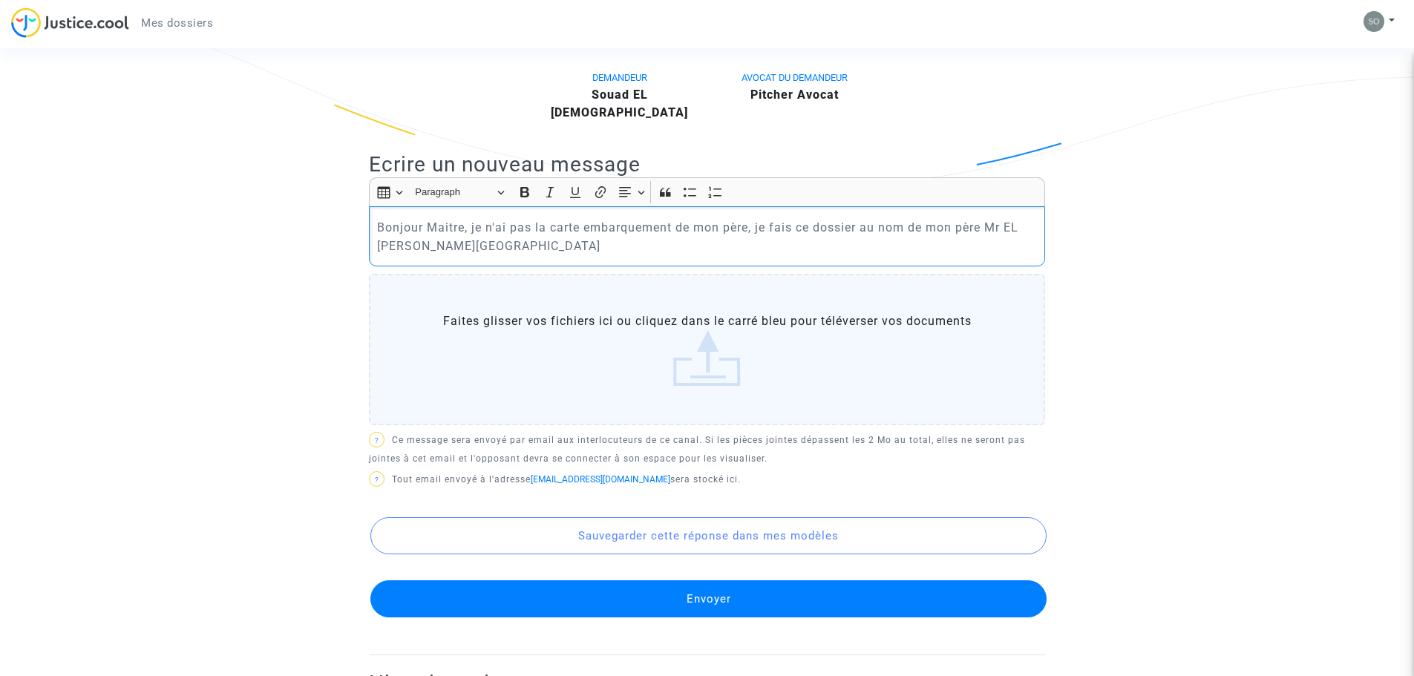
click at [755, 580] on button "Envoyer" at bounding box center [708, 598] width 676 height 37
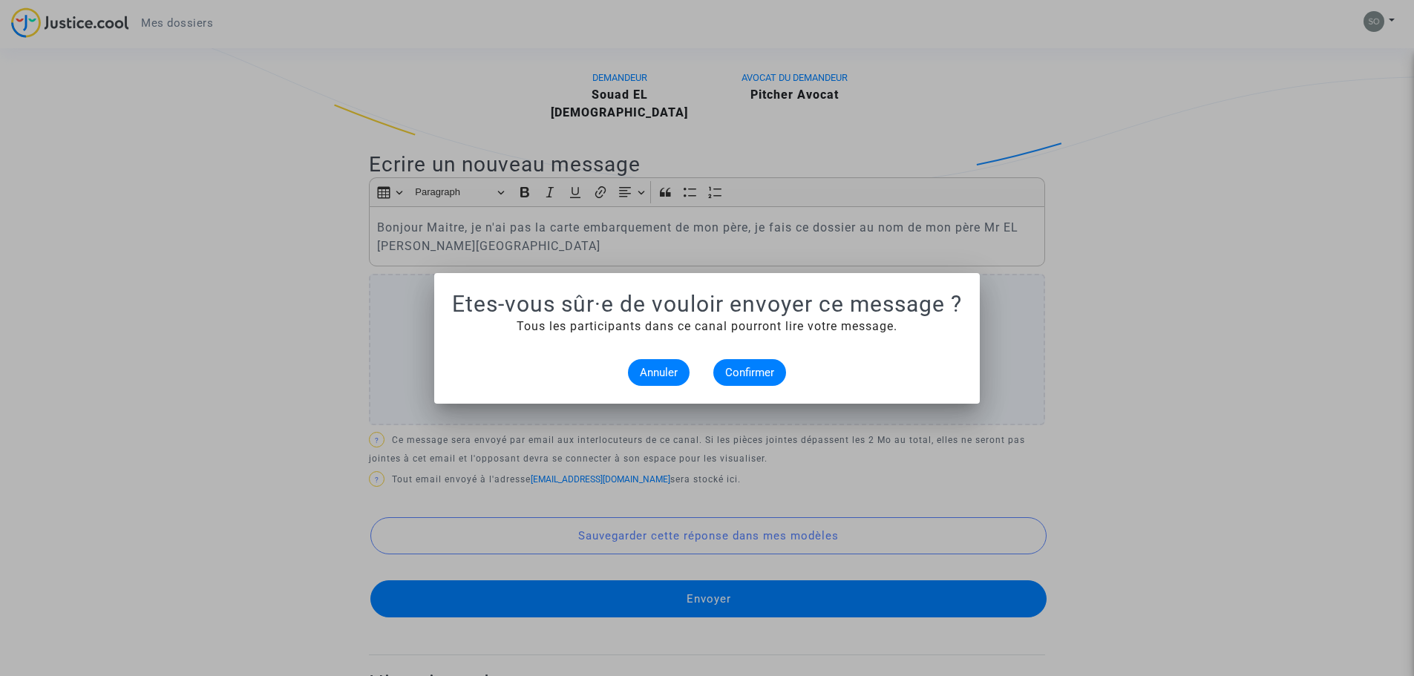
scroll to position [0, 0]
click at [738, 374] on span "Confirmer" at bounding box center [749, 372] width 49 height 13
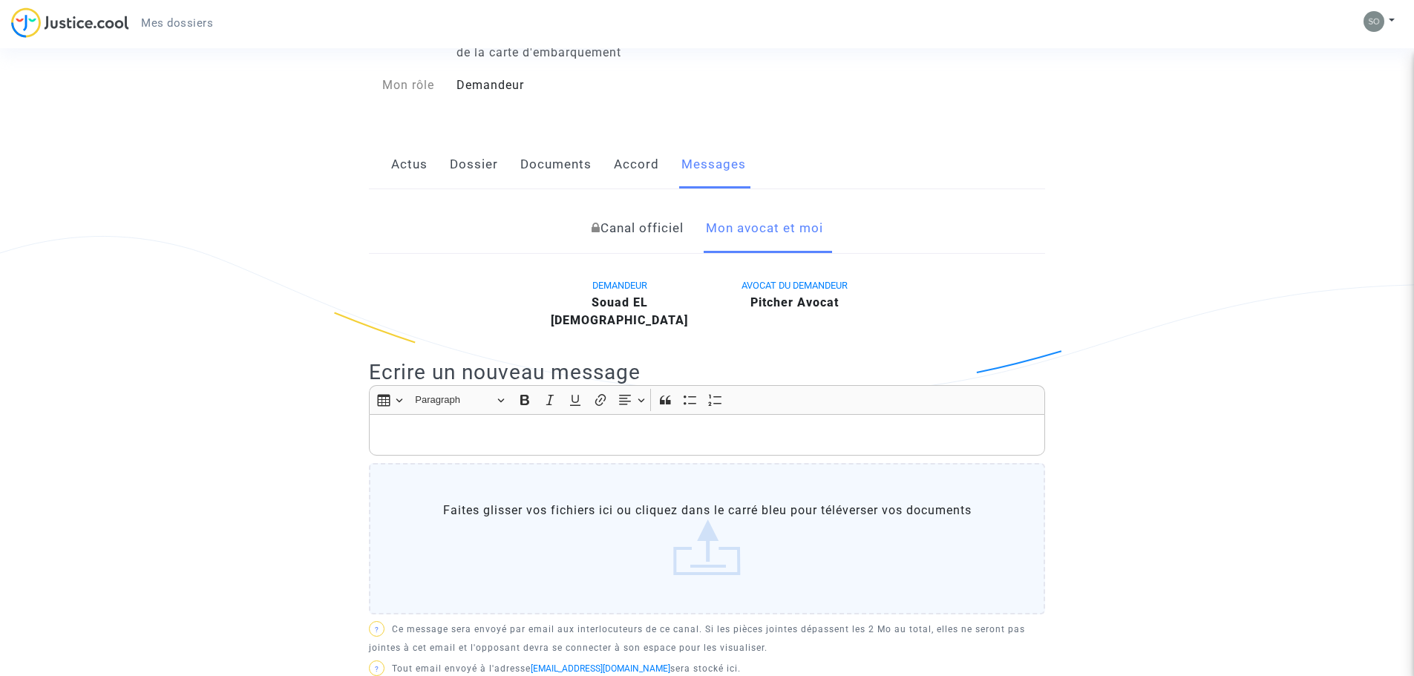
scroll to position [223, 0]
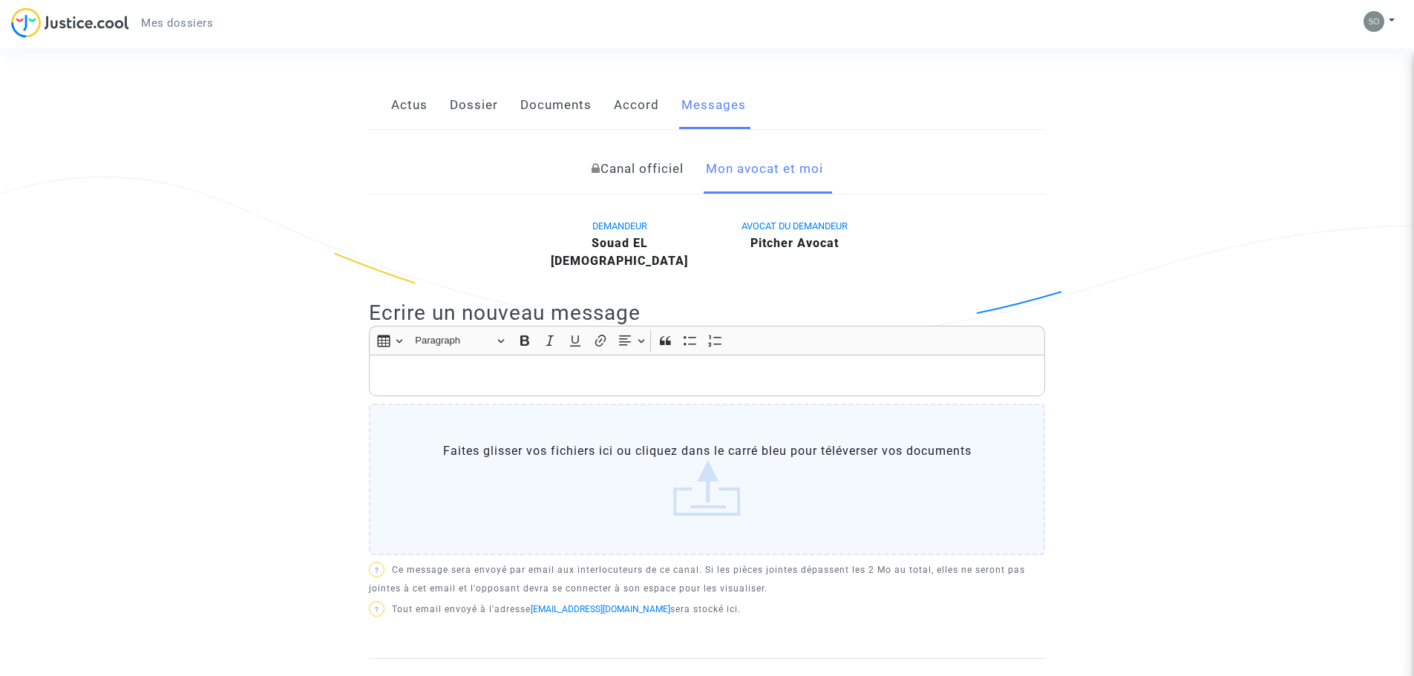
click at [639, 102] on link "Accord" at bounding box center [636, 105] width 45 height 49
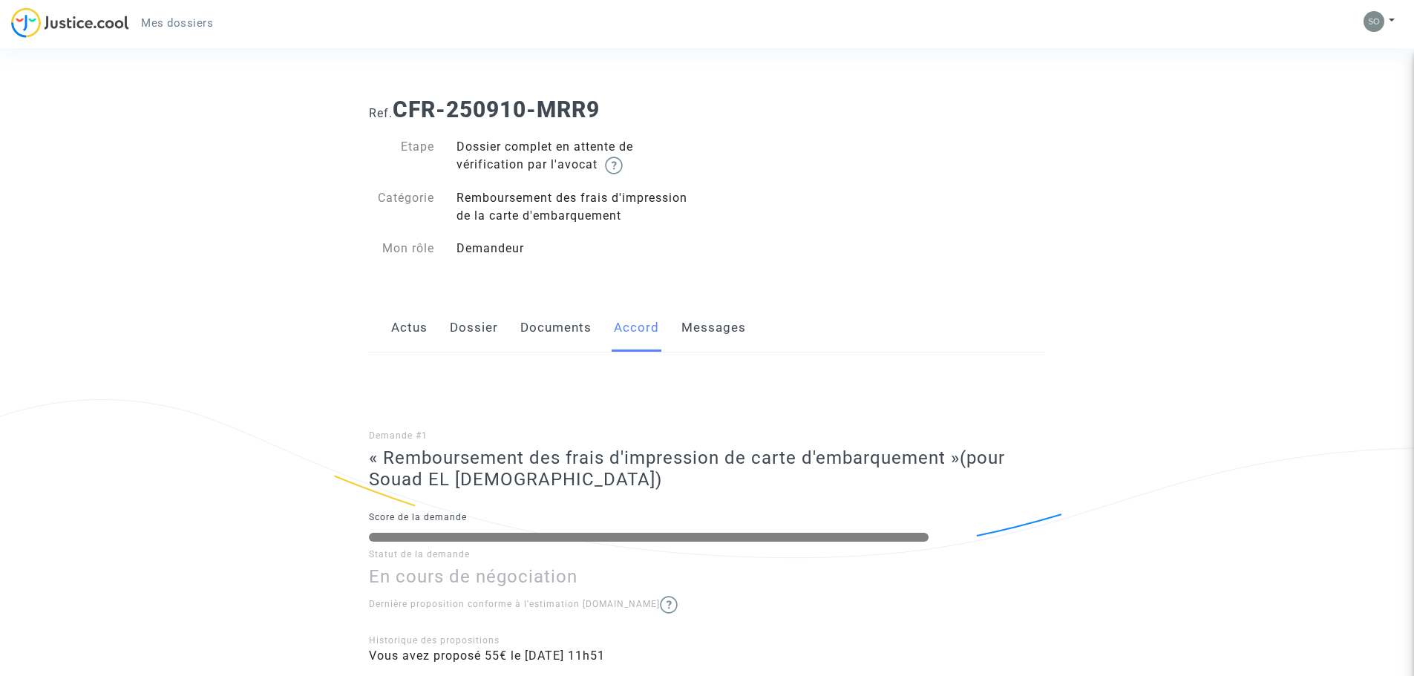
click at [565, 322] on link "Documents" at bounding box center [555, 328] width 71 height 49
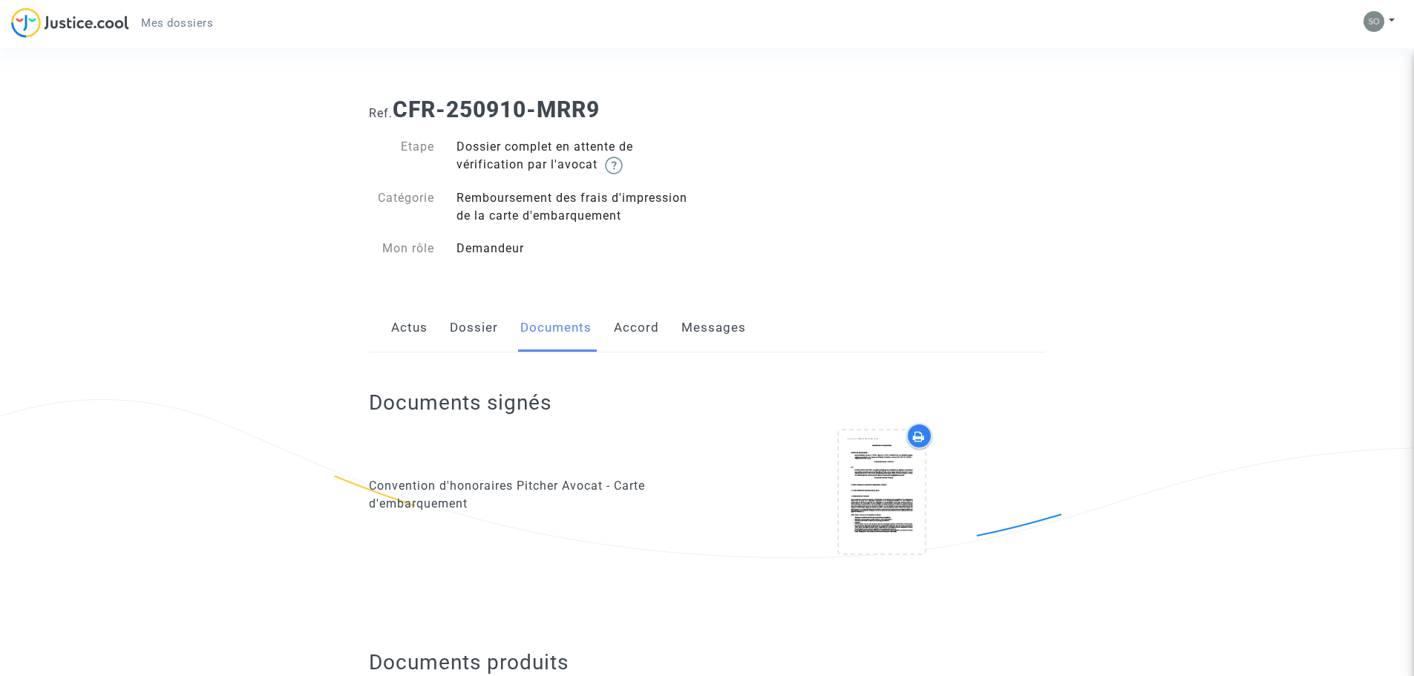
click at [476, 315] on link "Dossier" at bounding box center [474, 328] width 48 height 49
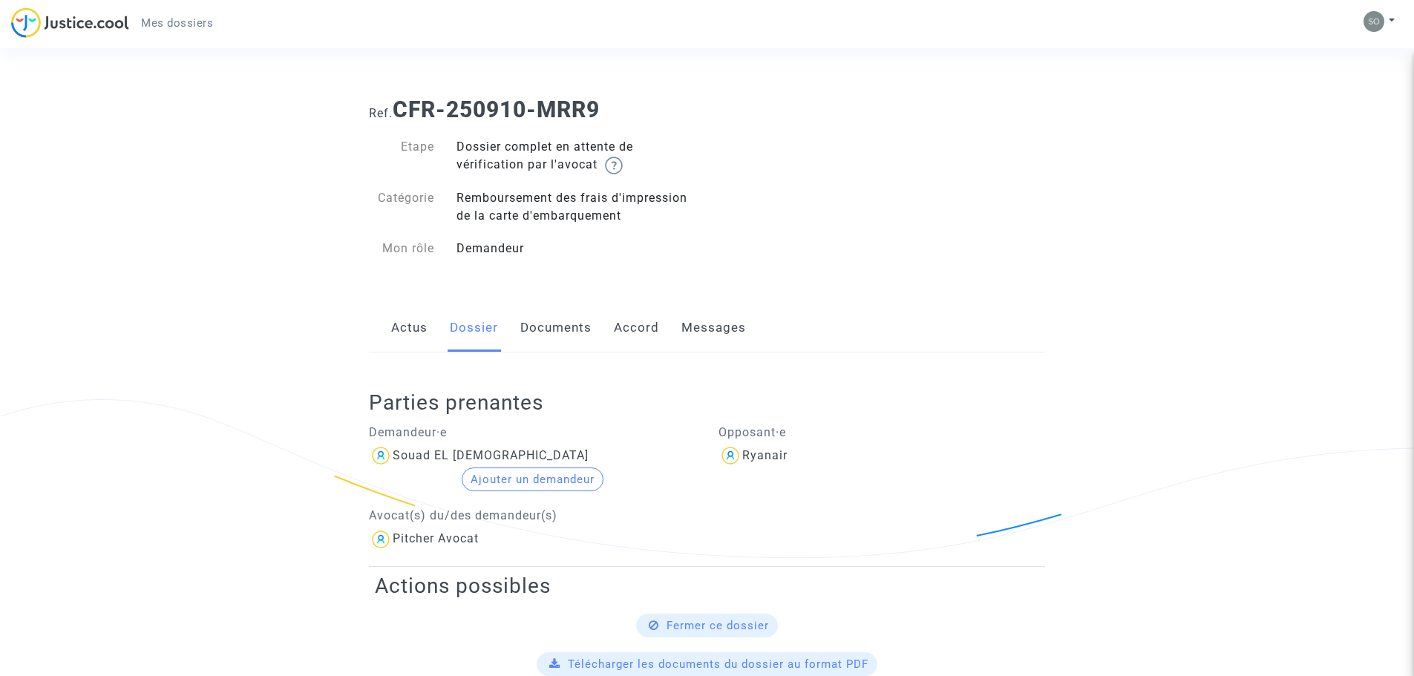
click at [726, 310] on link "Messages" at bounding box center [713, 328] width 65 height 49
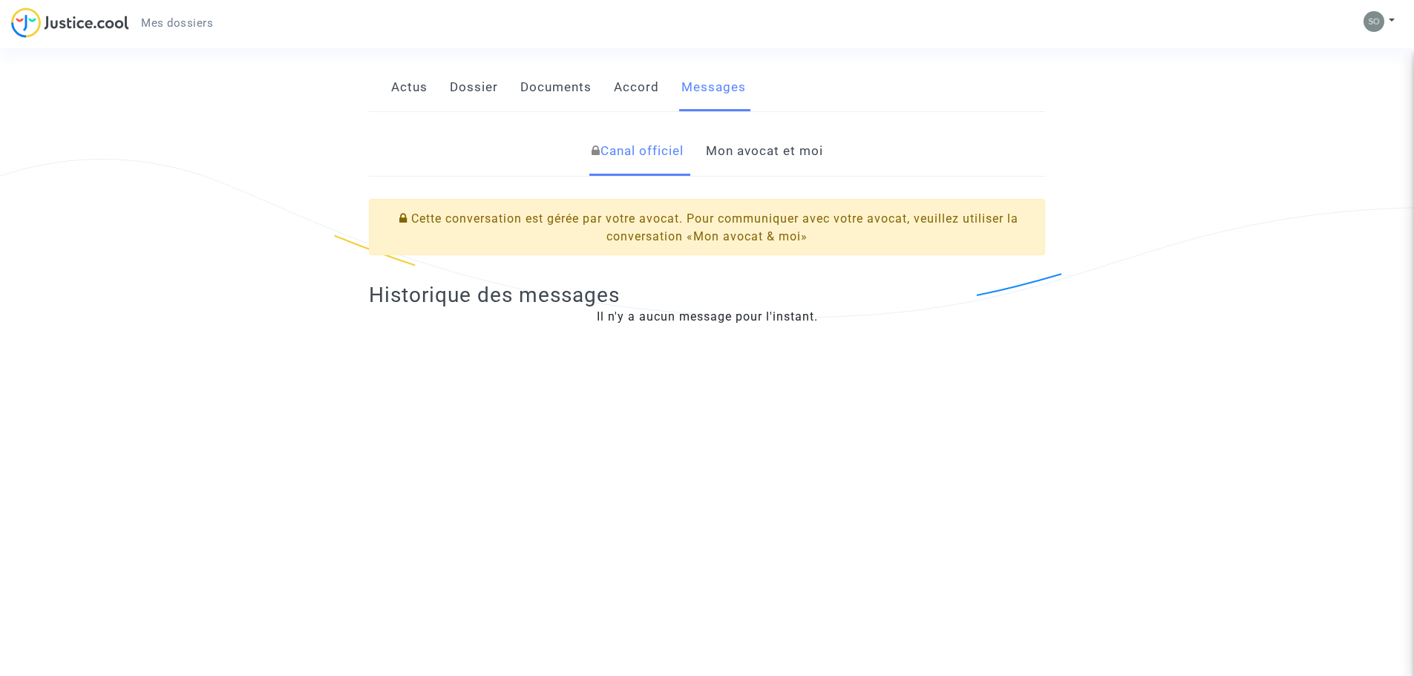
scroll to position [204, 0]
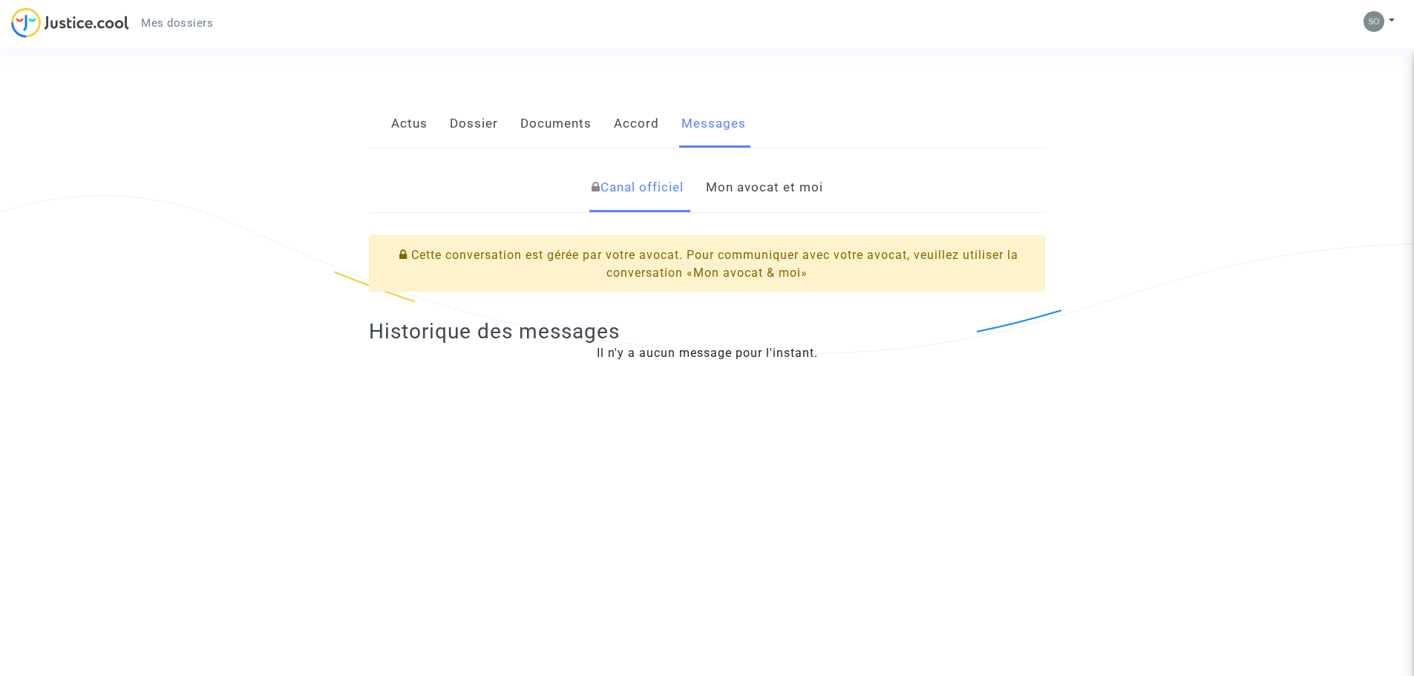
click at [737, 194] on link "Mon avocat et moi" at bounding box center [764, 187] width 117 height 49
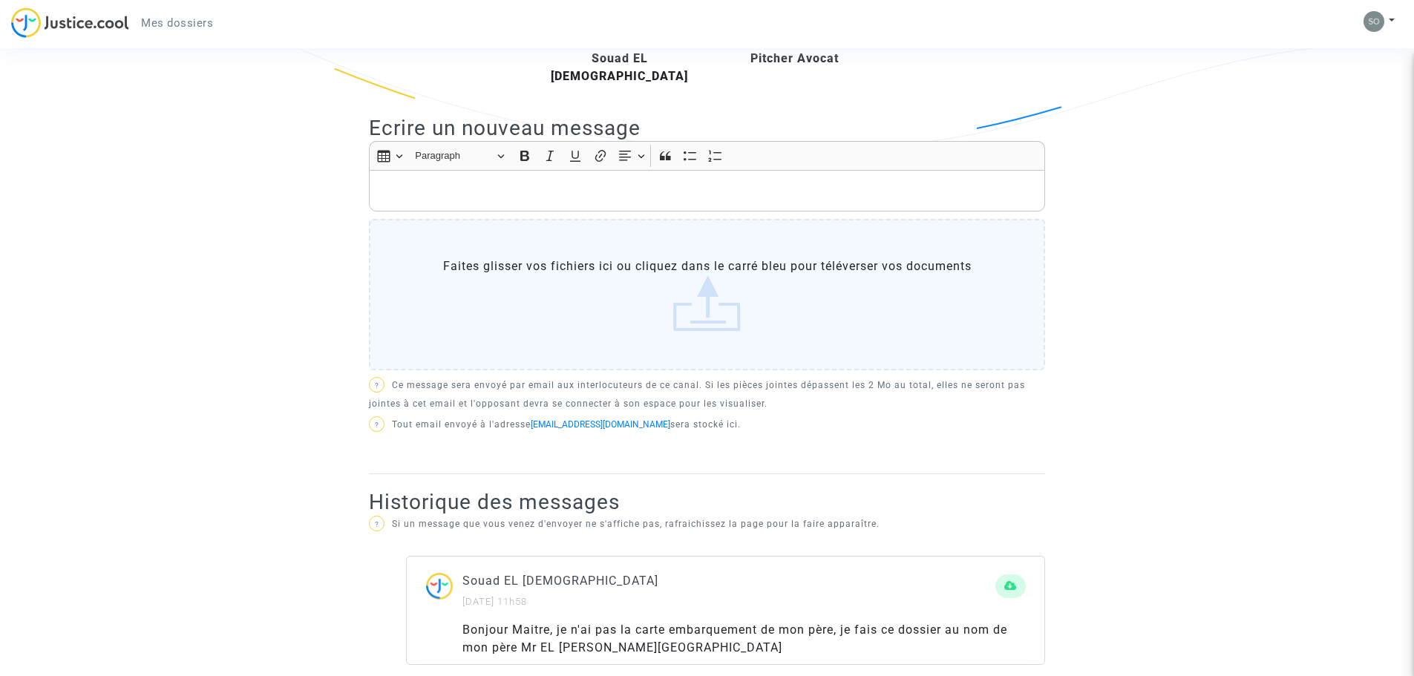
scroll to position [408, 0]
